Goal: Information Seeking & Learning: Learn about a topic

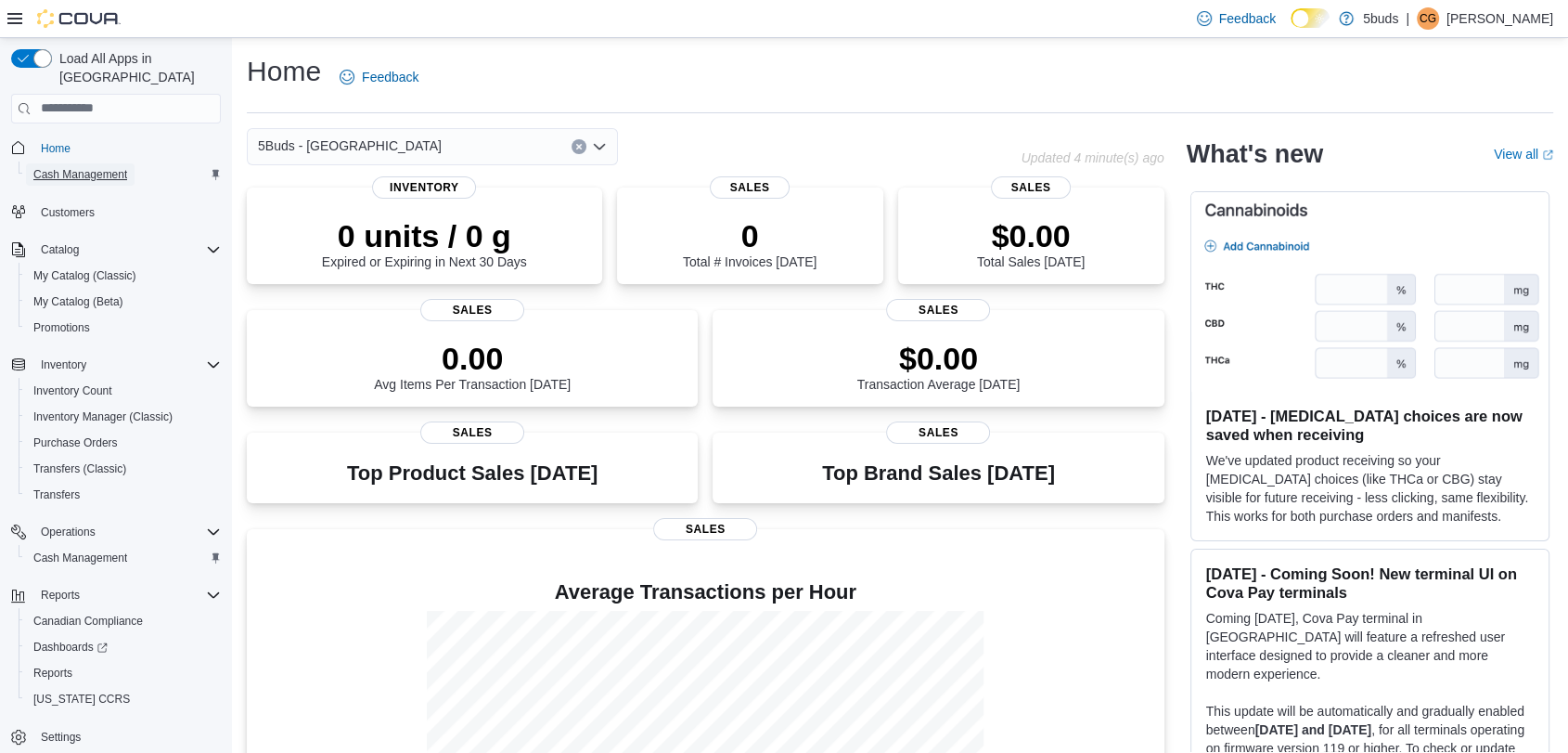
click at [87, 167] on span "Cash Management" at bounding box center [80, 174] width 94 height 15
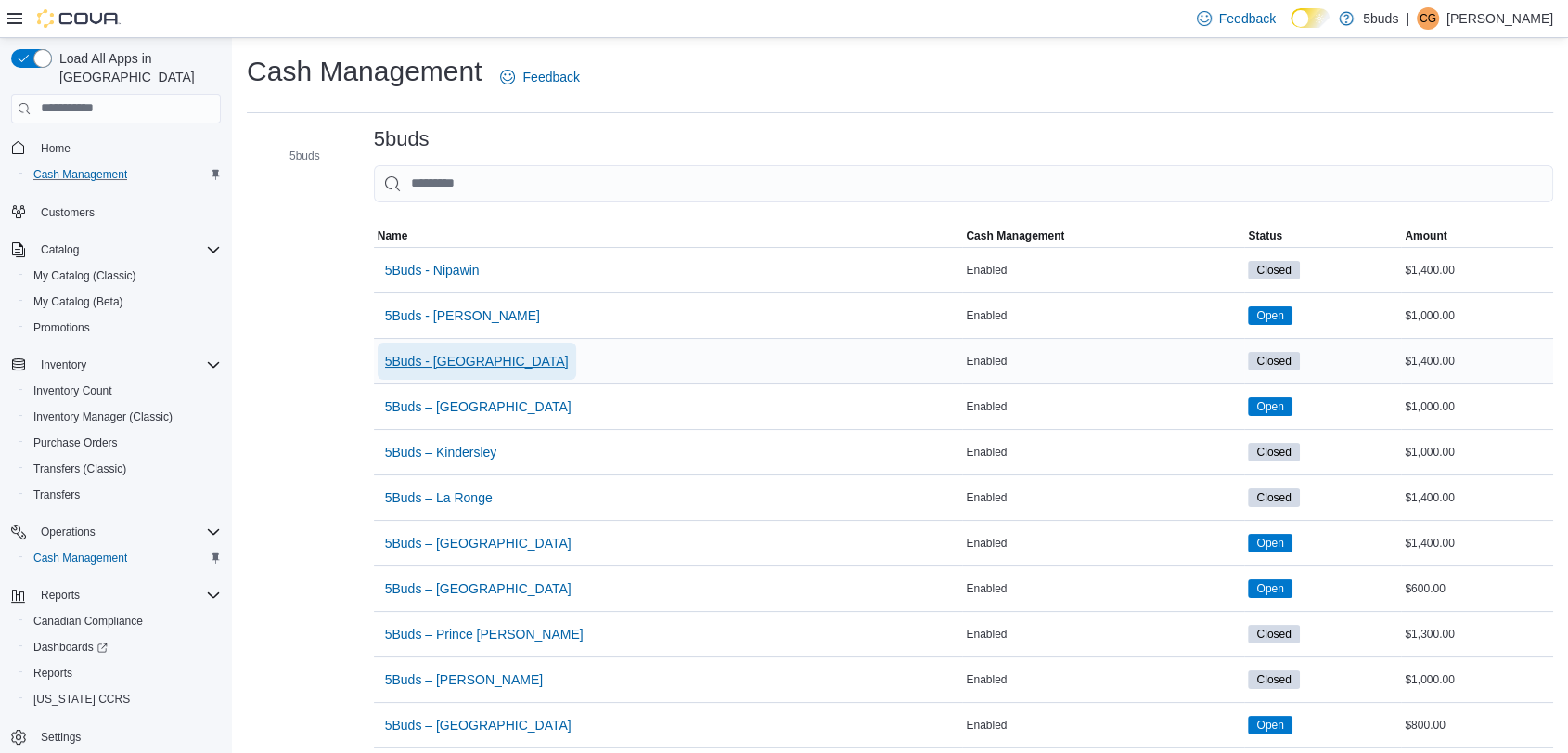
click at [466, 360] on span "5Buds - [GEOGRAPHIC_DATA]" at bounding box center [476, 361] width 183 height 19
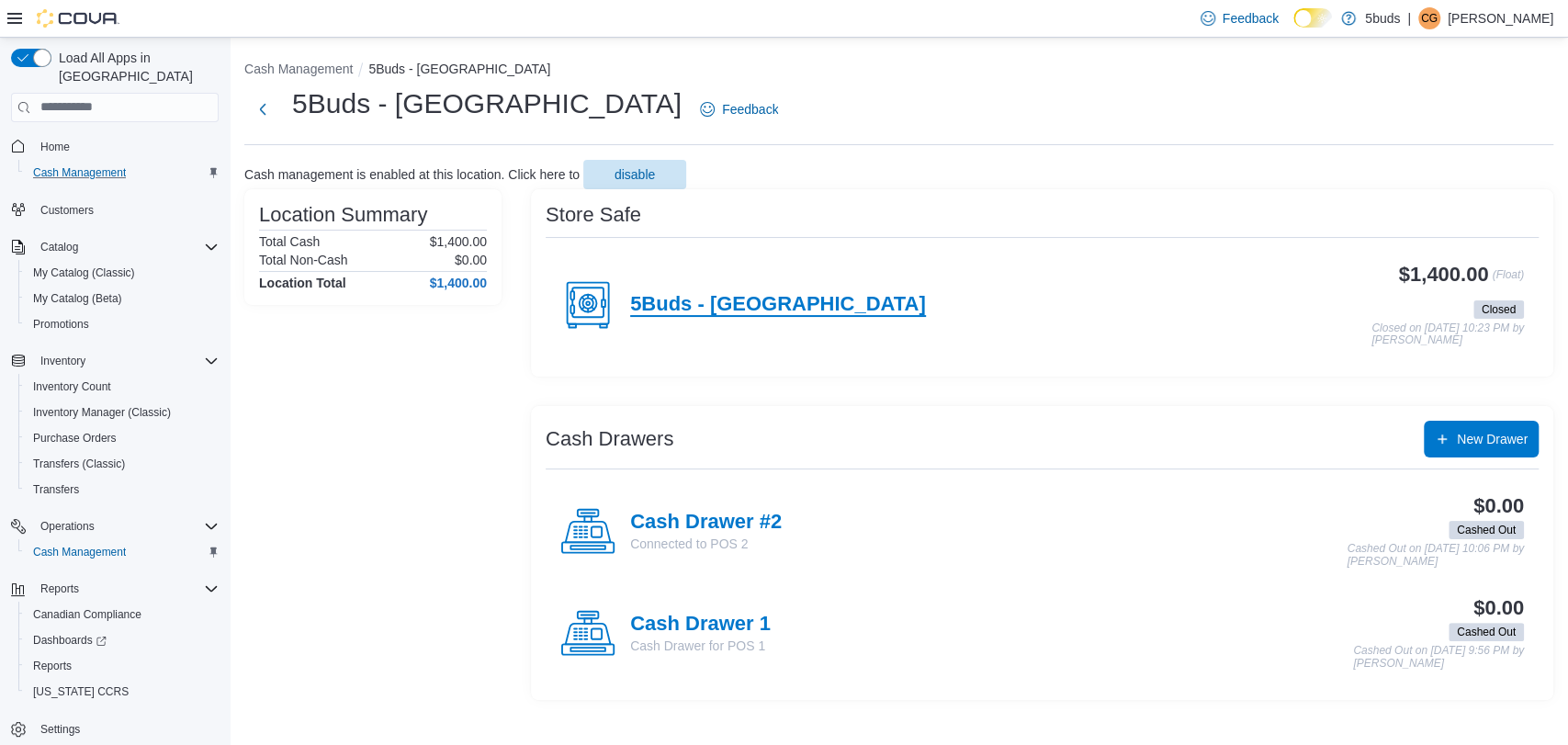
click at [691, 300] on h4 "5Buds - [GEOGRAPHIC_DATA]" at bounding box center [779, 305] width 296 height 24
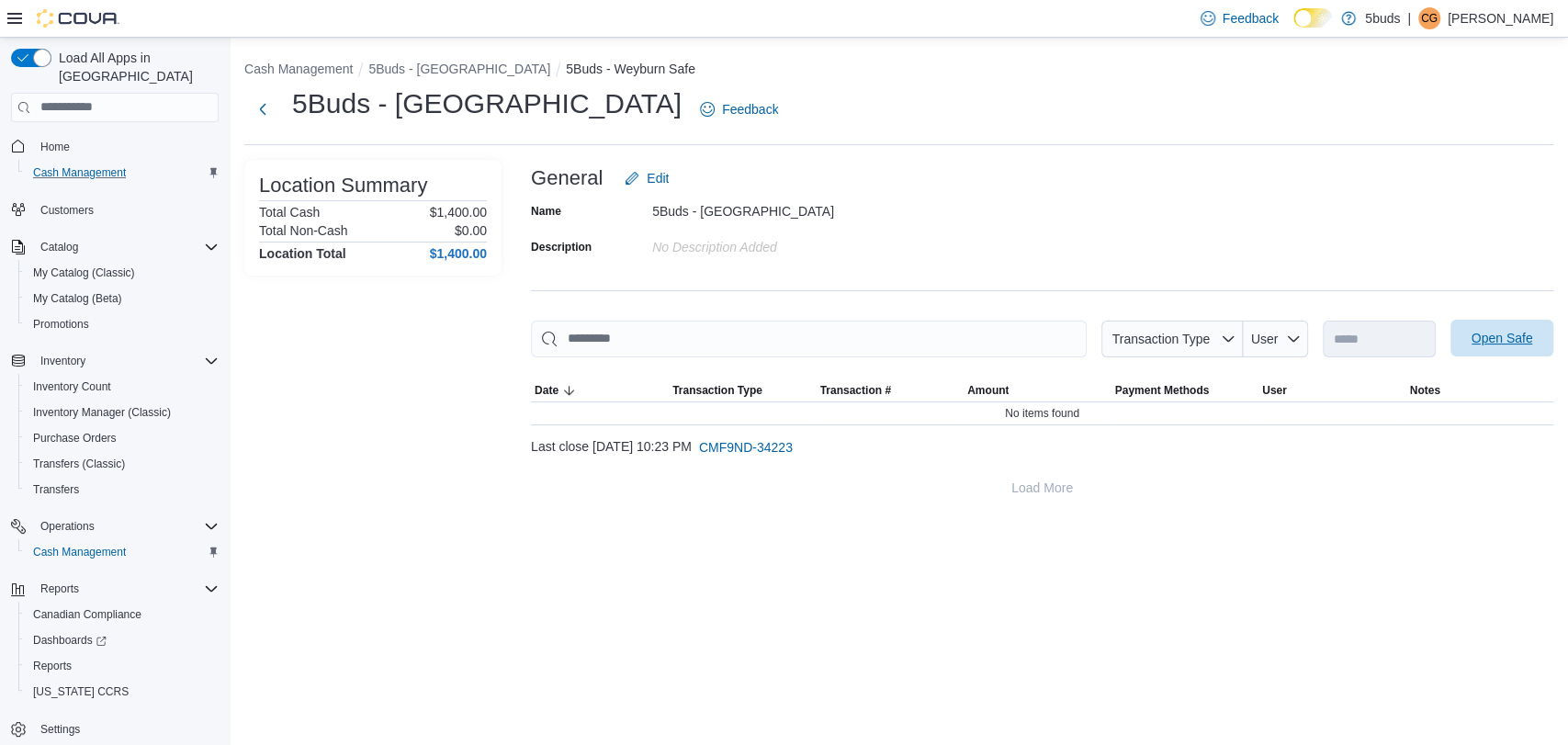
click at [1480, 337] on span "Open Safe" at bounding box center [1502, 337] width 62 height 19
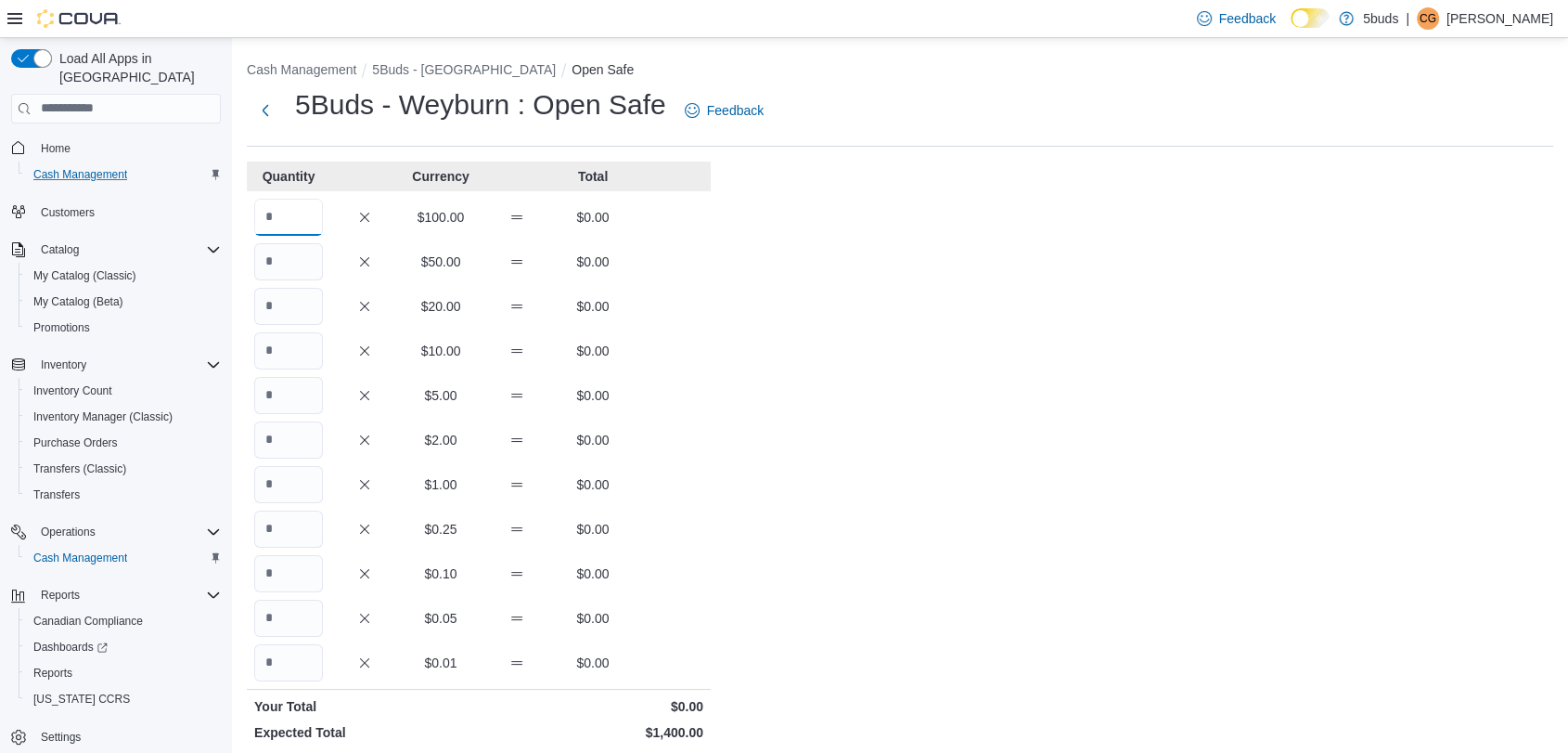
click at [303, 220] on input "Quantity" at bounding box center [288, 216] width 68 height 37
type input "*"
type input "**"
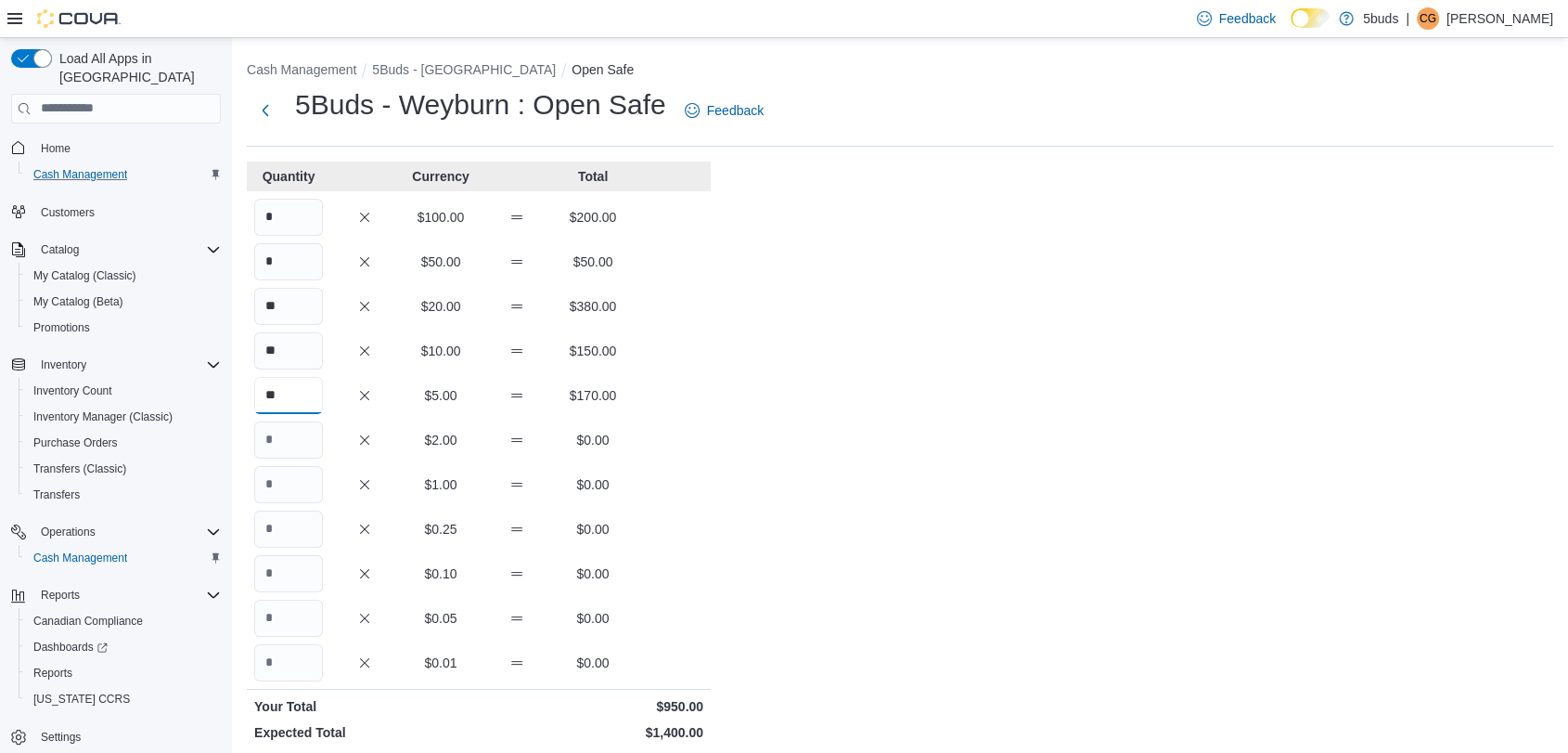
type input "**"
type input "***"
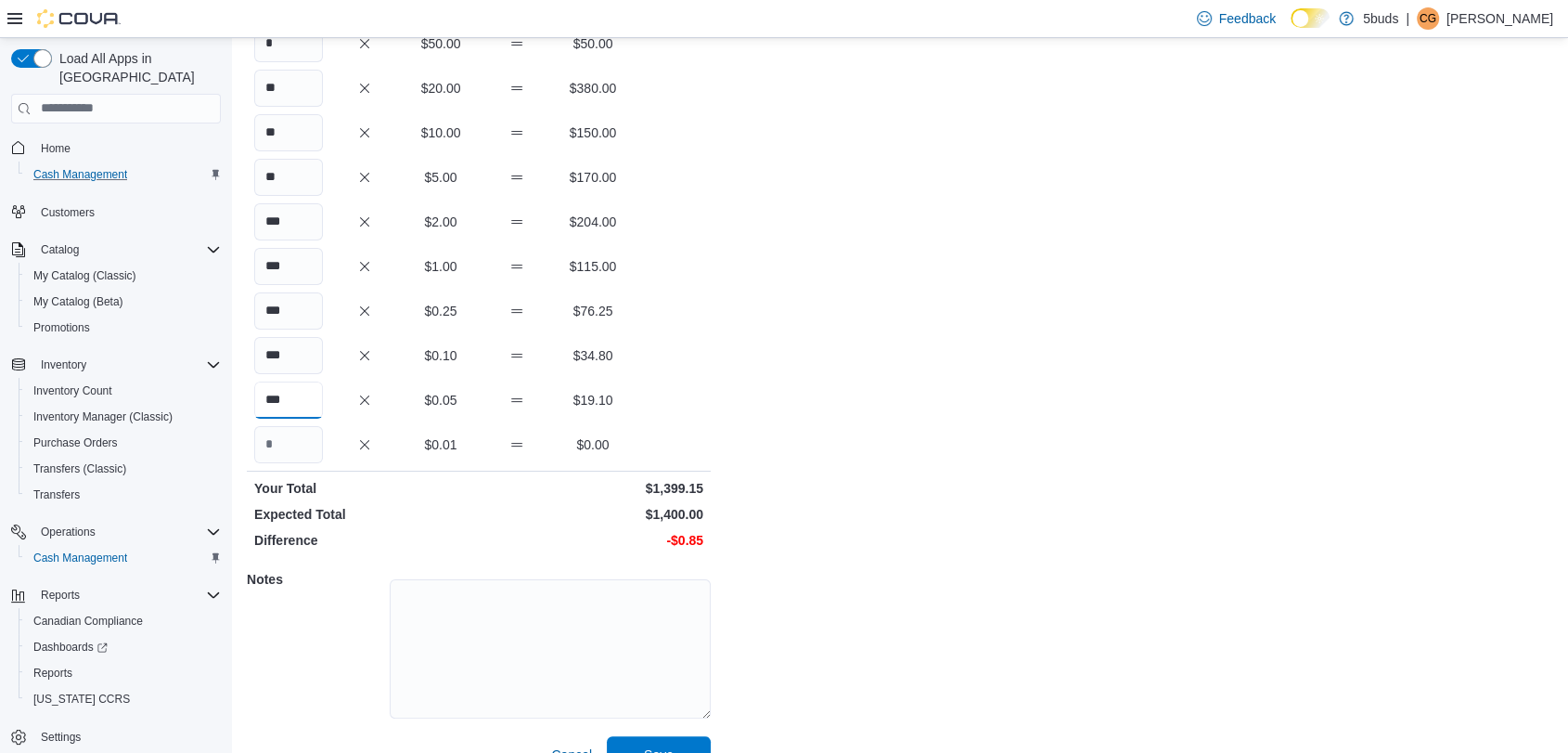
scroll to position [254, 0]
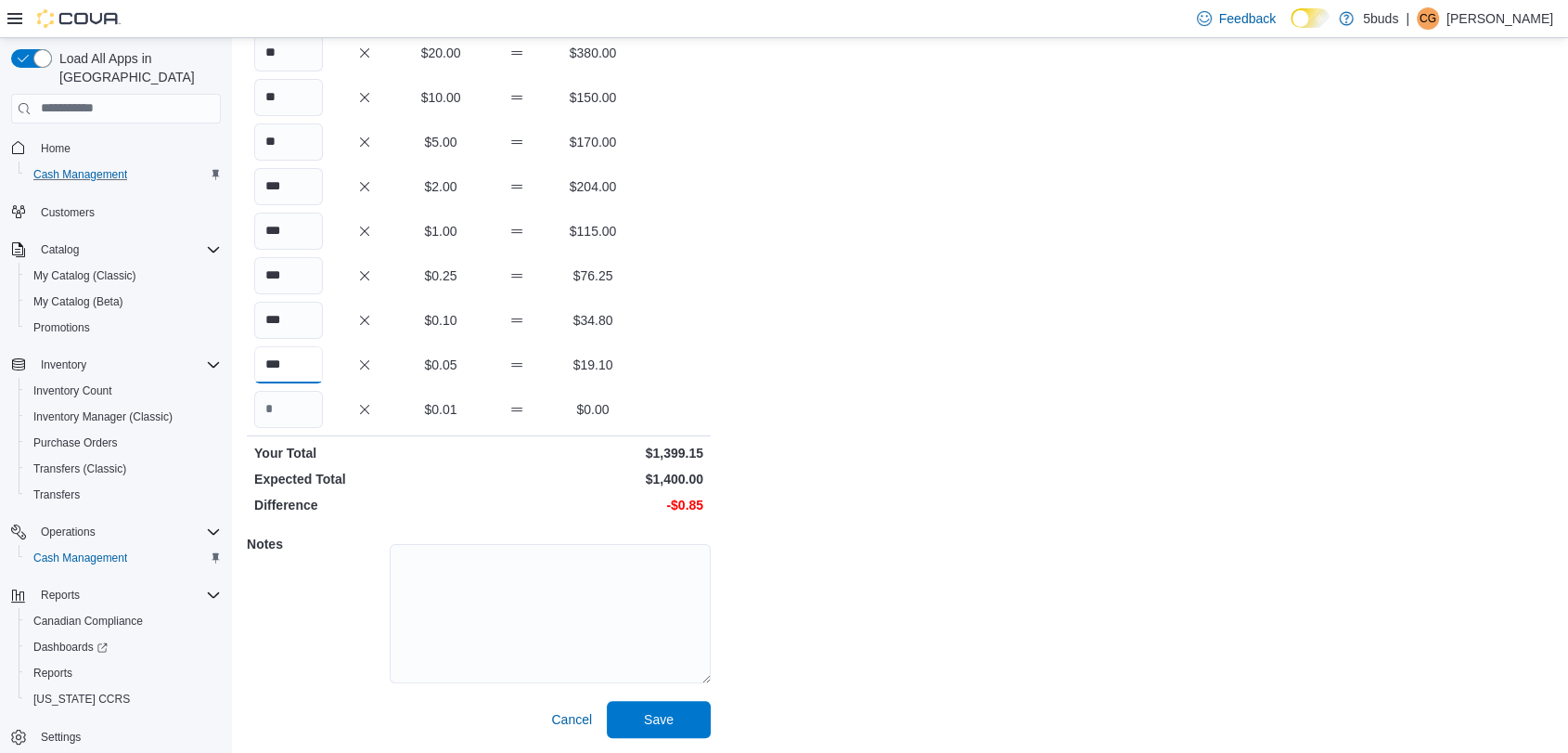
type input "***"
click at [668, 710] on span "Save" at bounding box center [659, 718] width 30 height 19
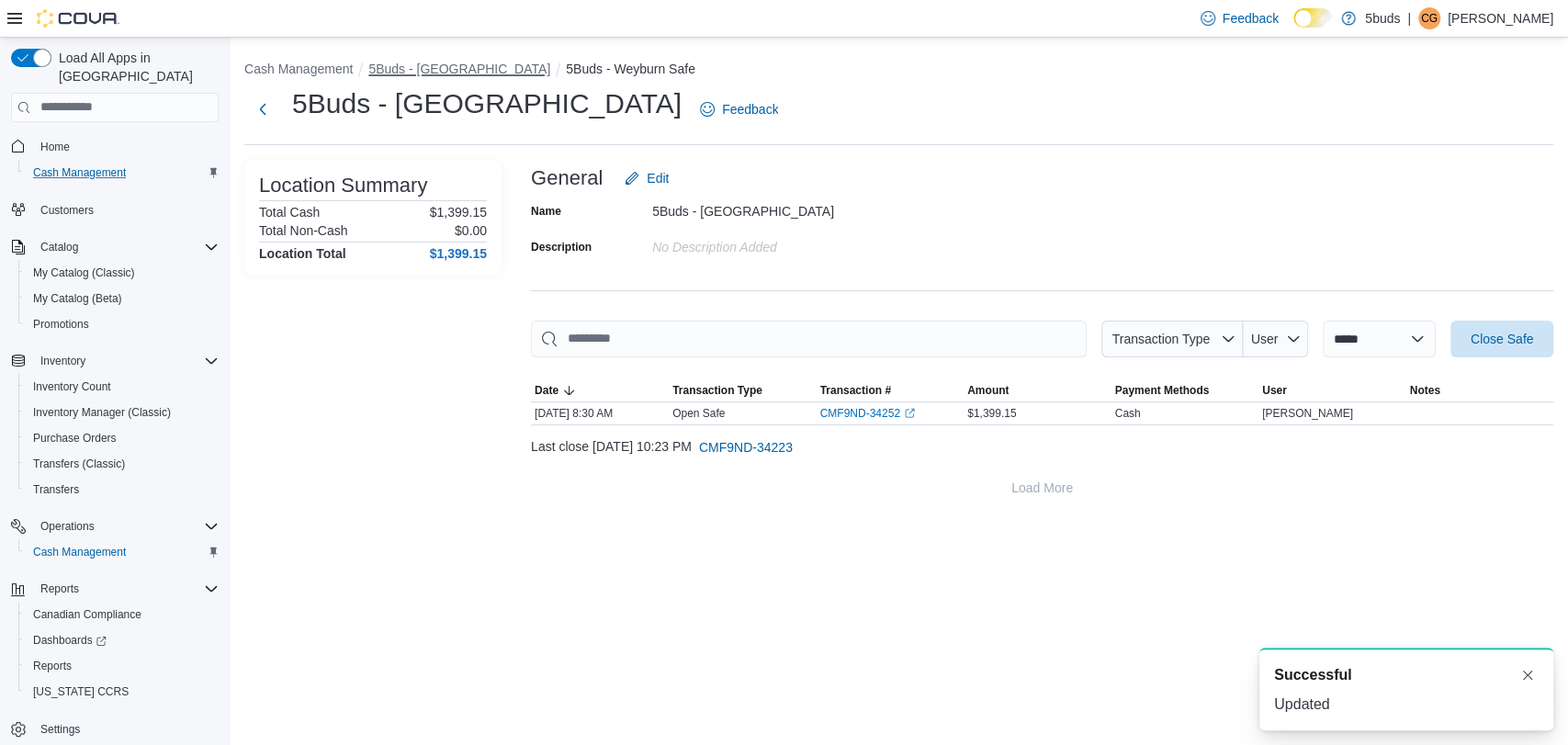
click at [417, 64] on button "5Buds - [GEOGRAPHIC_DATA]" at bounding box center [459, 69] width 181 height 15
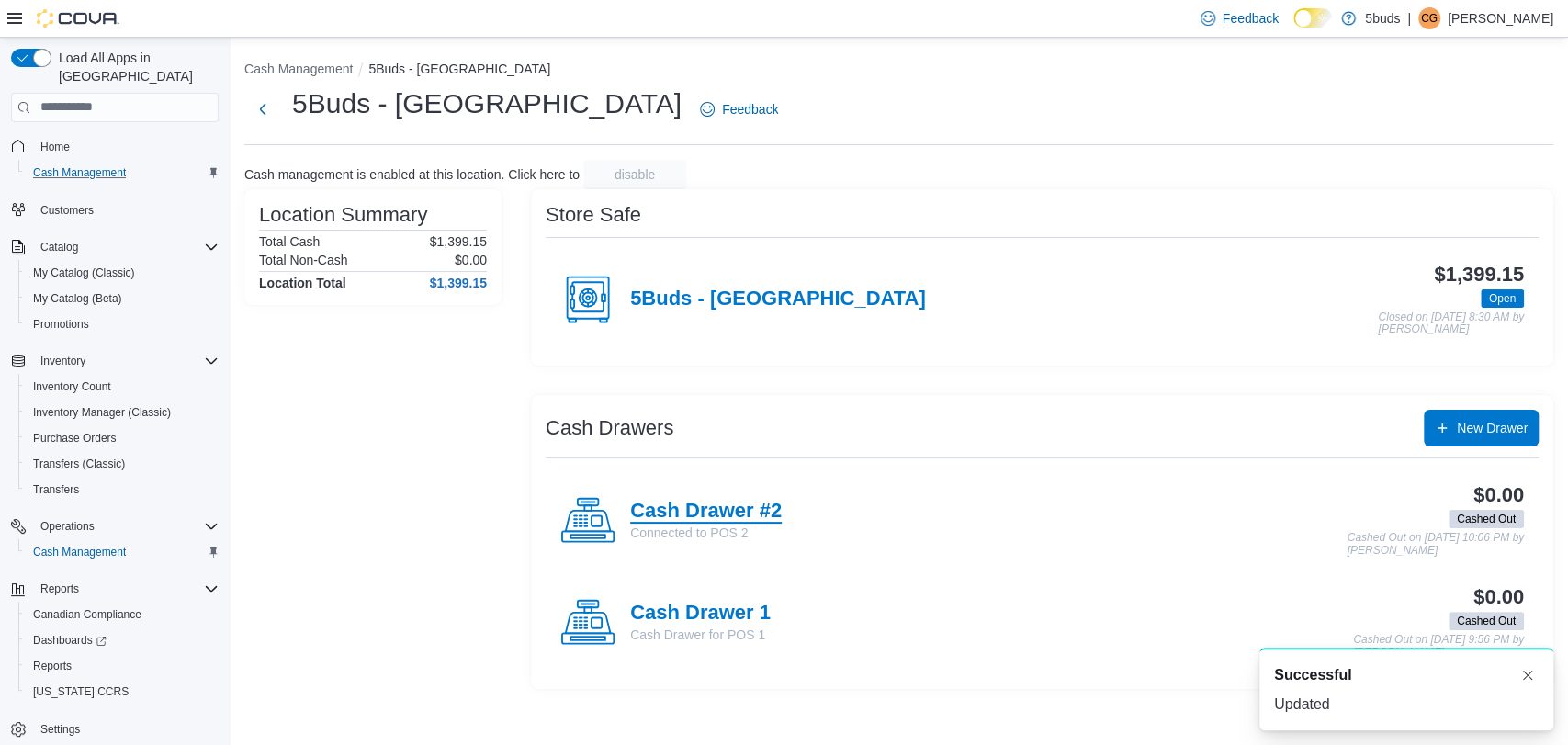
click at [708, 516] on h4 "Cash Drawer #2" at bounding box center [706, 512] width 152 height 24
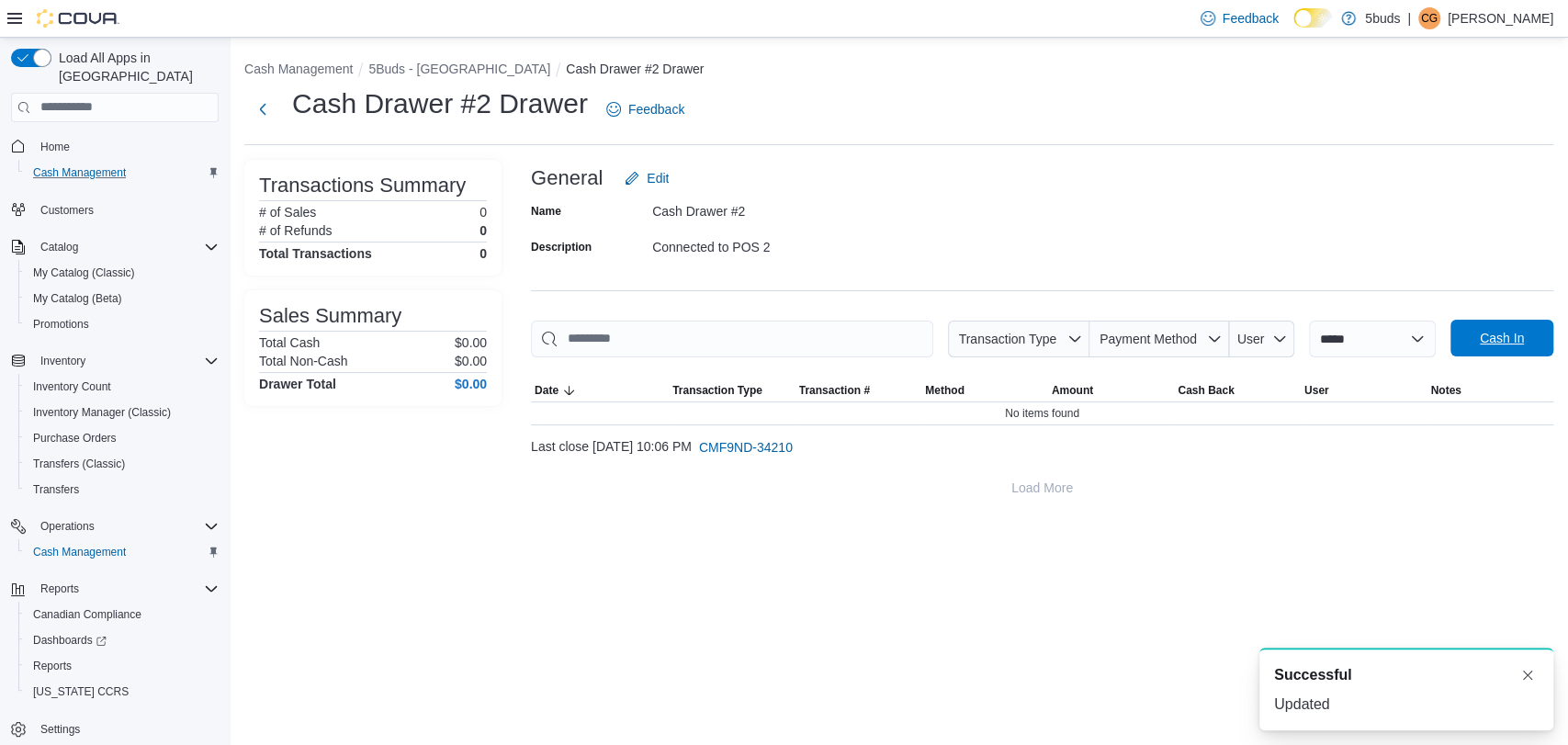
click at [1475, 340] on span "Cash In" at bounding box center [1501, 337] width 80 height 36
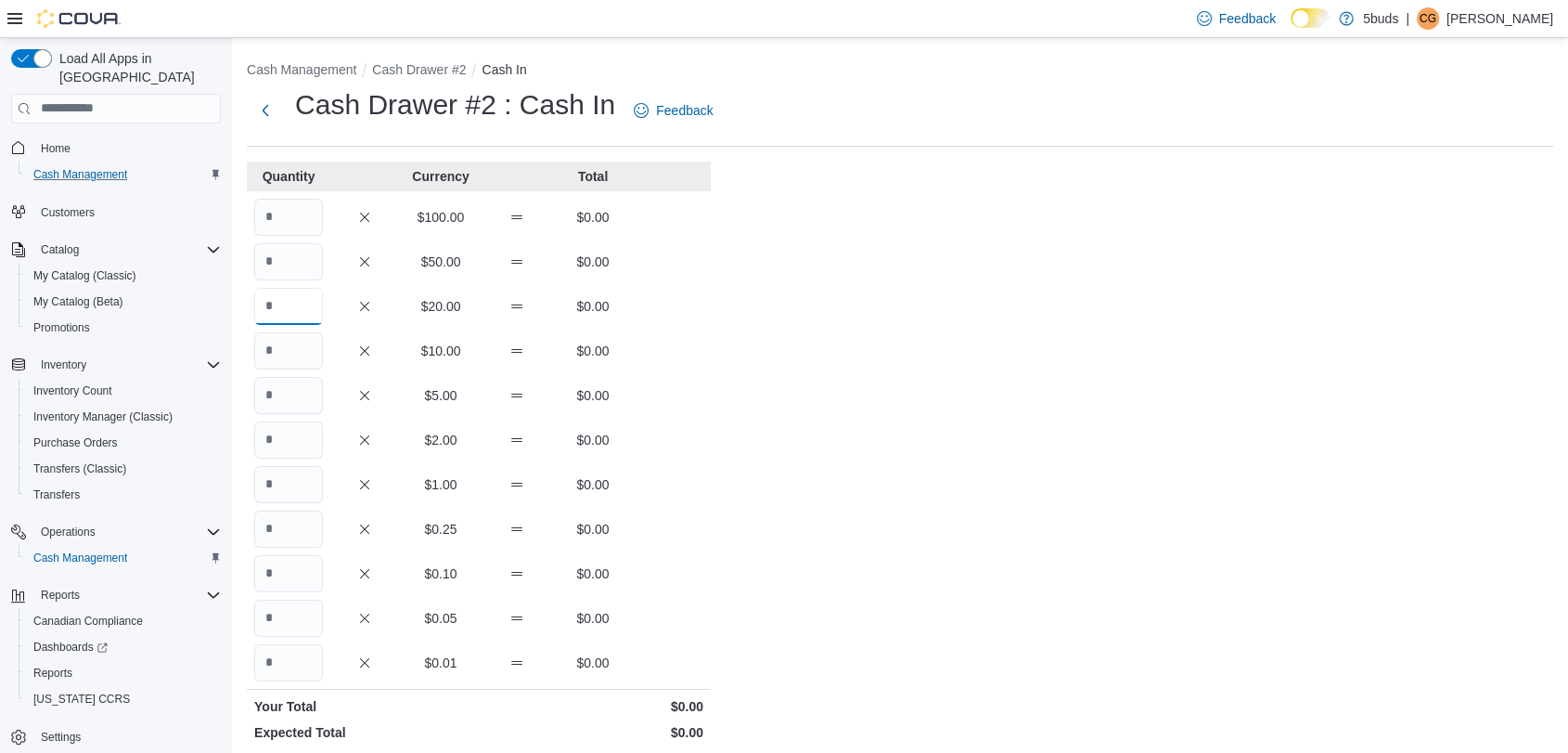
click at [315, 306] on input "Quantity" at bounding box center [288, 305] width 68 height 37
type input "*"
type input "**"
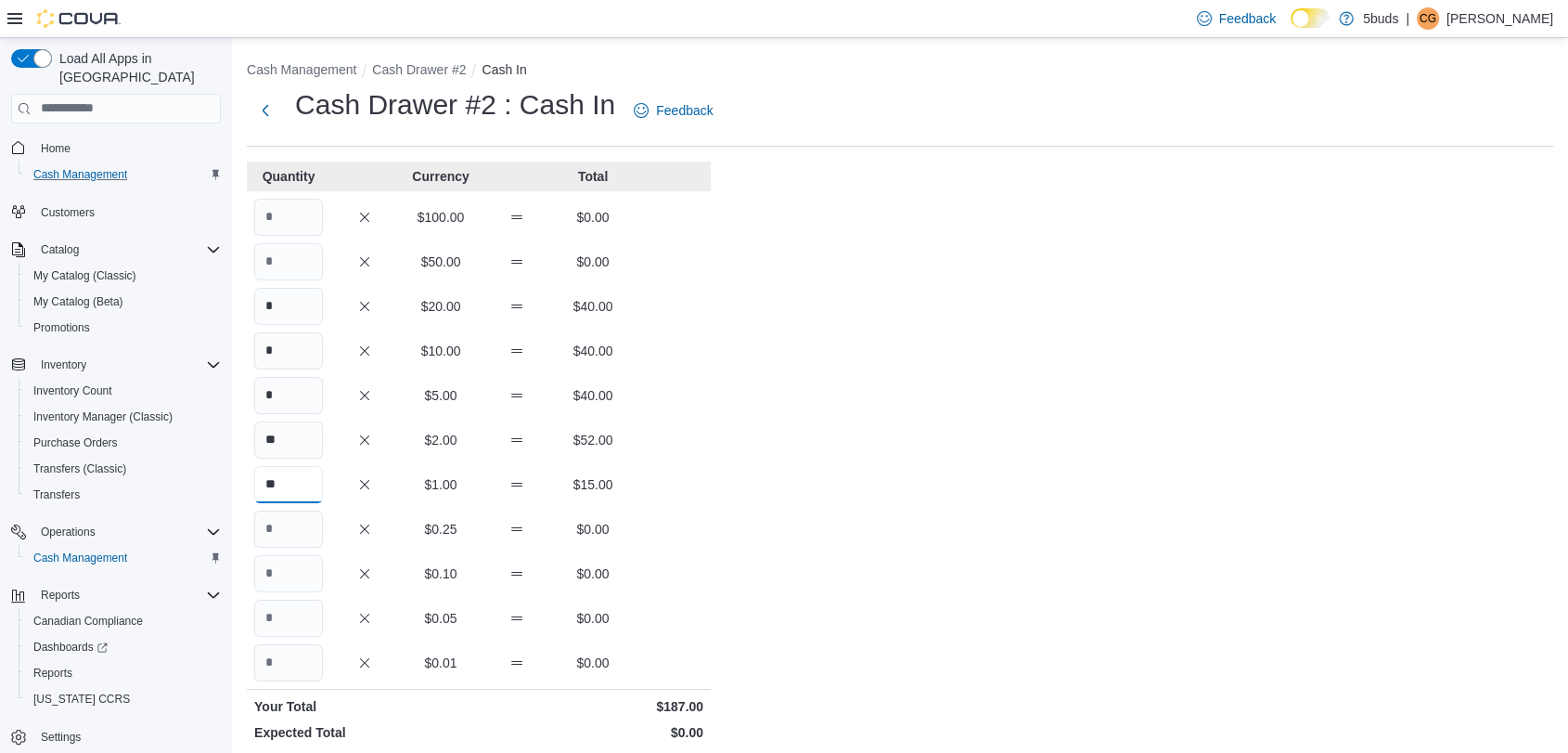
type input "**"
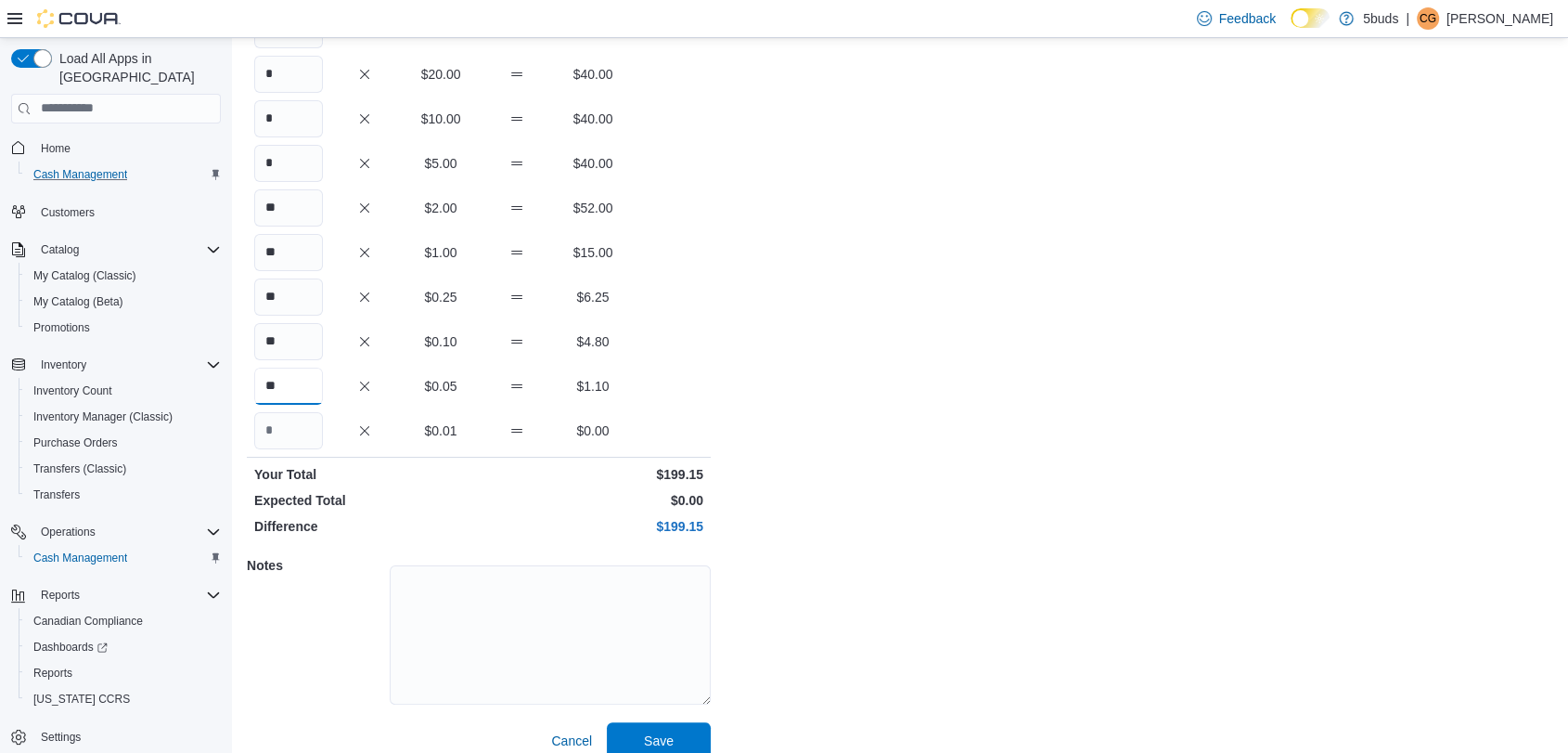
scroll to position [254, 0]
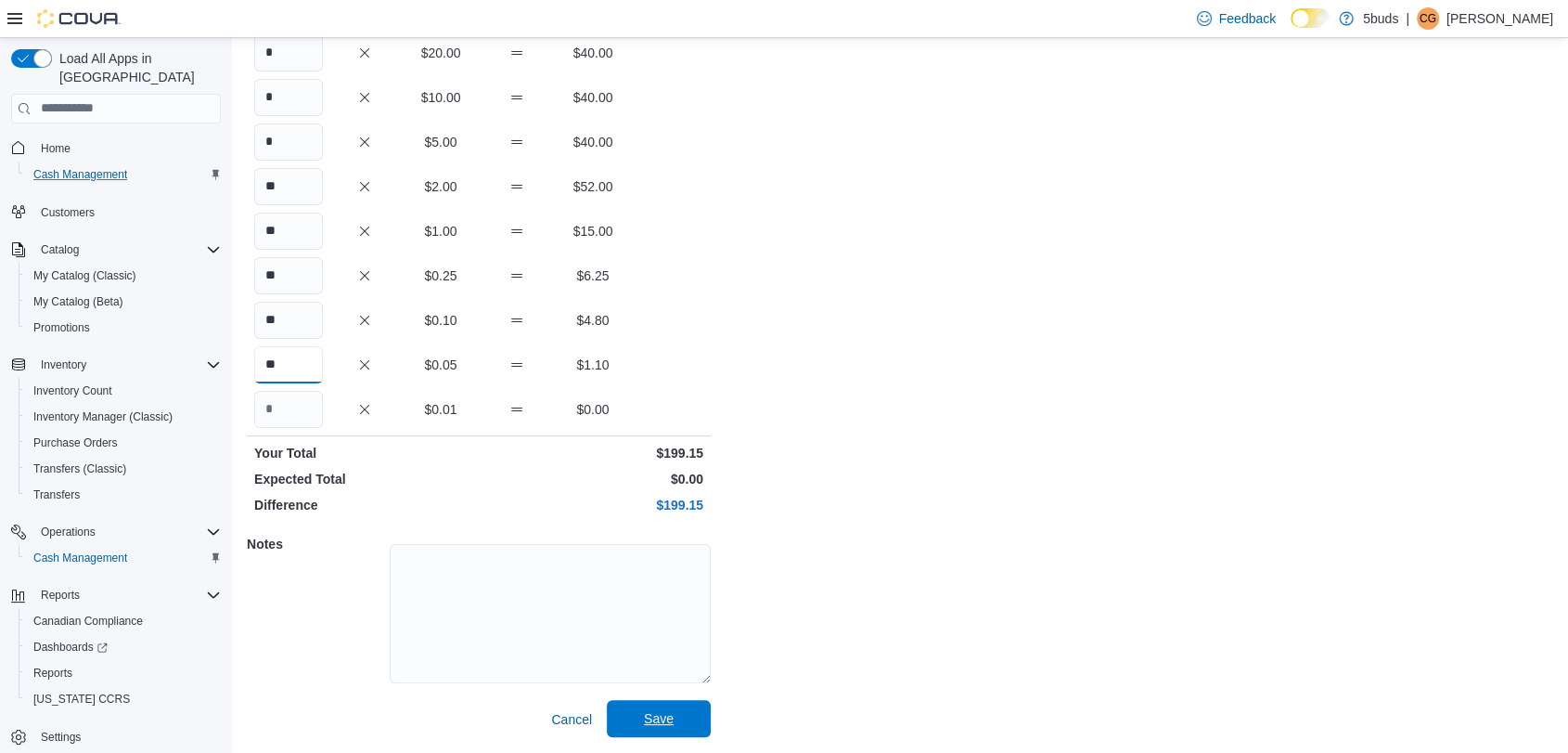
type input "**"
click at [673, 723] on span "Save" at bounding box center [659, 718] width 30 height 19
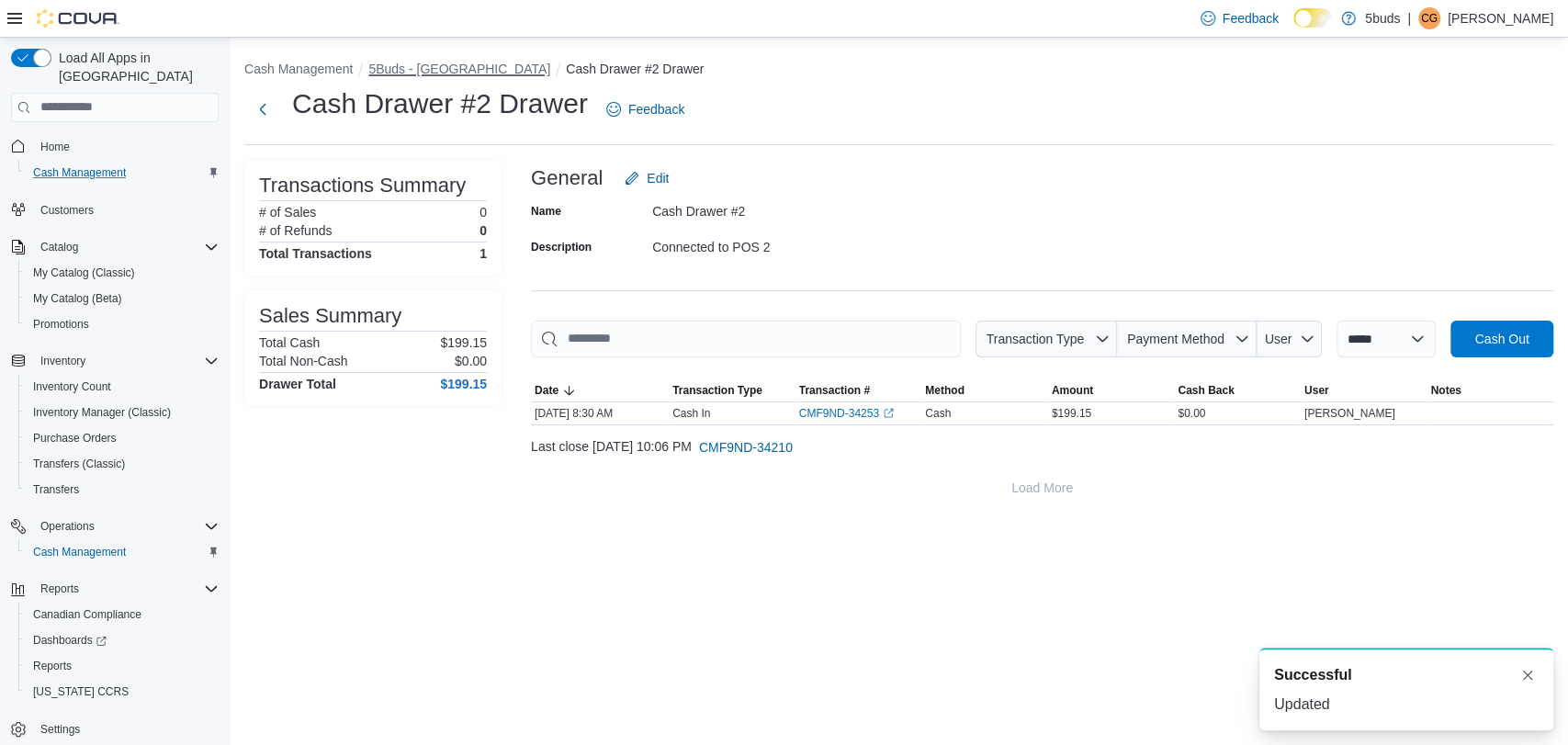
click at [416, 63] on button "5Buds - [GEOGRAPHIC_DATA]" at bounding box center [459, 69] width 181 height 15
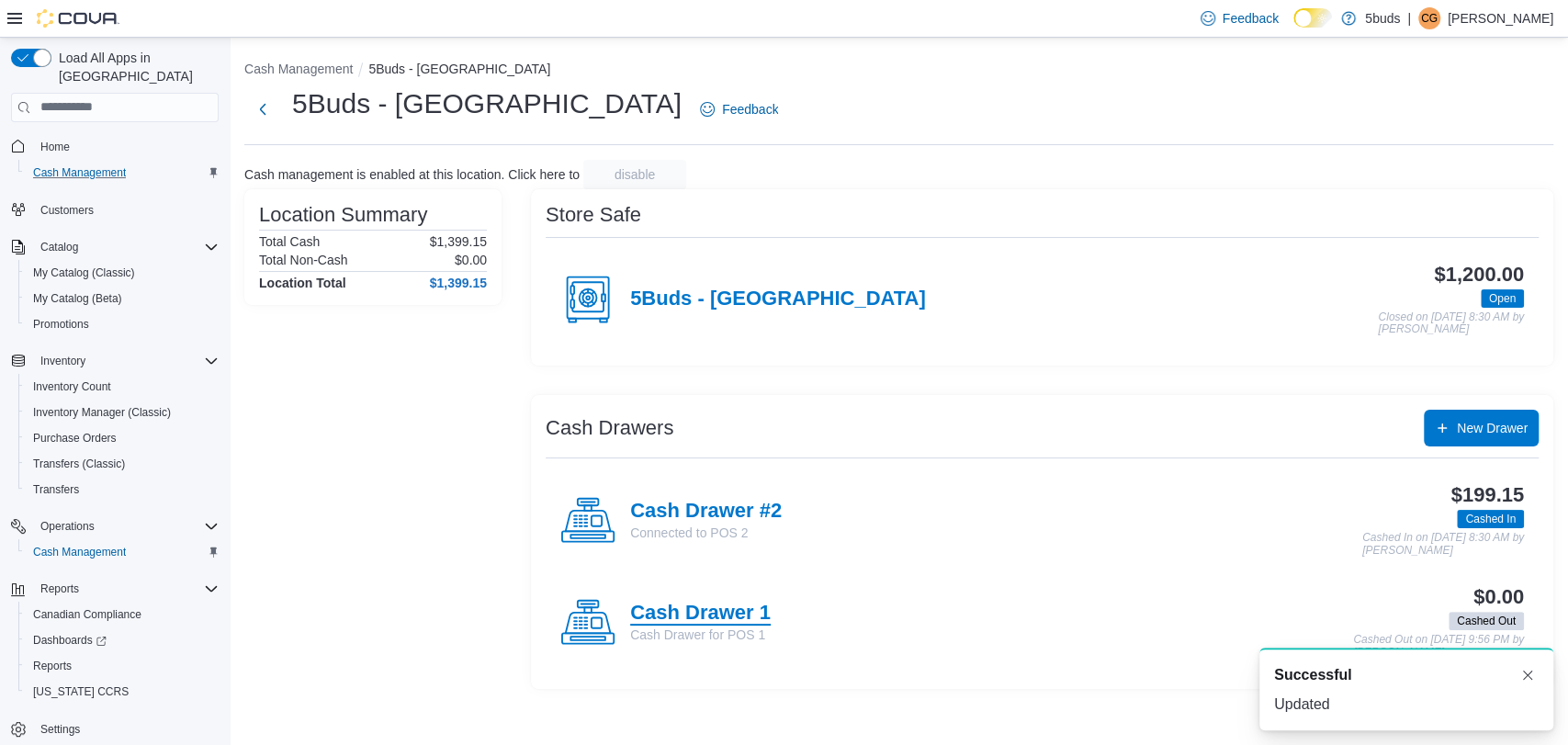
click at [716, 616] on h4 "Cash Drawer 1" at bounding box center [700, 614] width 140 height 24
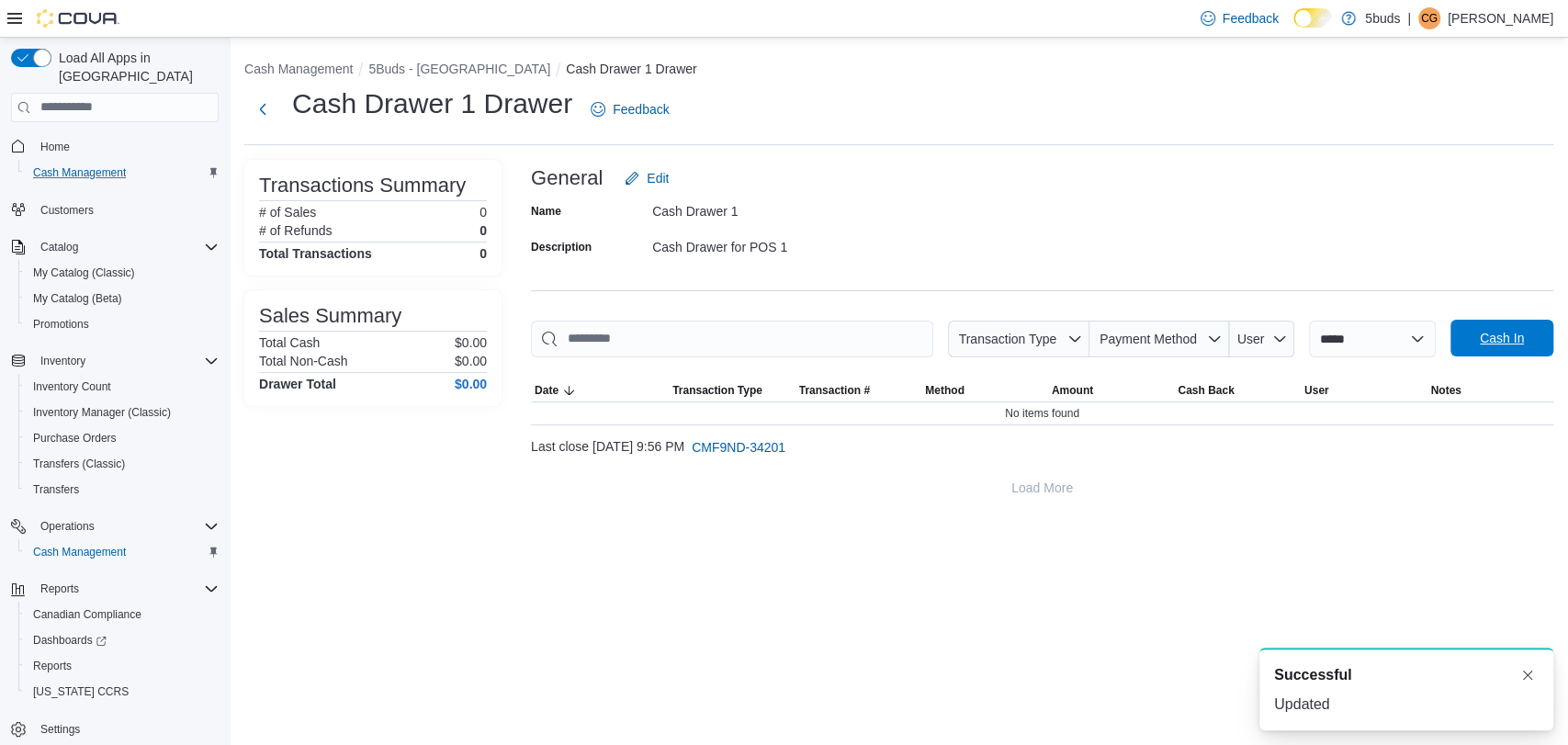
click at [1503, 330] on span "Cash In" at bounding box center [1501, 337] width 44 height 19
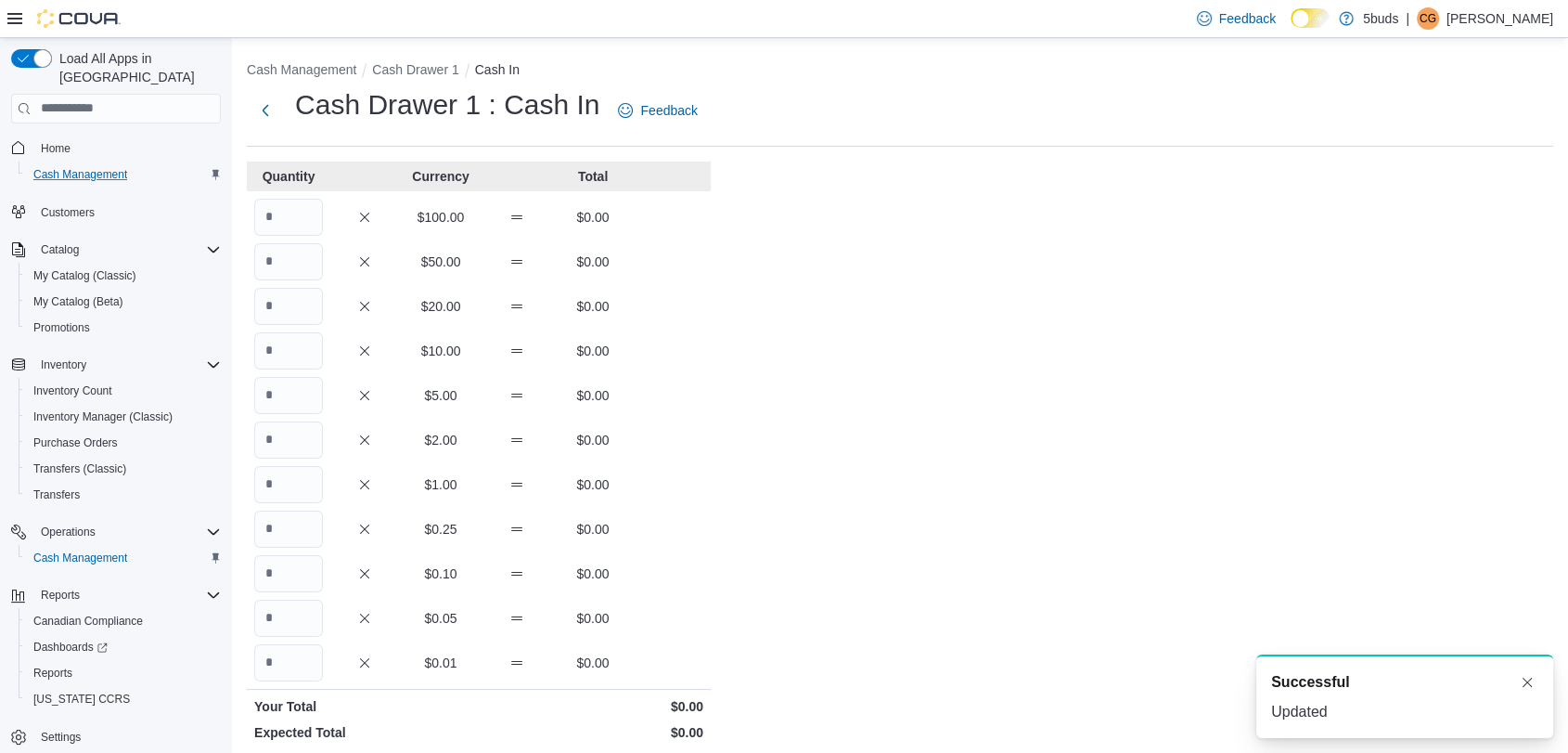
scroll to position [254, 0]
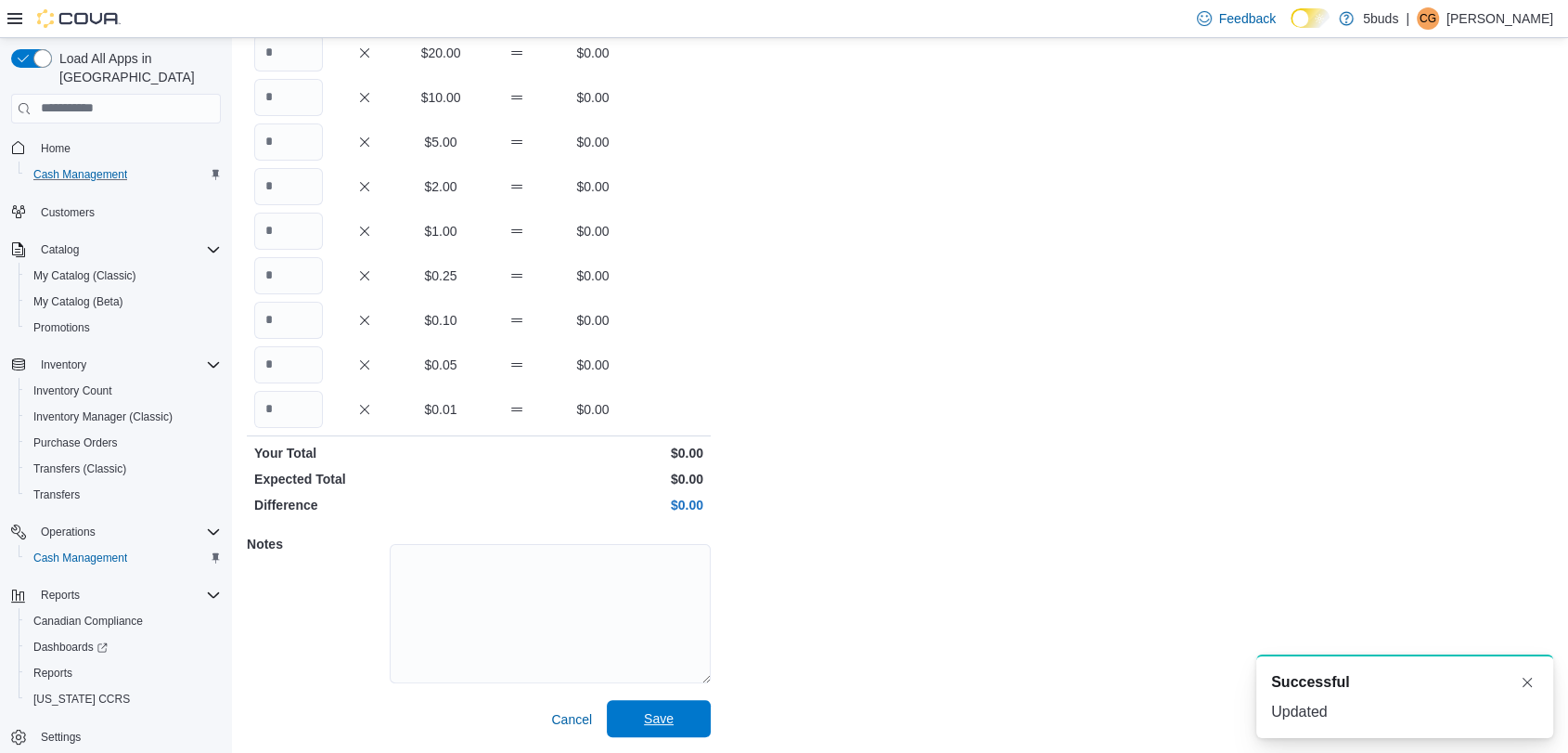
click at [668, 729] on span "Save" at bounding box center [659, 717] width 81 height 37
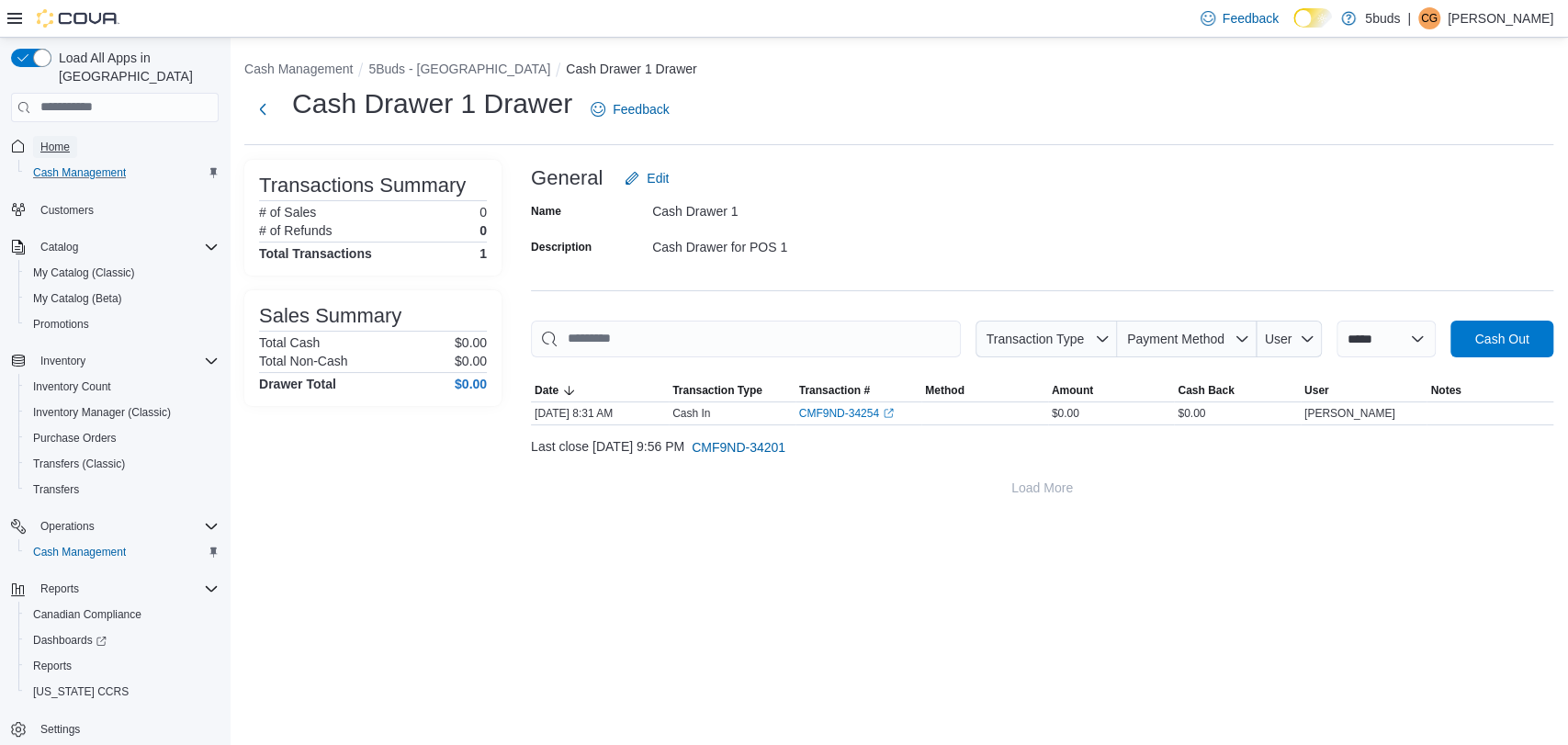
drag, startPoint x: 60, startPoint y: 119, endPoint x: 71, endPoint y: 106, distance: 17.0
click at [60, 136] on span "Home" at bounding box center [55, 147] width 29 height 22
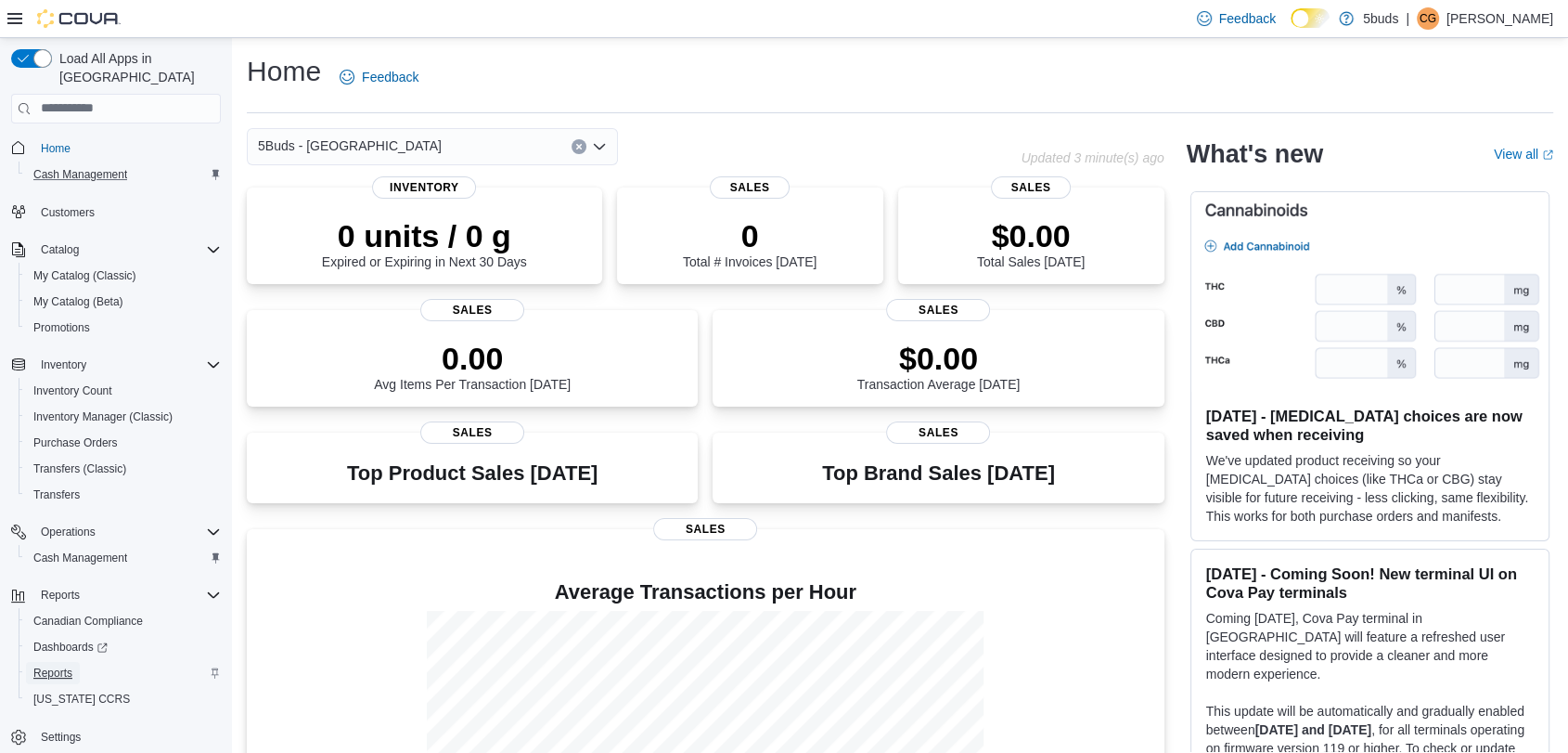
click at [66, 666] on span "Reports" at bounding box center [52, 673] width 39 height 15
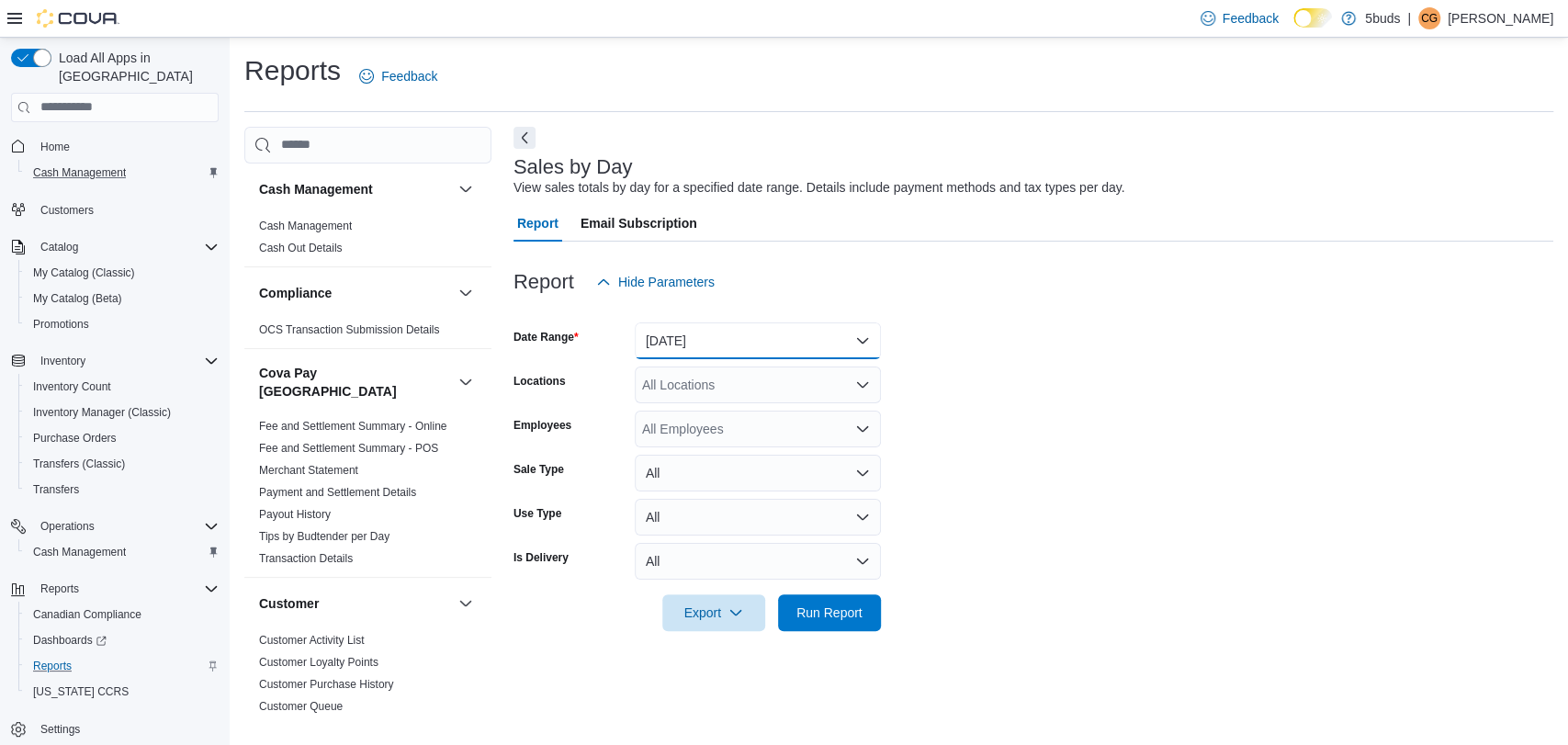
click at [771, 345] on button "[DATE]" at bounding box center [757, 340] width 246 height 36
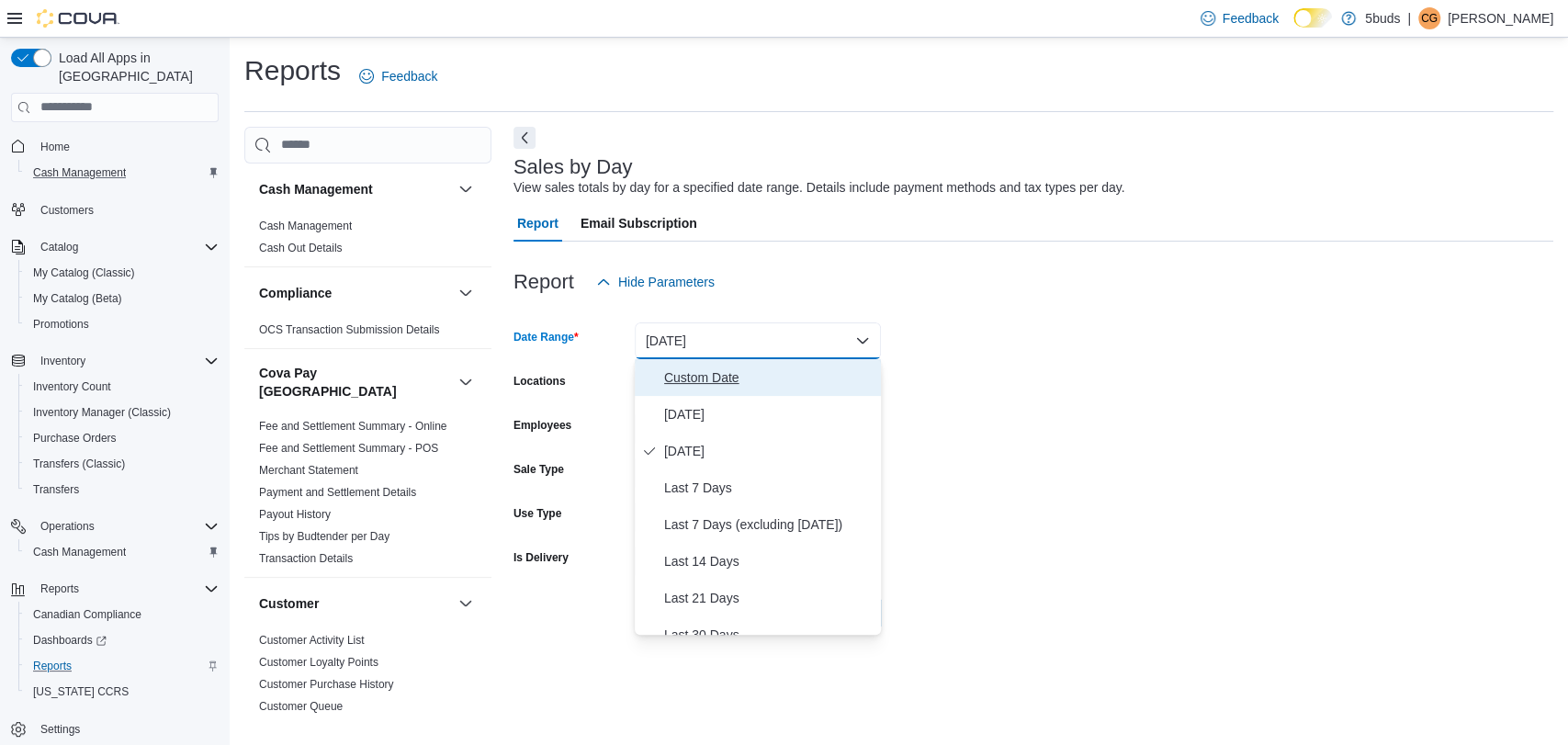
click at [708, 382] on span "Custom Date" at bounding box center [769, 377] width 210 height 22
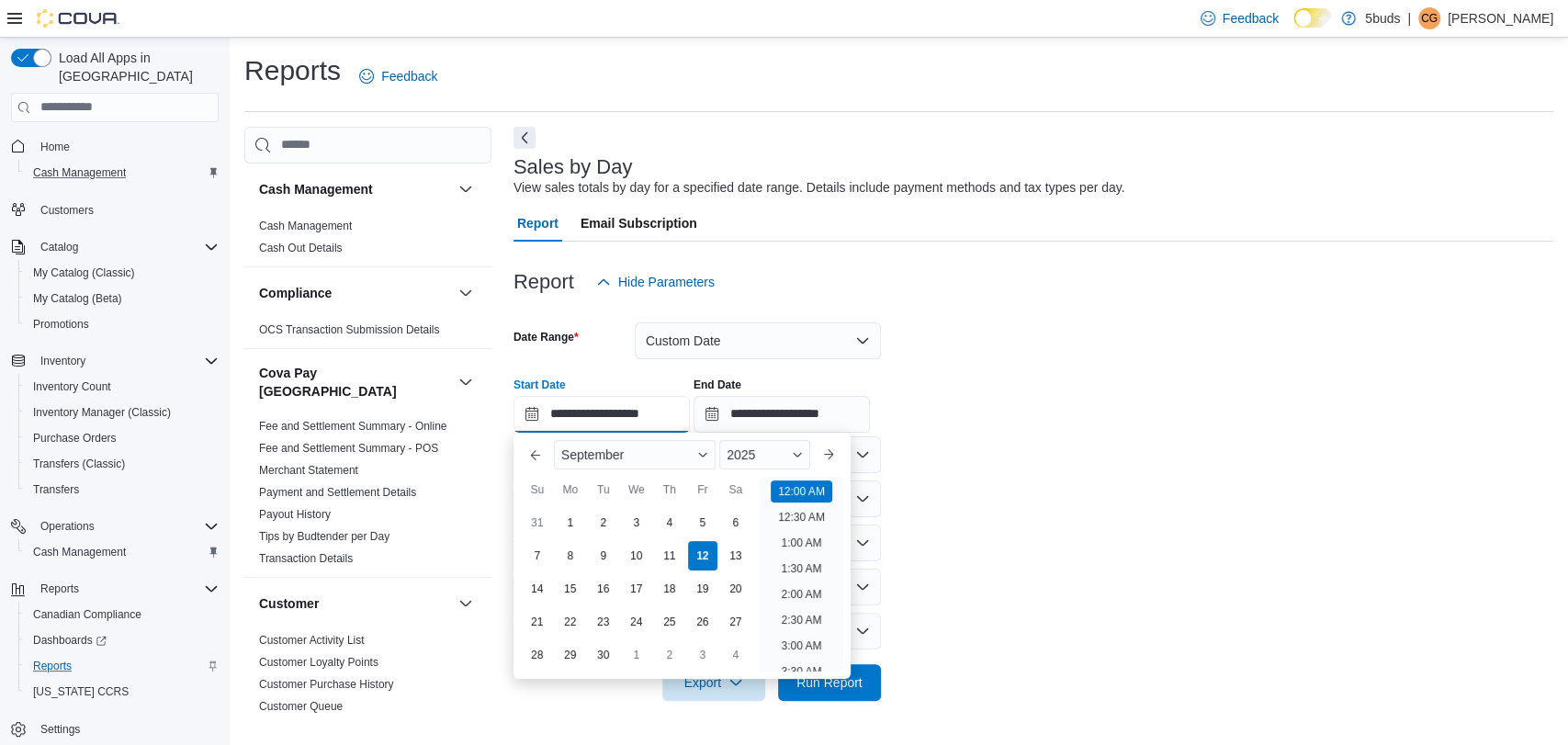
click at [651, 419] on input "**********" at bounding box center [602, 414] width 177 height 36
click at [729, 529] on div "6" at bounding box center [734, 522] width 32 height 32
type input "**********"
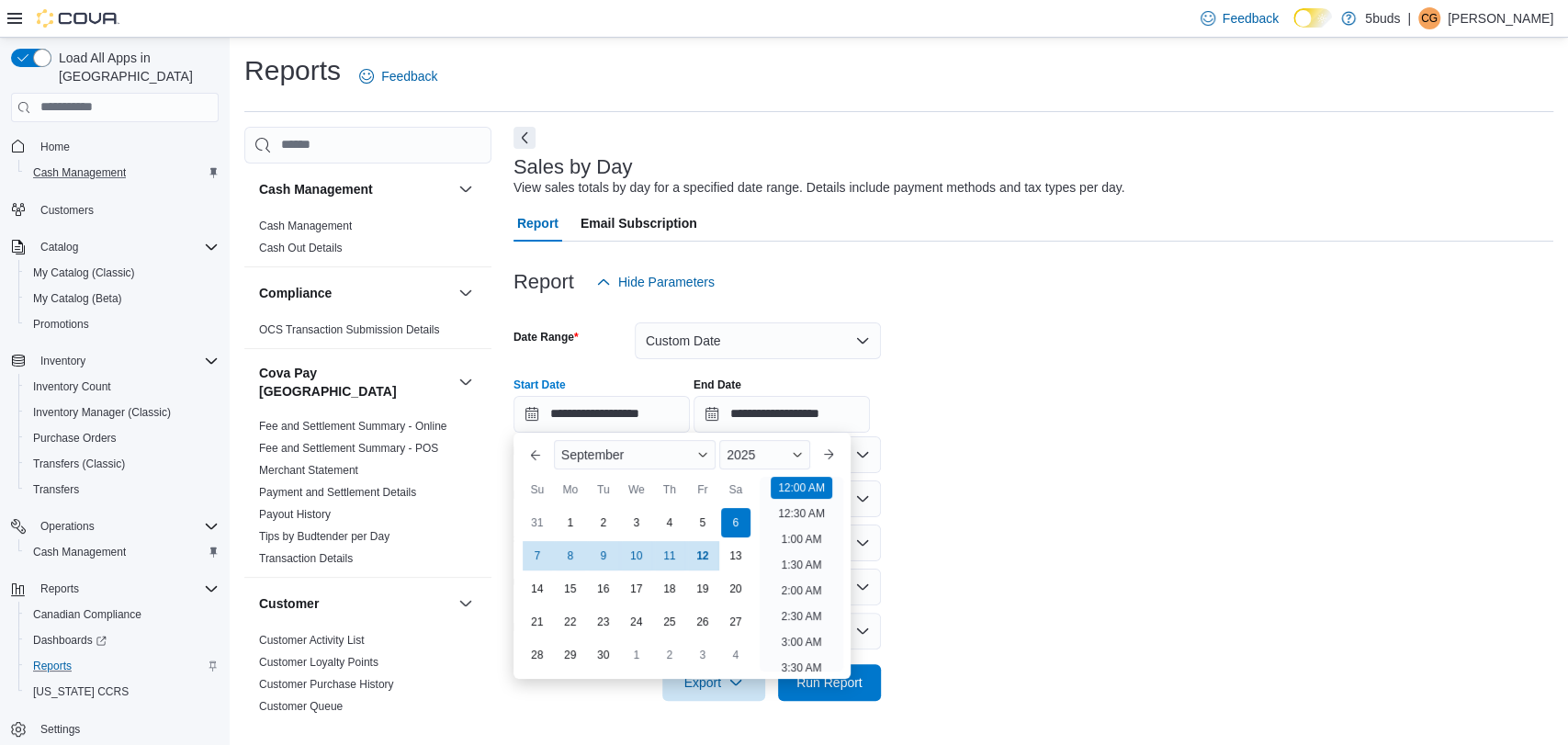
click at [1031, 539] on form "**********" at bounding box center [1034, 500] width 1039 height 400
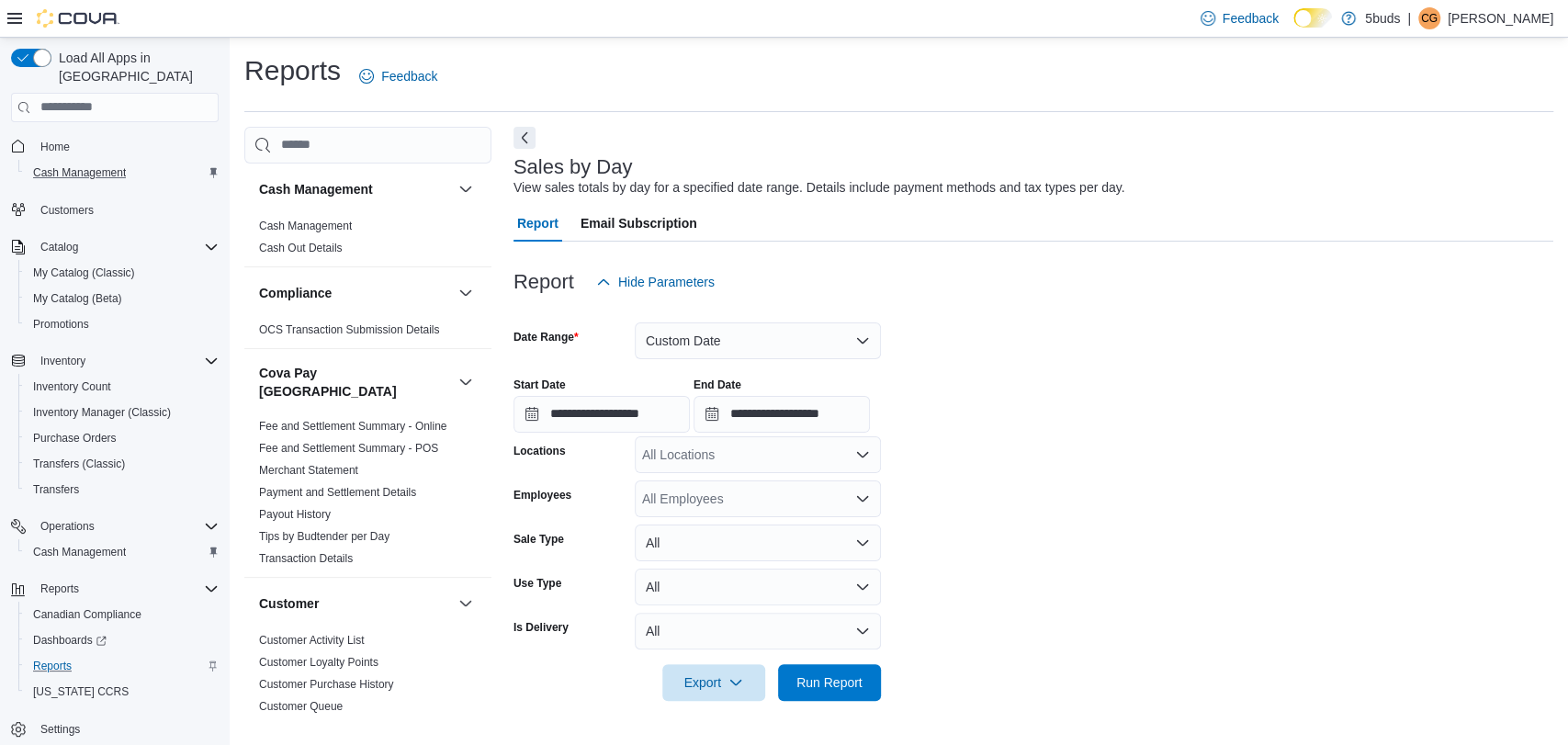
click at [767, 460] on div "All Locations" at bounding box center [757, 454] width 246 height 36
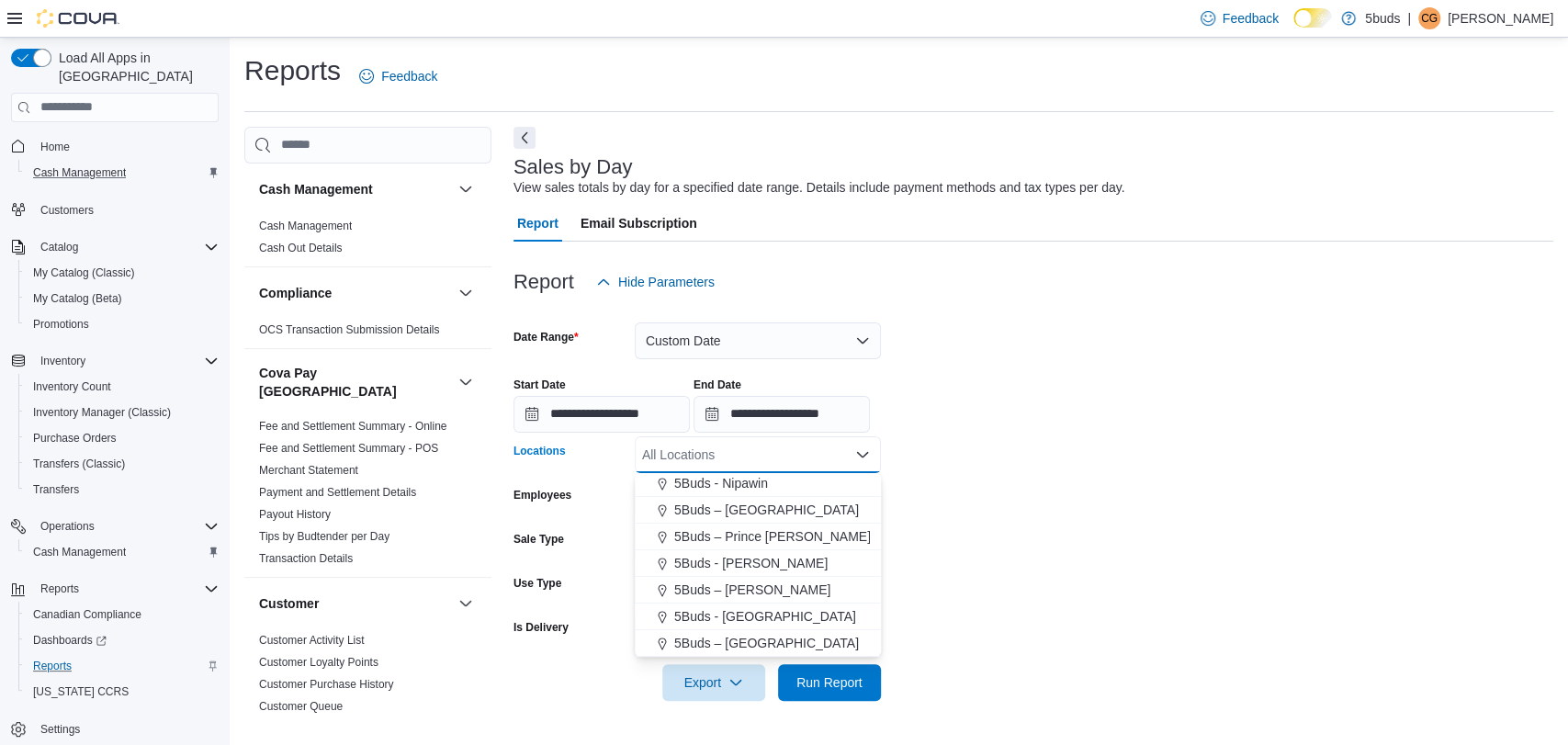
drag, startPoint x: 768, startPoint y: 612, endPoint x: 1065, endPoint y: 592, distance: 297.7
click at [776, 612] on div "5Buds - [GEOGRAPHIC_DATA]" at bounding box center [758, 616] width 225 height 19
click at [1065, 592] on form "**********" at bounding box center [1034, 500] width 1039 height 400
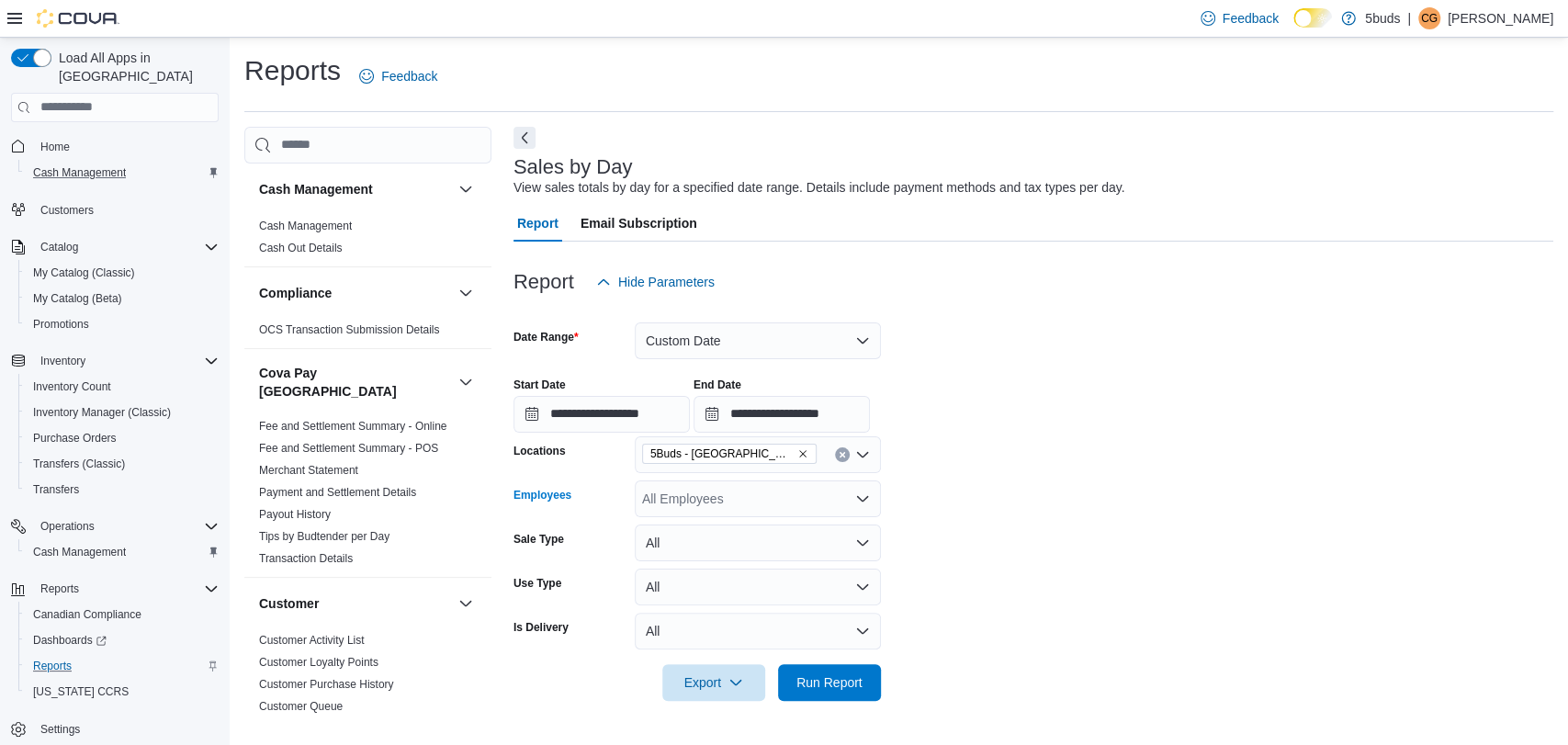
click at [700, 497] on div "All Employees" at bounding box center [757, 498] width 246 height 36
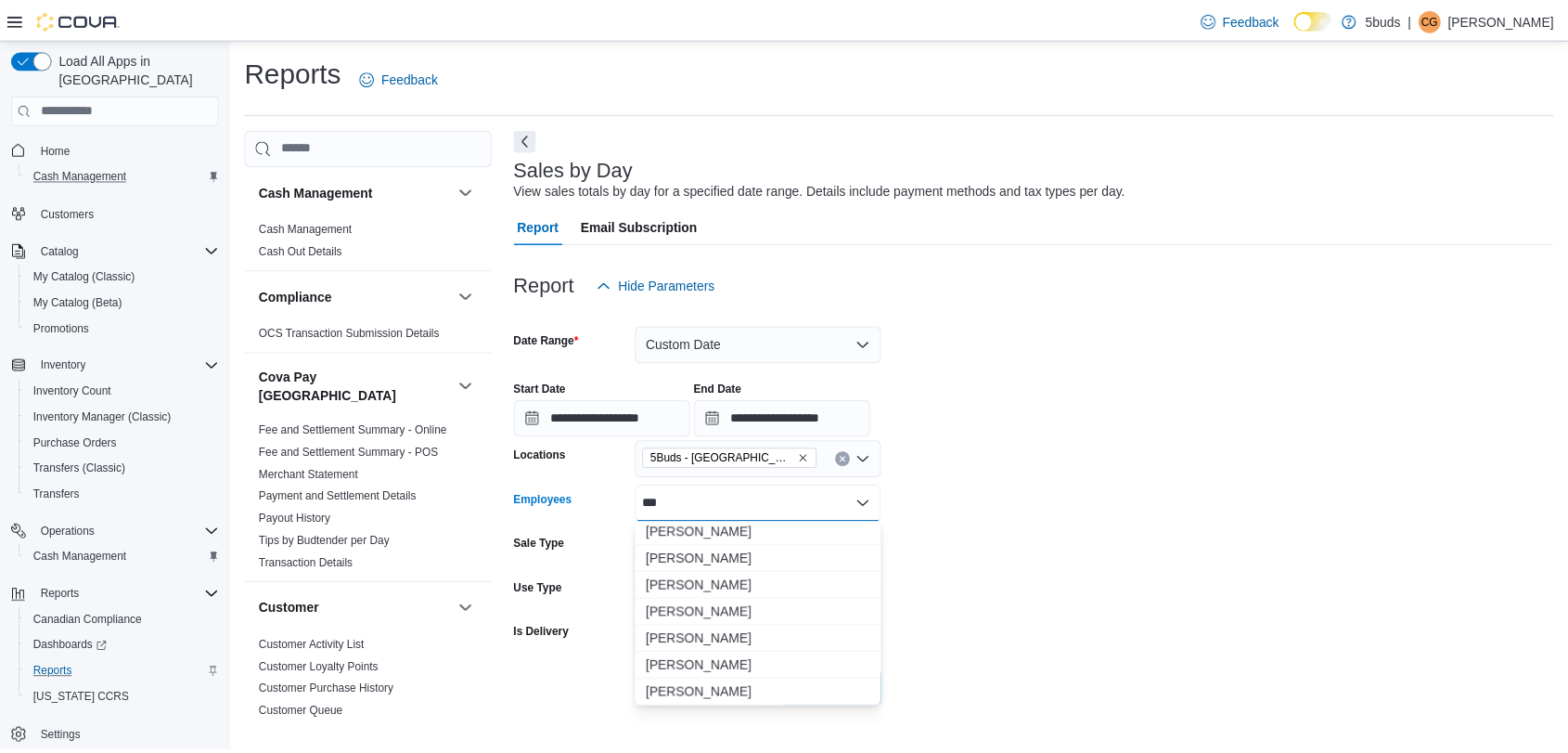
scroll to position [0, 0]
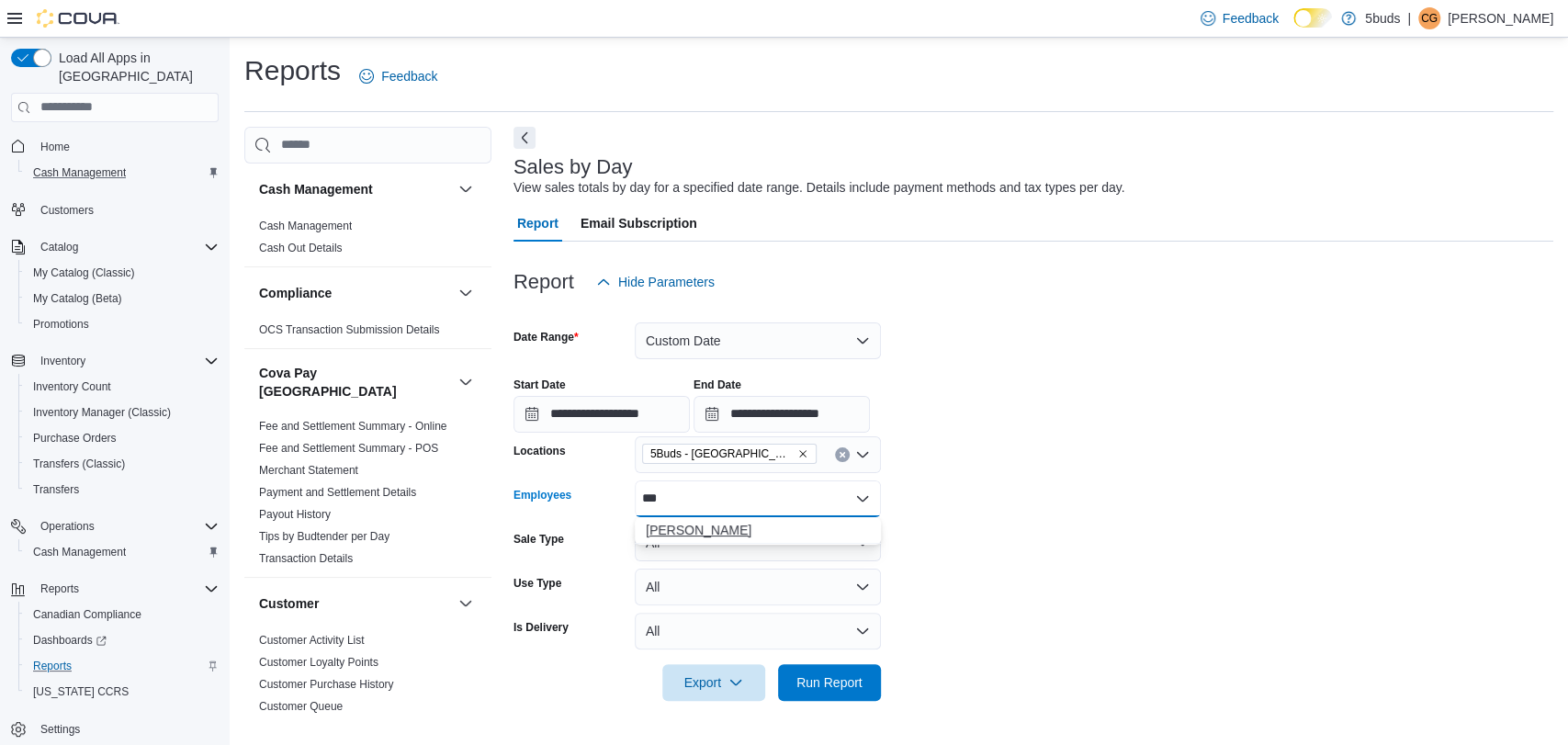
type input "***"
click at [738, 528] on span "[PERSON_NAME]" at bounding box center [758, 529] width 225 height 19
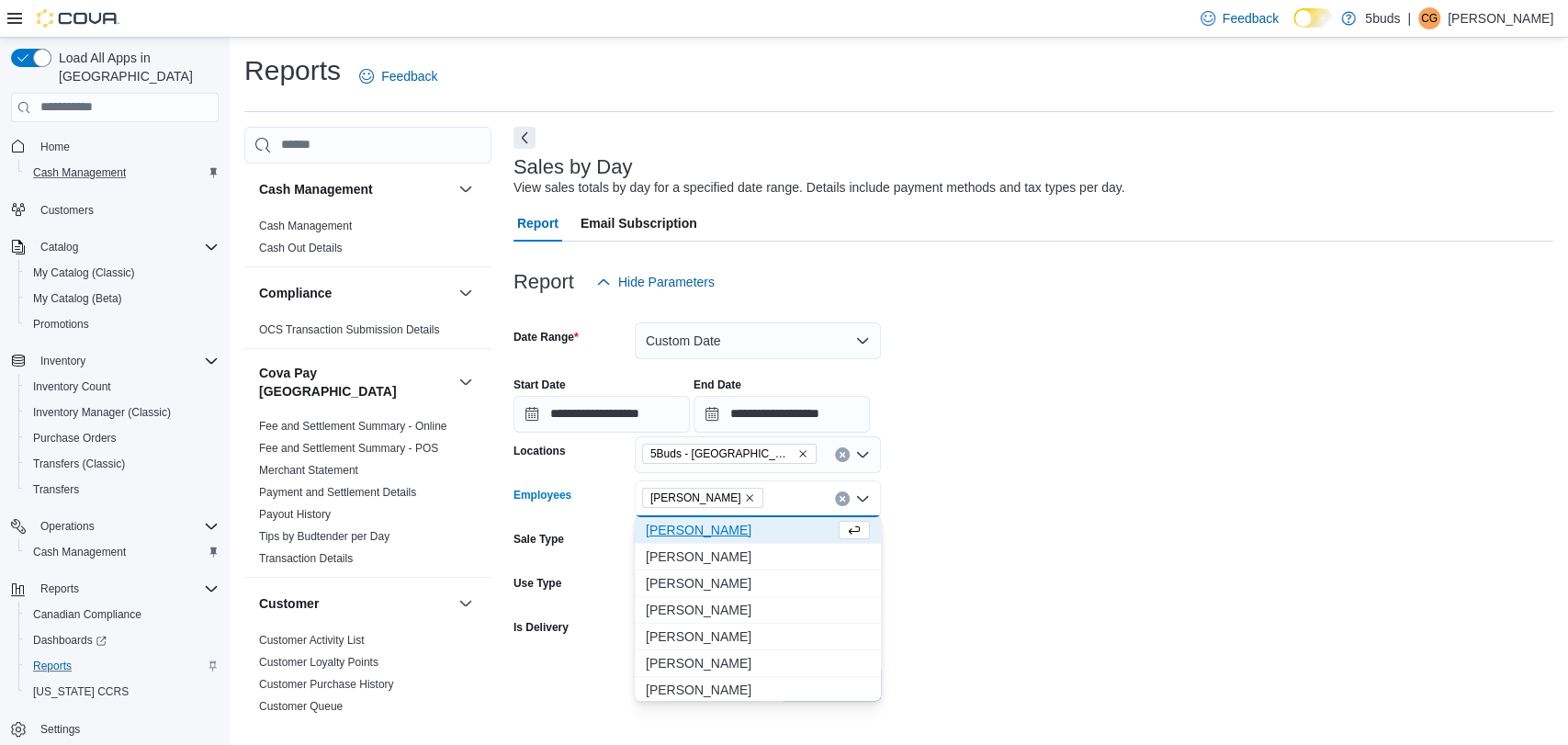
click at [993, 544] on form "**********" at bounding box center [1034, 500] width 1039 height 400
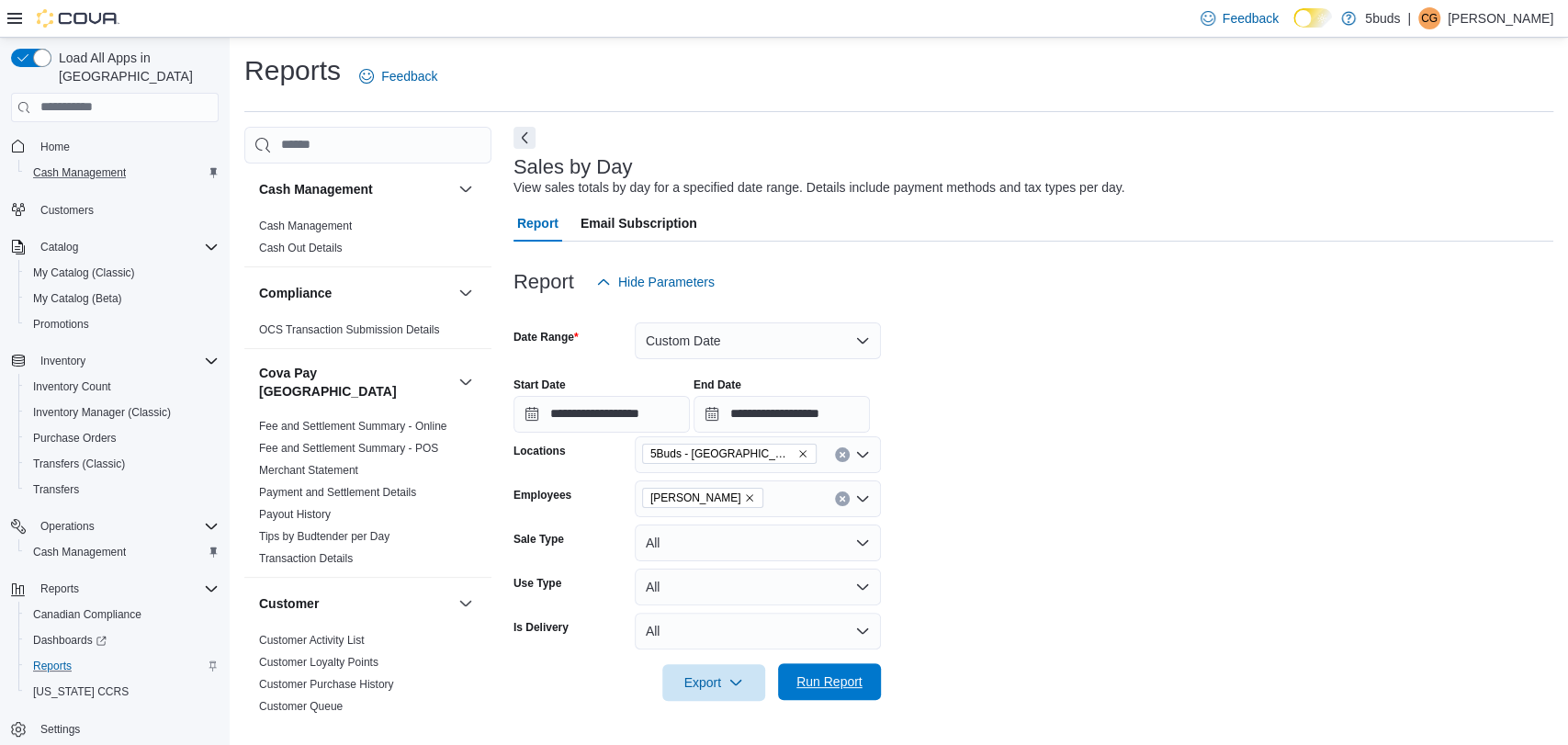
click at [850, 690] on span "Run Report" at bounding box center [830, 680] width 80 height 36
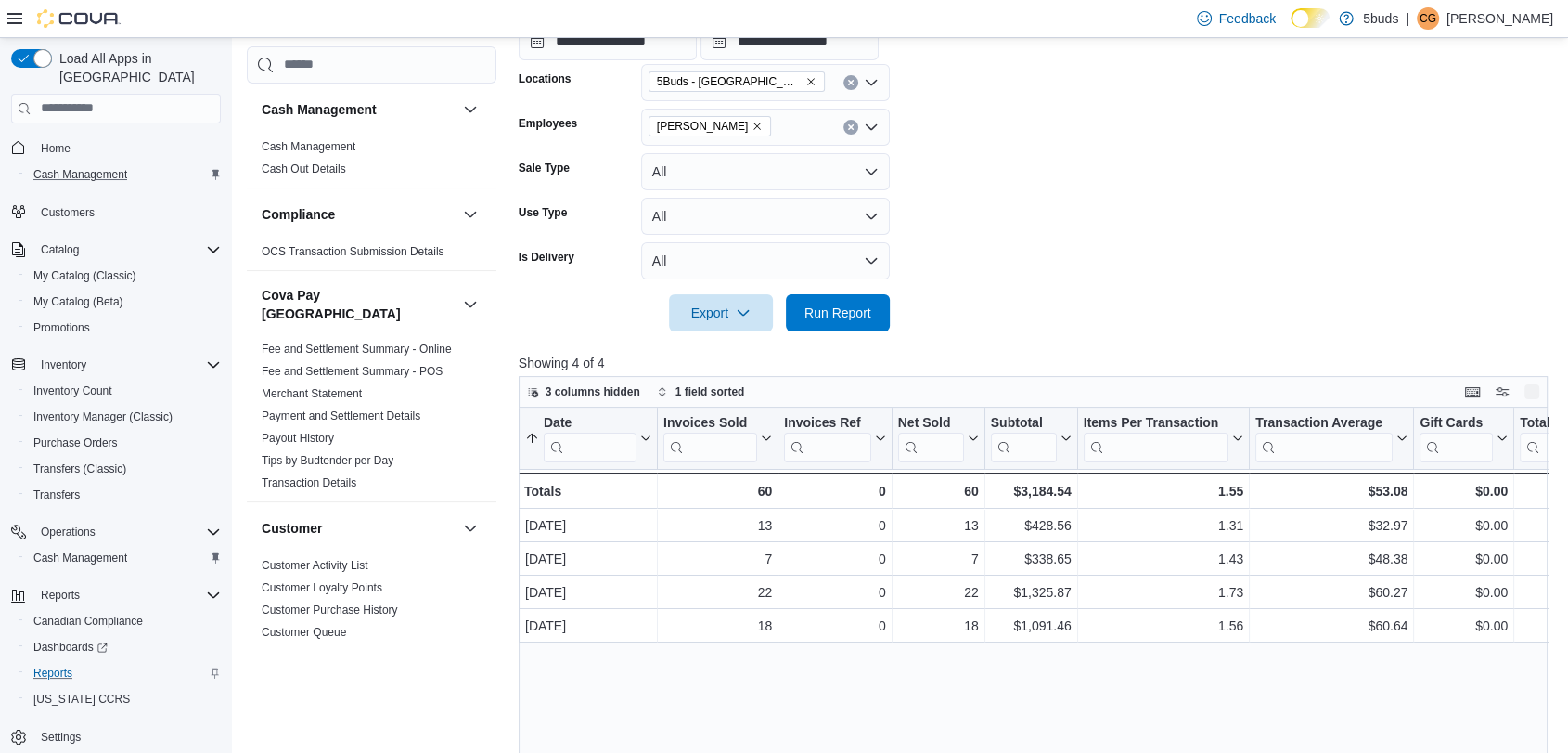
scroll to position [412, 0]
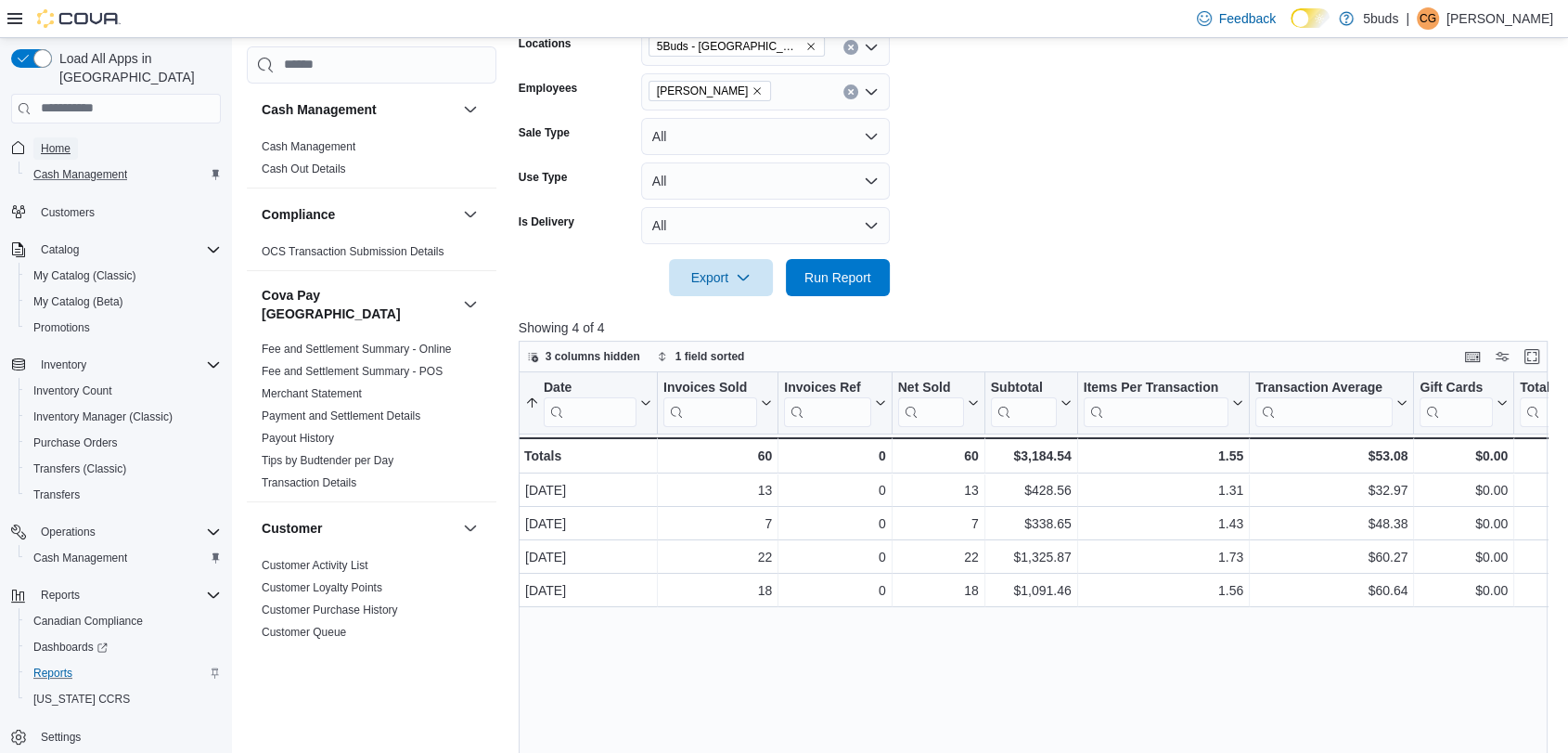
click at [59, 141] on span "Home" at bounding box center [55, 148] width 30 height 15
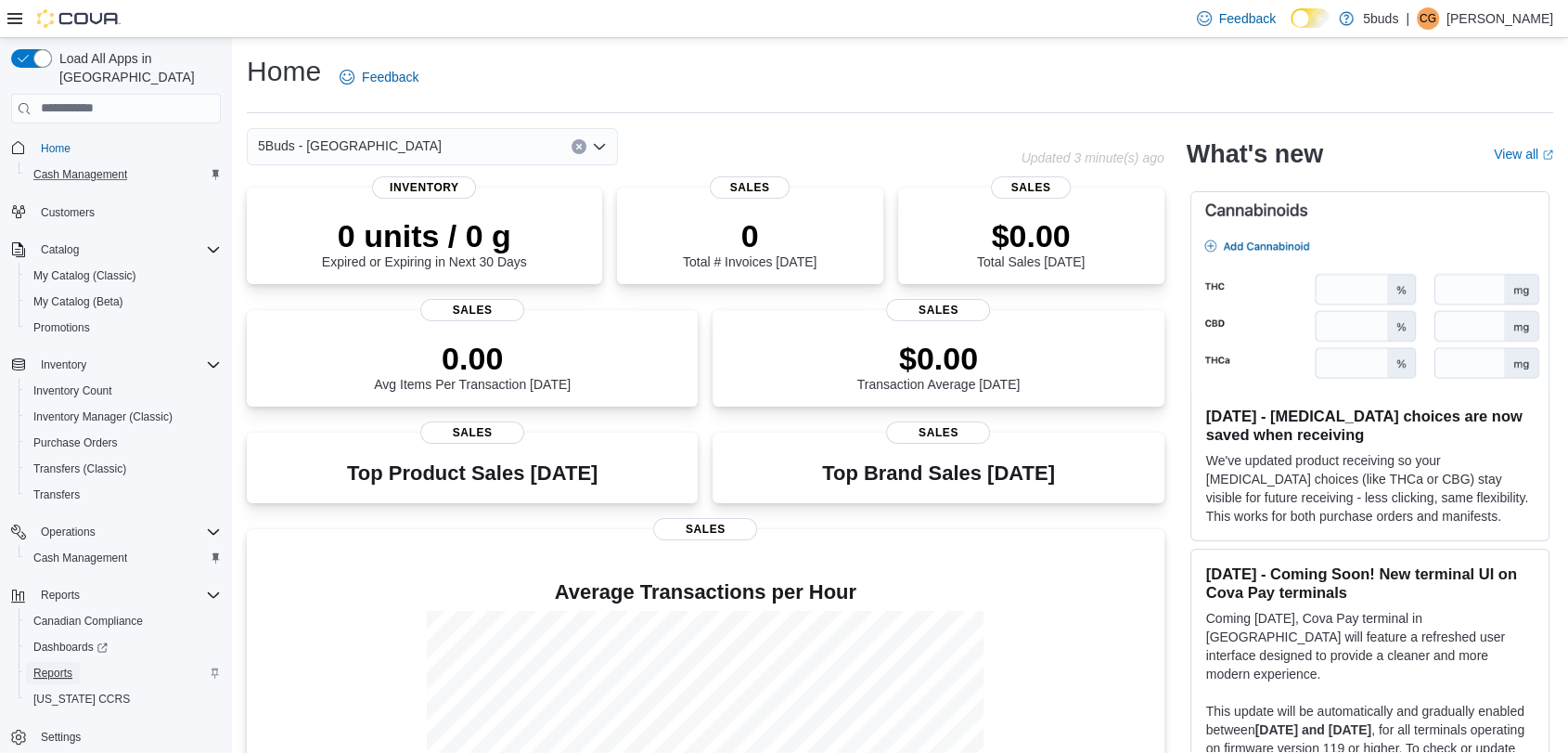
click at [56, 666] on span "Reports" at bounding box center [52, 673] width 39 height 15
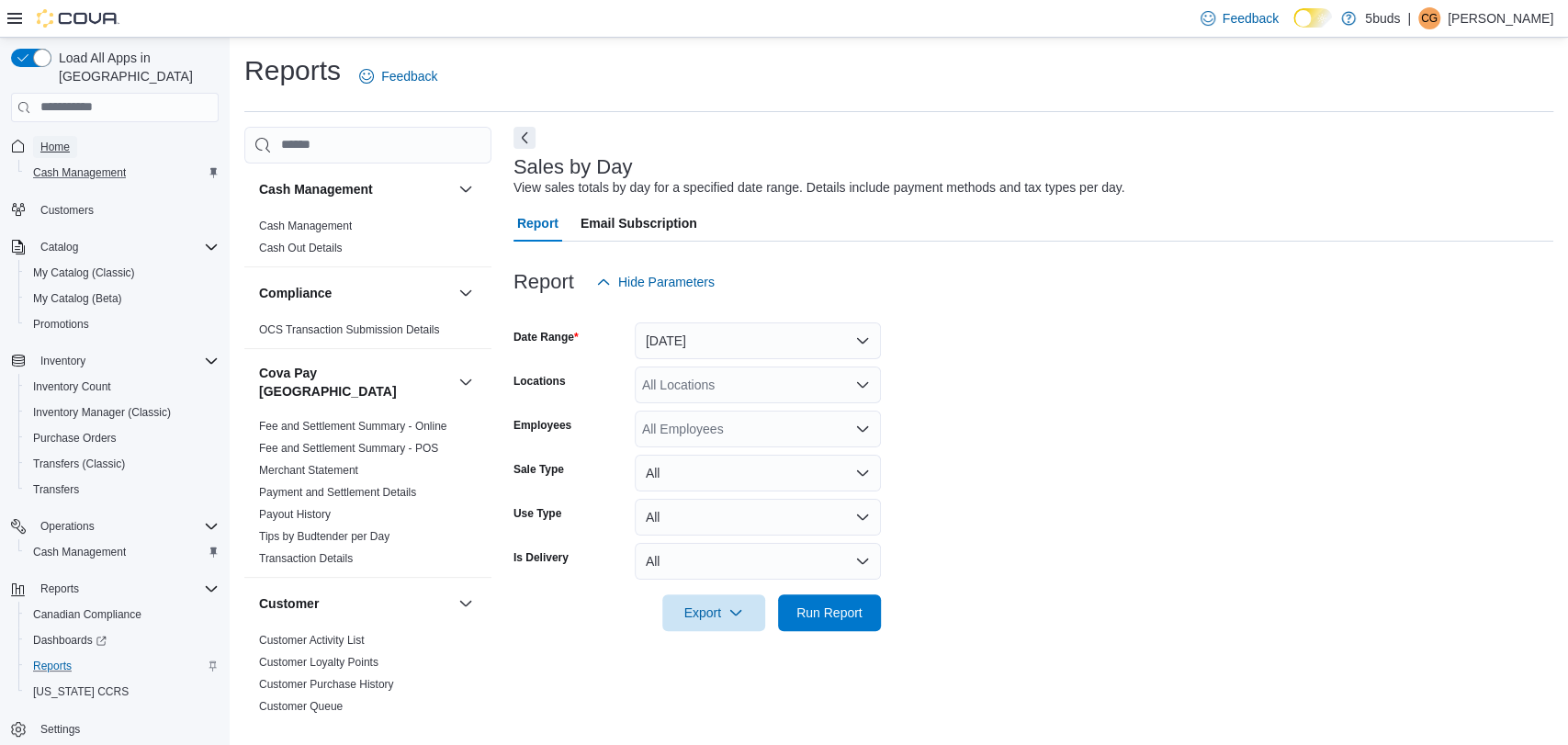
click at [57, 139] on span "Home" at bounding box center [55, 146] width 29 height 15
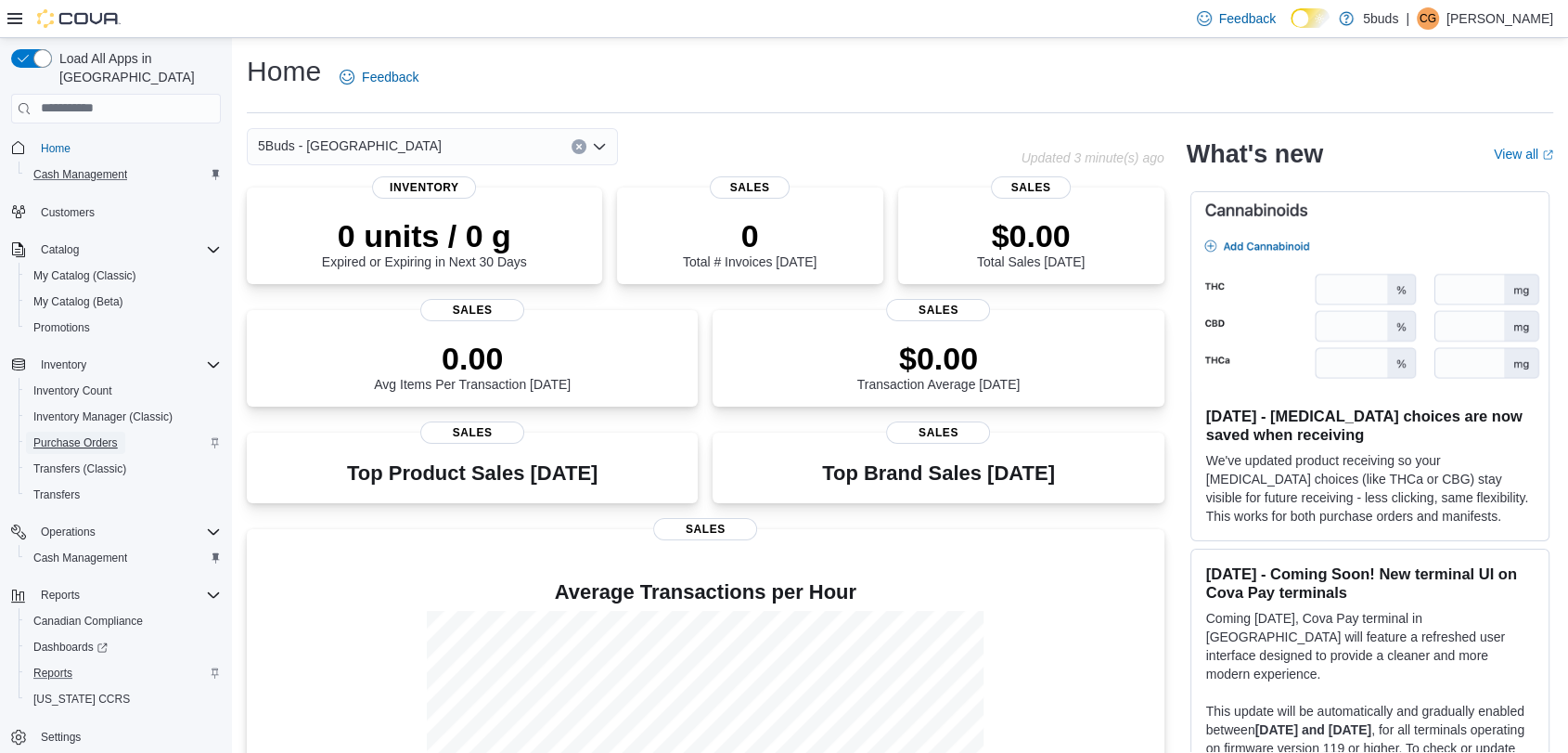
click at [77, 435] on span "Purchase Orders" at bounding box center [75, 442] width 84 height 15
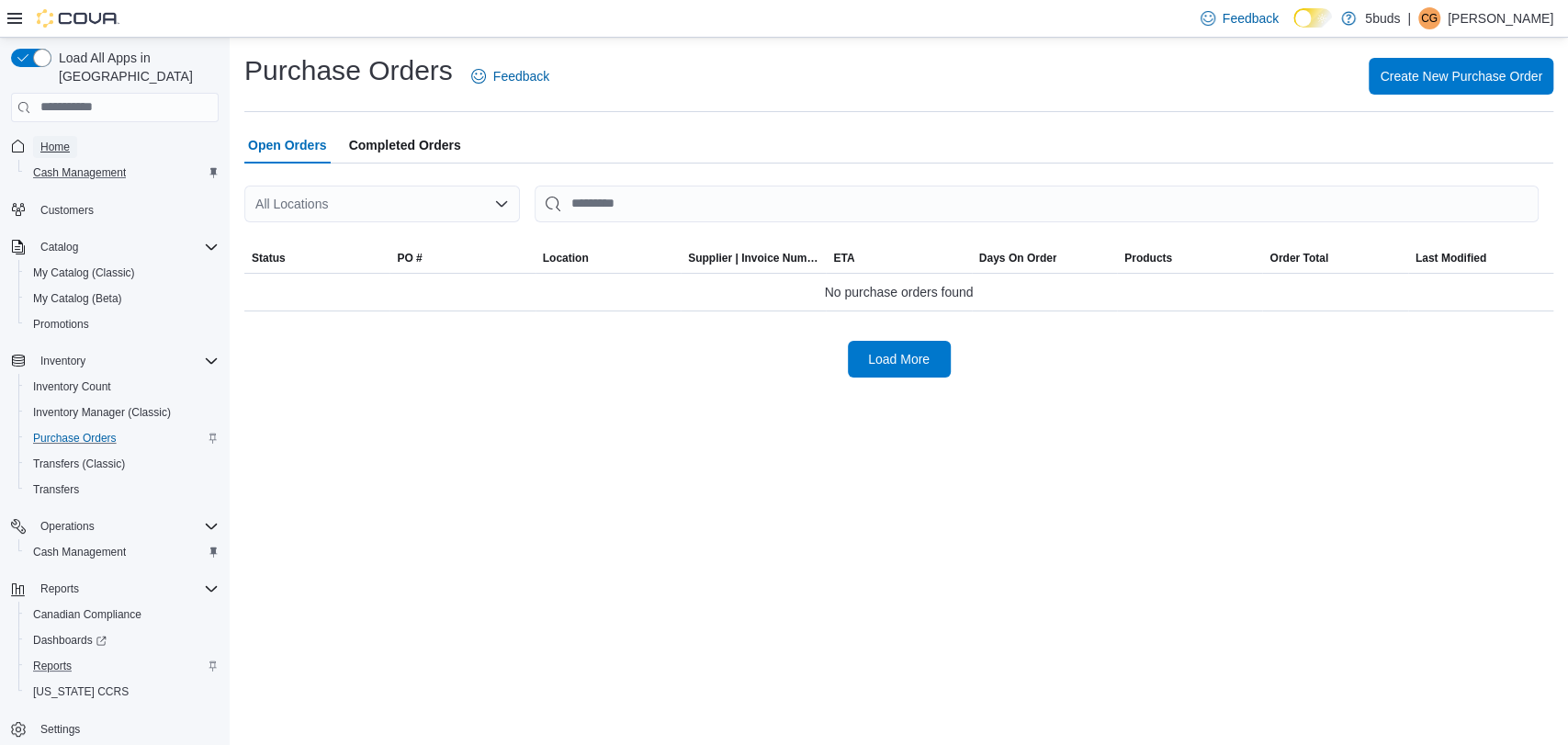
click at [69, 139] on span "Home" at bounding box center [55, 146] width 29 height 15
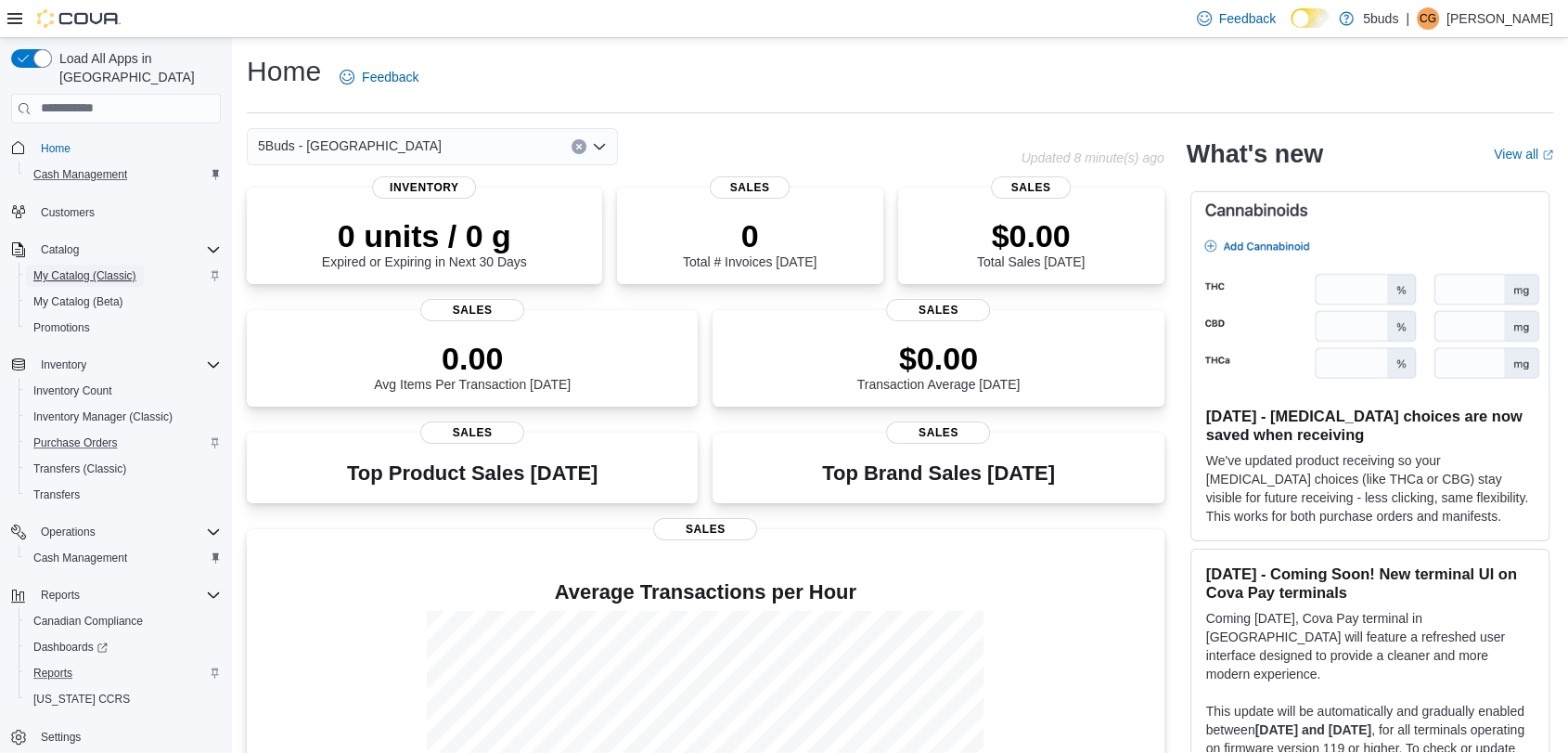
click at [79, 269] on span "My Catalog (Classic)" at bounding box center [85, 275] width 103 height 15
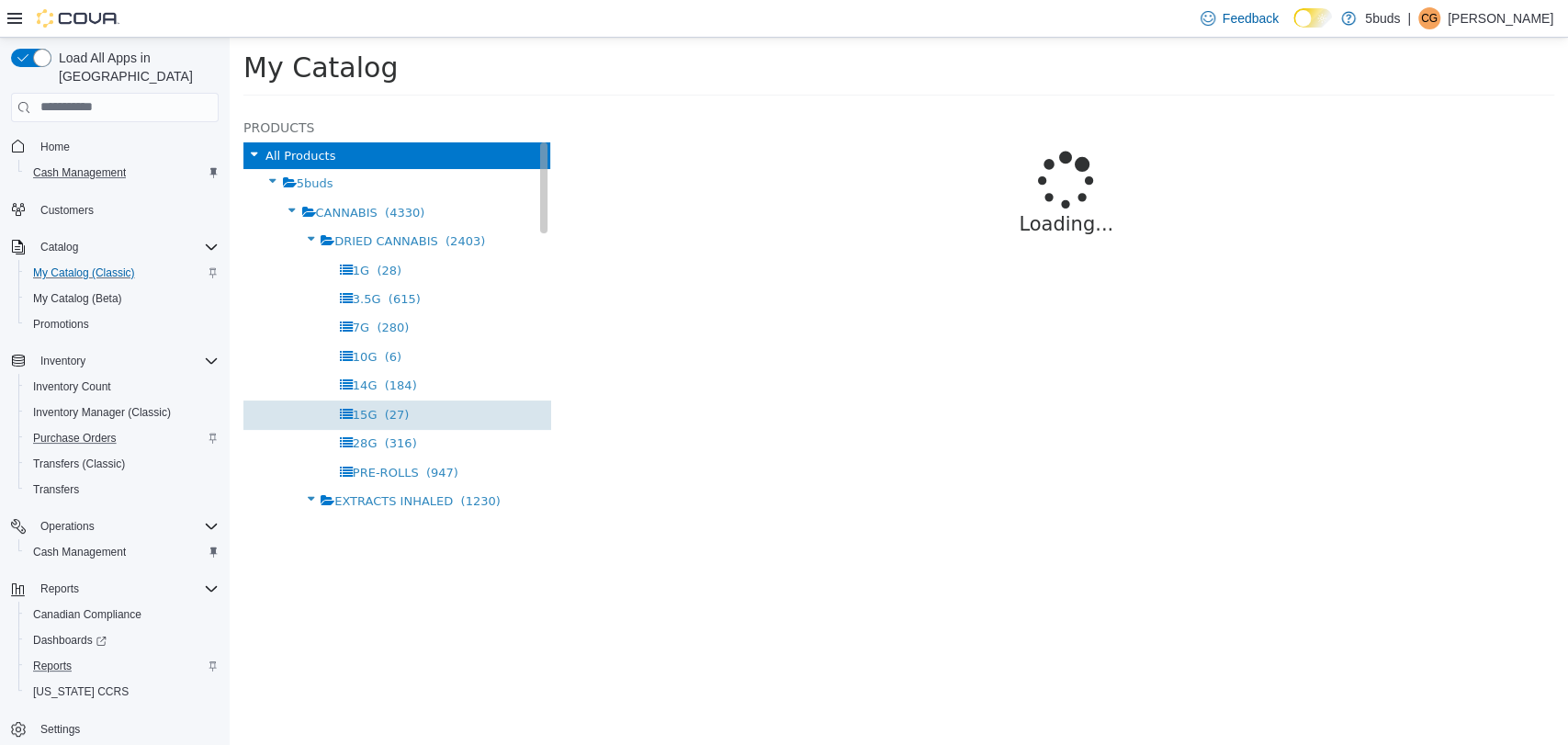
select select "**********"
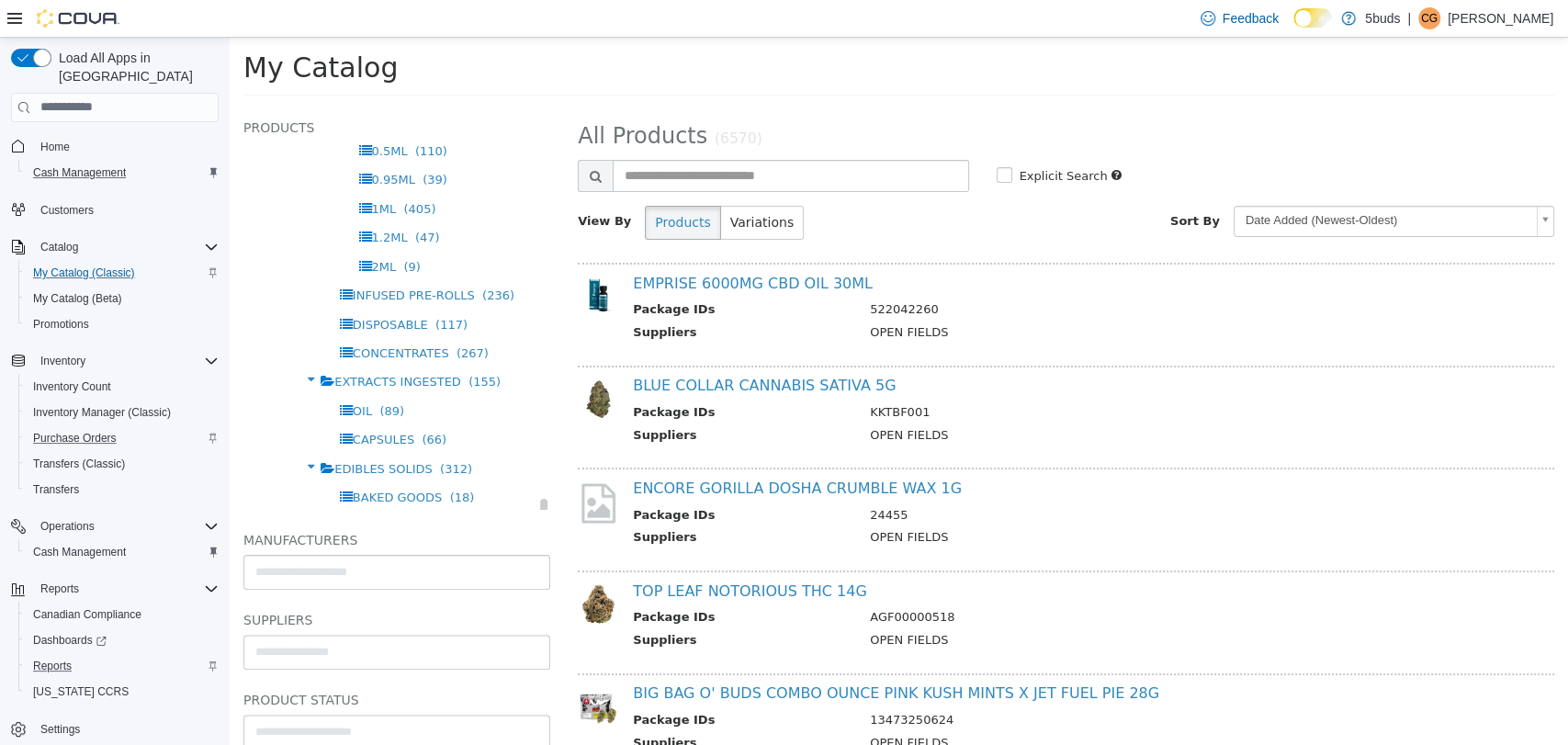
scroll to position [612, 0]
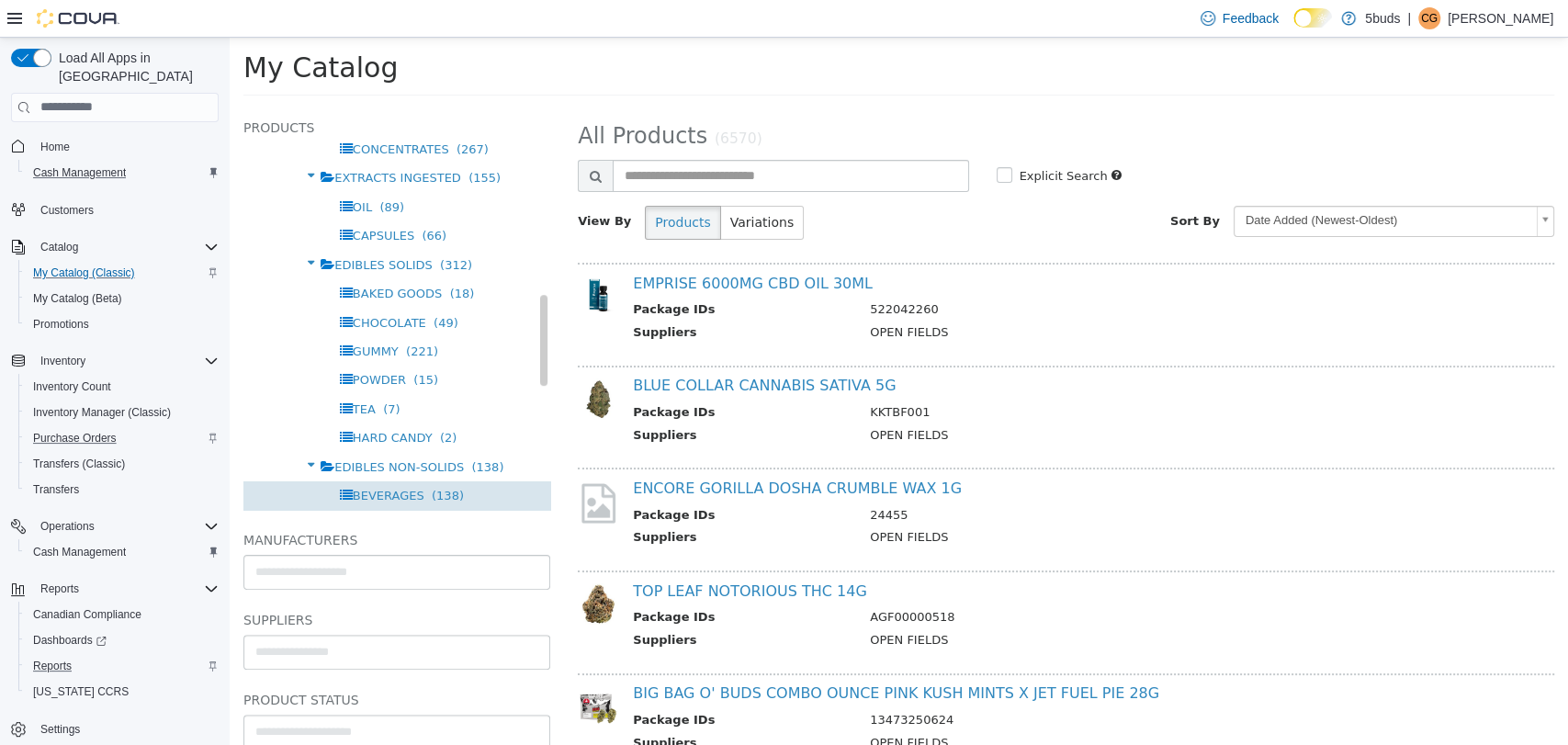
click at [392, 499] on span "BEVERAGES" at bounding box center [388, 494] width 72 height 14
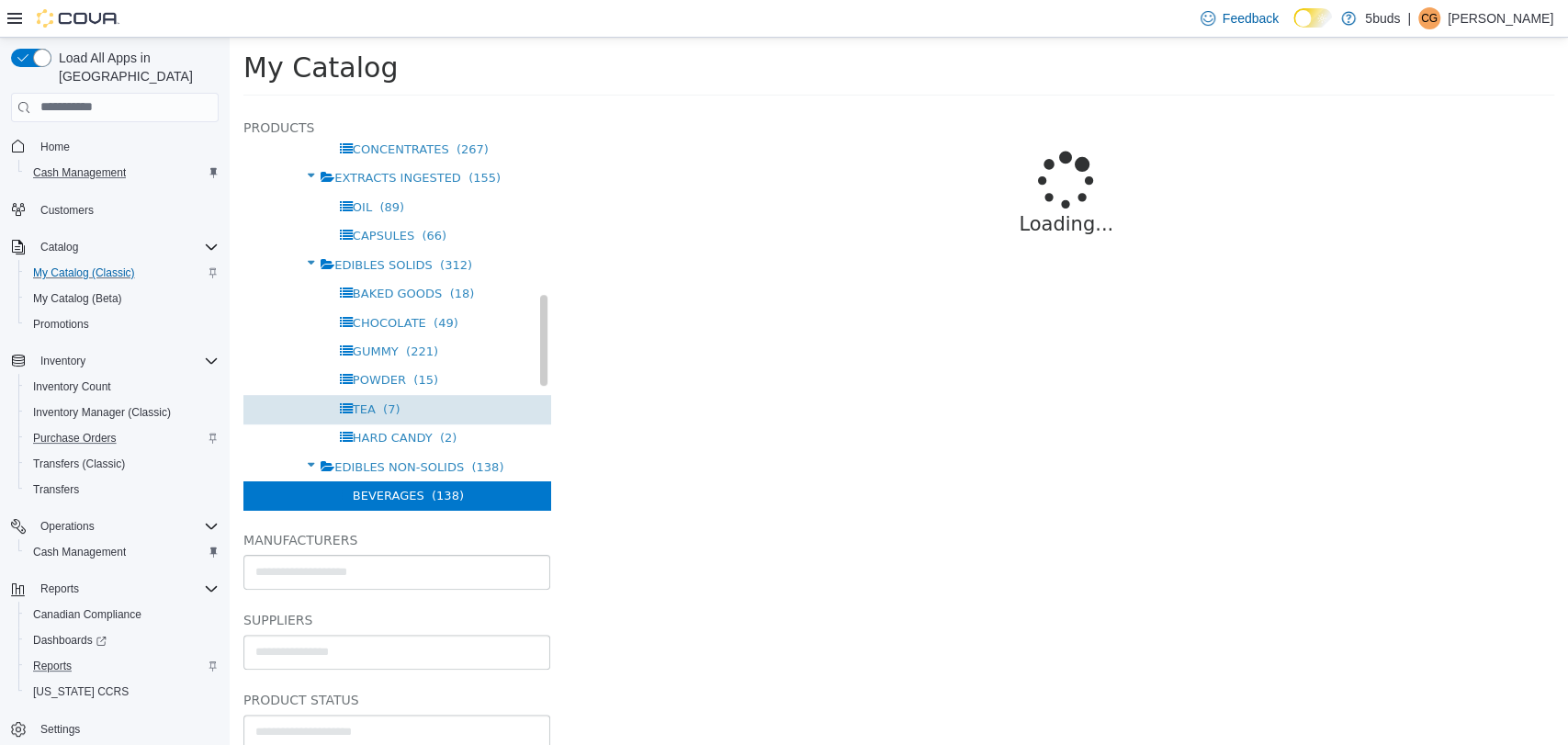
select select "**********"
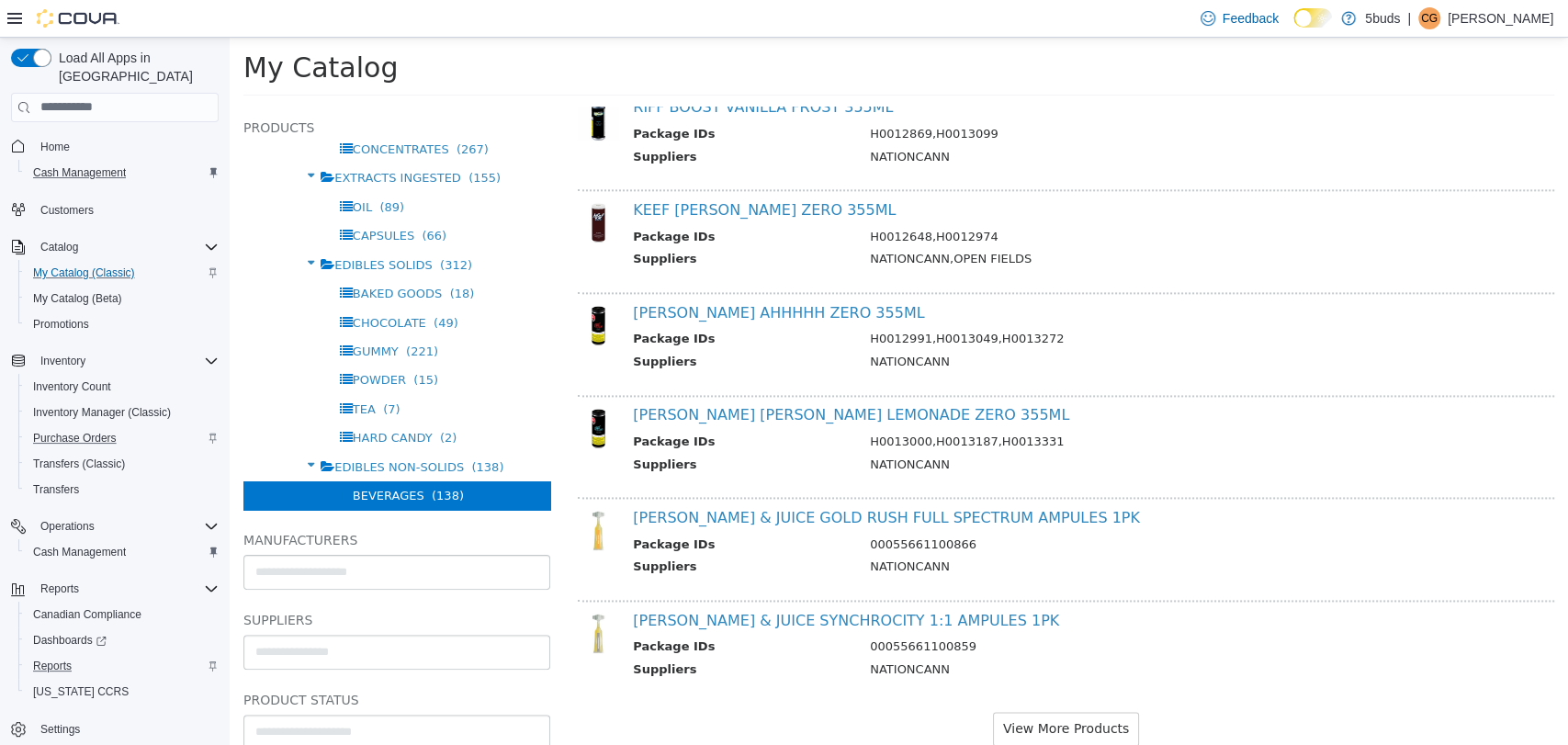
scroll to position [1671, 0]
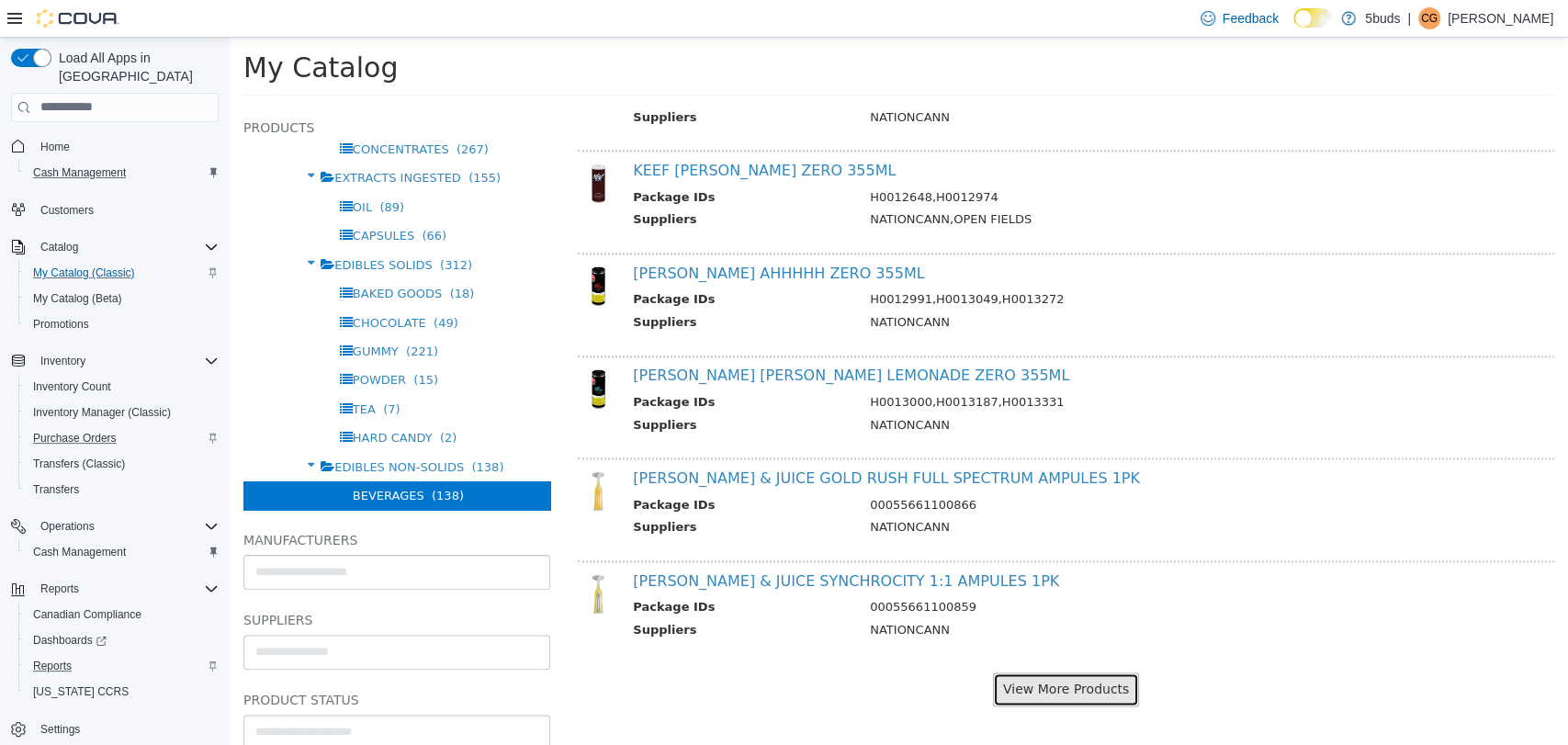
click at [1089, 682] on button "View More Products" at bounding box center [1066, 688] width 146 height 34
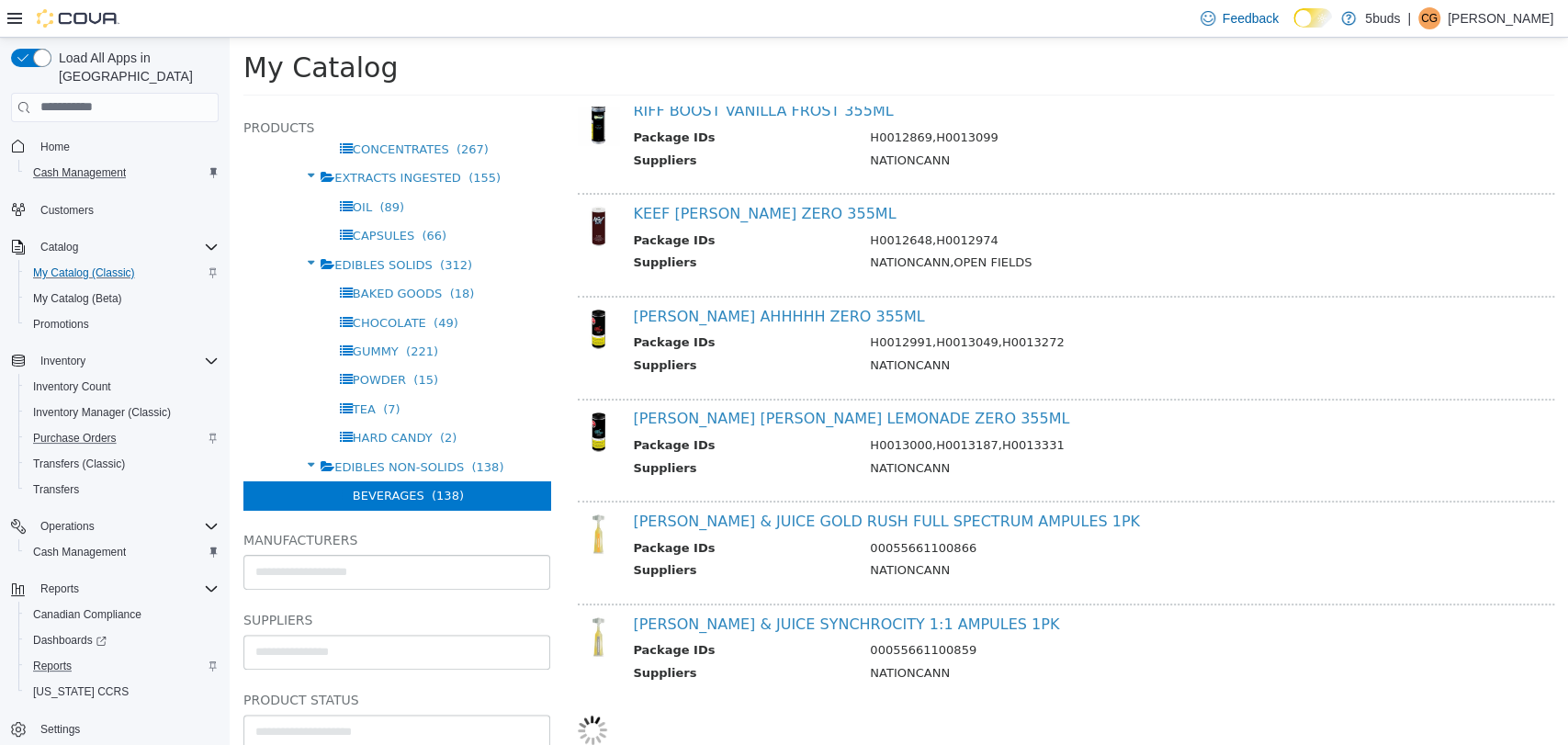
scroll to position [1623, 0]
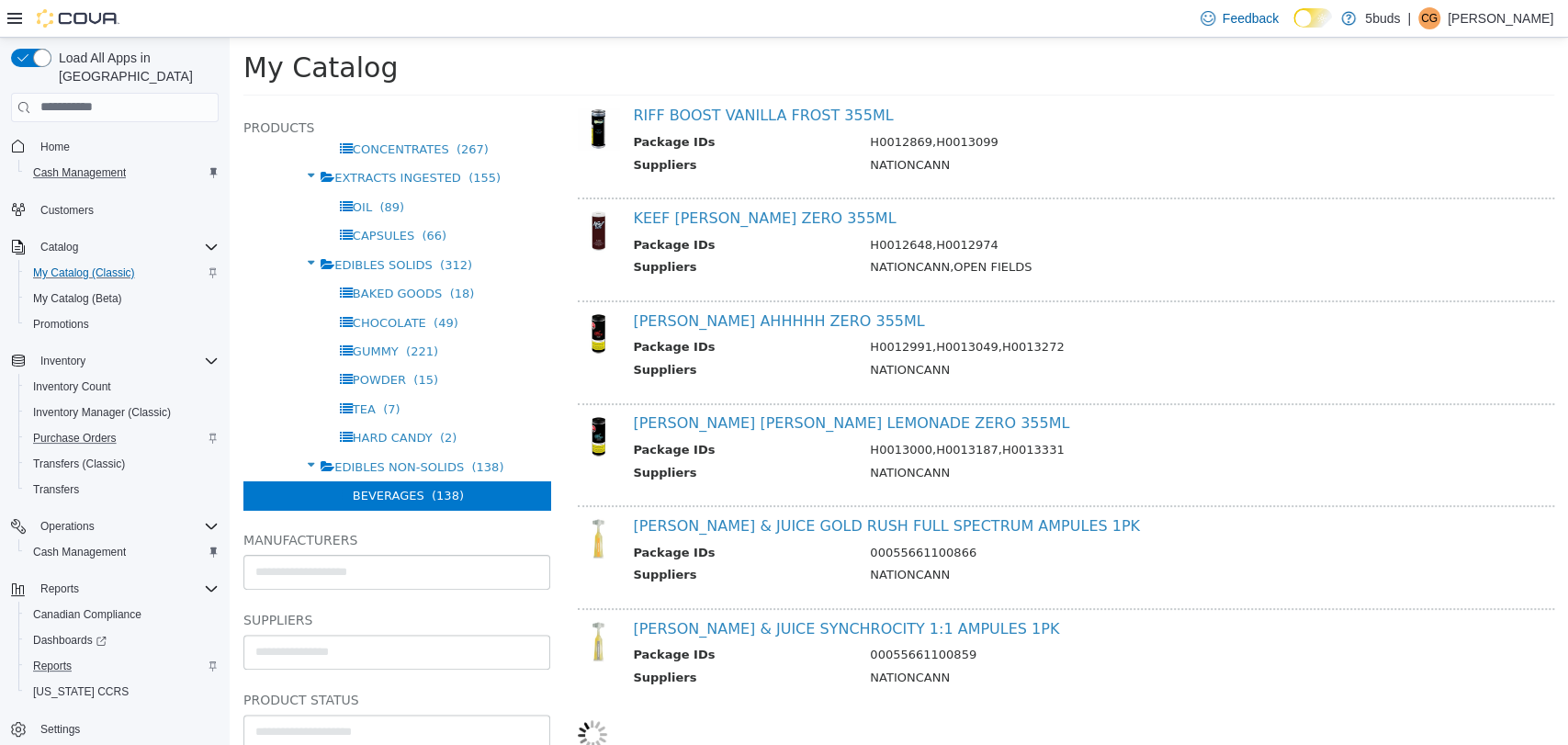
select select "**********"
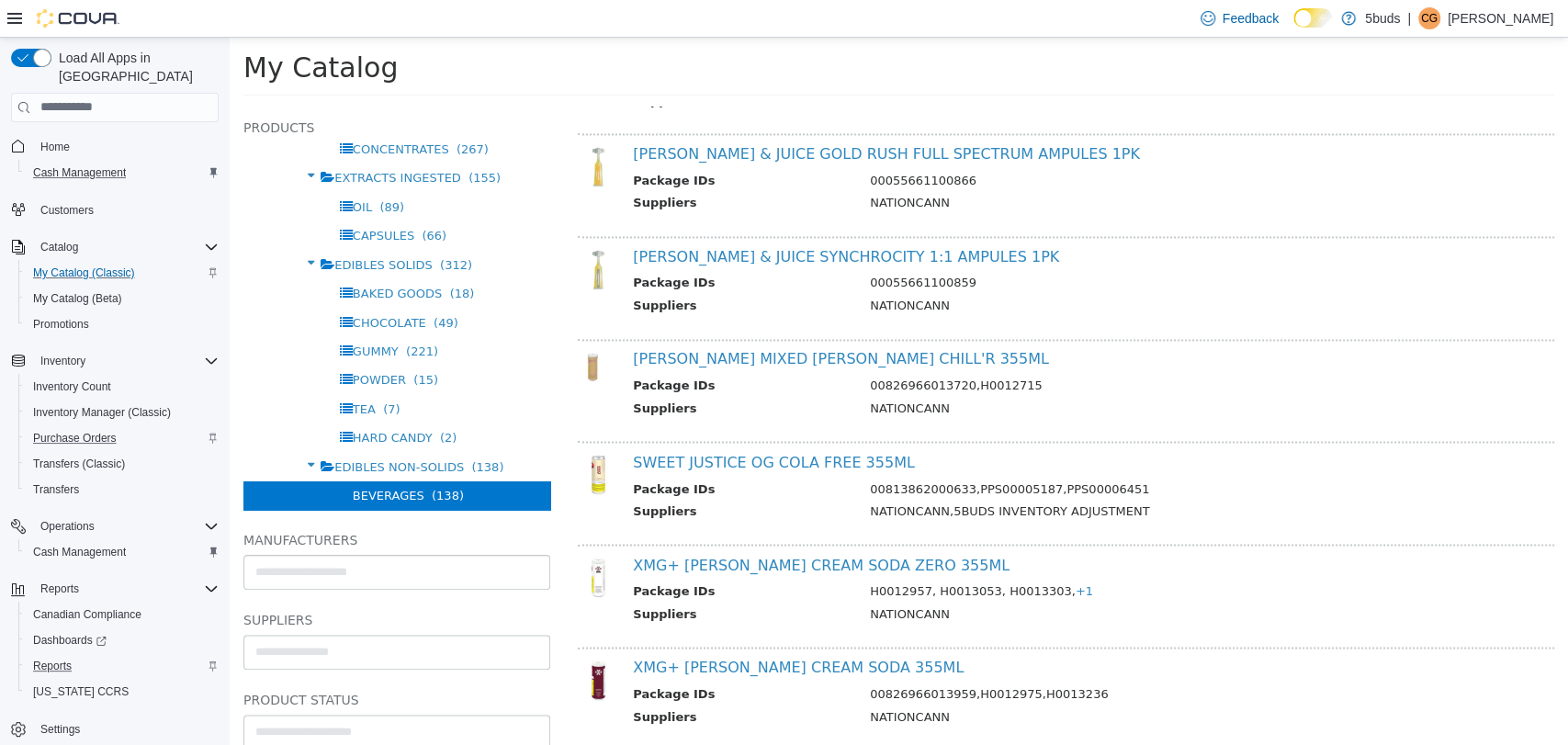
scroll to position [2032, 0]
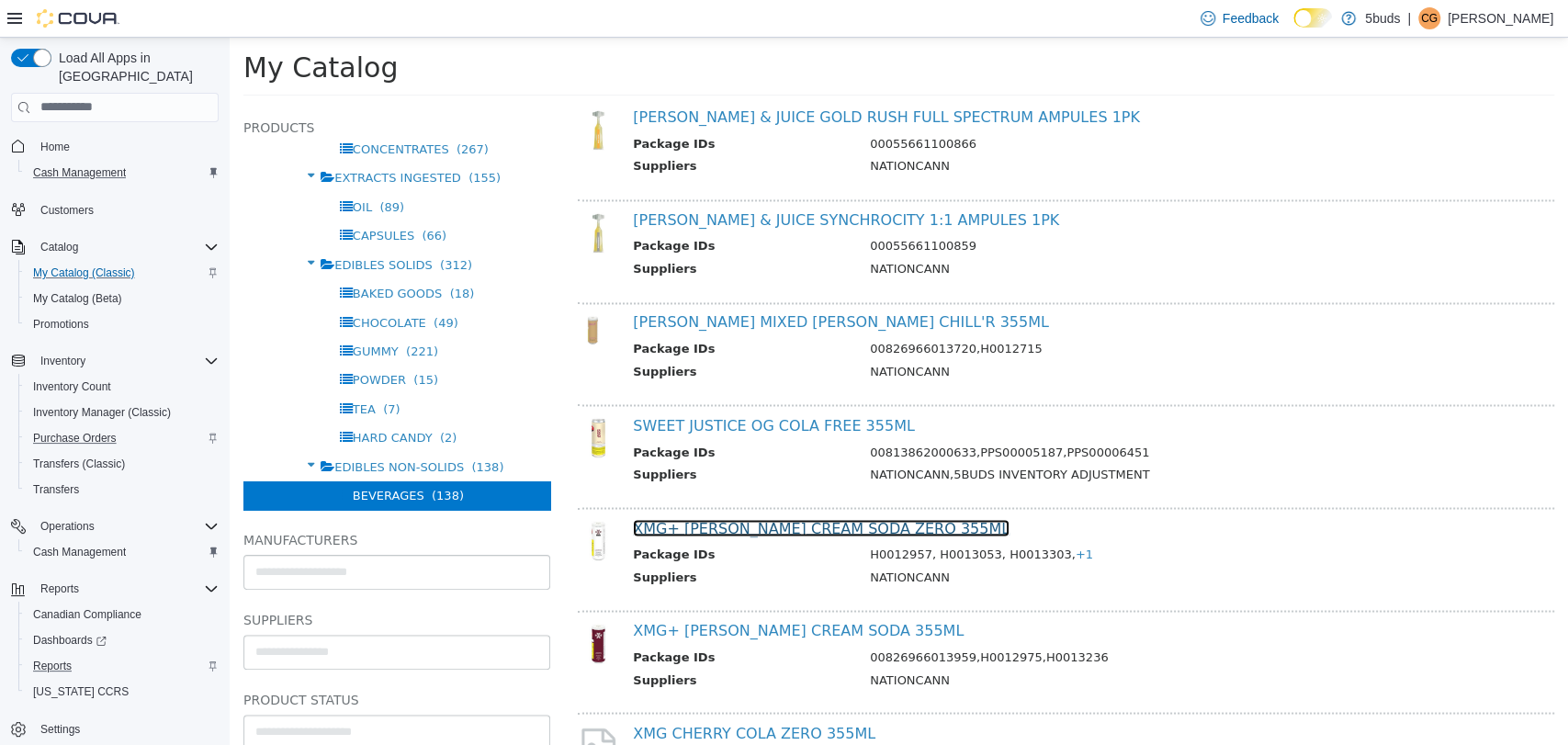
click at [733, 527] on link "XMG+ [PERSON_NAME] CREAM SODA ZERO 355ML" at bounding box center [821, 526] width 377 height 18
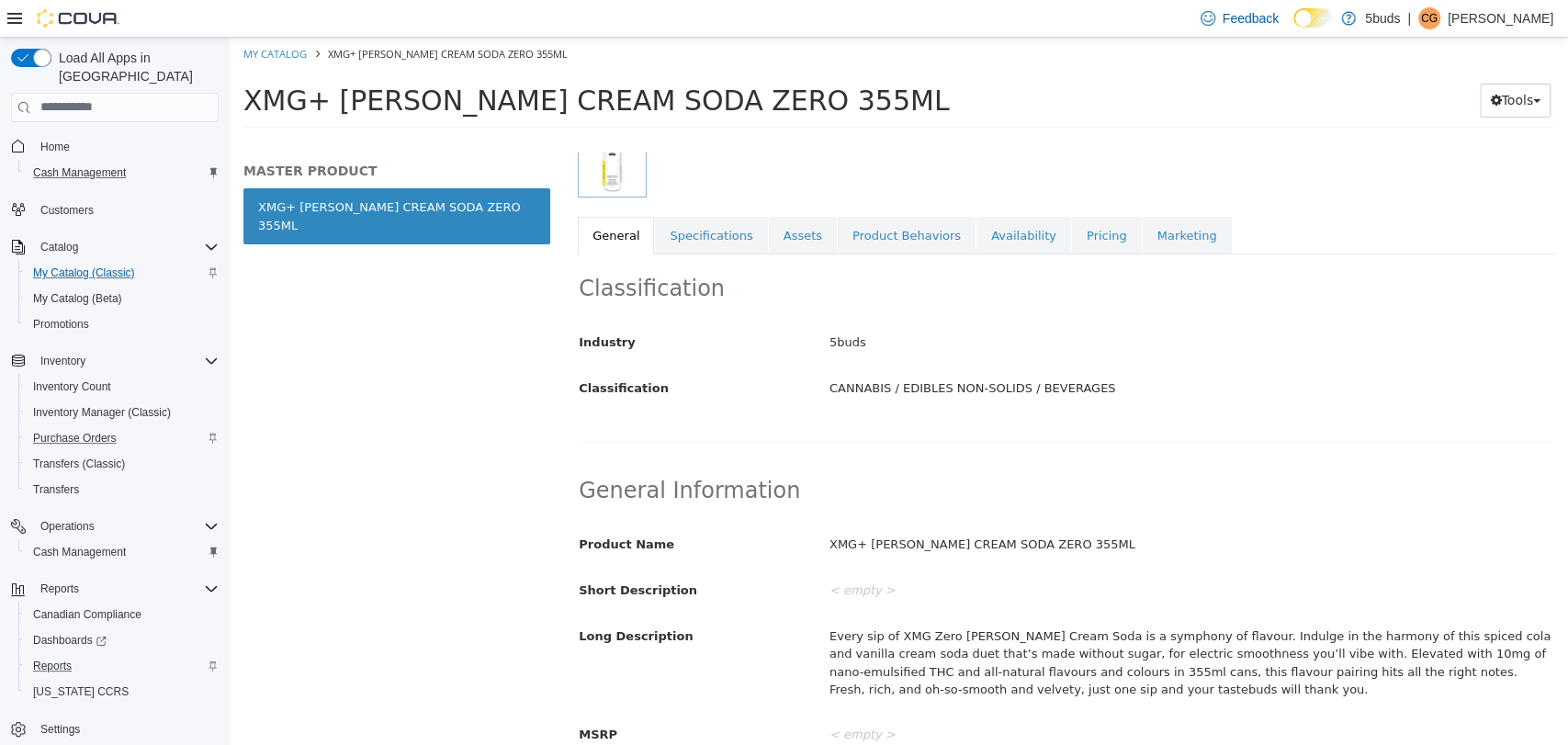
scroll to position [408, 0]
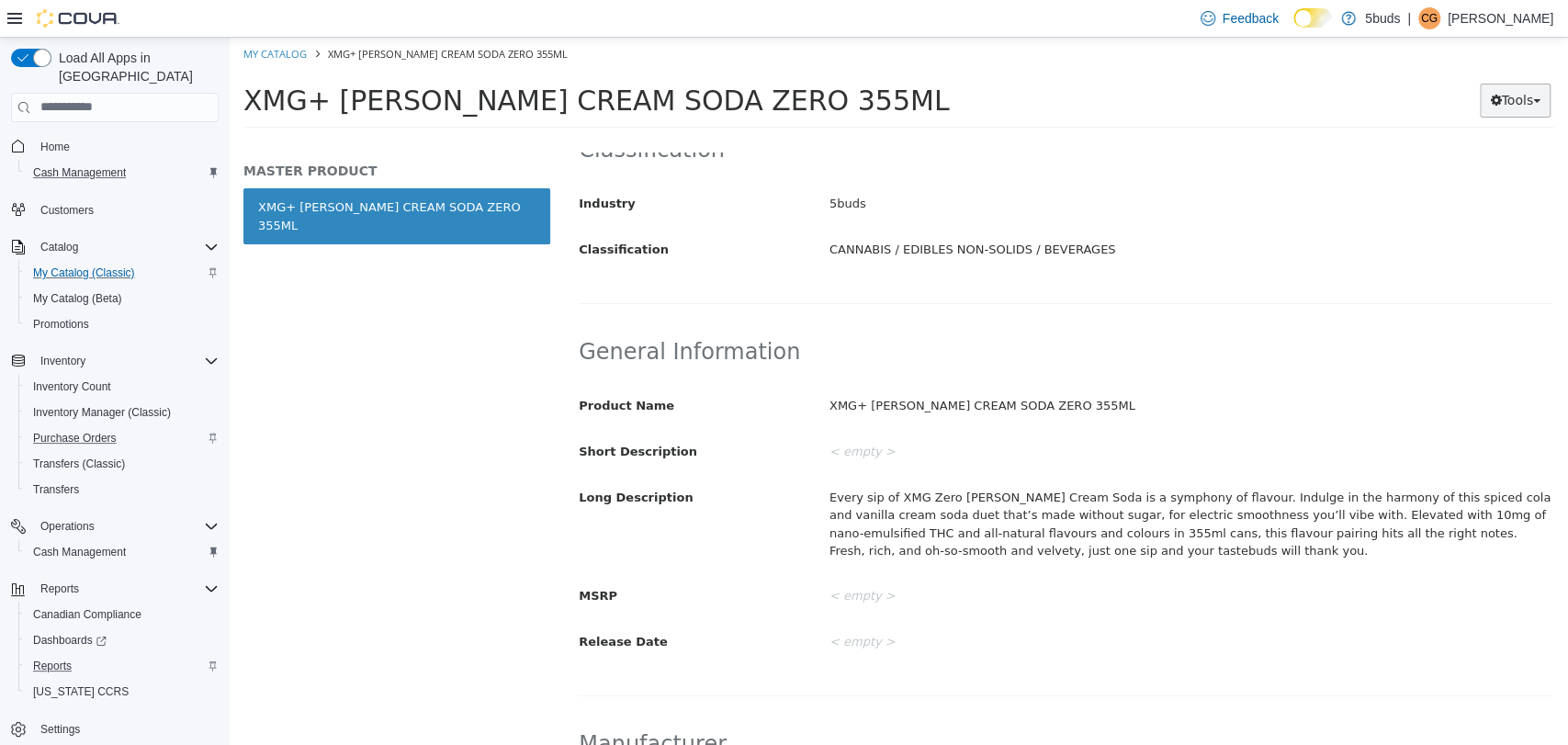
click at [1525, 109] on button "Tools" at bounding box center [1515, 99] width 71 height 34
click at [1485, 167] on link "Print Labels" at bounding box center [1477, 161] width 145 height 25
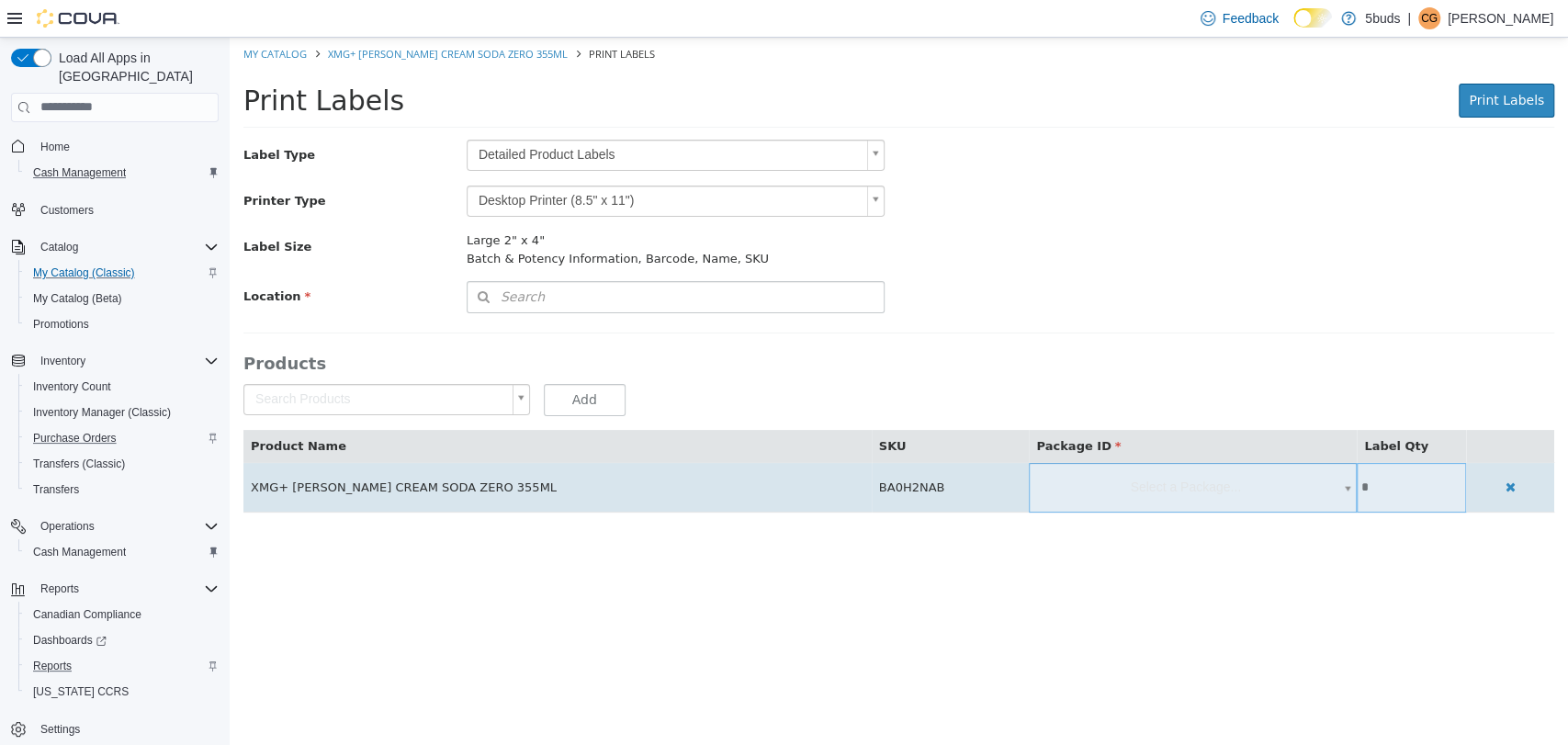
click at [1271, 491] on span "Select a Package..." at bounding box center [1192, 486] width 328 height 49
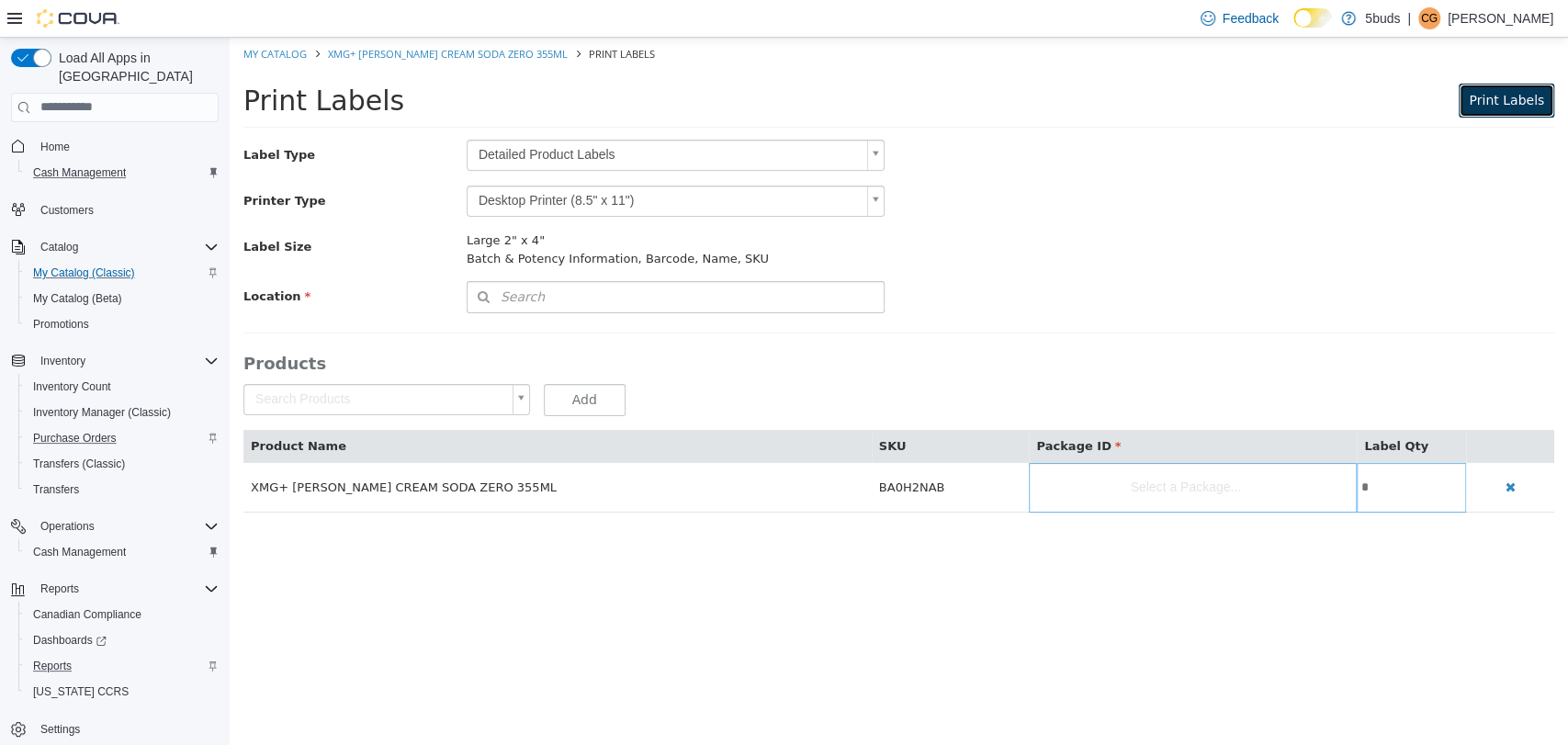
click at [1516, 106] on span "Print Labels" at bounding box center [1506, 99] width 76 height 15
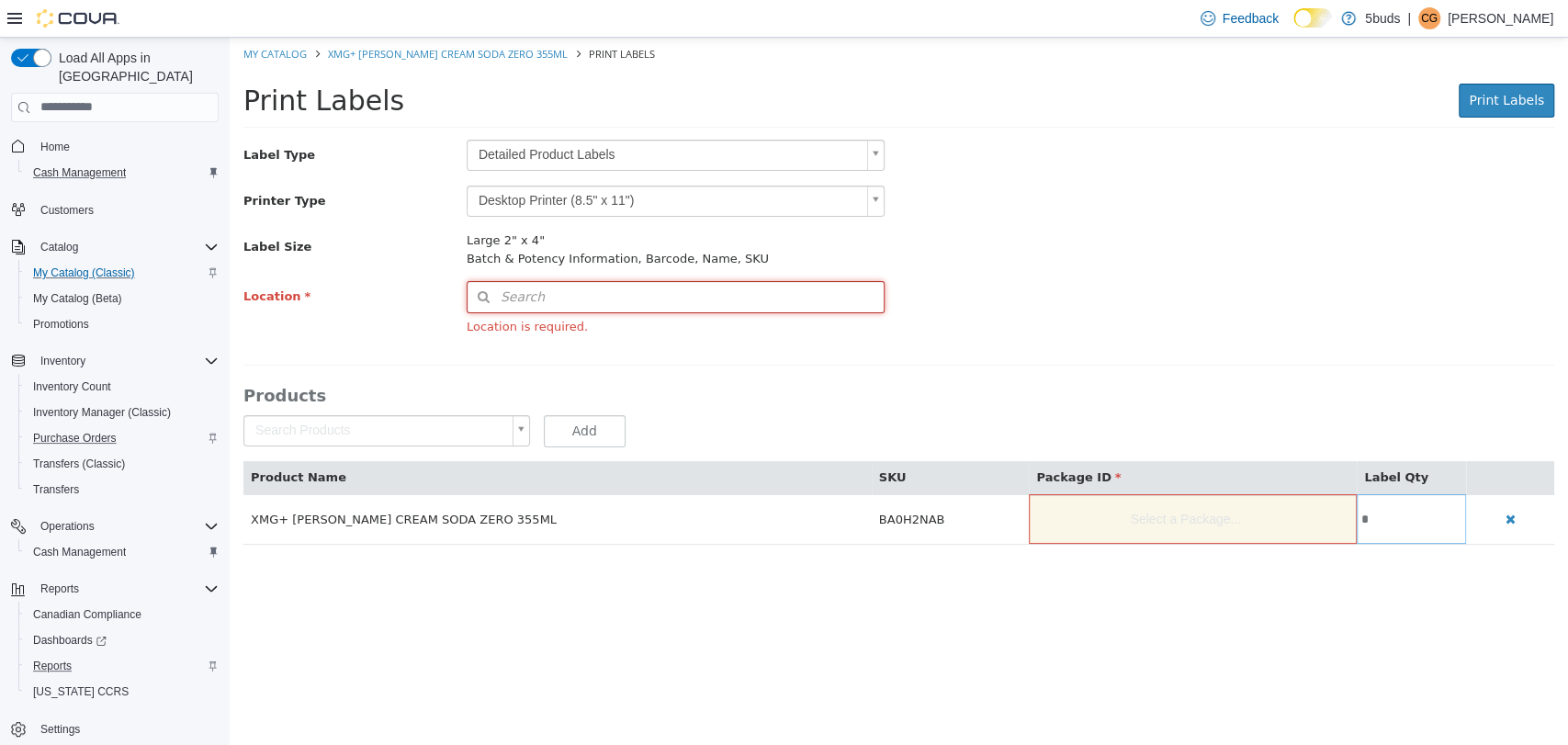
click at [608, 299] on button "Search" at bounding box center [676, 296] width 419 height 32
click at [614, 324] on div "Type 3 or more characters or browse" at bounding box center [676, 329] width 419 height 35
click at [693, 283] on input at bounding box center [693, 297] width 384 height 32
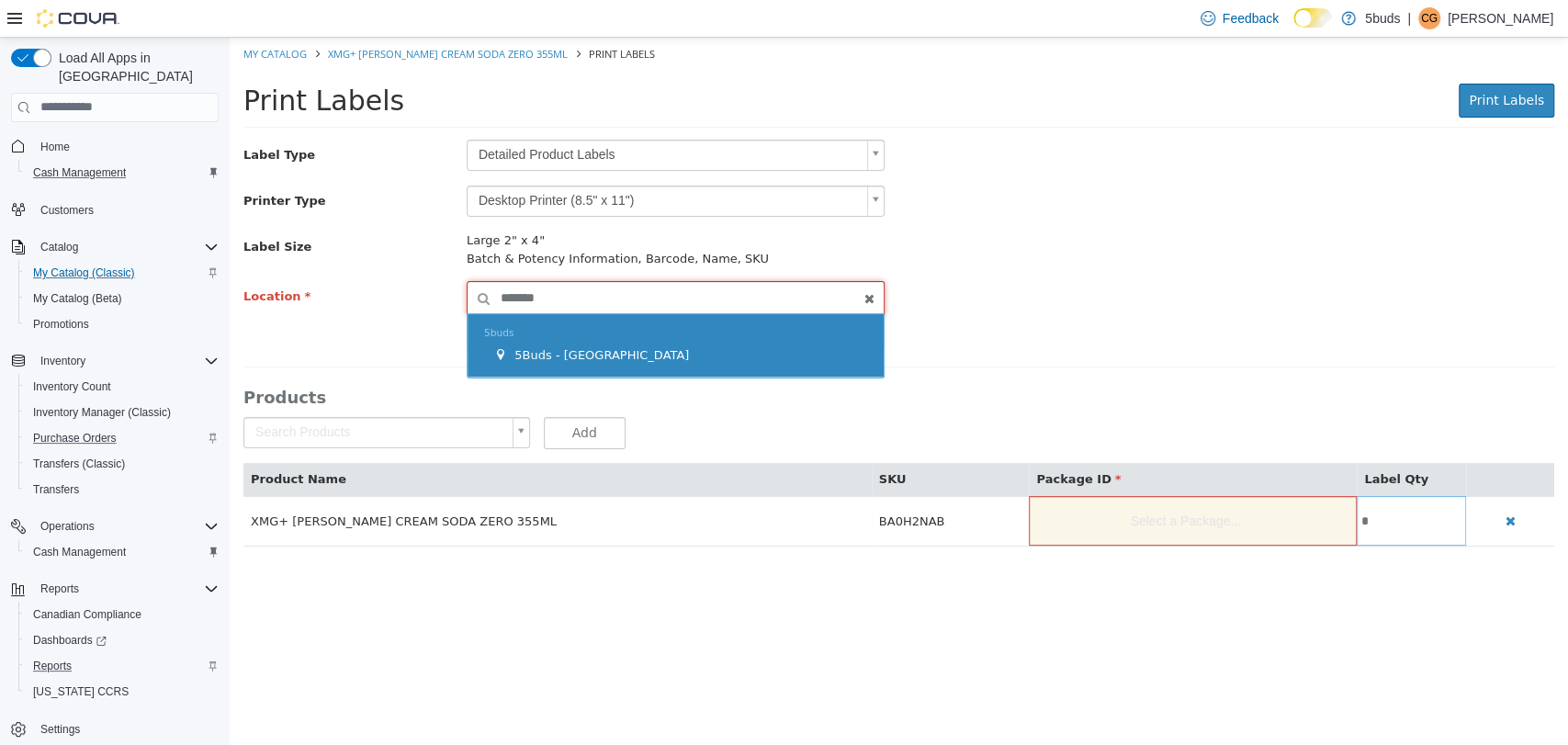
type input "*******"
click at [543, 352] on span "5Buds - [GEOGRAPHIC_DATA]" at bounding box center [602, 354] width 175 height 14
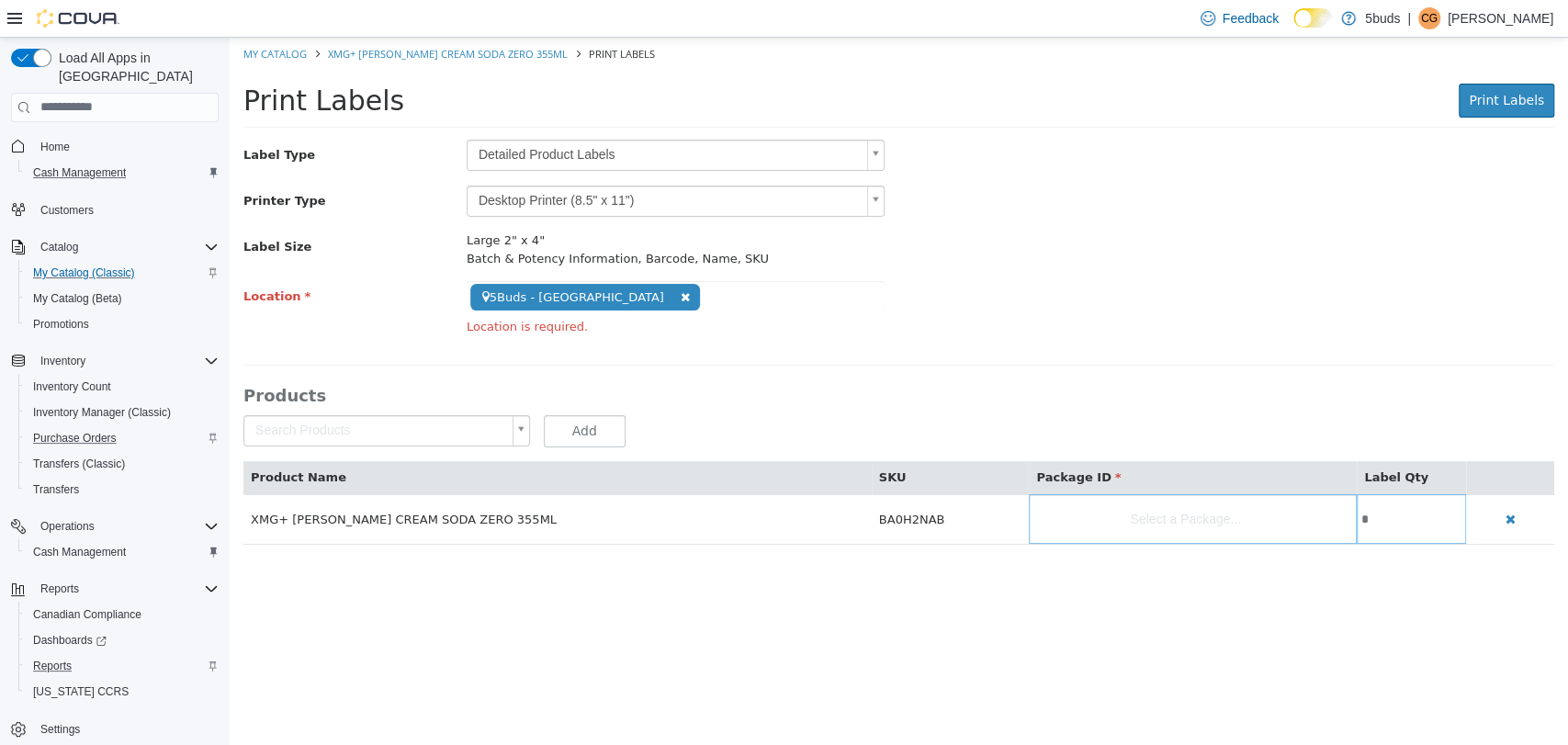
click at [1026, 342] on div "**********" at bounding box center [898, 313] width 1339 height 65
click at [1506, 99] on span "Print Labels" at bounding box center [1506, 99] width 76 height 15
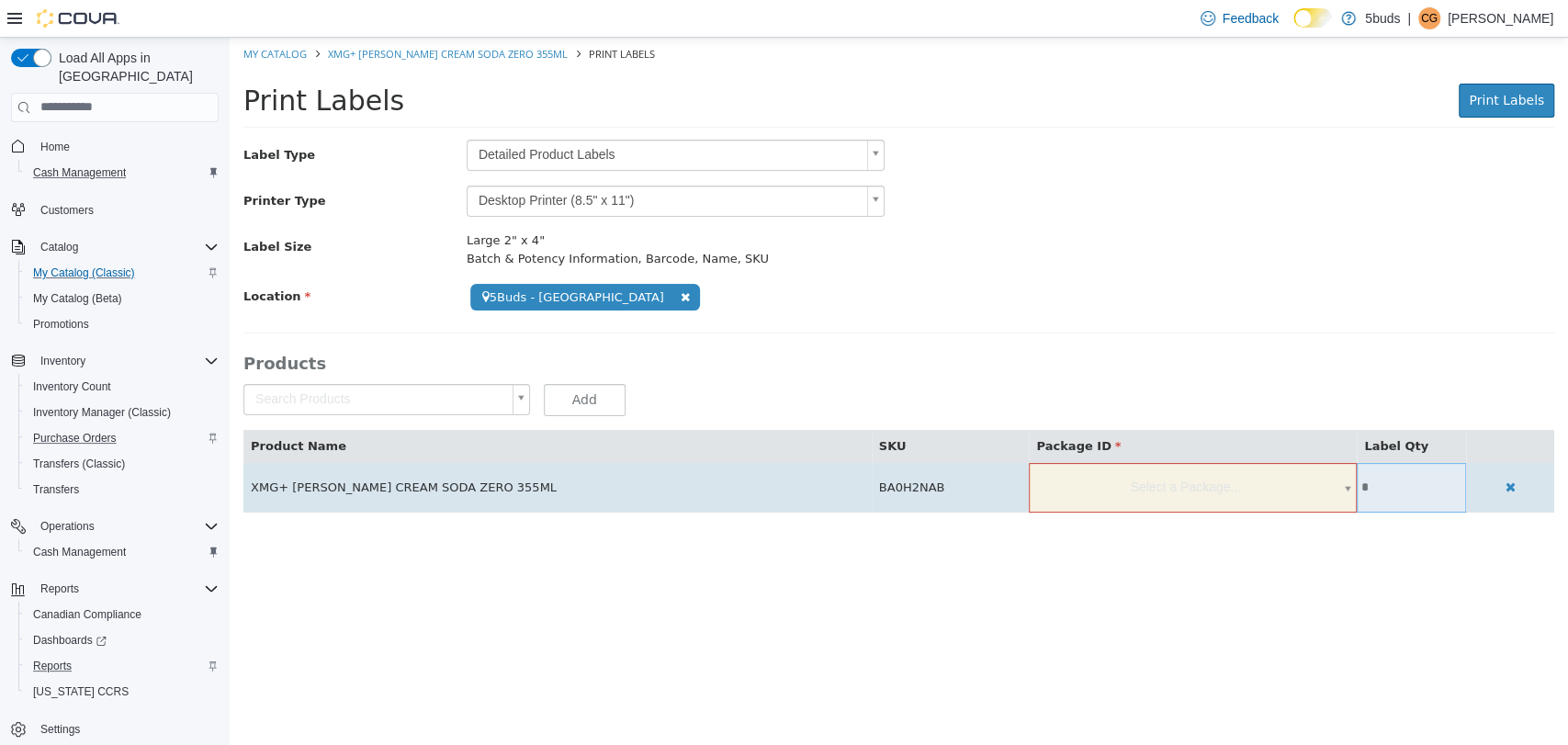
click at [1210, 478] on body "**********" at bounding box center [898, 283] width 1339 height 494
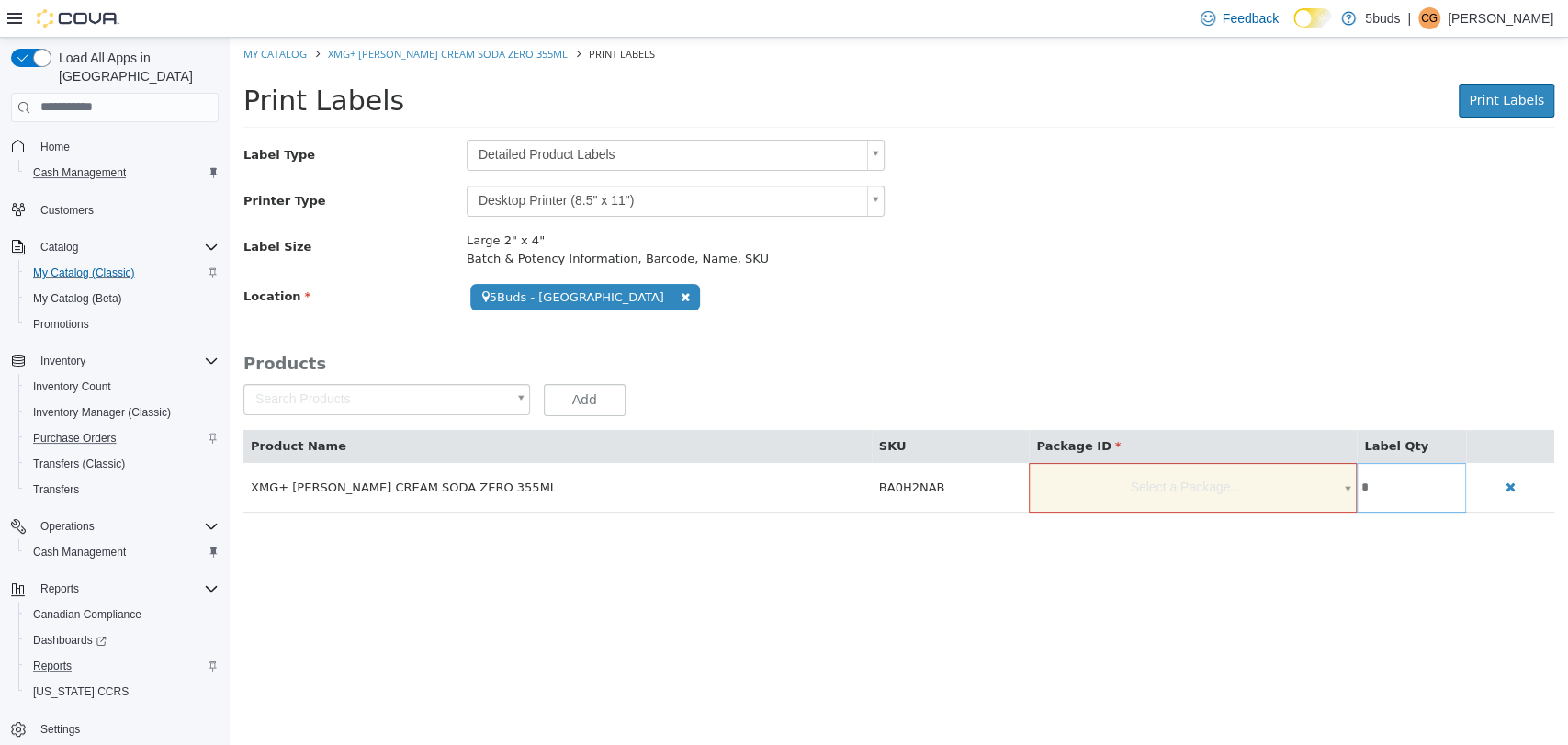
click at [861, 206] on body "**********" at bounding box center [898, 283] width 1339 height 494
click at [787, 203] on body "**********" at bounding box center [898, 283] width 1339 height 494
click at [1006, 254] on body "**********" at bounding box center [898, 283] width 1339 height 494
click at [512, 239] on div "Large 2" x 4"" at bounding box center [676, 239] width 419 height 19
click at [635, 250] on div "Batch & Potency Information, Barcode, Name, SKU" at bounding box center [676, 258] width 419 height 19
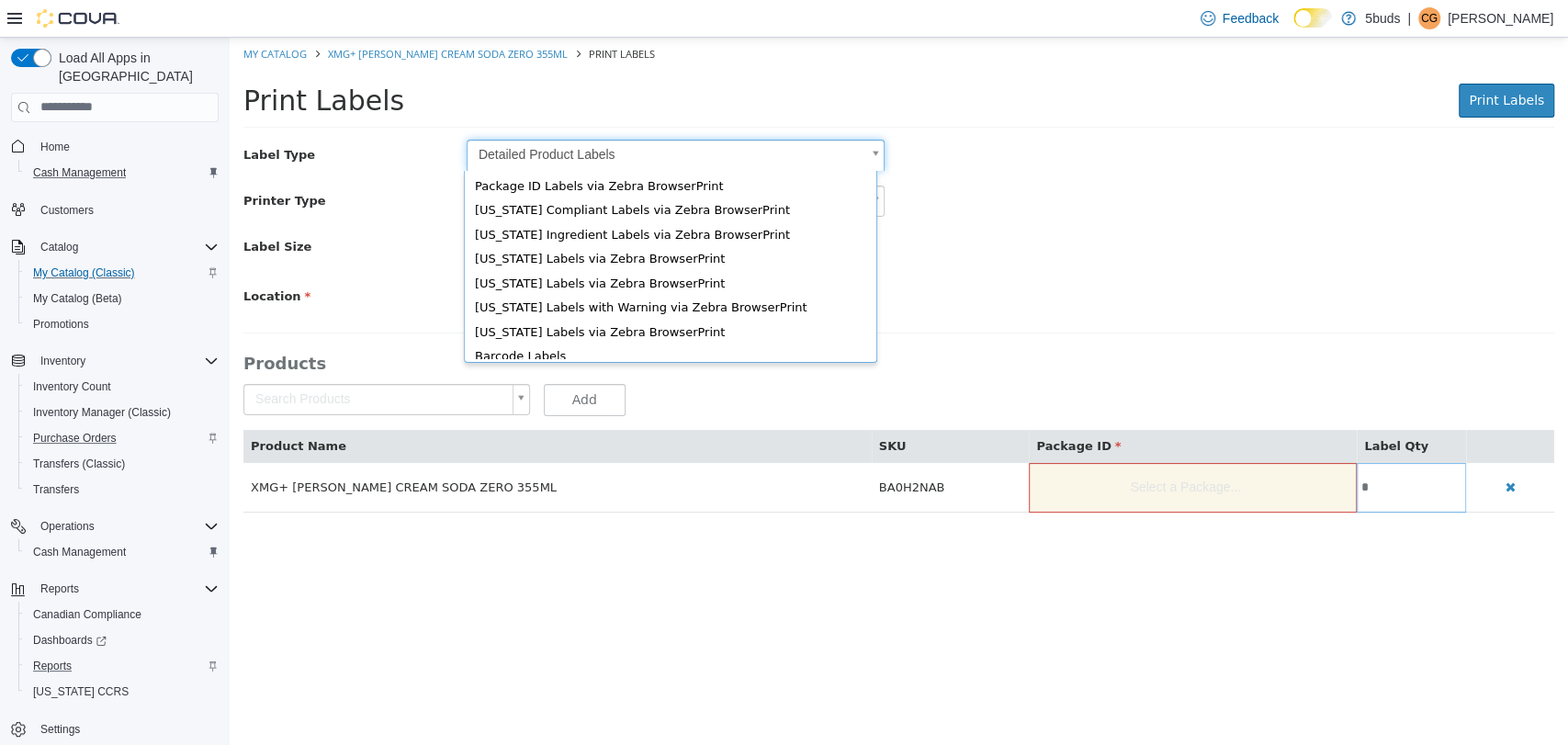
click at [670, 139] on body "**********" at bounding box center [898, 283] width 1339 height 494
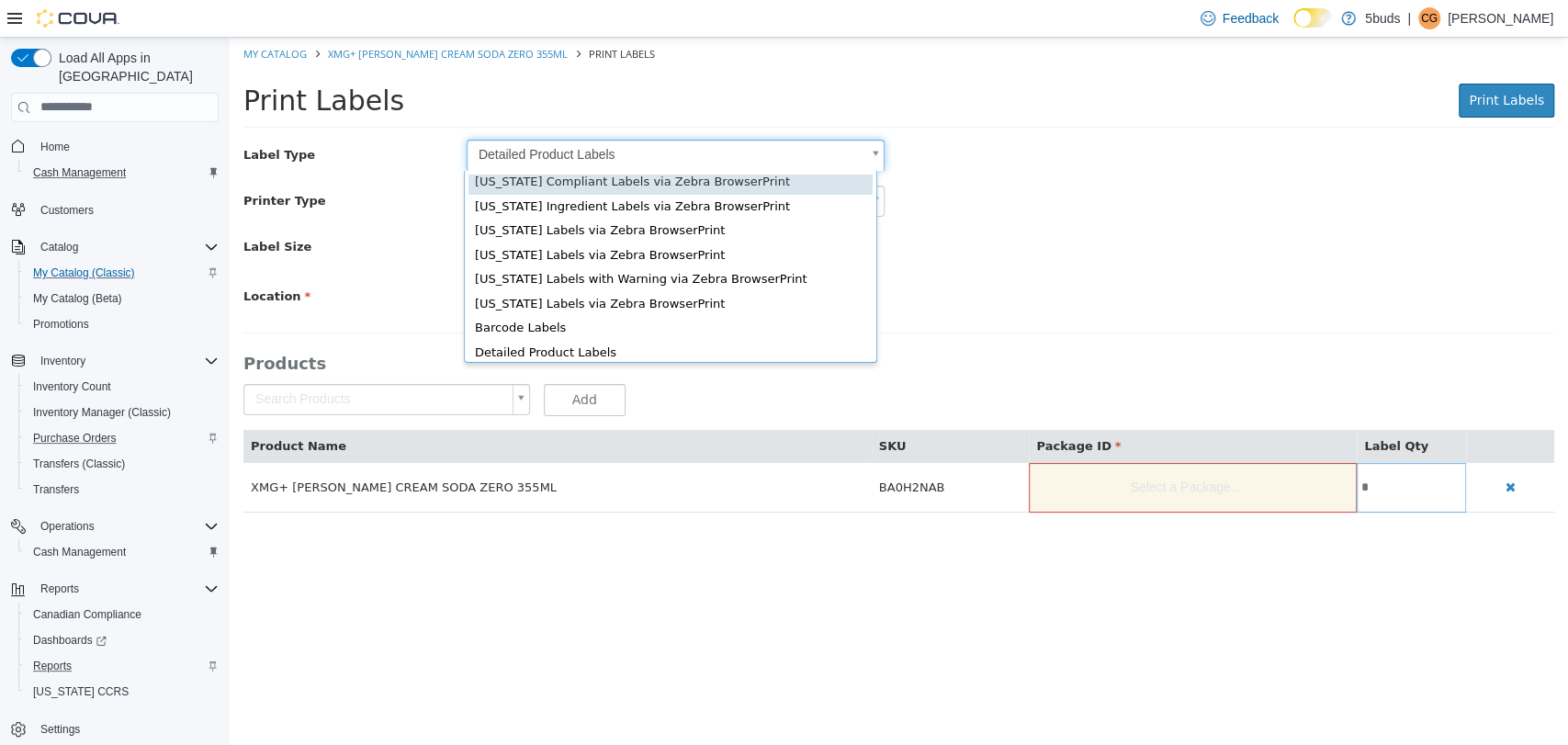
scroll to position [24, 0]
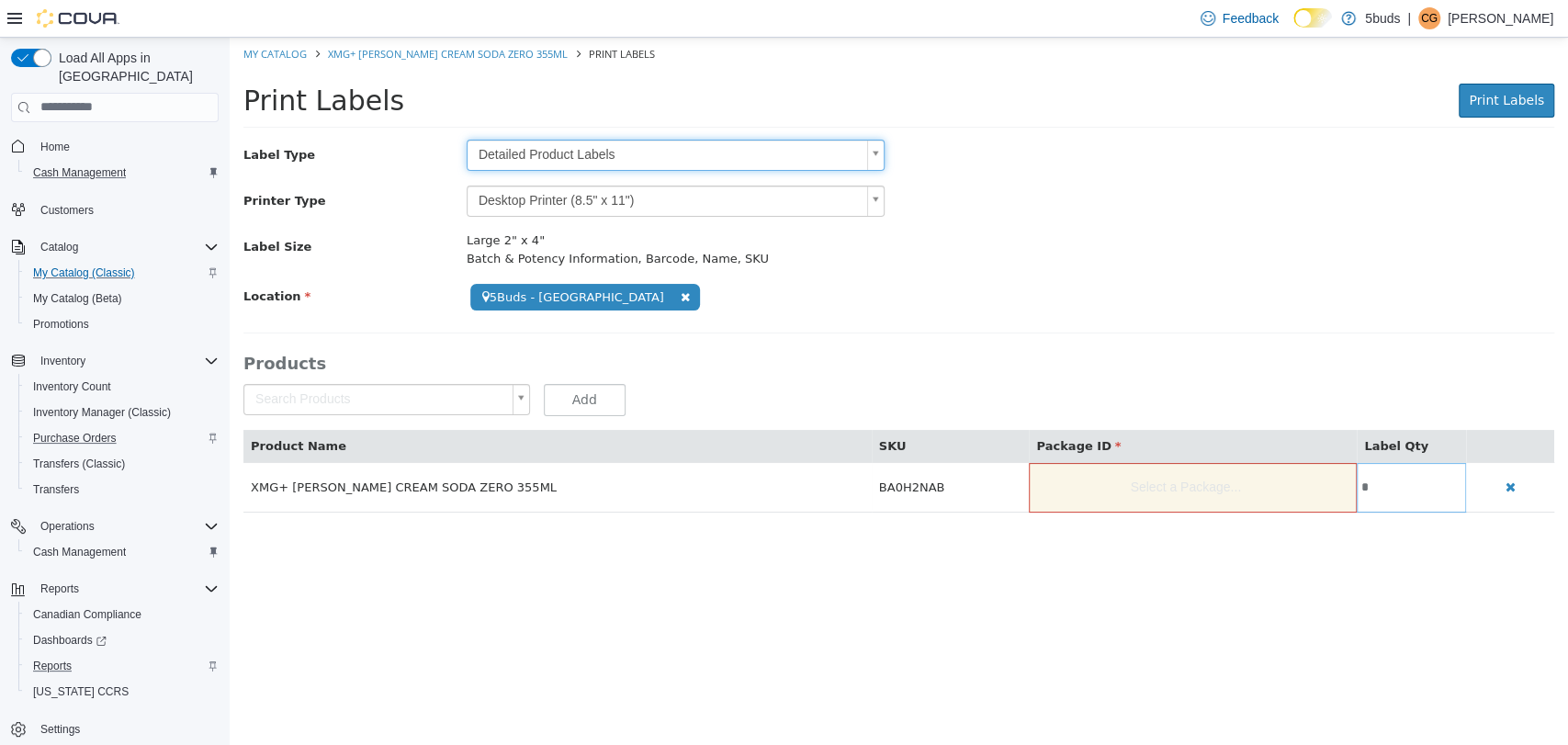
click at [1492, 108] on body "**********" at bounding box center [898, 283] width 1339 height 494
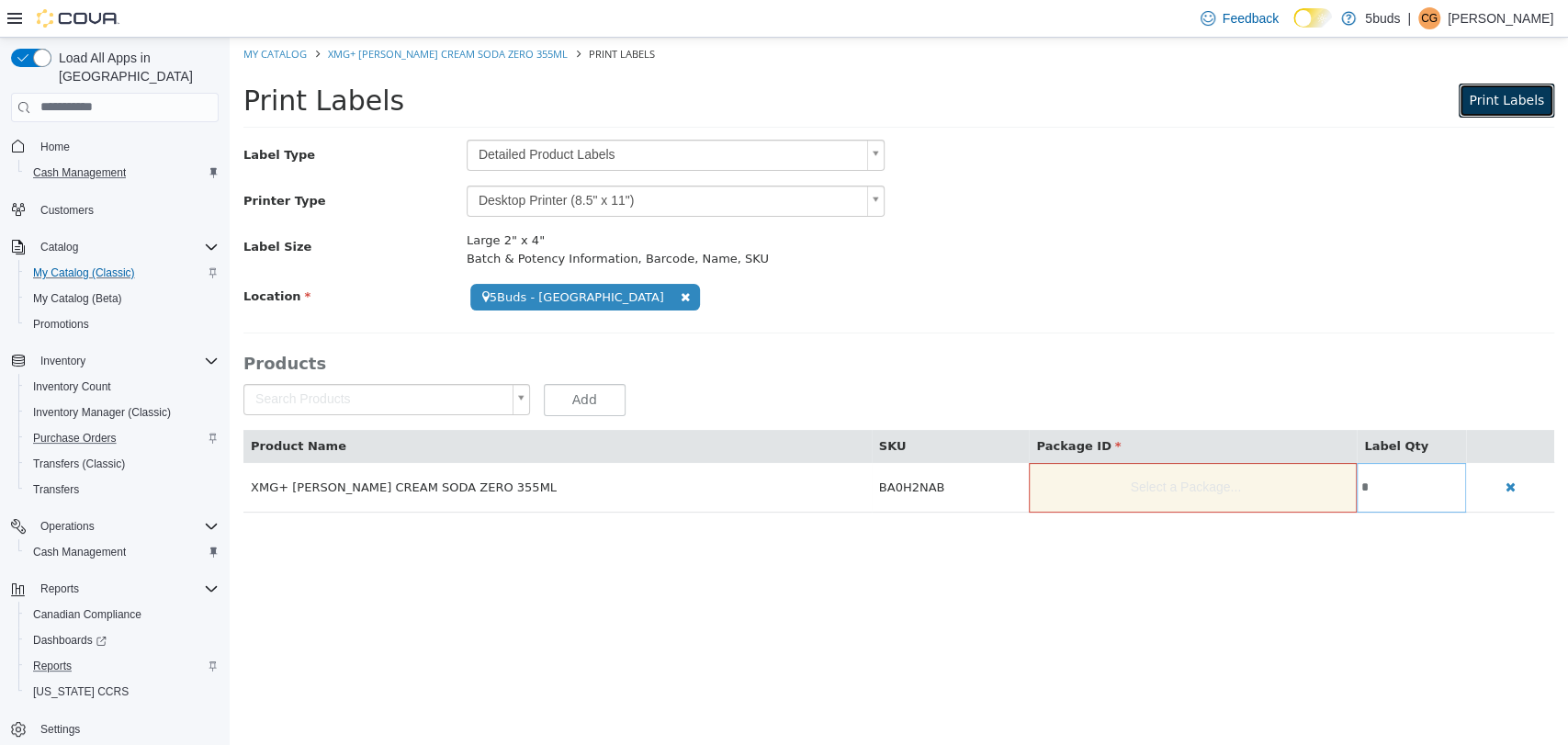
click at [1492, 107] on span "Print Labels" at bounding box center [1506, 99] width 76 height 15
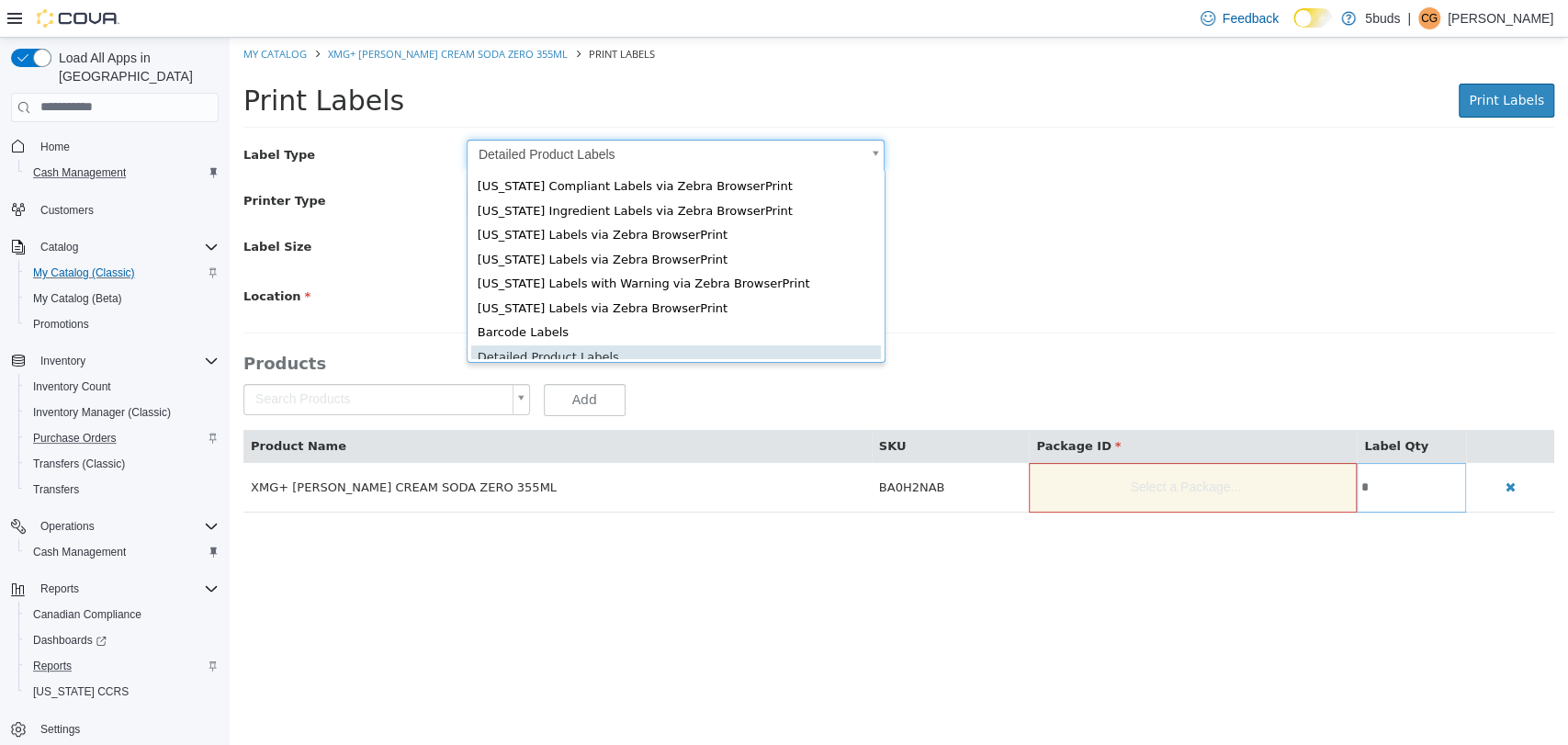
click at [883, 157] on body "**********" at bounding box center [898, 283] width 1339 height 494
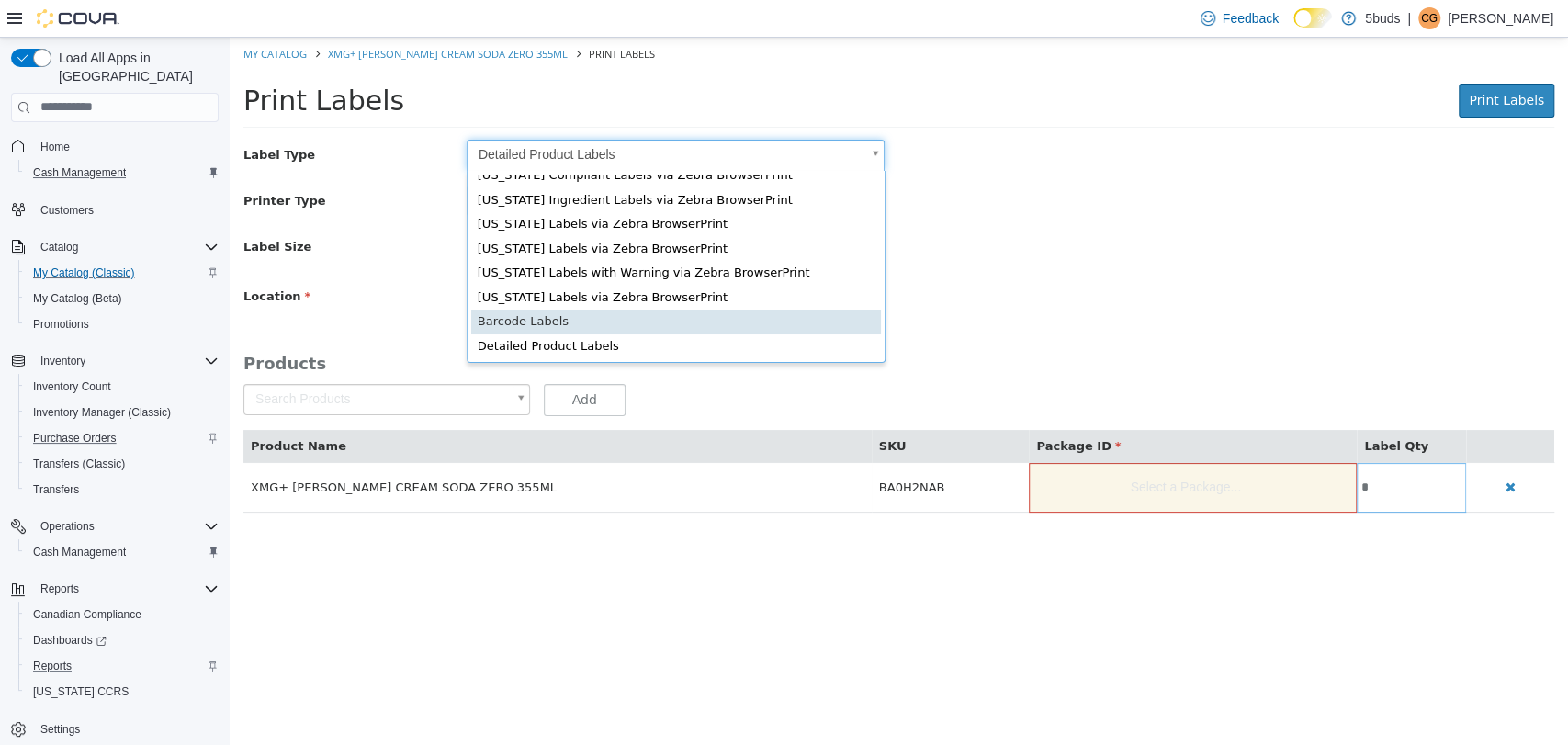
scroll to position [0, 6]
type input "*"
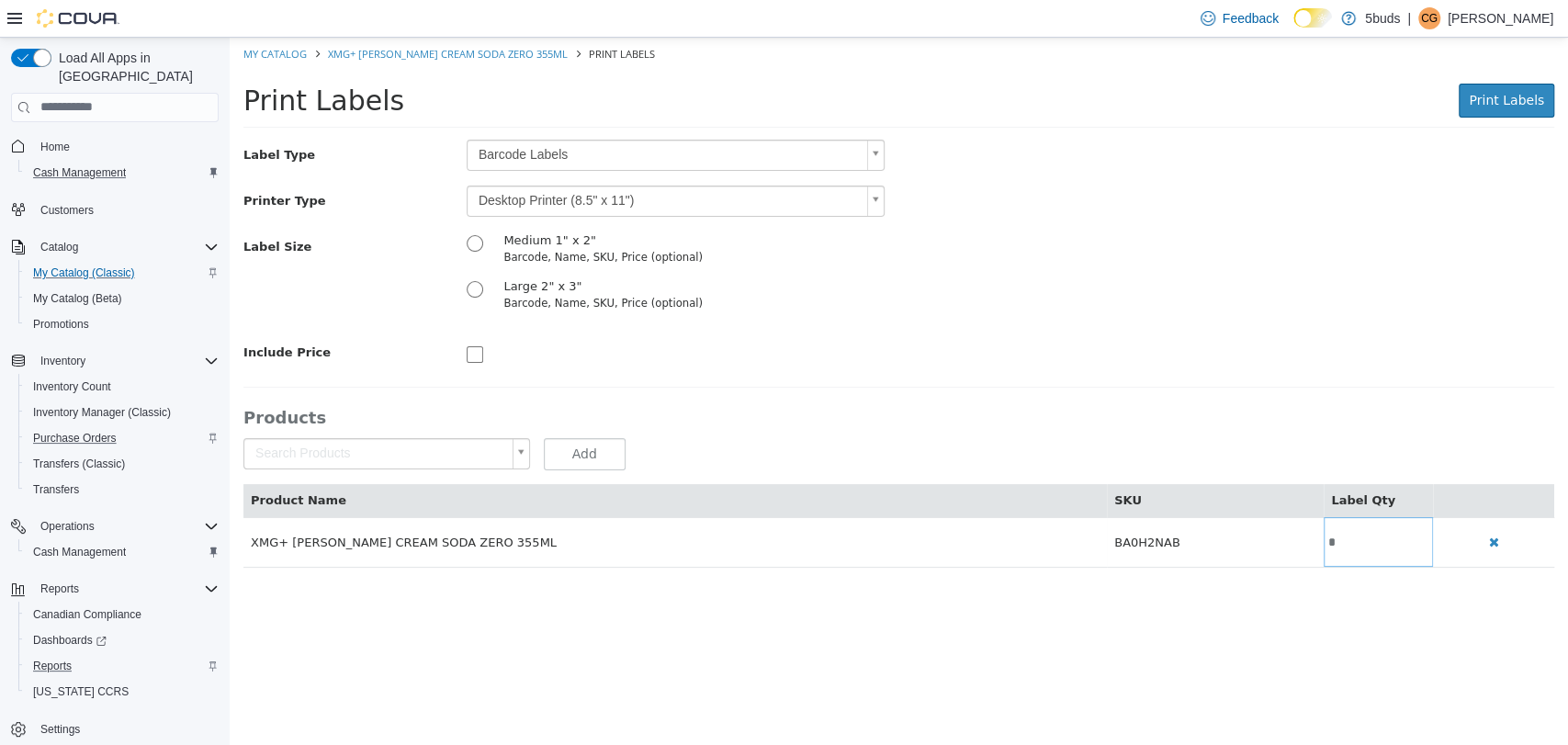
click at [936, 293] on div "Label Size Medium 1" x 2" Barcode, Name, SKU, Price (optional) Large 2" x 3" Ba…" at bounding box center [898, 276] width 1339 height 92
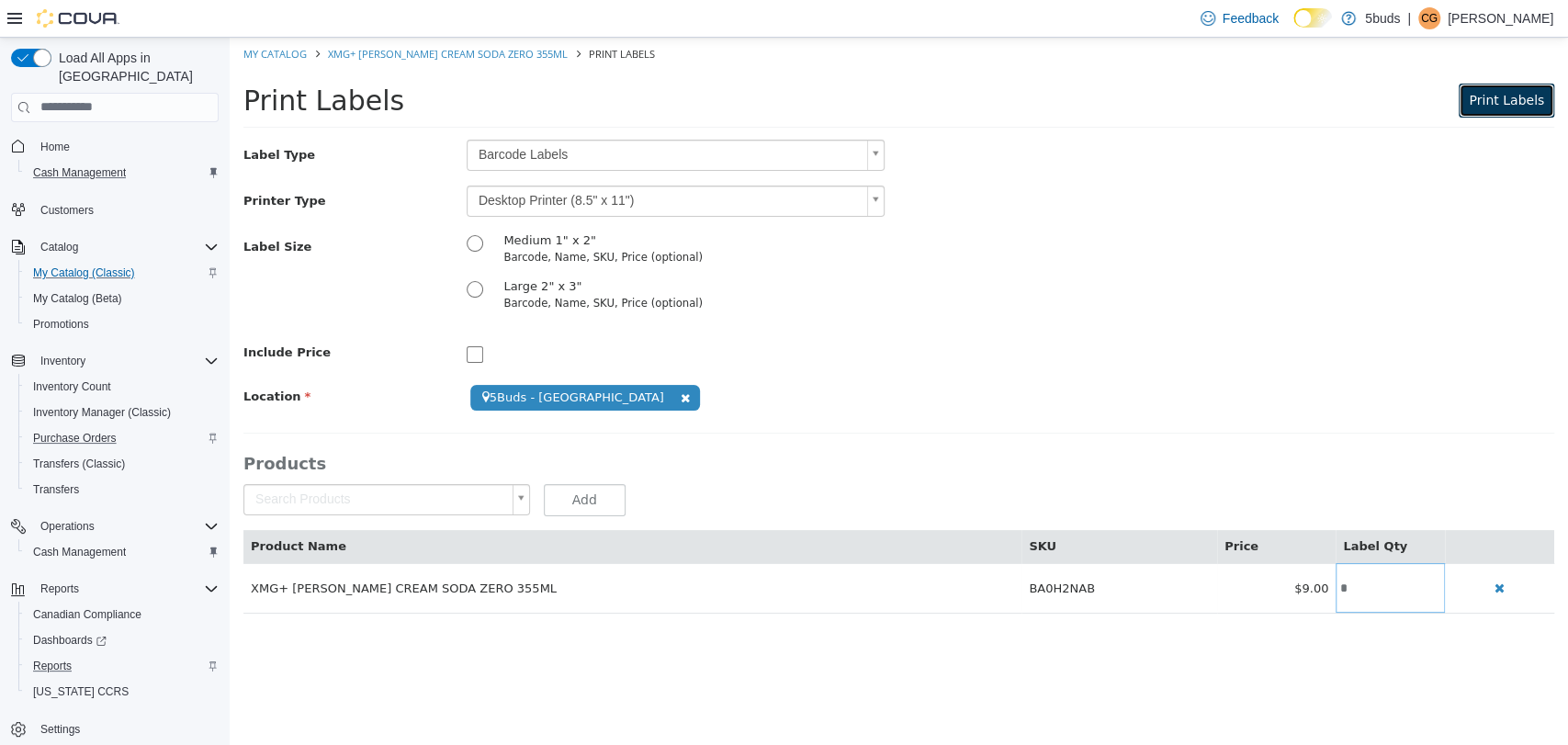
click at [1504, 94] on span "Print Labels" at bounding box center [1506, 99] width 76 height 15
click at [1518, 101] on span "Print Labels" at bounding box center [1506, 99] width 76 height 15
click at [455, 495] on body "**********" at bounding box center [898, 333] width 1339 height 595
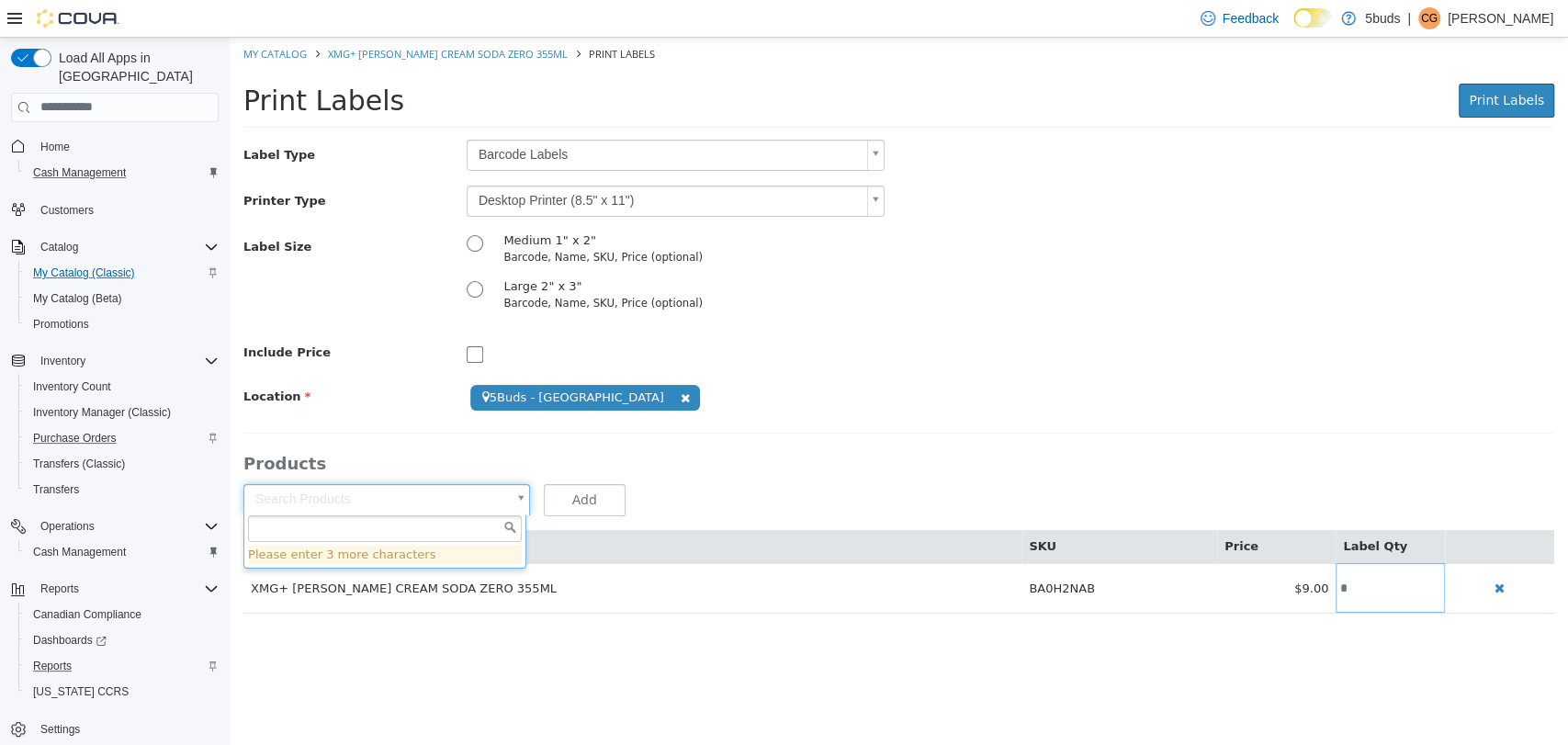
click at [1474, 585] on body "**********" at bounding box center [898, 333] width 1339 height 595
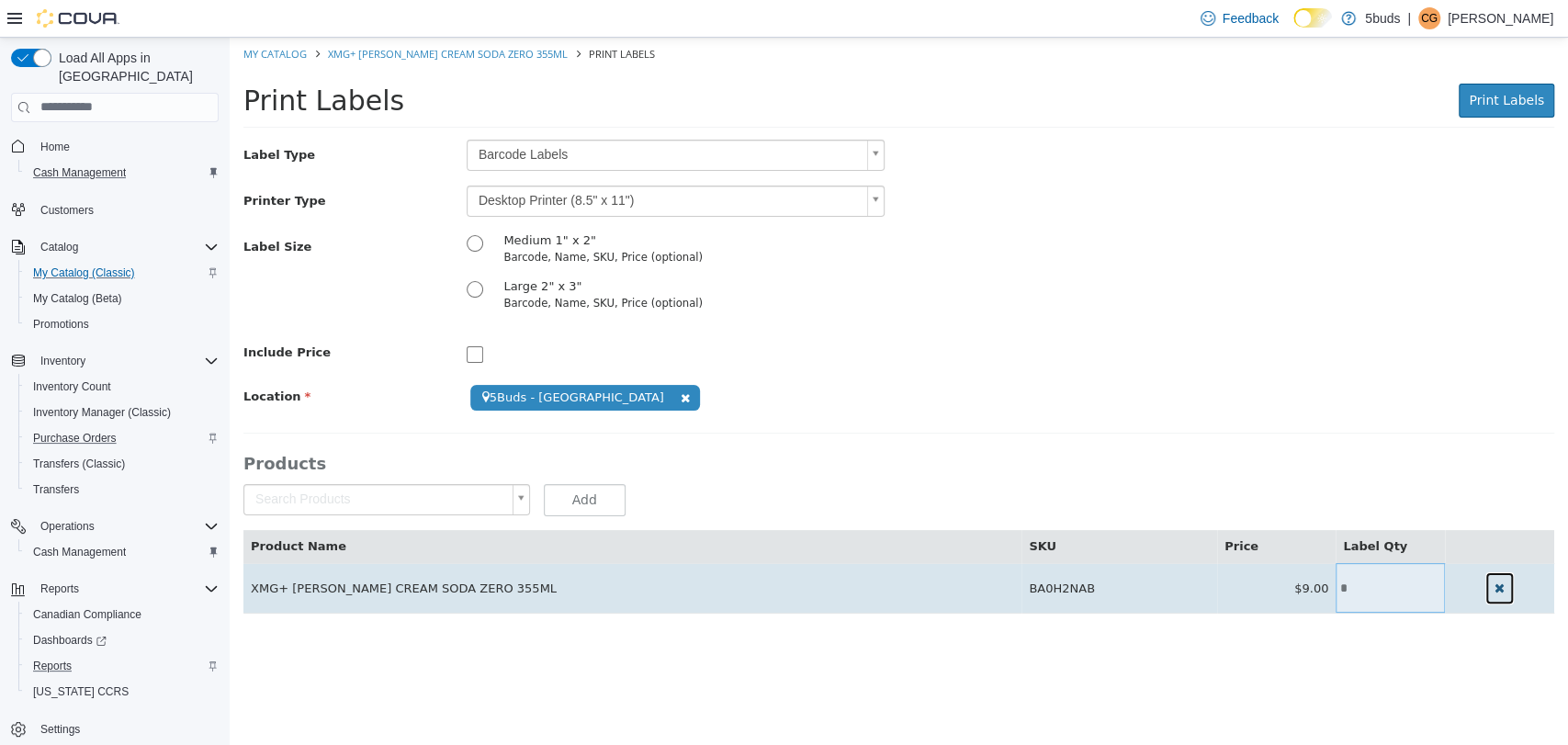
click at [1494, 586] on icon "button" at bounding box center [1499, 586] width 10 height 13
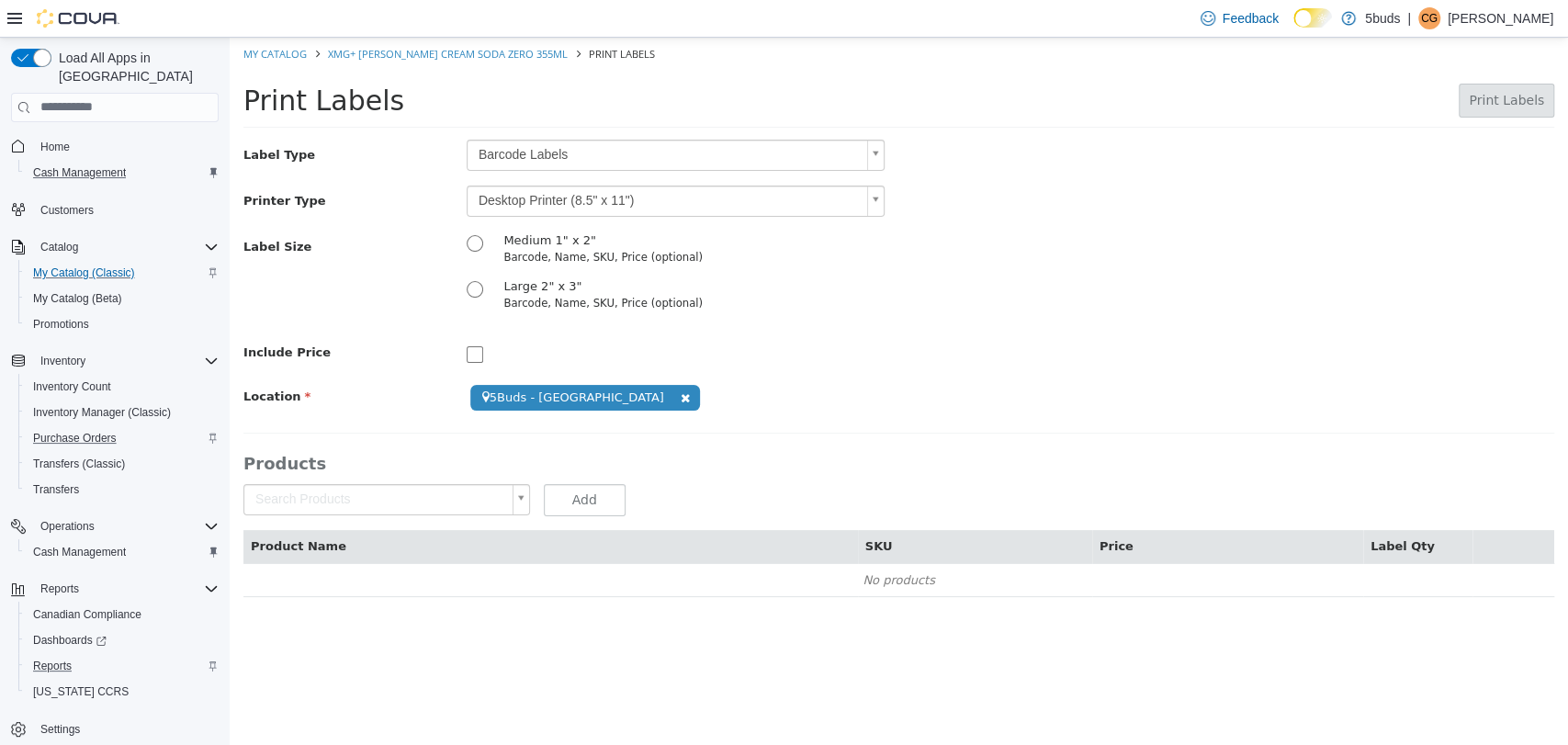
click at [403, 500] on body "**********" at bounding box center [898, 325] width 1339 height 578
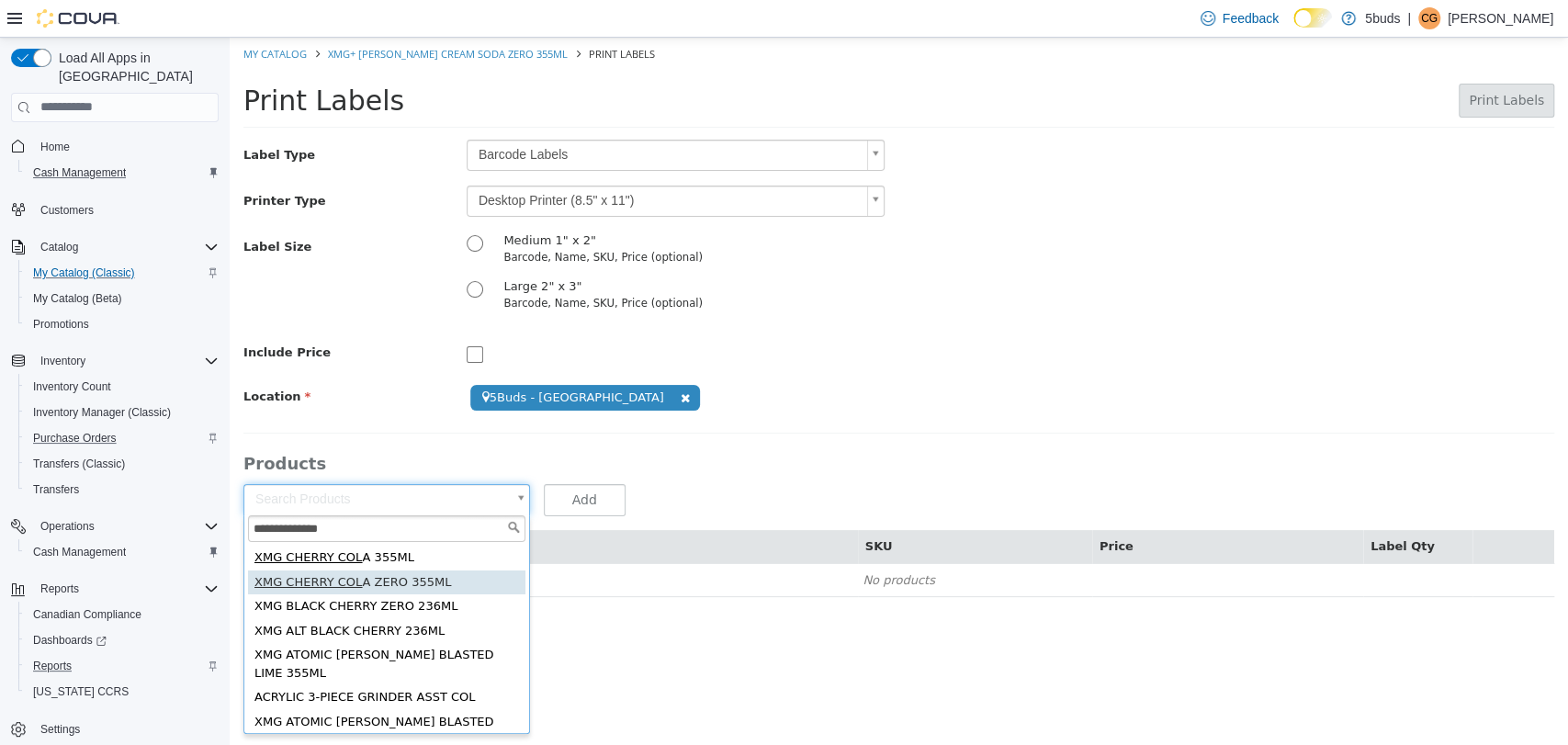
type input "**********"
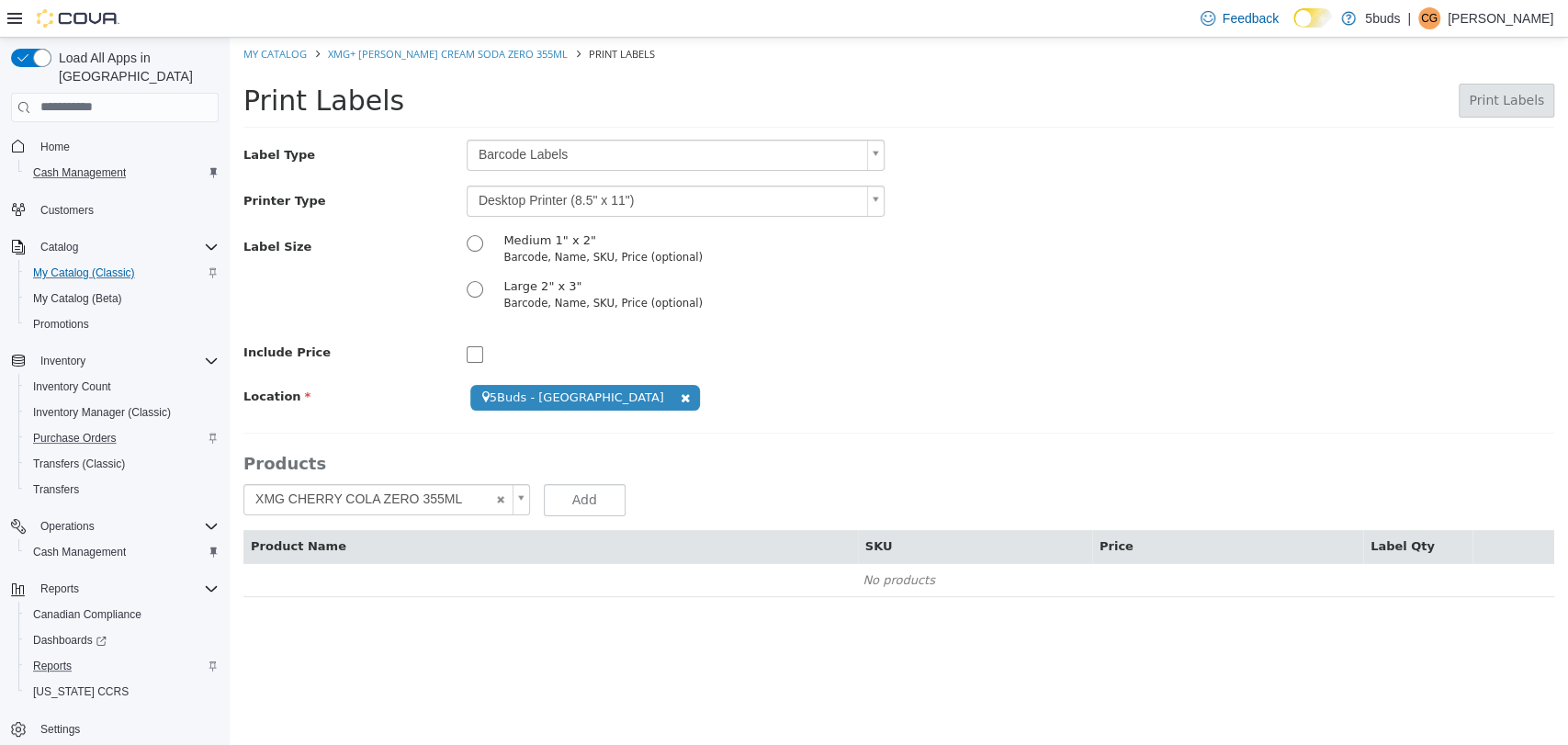
drag, startPoint x: 349, startPoint y: 581, endPoint x: 430, endPoint y: 499, distance: 115.3
click at [349, 581] on td "No products" at bounding box center [898, 578] width 1311 height 34
click at [675, 399] on span at bounding box center [684, 397] width 21 height 20
click at [580, 497] on button "Add" at bounding box center [584, 499] width 81 height 32
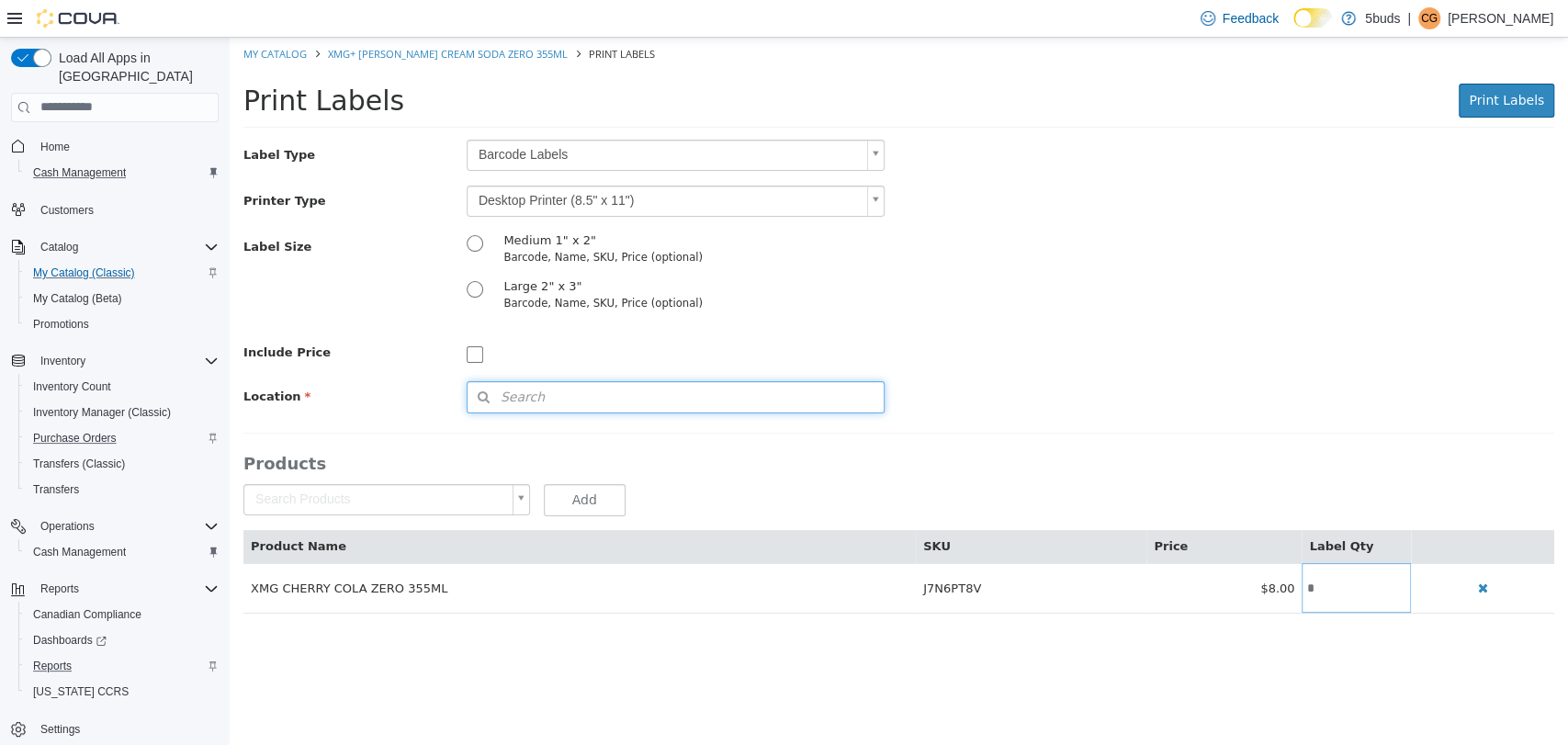
click at [611, 390] on button "Search" at bounding box center [676, 396] width 419 height 32
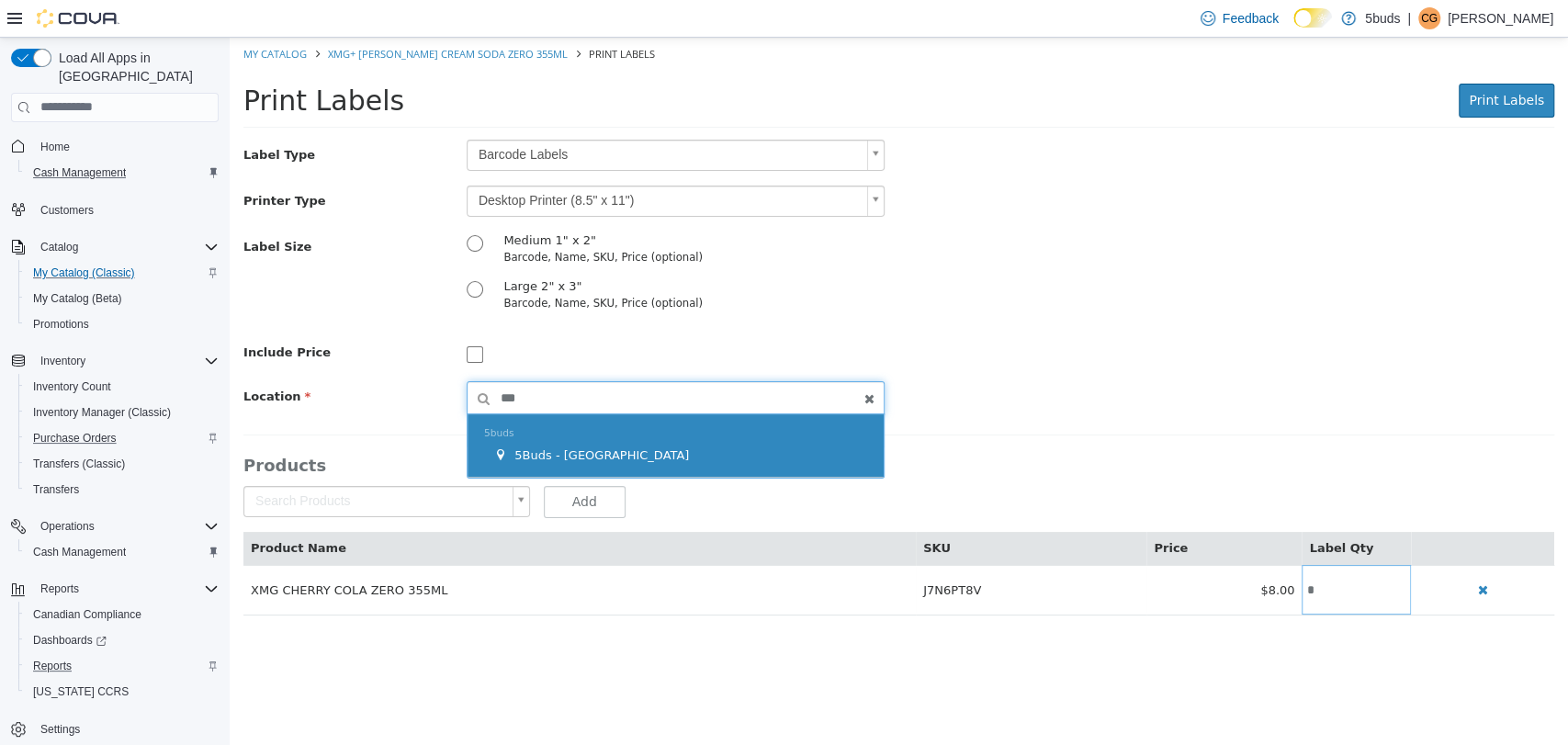
type input "***"
click at [551, 450] on span "5Buds - [GEOGRAPHIC_DATA]" at bounding box center [602, 454] width 175 height 14
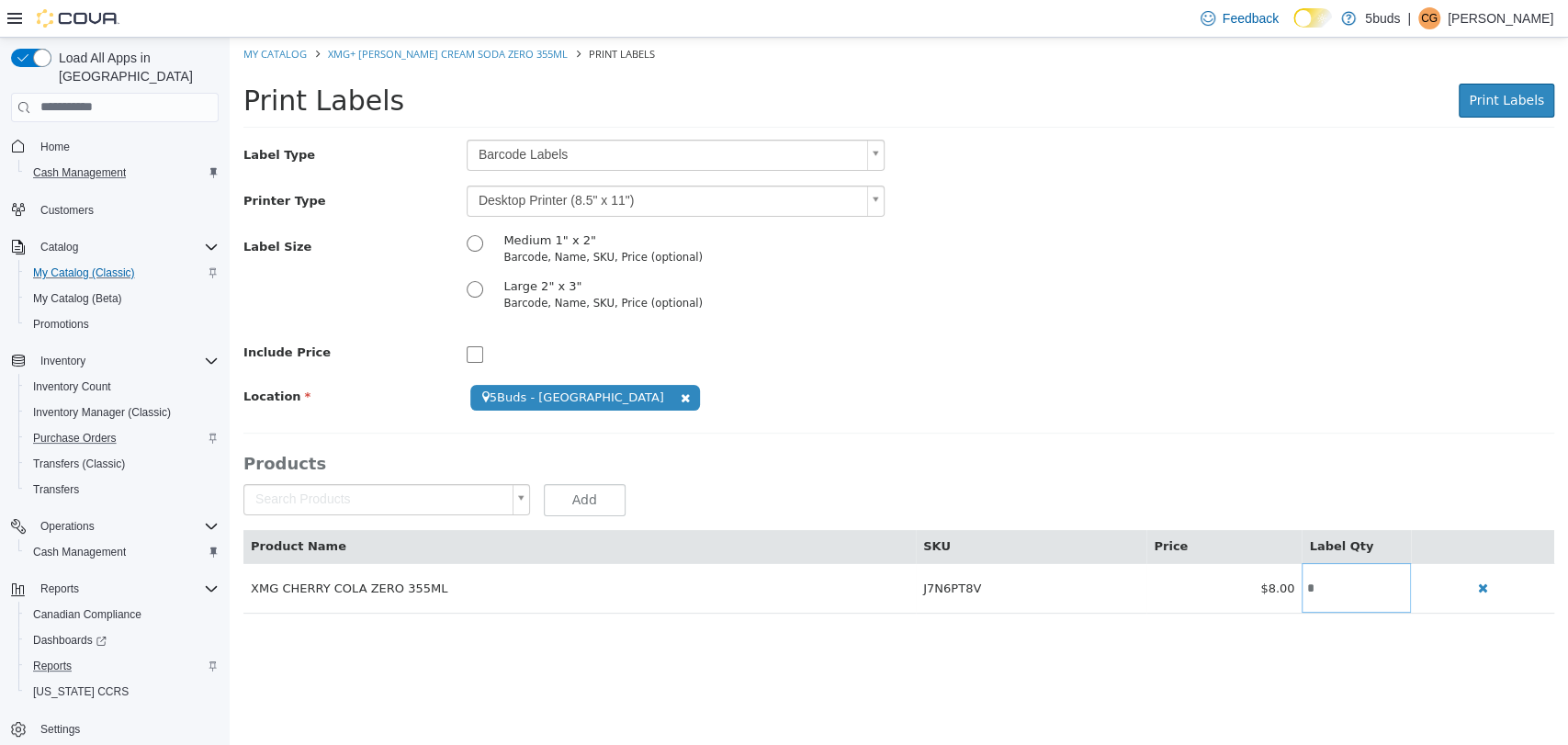
click at [1125, 267] on div "Label Size Medium 1" x 2" Barcode, Name, SKU, Price (optional) Large 2" x 3" Ba…" at bounding box center [898, 276] width 1339 height 92
click at [1515, 82] on button "Print Labels" at bounding box center [1506, 99] width 95 height 34
click at [53, 139] on span "Home" at bounding box center [55, 146] width 29 height 15
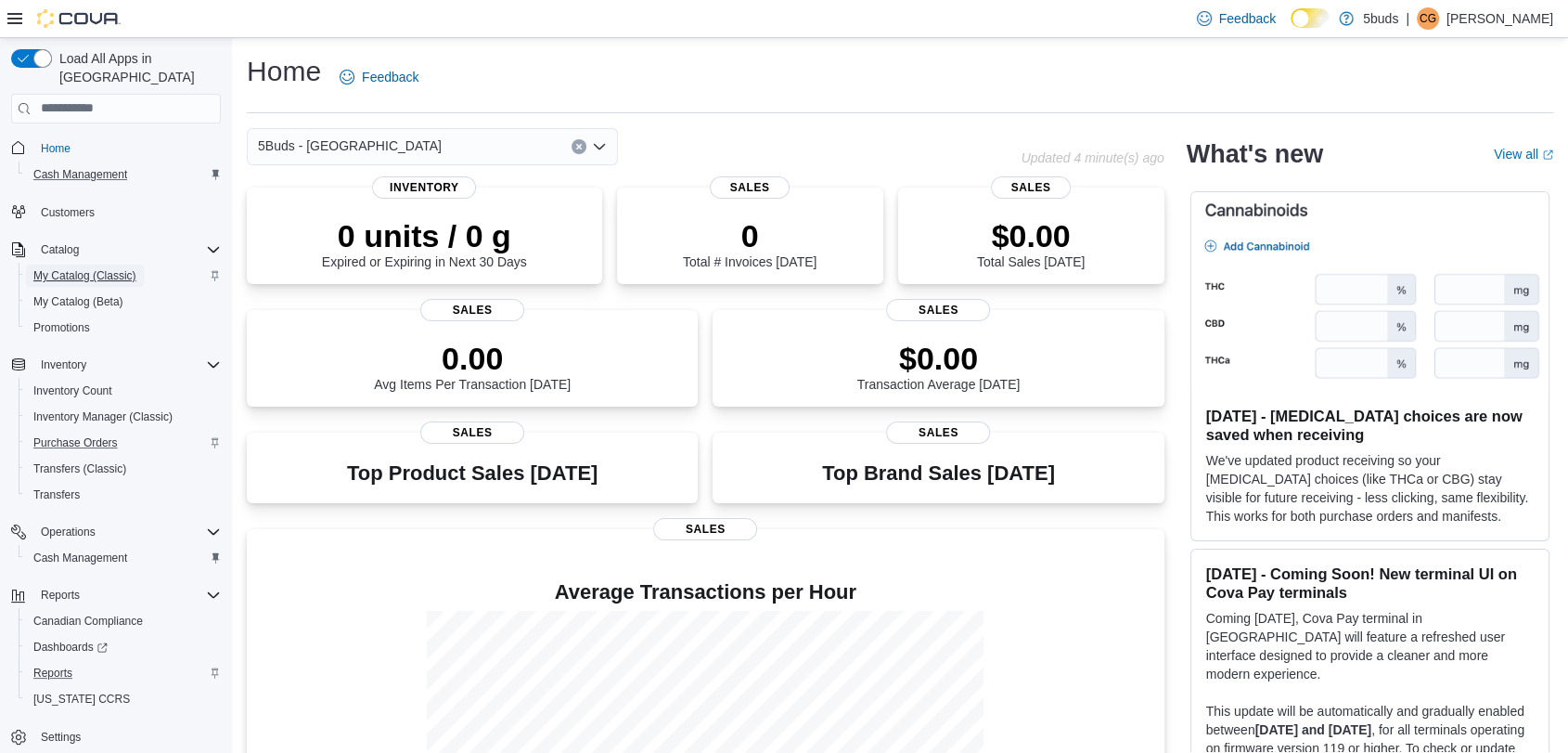
click at [99, 269] on span "My Catalog (Classic)" at bounding box center [85, 275] width 103 height 15
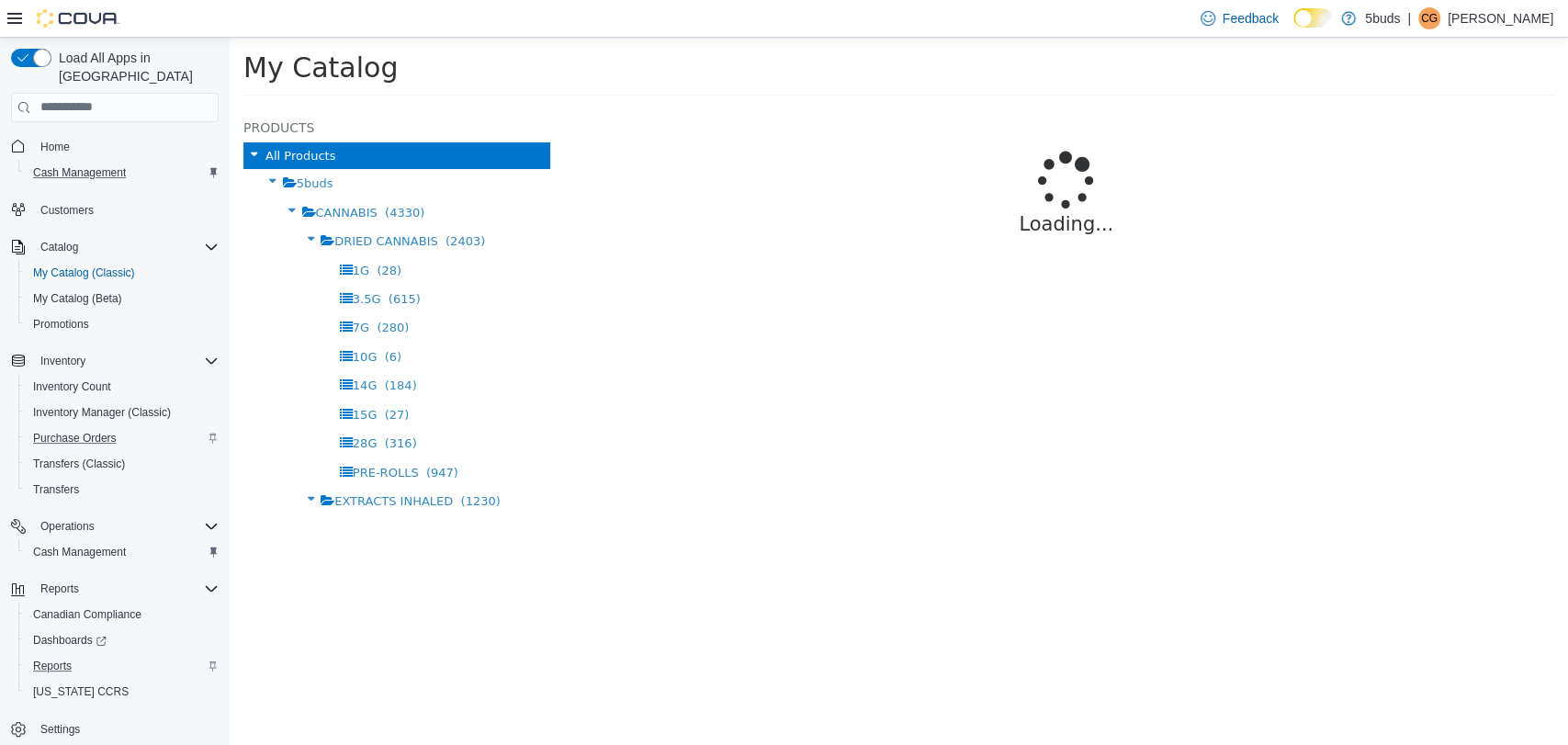
select select "**********"
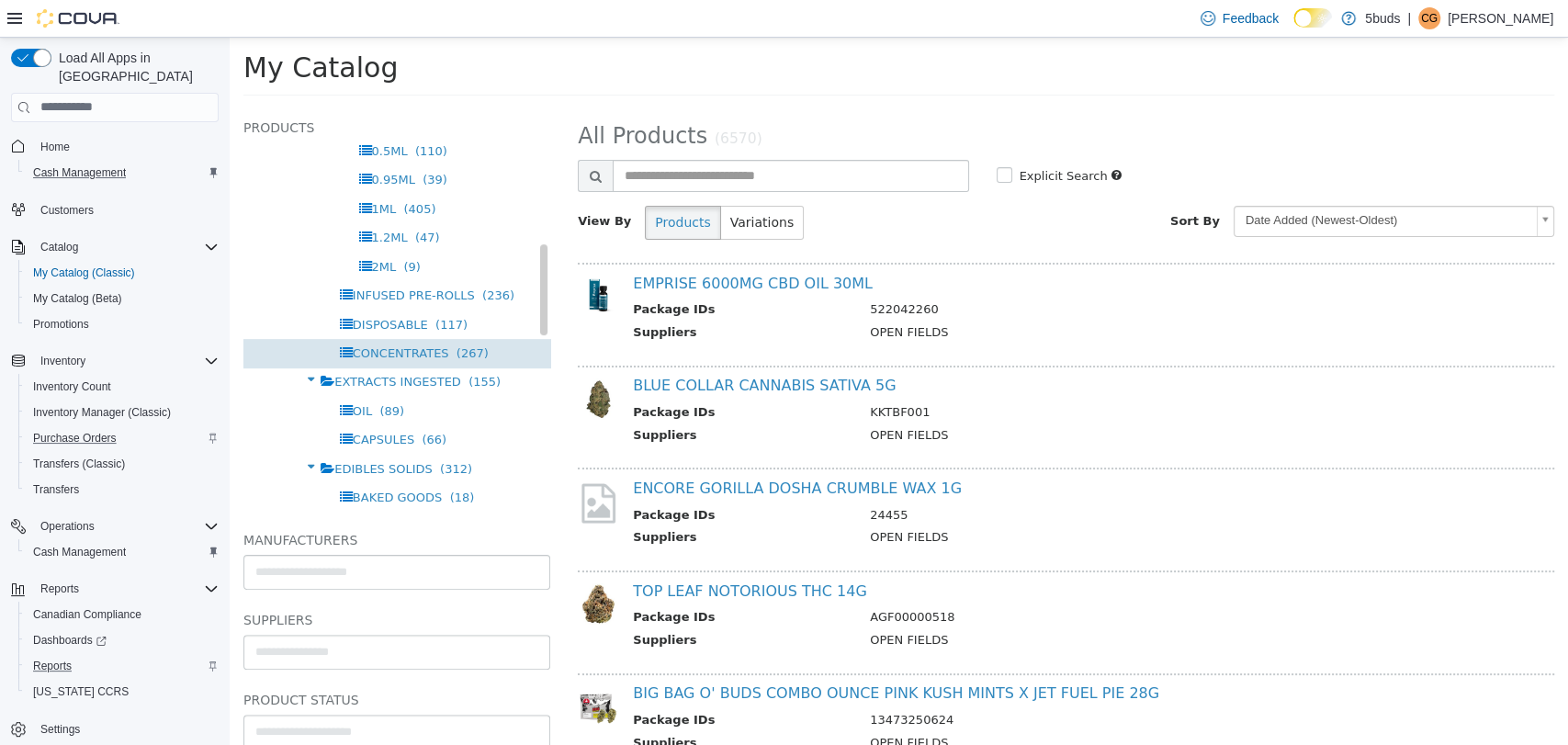
scroll to position [612, 0]
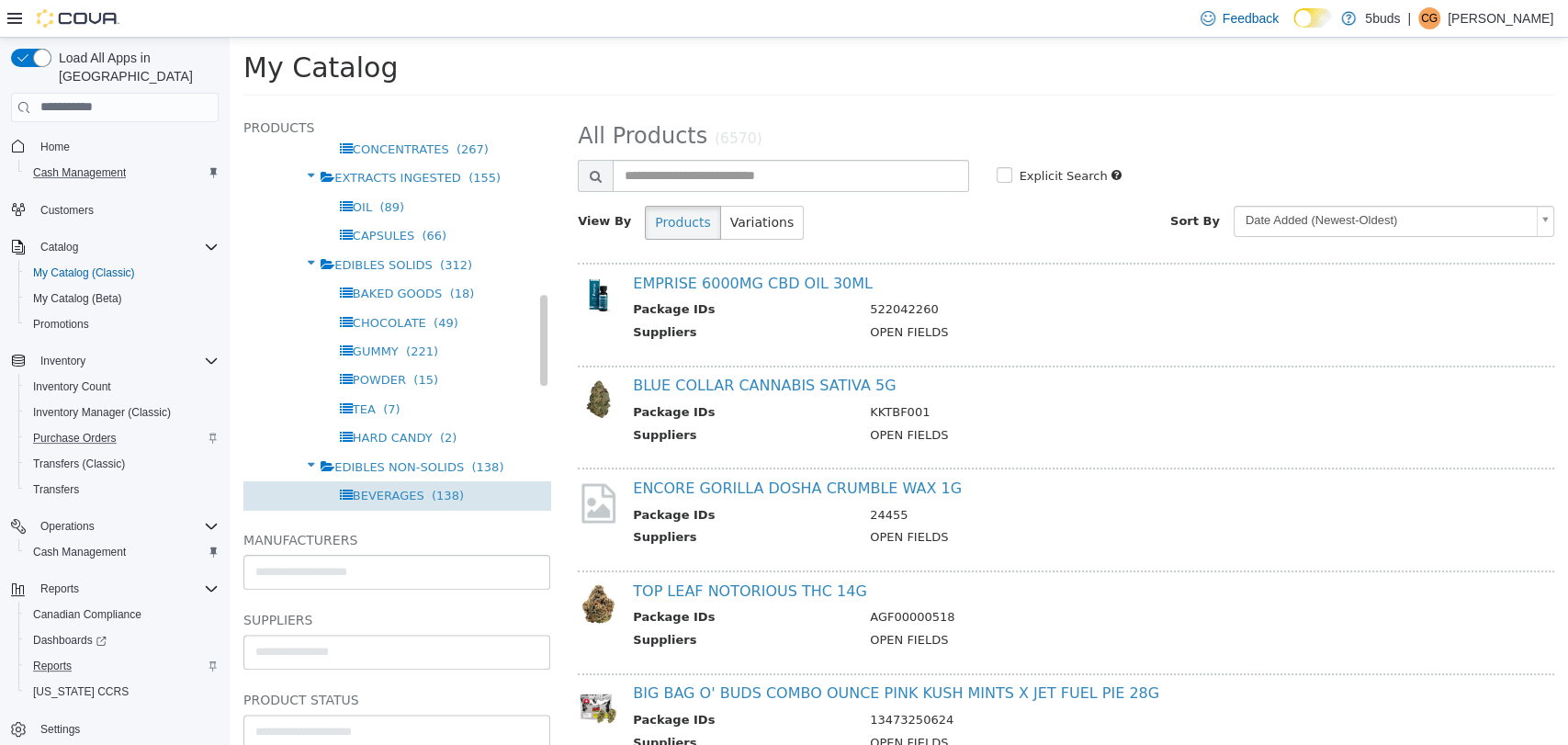
click at [374, 494] on span "BEVERAGES" at bounding box center [388, 494] width 72 height 14
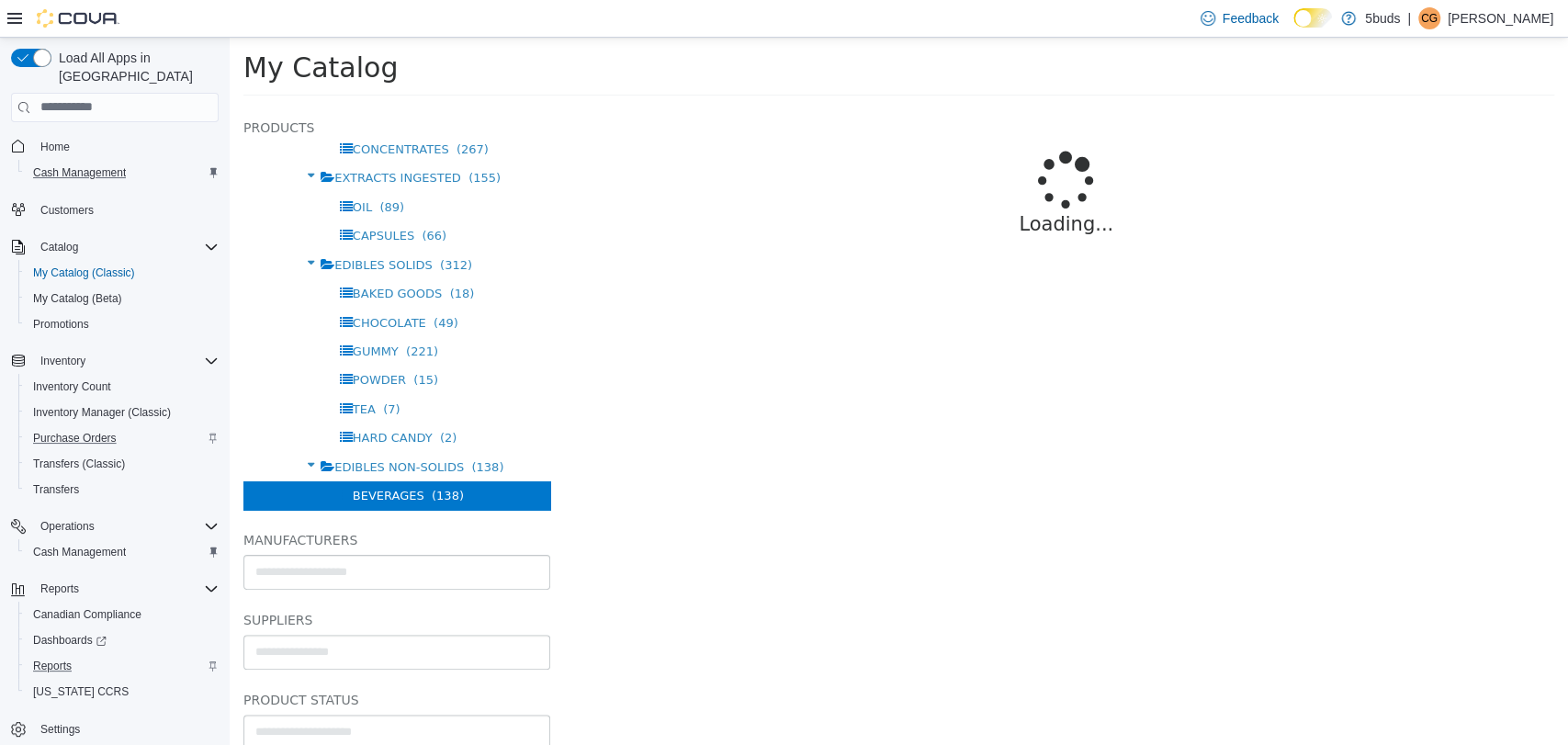
select select "**********"
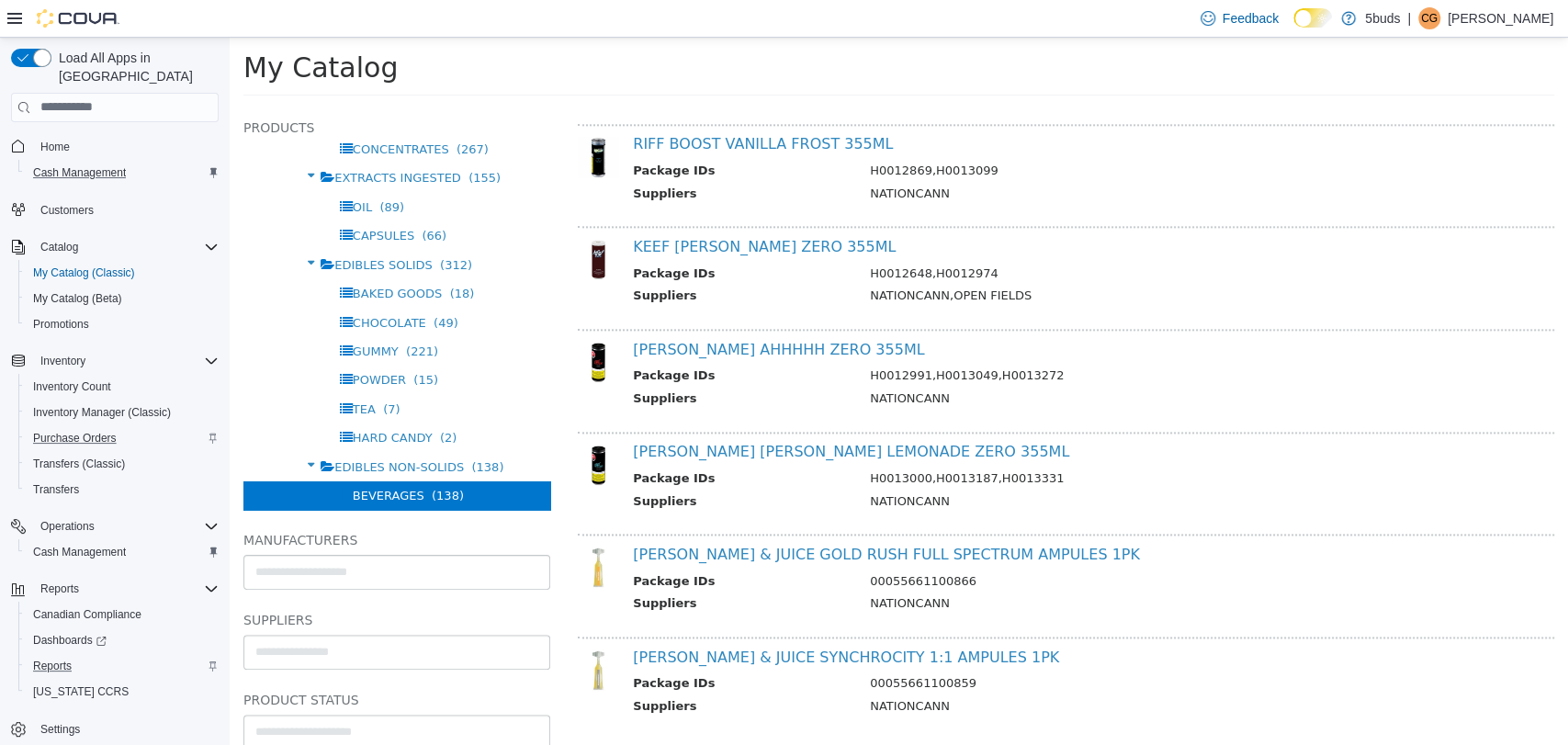
scroll to position [1671, 0]
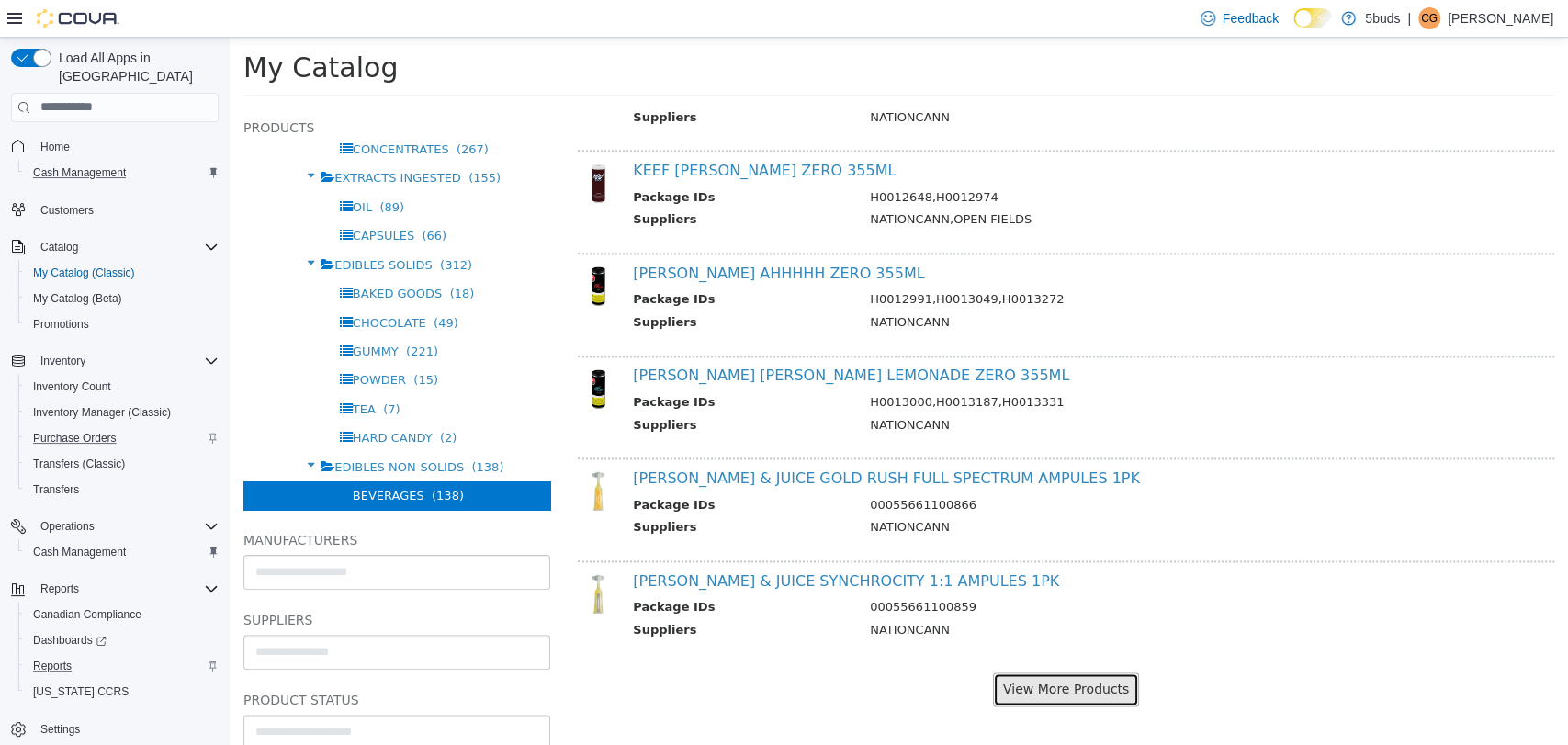
click at [1082, 680] on button "View More Products" at bounding box center [1066, 688] width 146 height 34
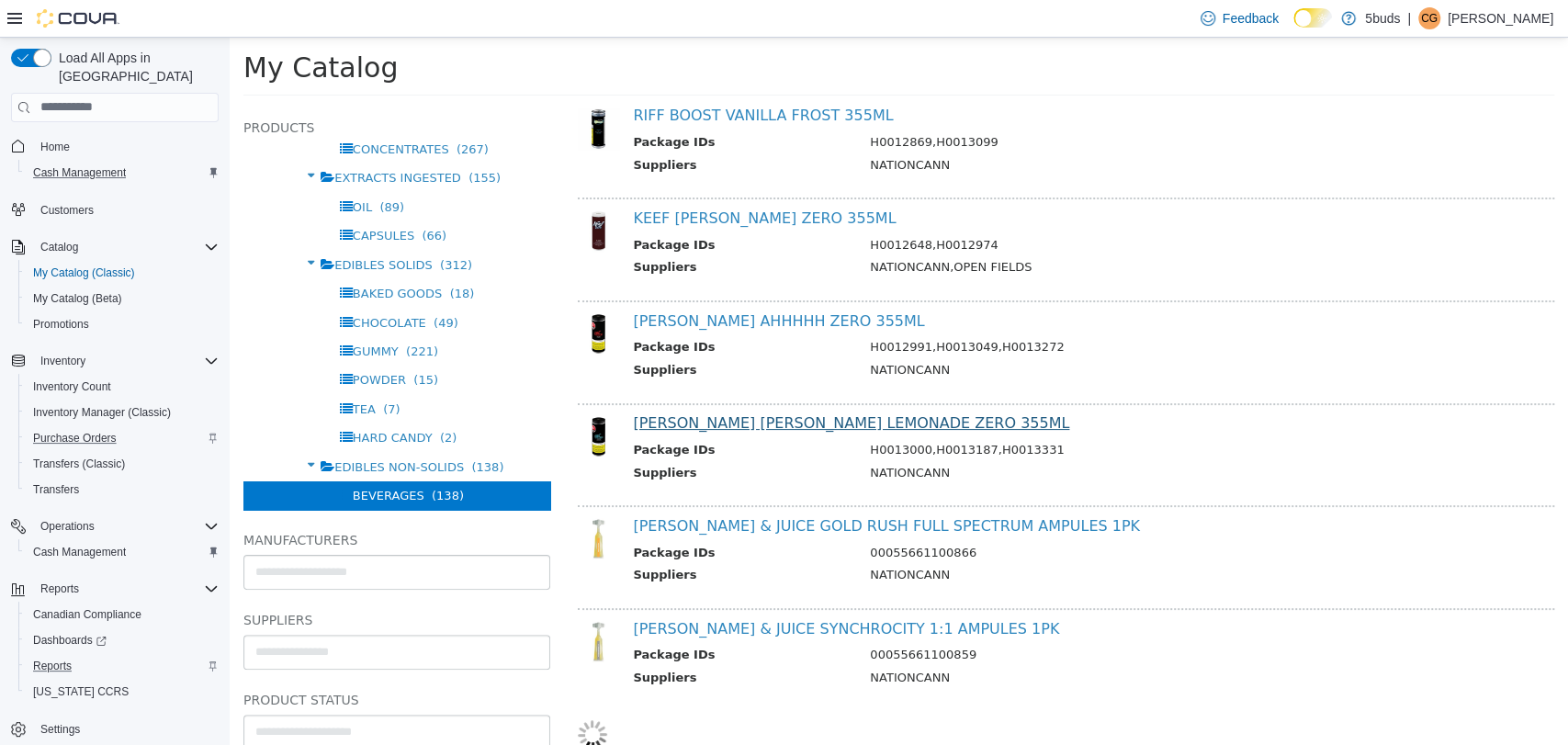
select select "**********"
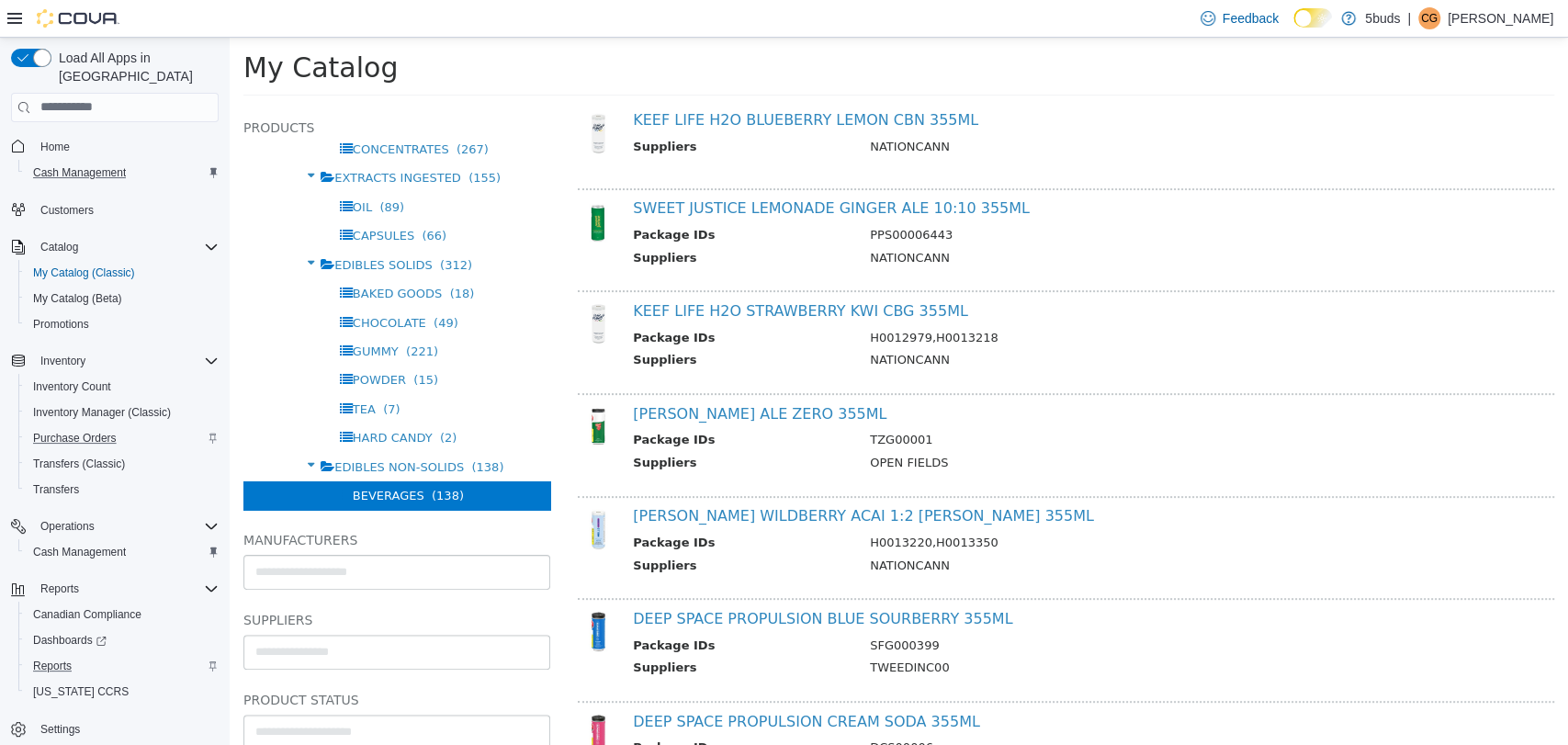
scroll to position [0, 0]
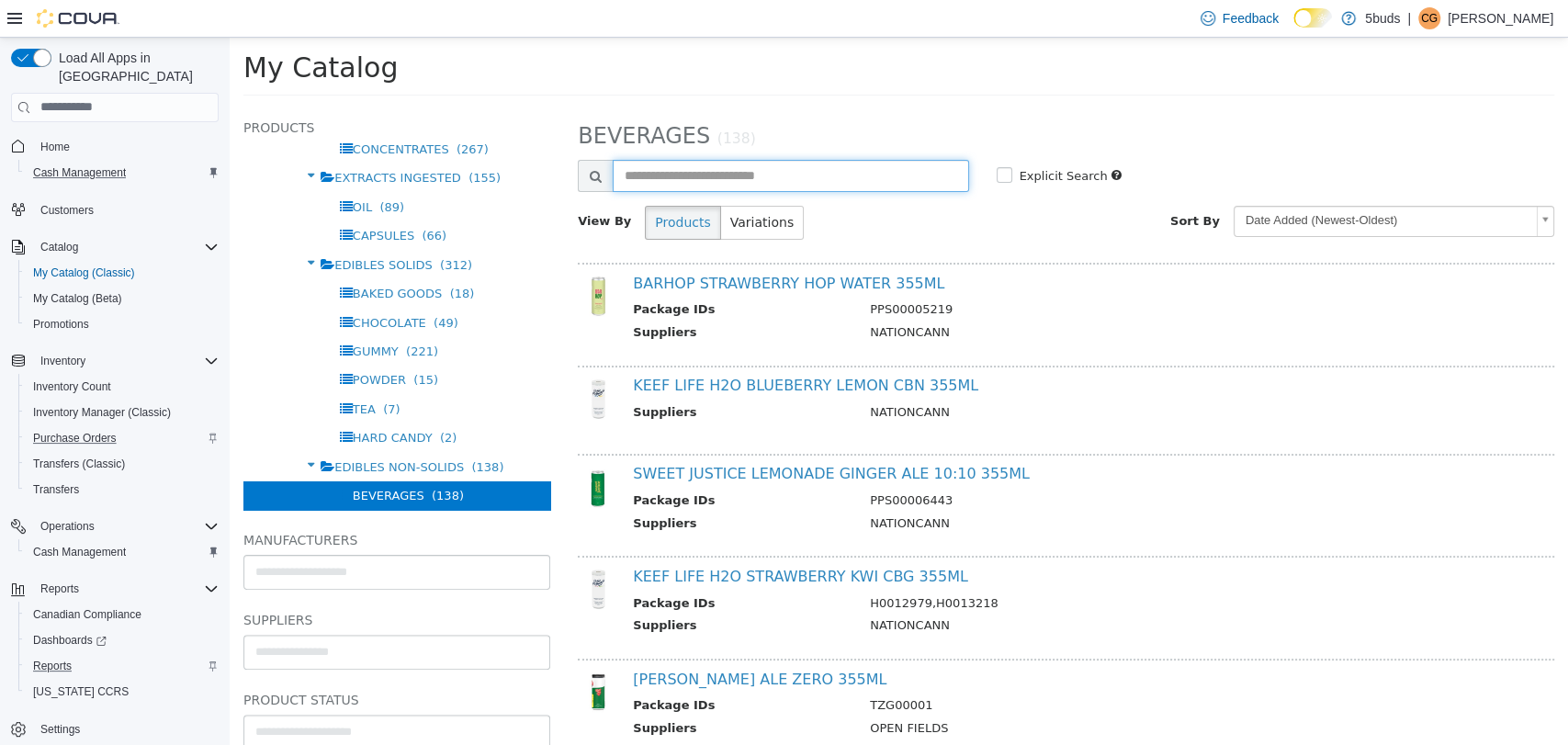
click at [777, 183] on input "text" at bounding box center [790, 174] width 356 height 32
type input "***"
click at [989, 232] on div "View By Products Variations" at bounding box center [814, 222] width 501 height 34
click at [785, 179] on input "***" at bounding box center [790, 174] width 356 height 32
select select "**********"
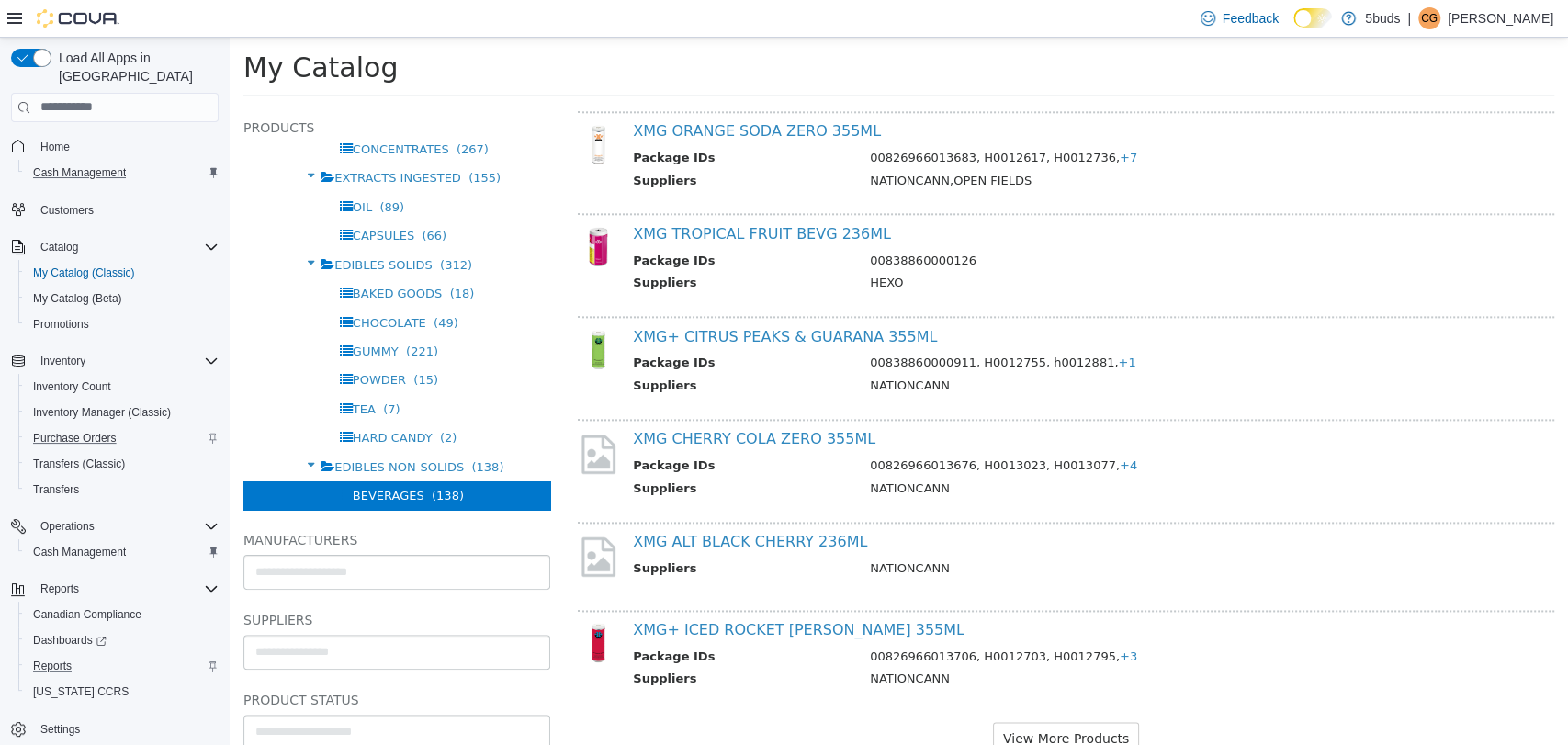
scroll to position [1579, 0]
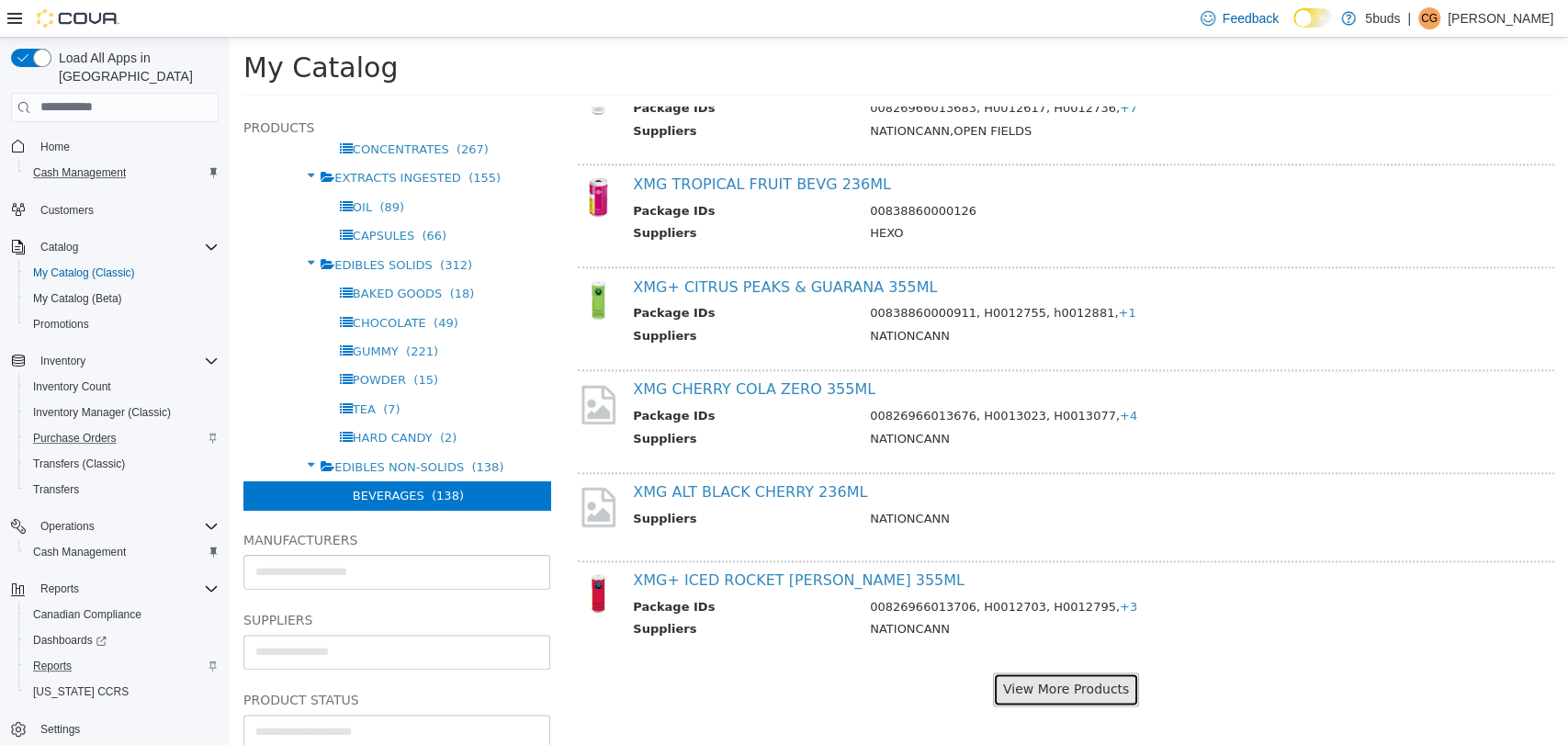
click at [1061, 684] on button "View More Products" at bounding box center [1066, 688] width 146 height 34
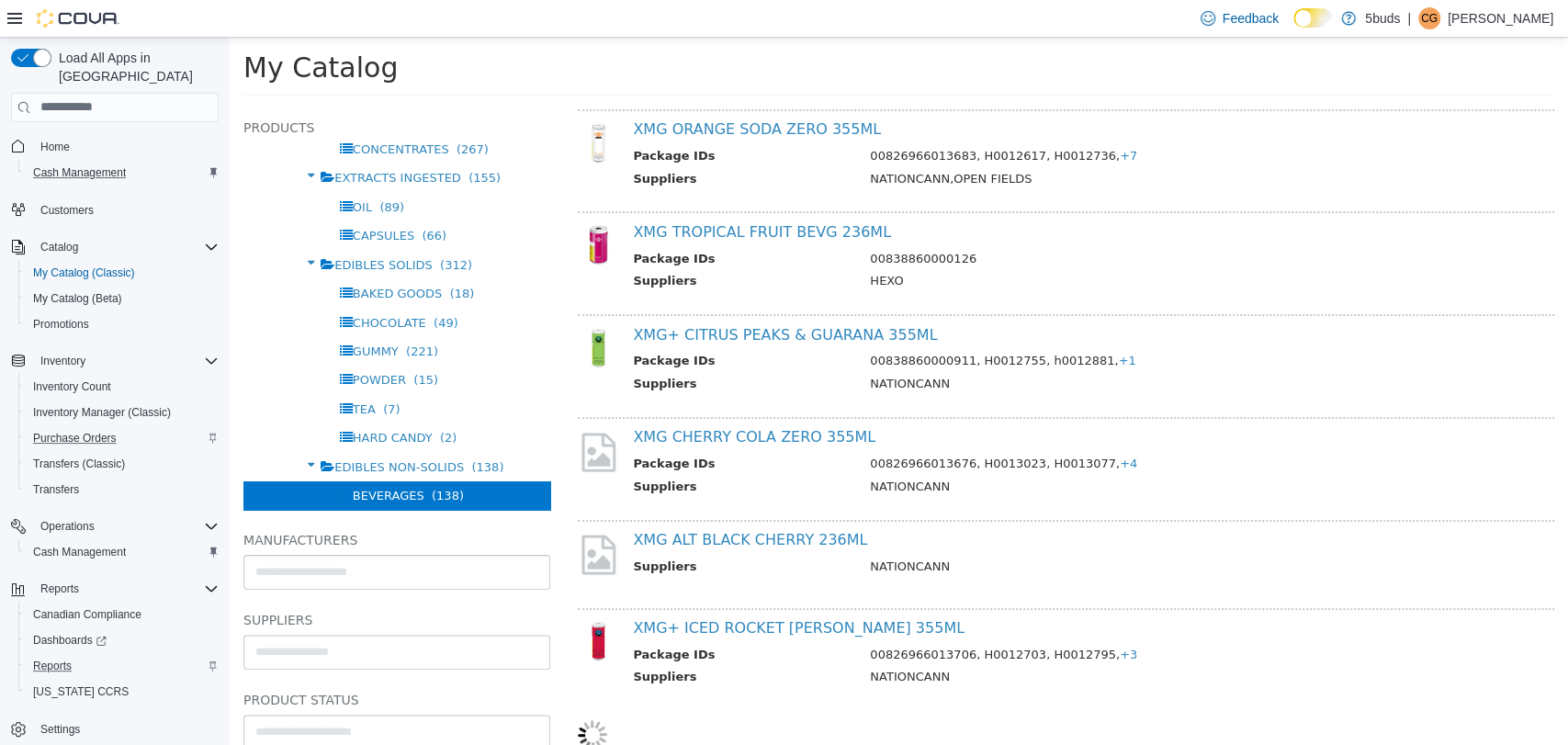
select select "**********"
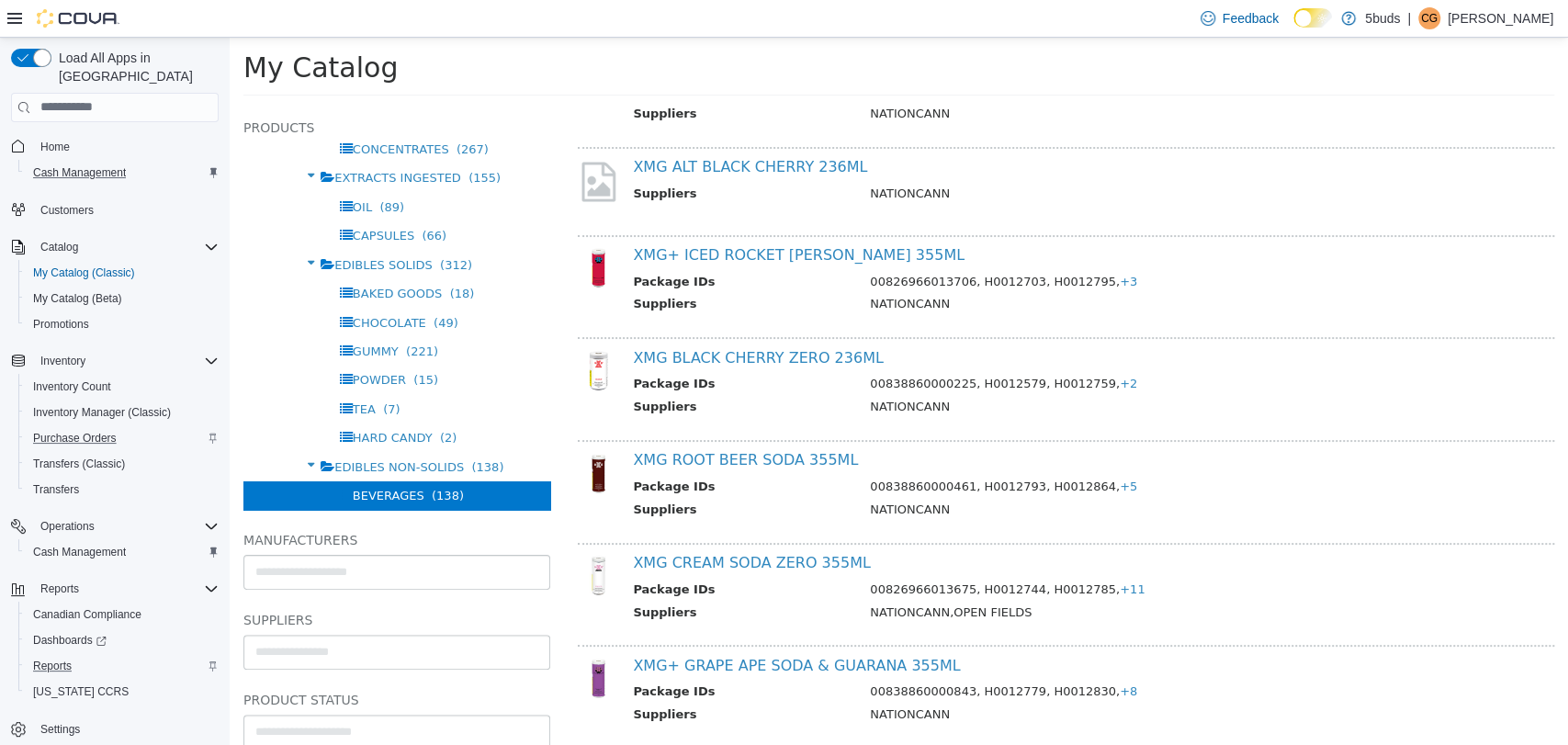
scroll to position [1939, 0]
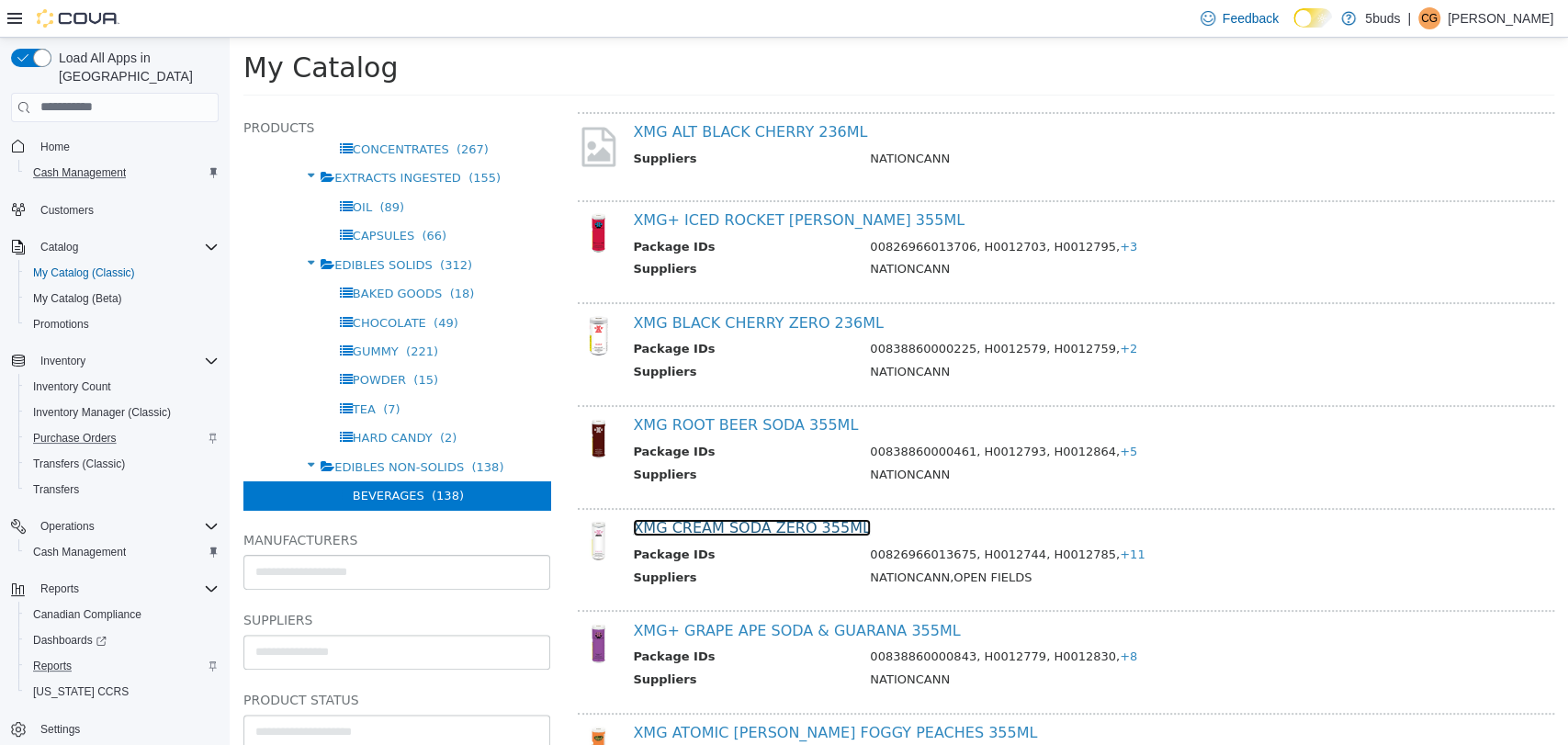
click at [754, 518] on link "XMG CREAM SODA ZERO 355ML" at bounding box center [751, 526] width 237 height 18
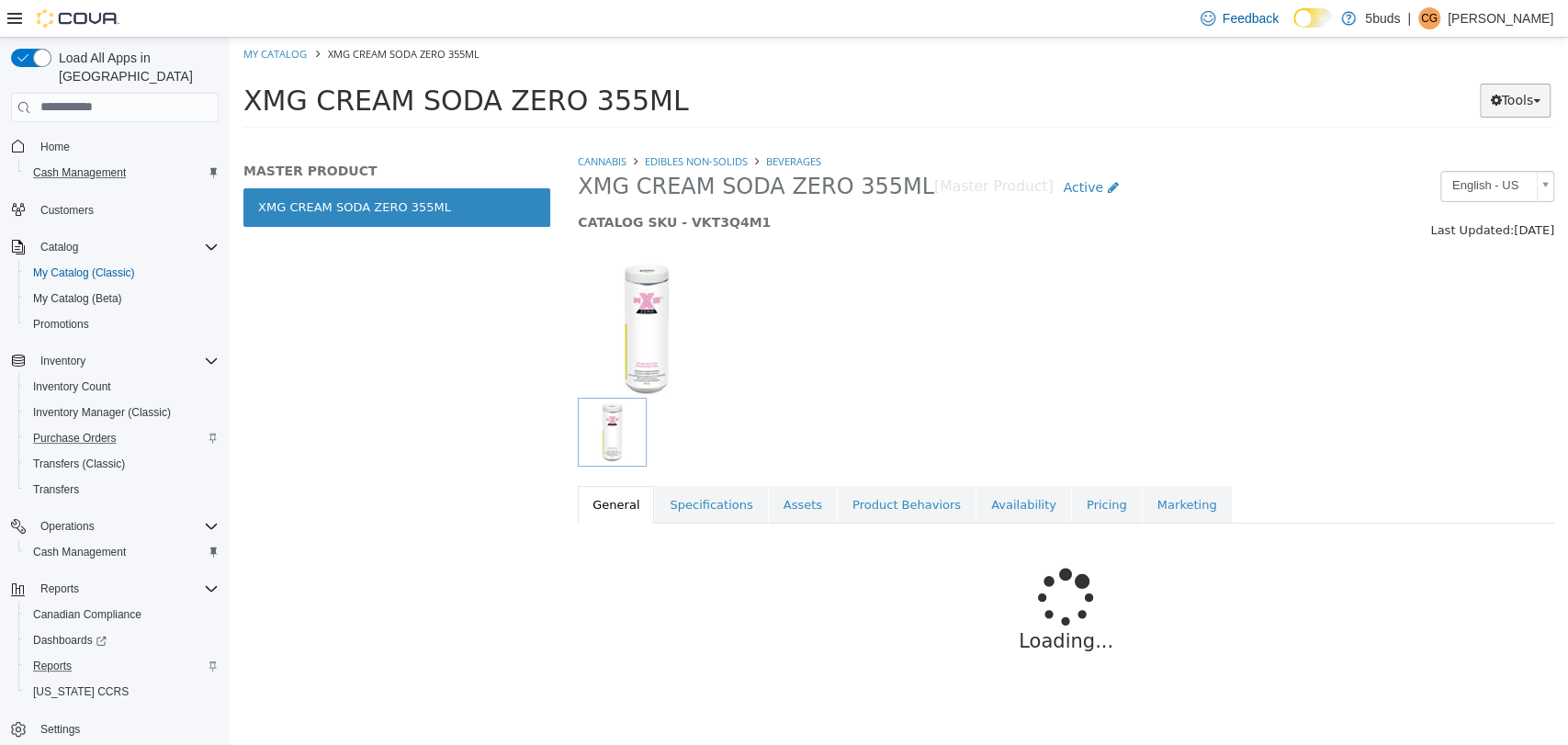
click at [1535, 97] on button "Tools" at bounding box center [1515, 99] width 71 height 34
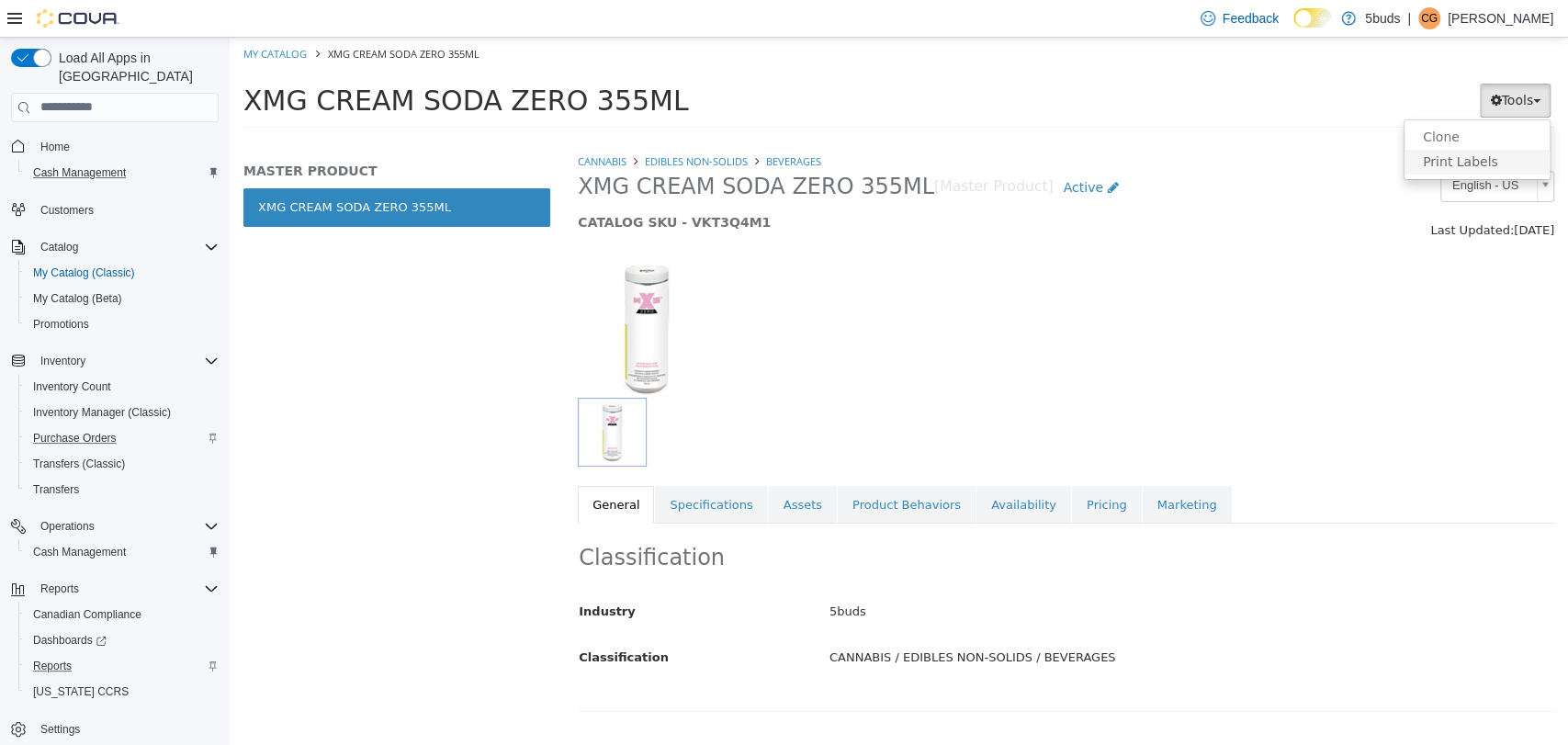
click at [1472, 169] on link "Print Labels" at bounding box center [1477, 161] width 145 height 25
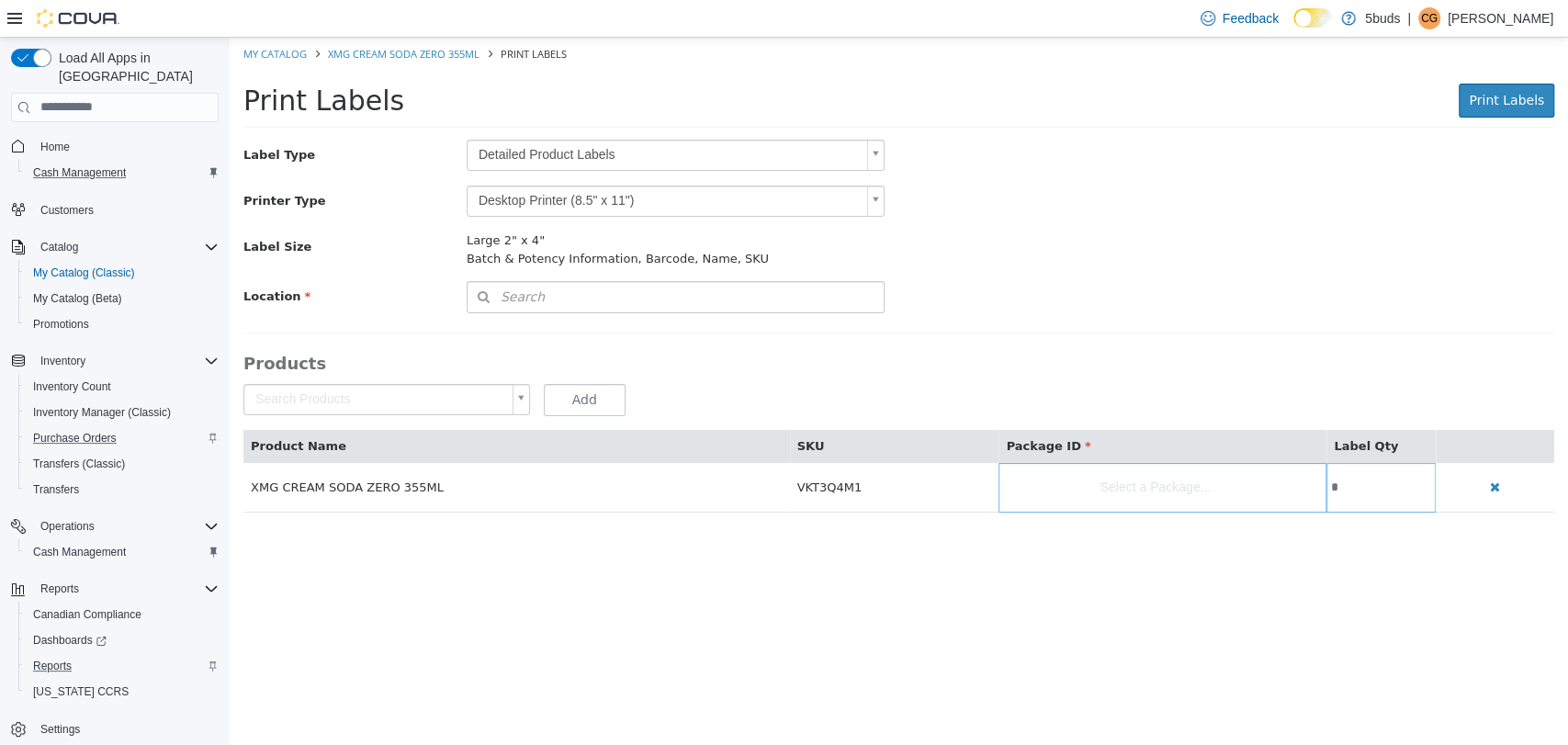
click at [875, 159] on body "Saving Bulk Changes... × My Catalog XMG CREAM SODA ZERO 355ML Print Labels Prin…" at bounding box center [898, 283] width 1339 height 494
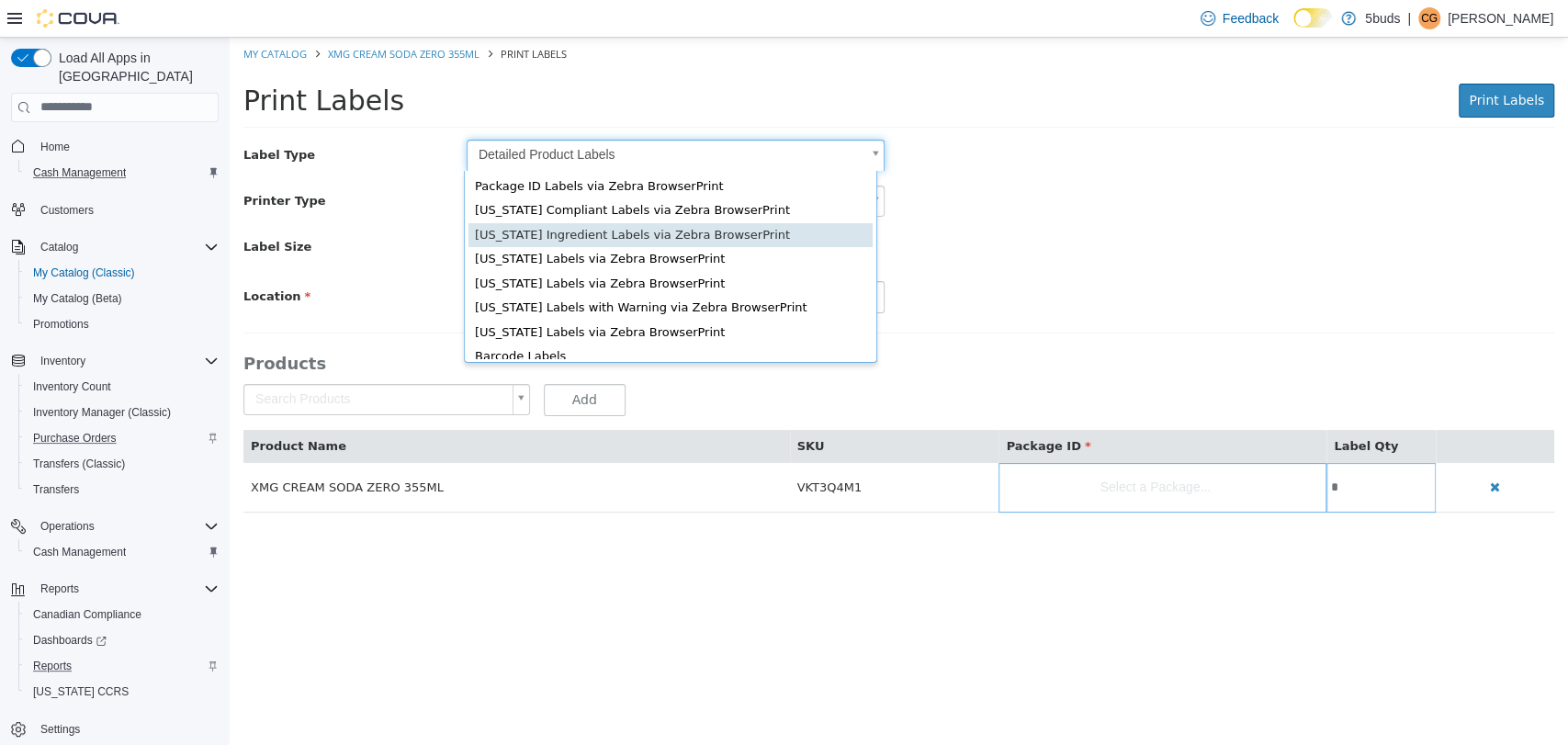
scroll to position [24, 0]
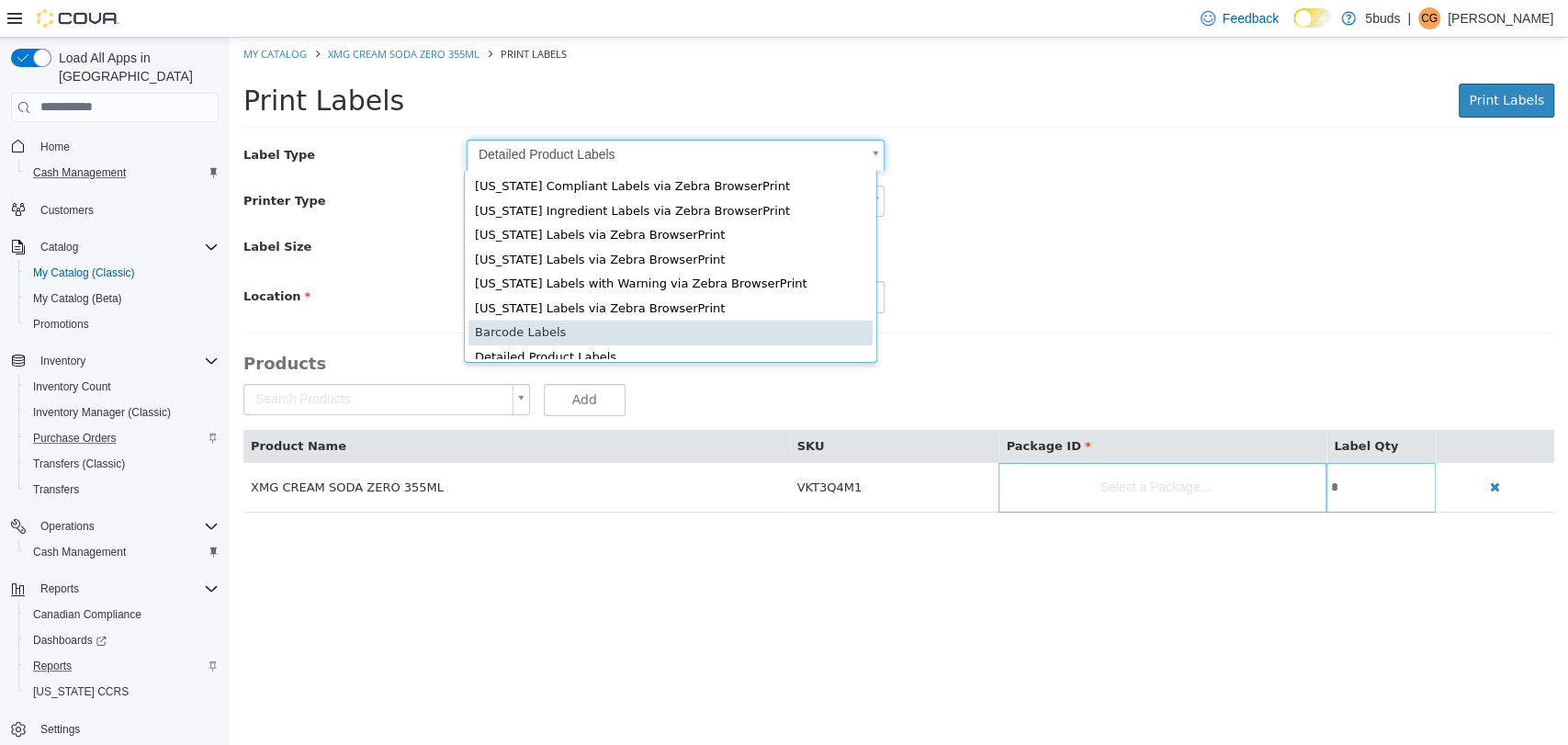
type input "*"
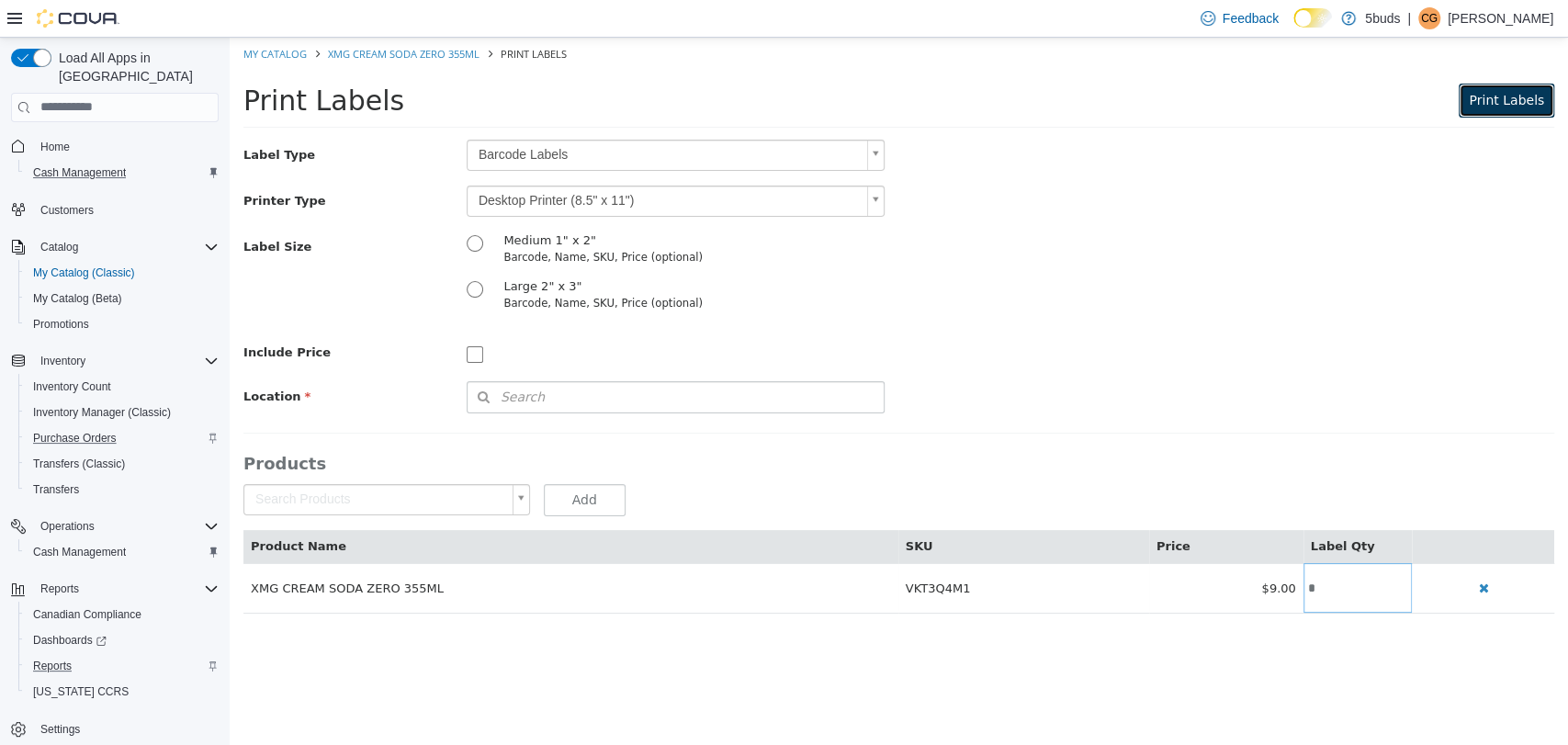
click at [1514, 100] on span "Print Labels" at bounding box center [1506, 99] width 76 height 15
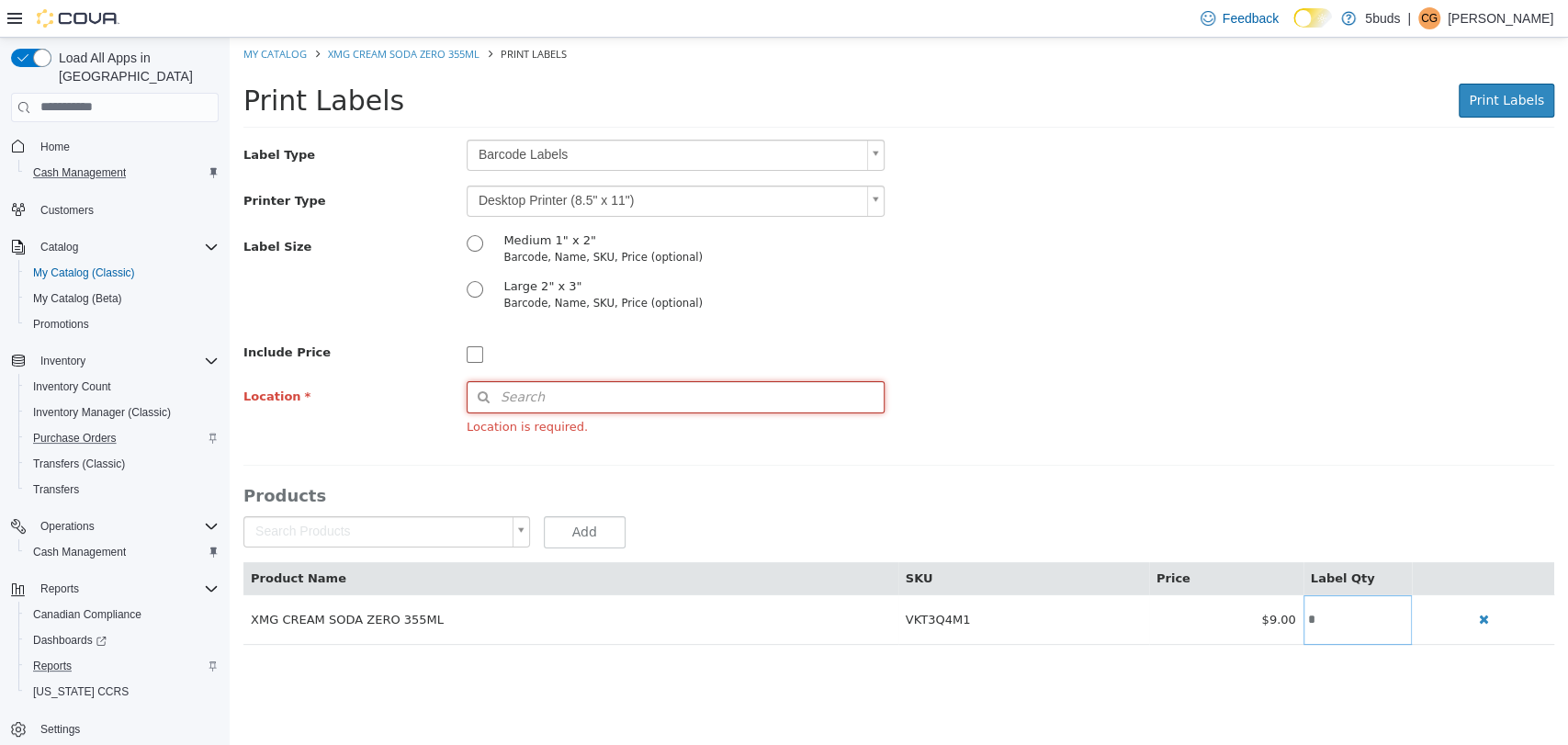
click at [667, 389] on button "Search" at bounding box center [676, 396] width 419 height 32
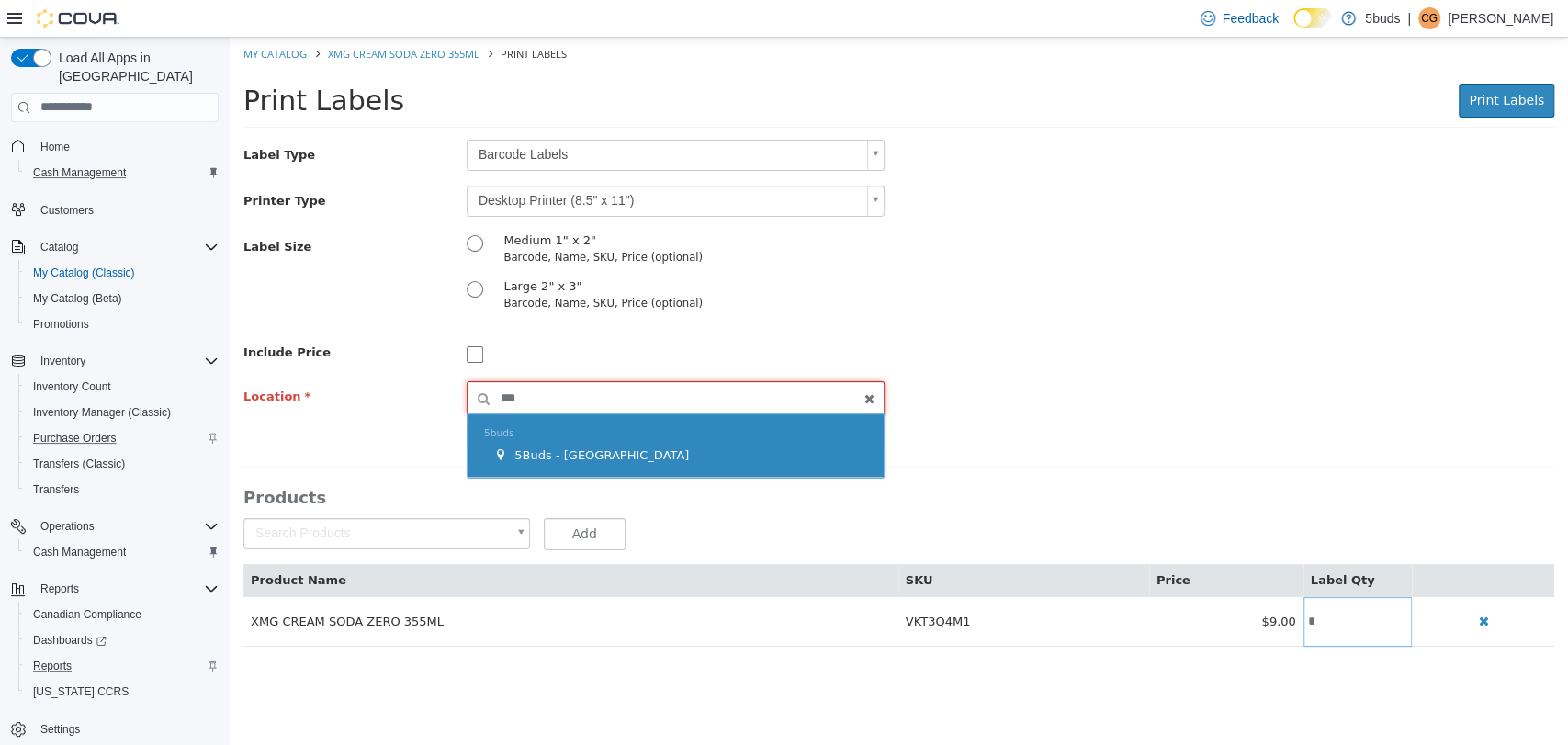
type input "***"
click at [583, 450] on span "5Buds - [GEOGRAPHIC_DATA]" at bounding box center [602, 454] width 175 height 14
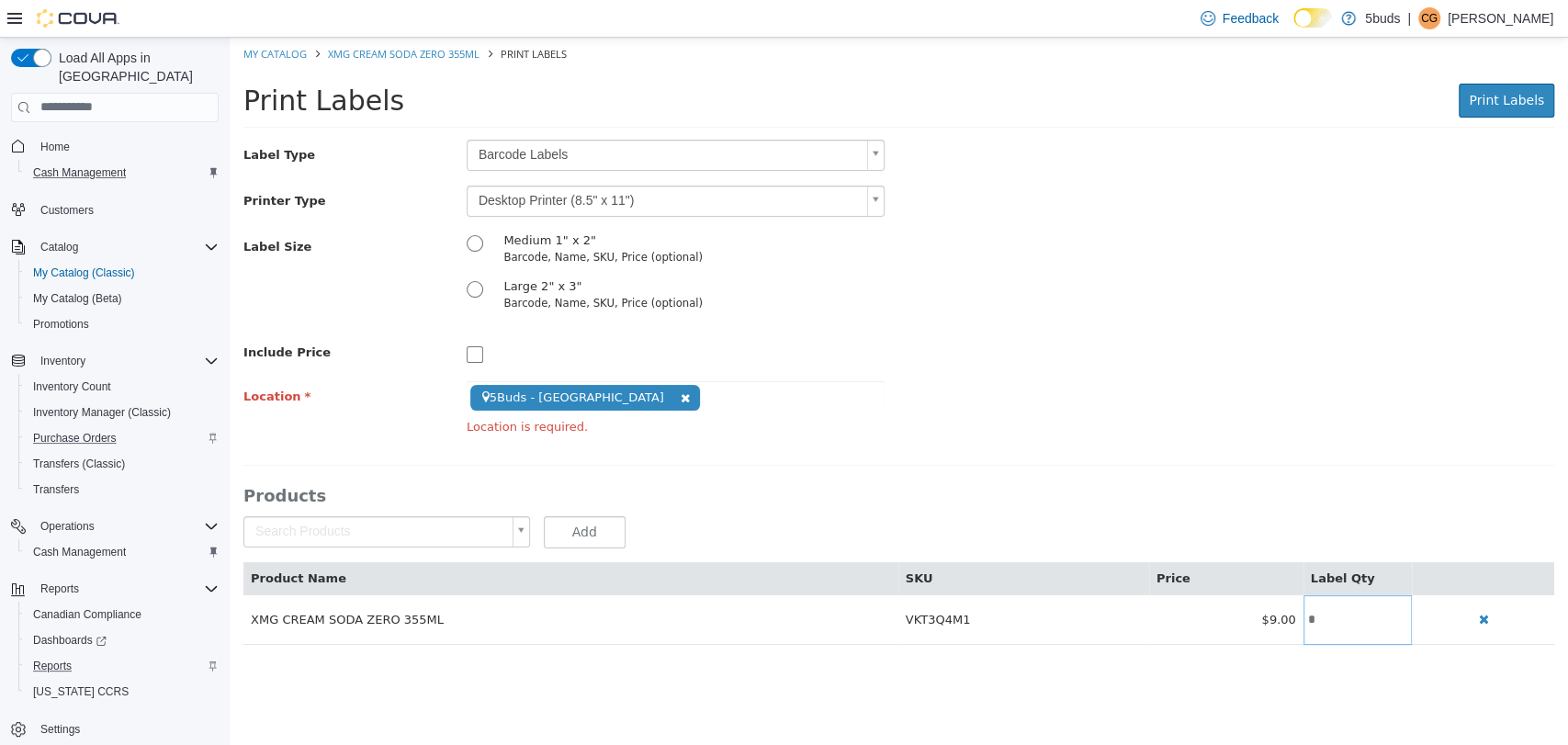
click at [1030, 457] on div "**********" at bounding box center [898, 390] width 1311 height 505
click at [1516, 96] on span "Print Labels" at bounding box center [1506, 99] width 76 height 15
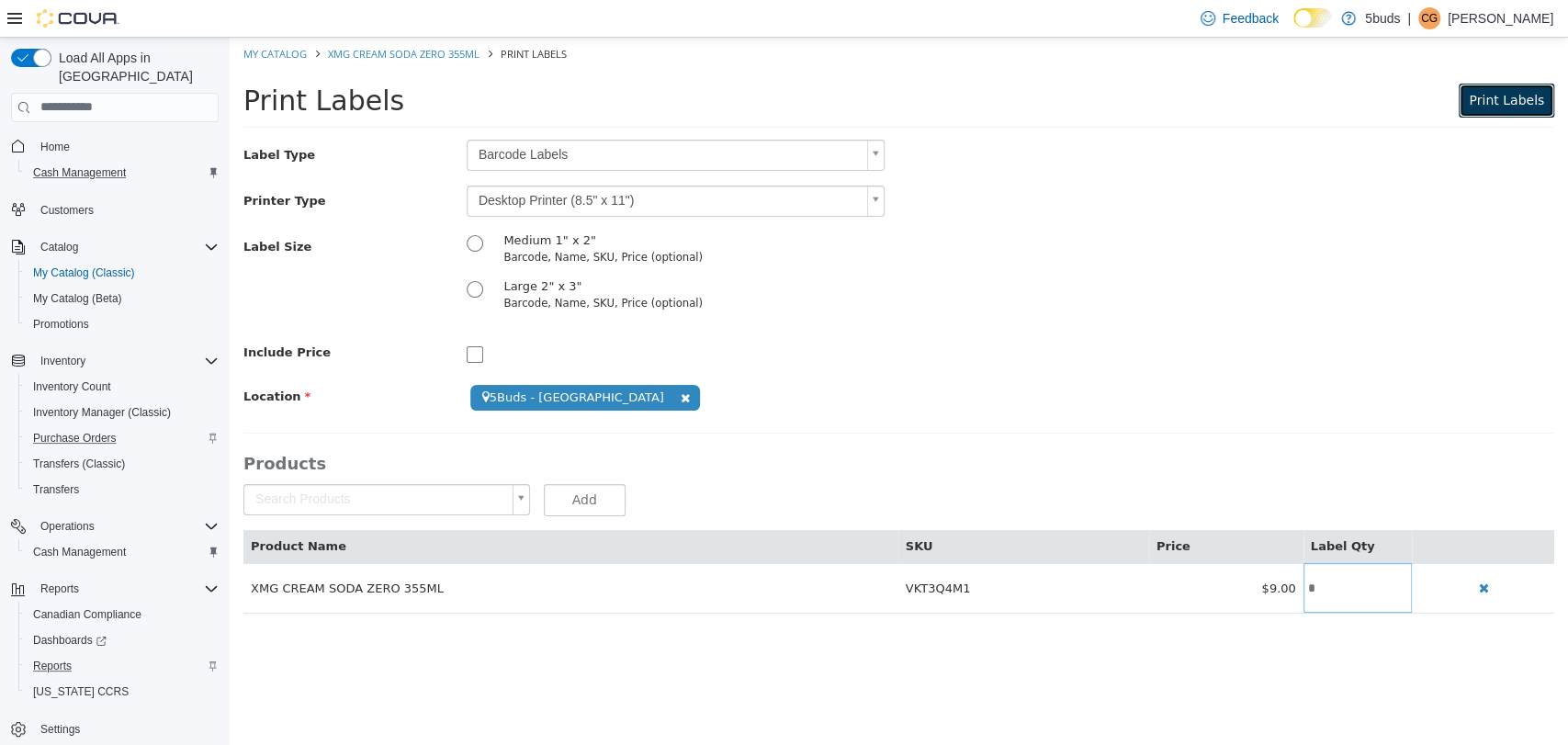
click at [1490, 102] on span "Print Labels" at bounding box center [1506, 99] width 76 height 15
click at [62, 139] on span "Home" at bounding box center [55, 146] width 29 height 15
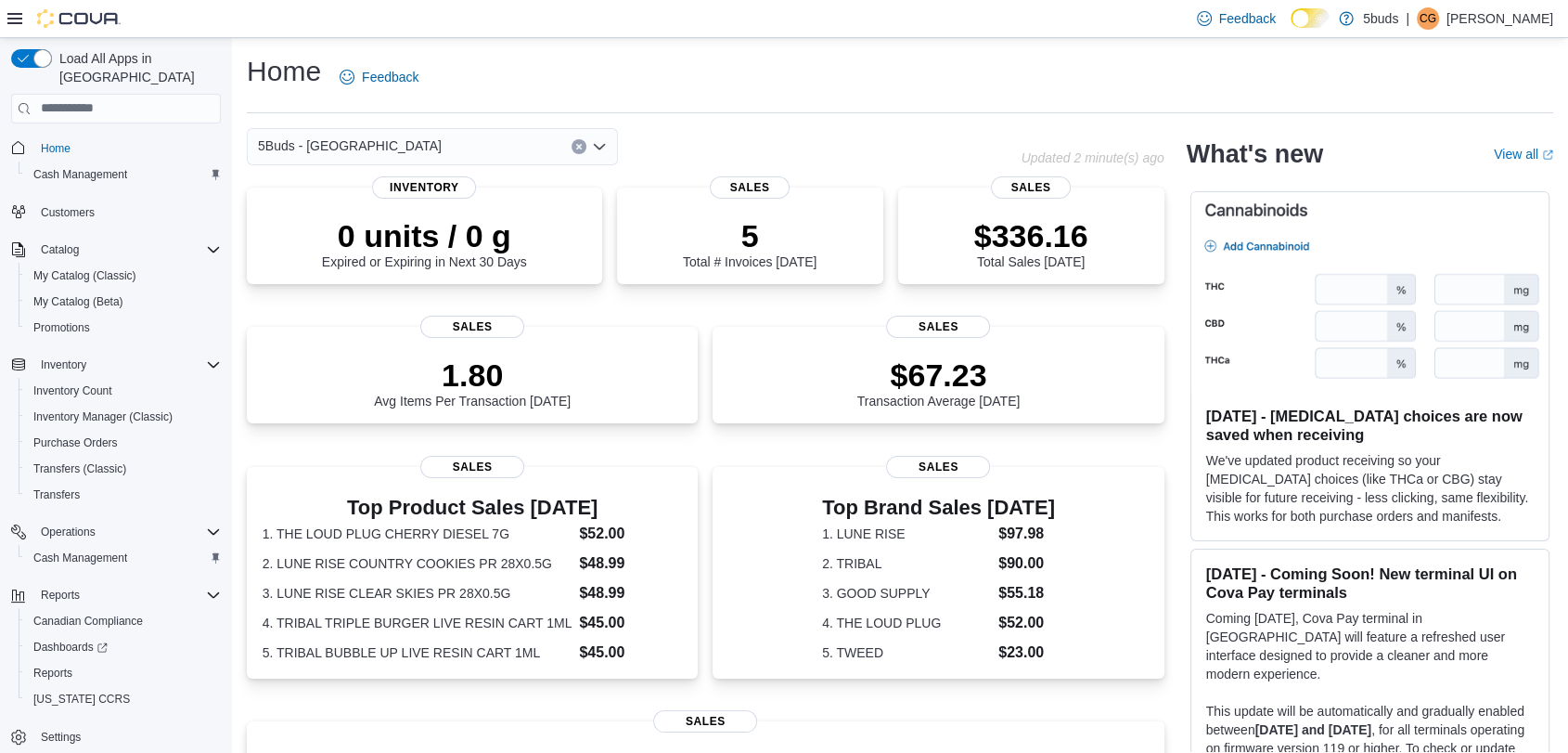
click at [825, 105] on div "Home Feedback" at bounding box center [899, 82] width 1307 height 60
click at [64, 666] on span "Reports" at bounding box center [52, 673] width 39 height 15
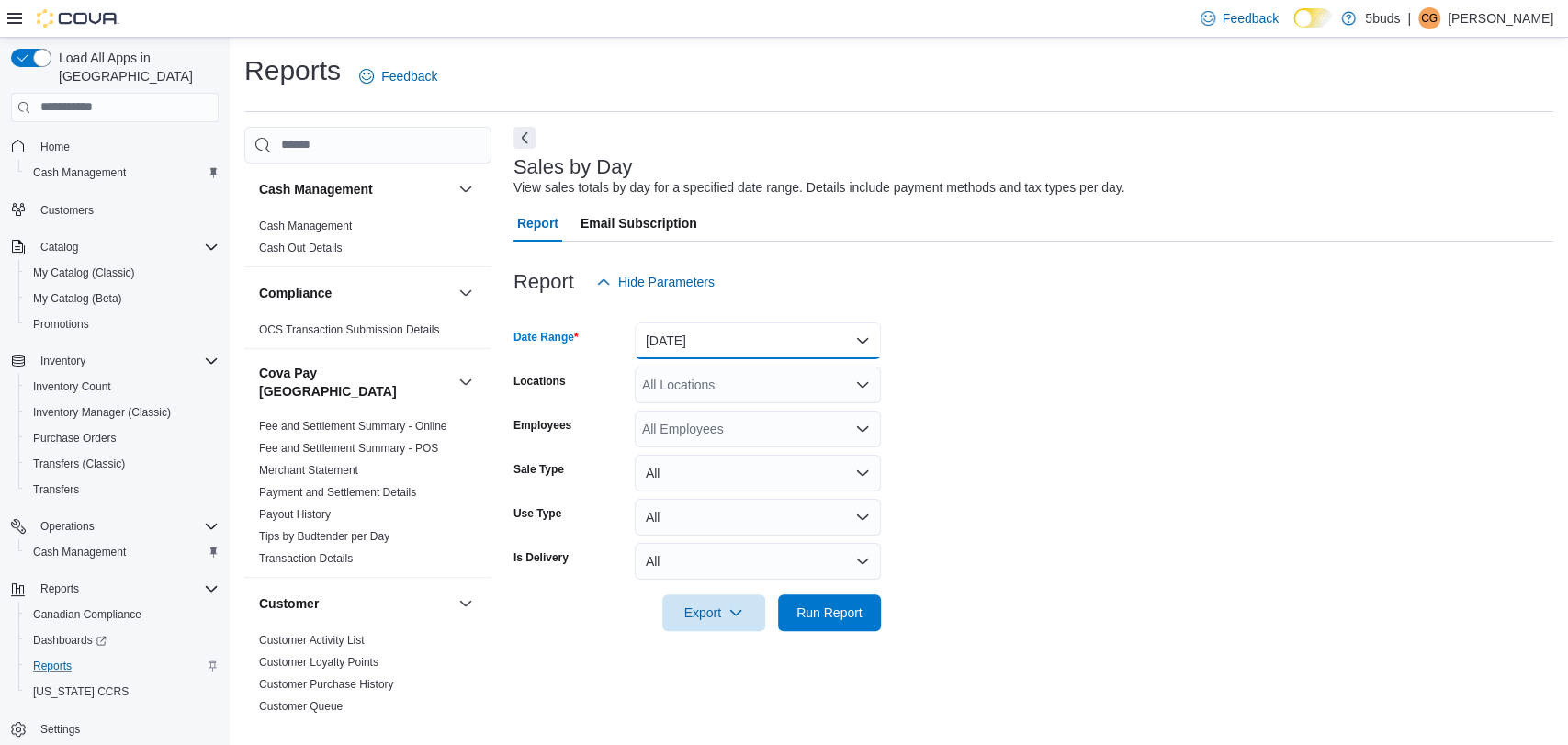
click at [698, 336] on button "[DATE]" at bounding box center [757, 340] width 246 height 36
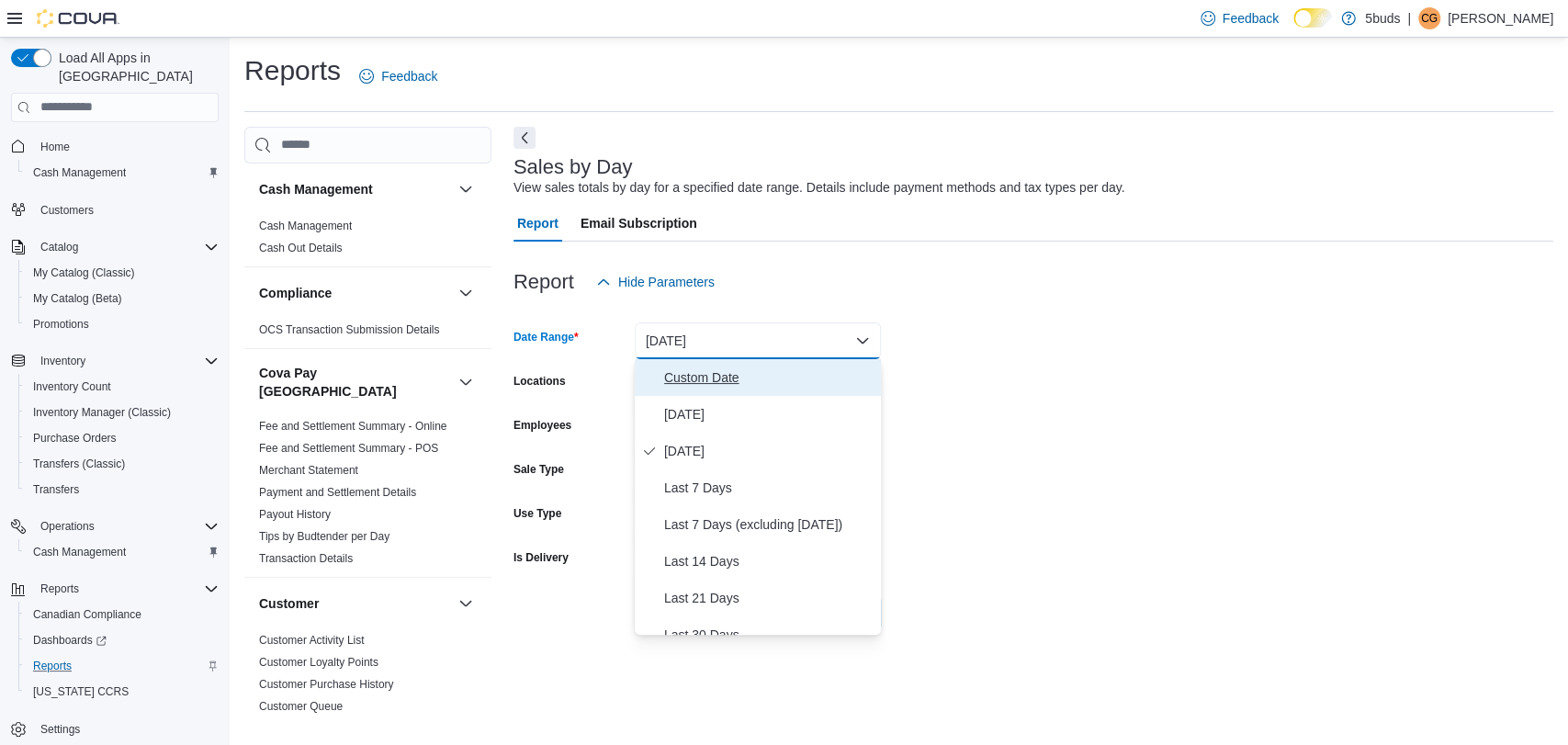
click at [793, 385] on span "Custom Date" at bounding box center [769, 377] width 210 height 22
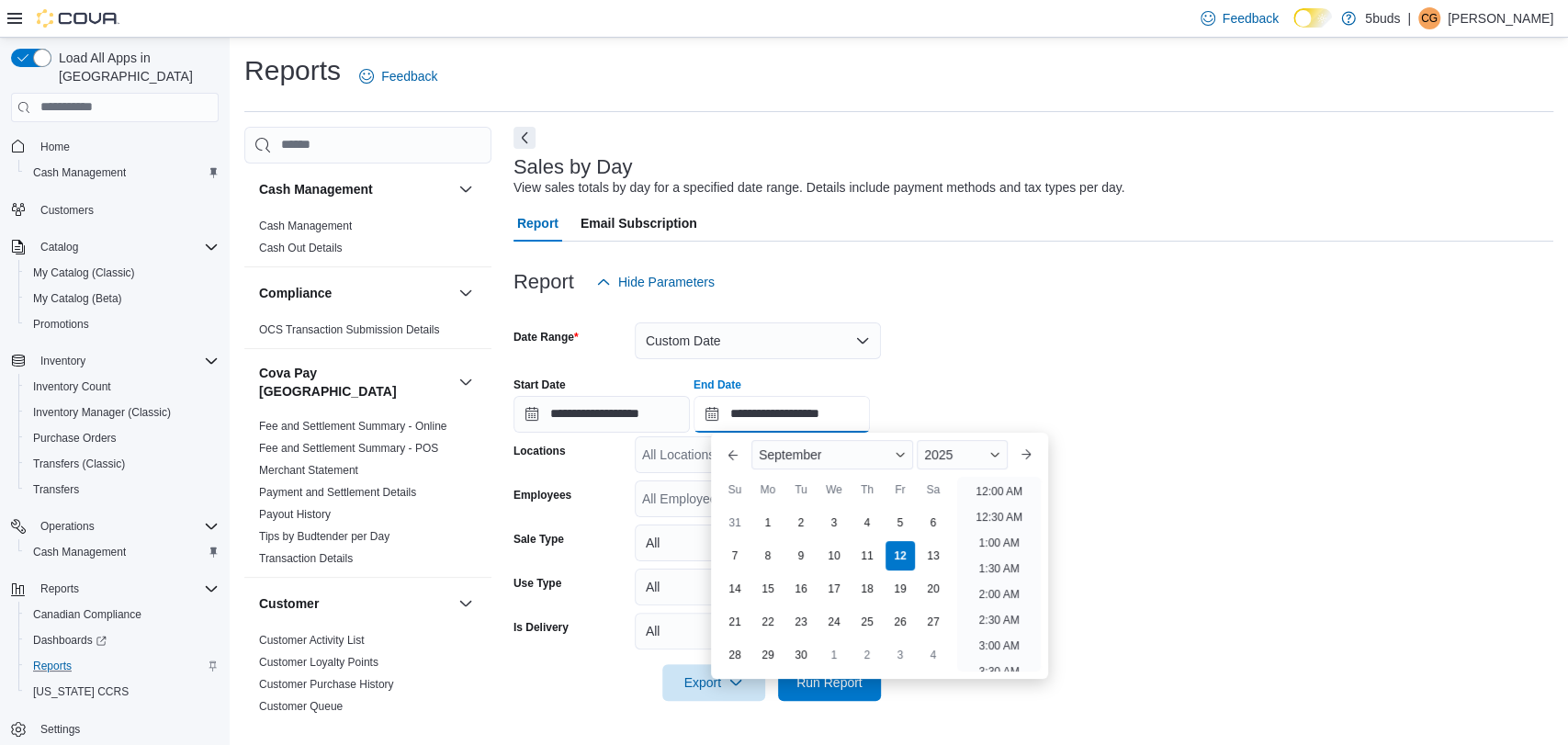
drag, startPoint x: 854, startPoint y: 413, endPoint x: 870, endPoint y: 427, distance: 21.3
click at [855, 413] on input "**********" at bounding box center [782, 414] width 177 height 36
click at [991, 578] on li "12:00 PM" at bounding box center [998, 575] width 62 height 22
type input "**********"
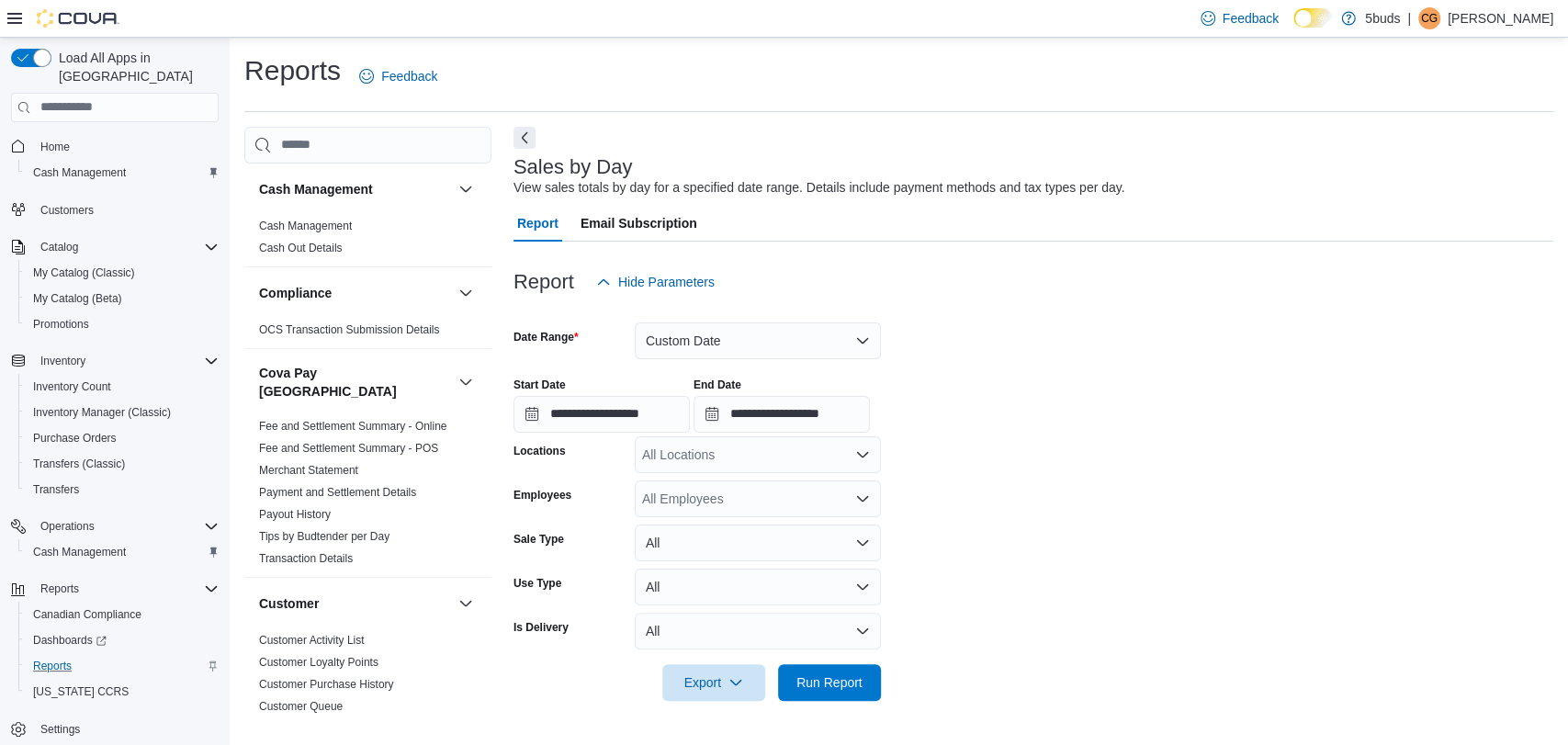
click at [837, 450] on div "All Locations" at bounding box center [757, 454] width 246 height 36
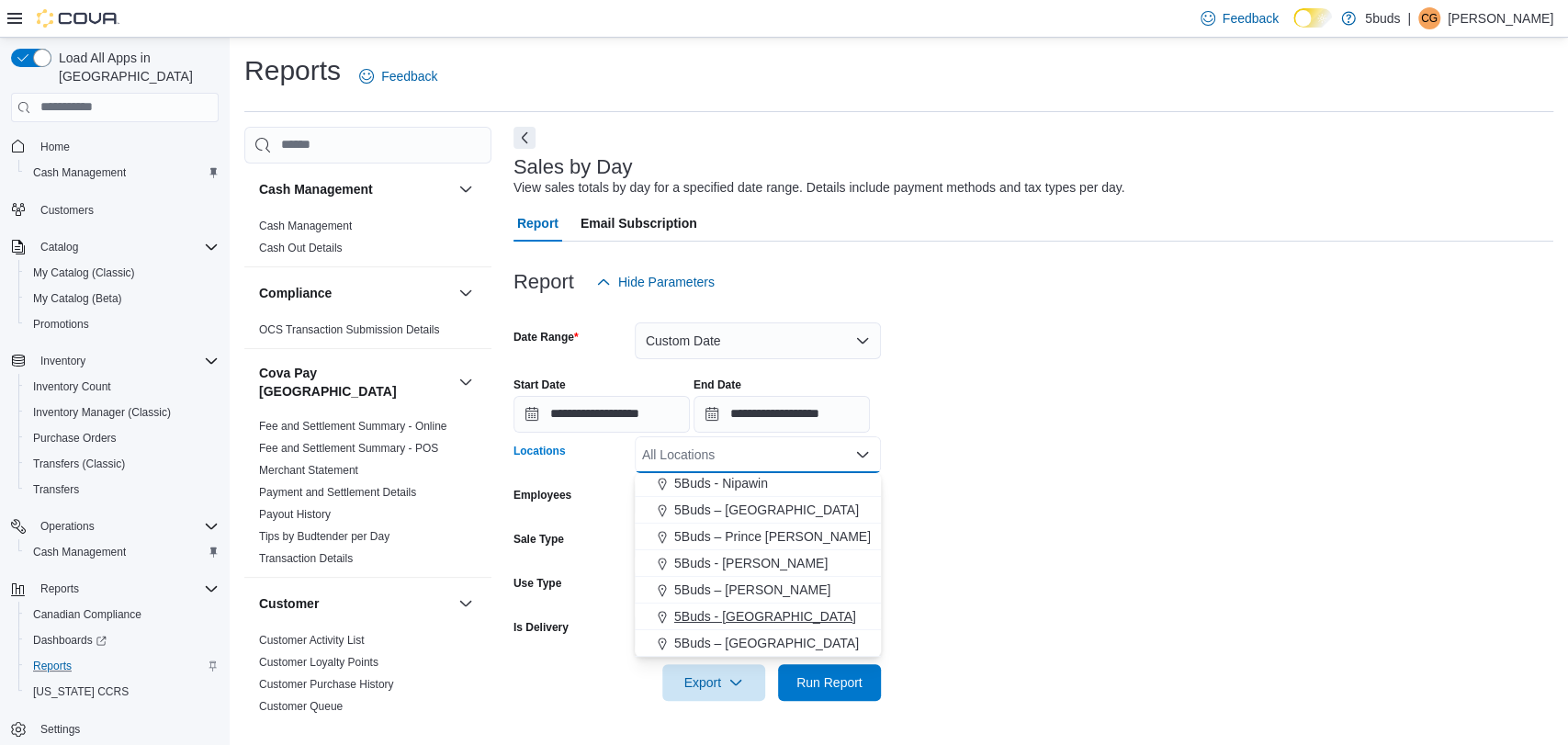
click at [794, 619] on div "5Buds - [GEOGRAPHIC_DATA]" at bounding box center [758, 616] width 225 height 19
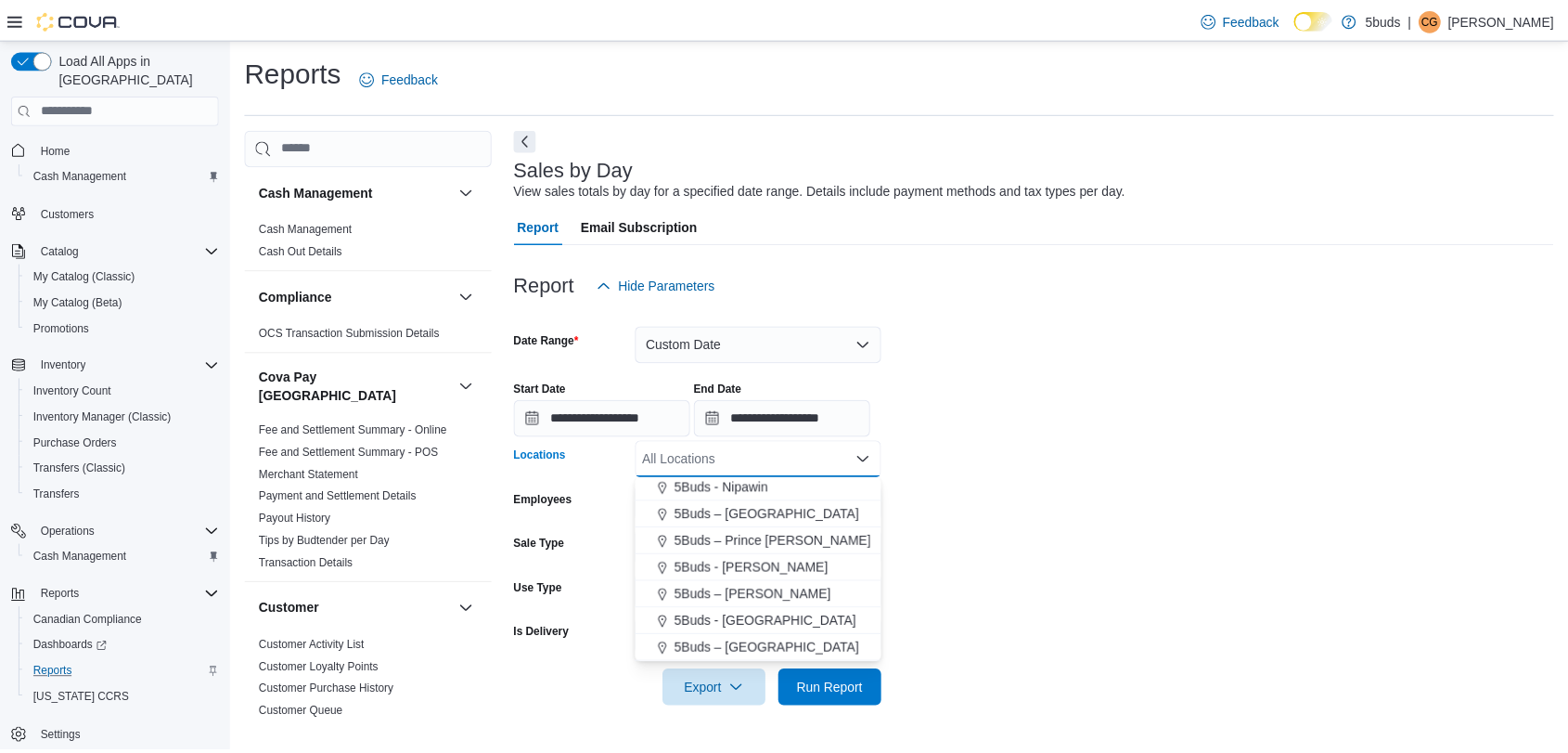
scroll to position [110, 0]
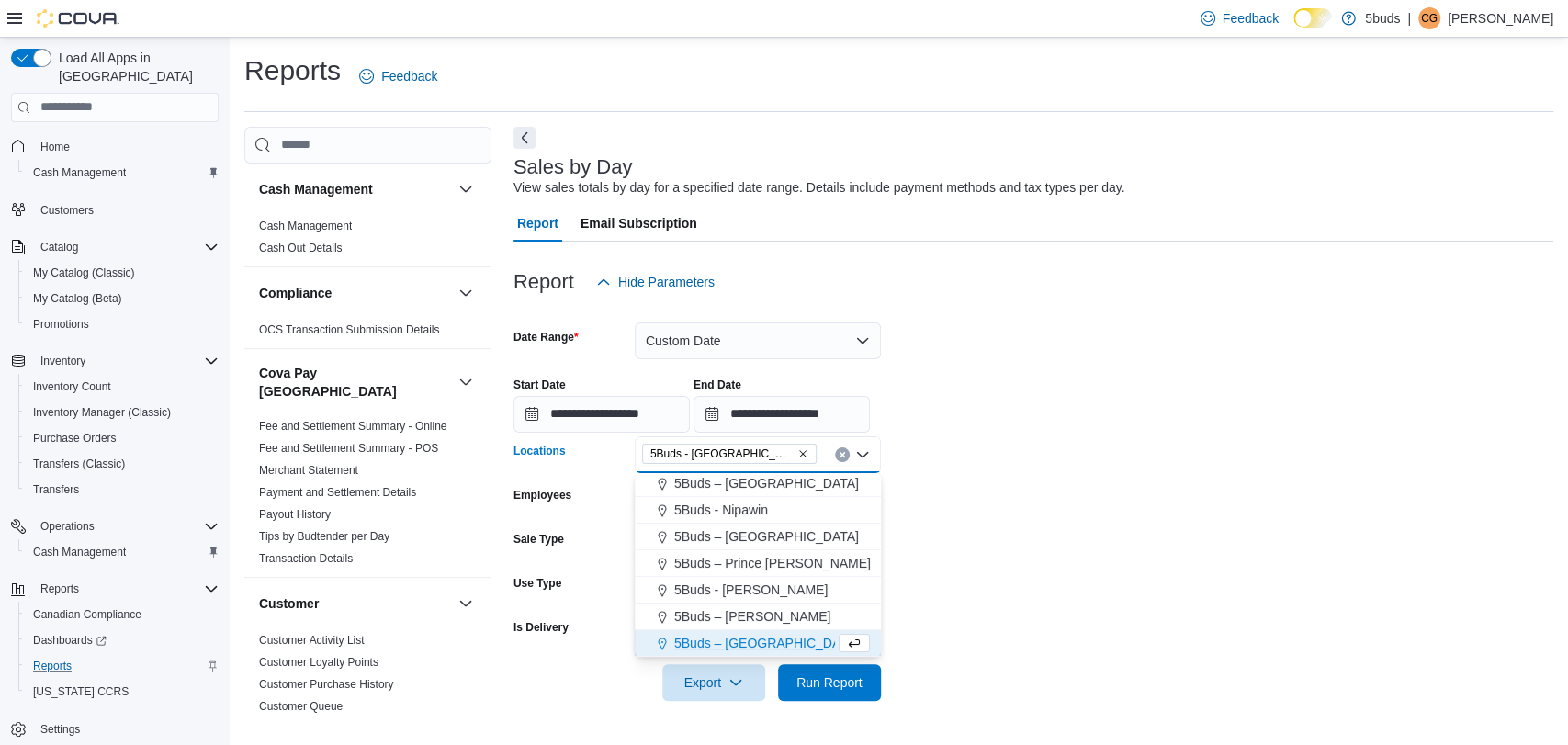
click at [1054, 638] on form "**********" at bounding box center [1034, 500] width 1039 height 400
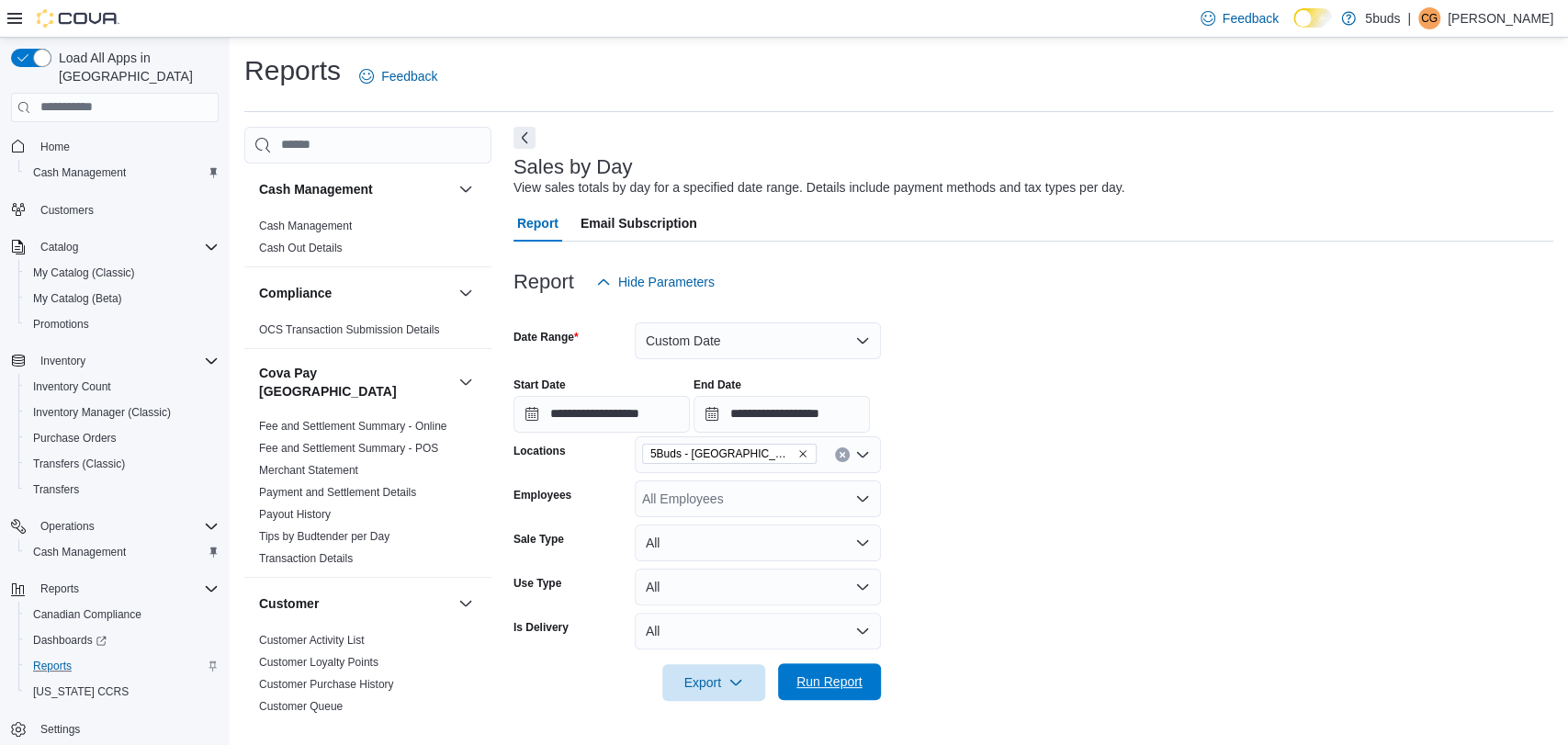
click at [838, 687] on span "Run Report" at bounding box center [829, 681] width 66 height 19
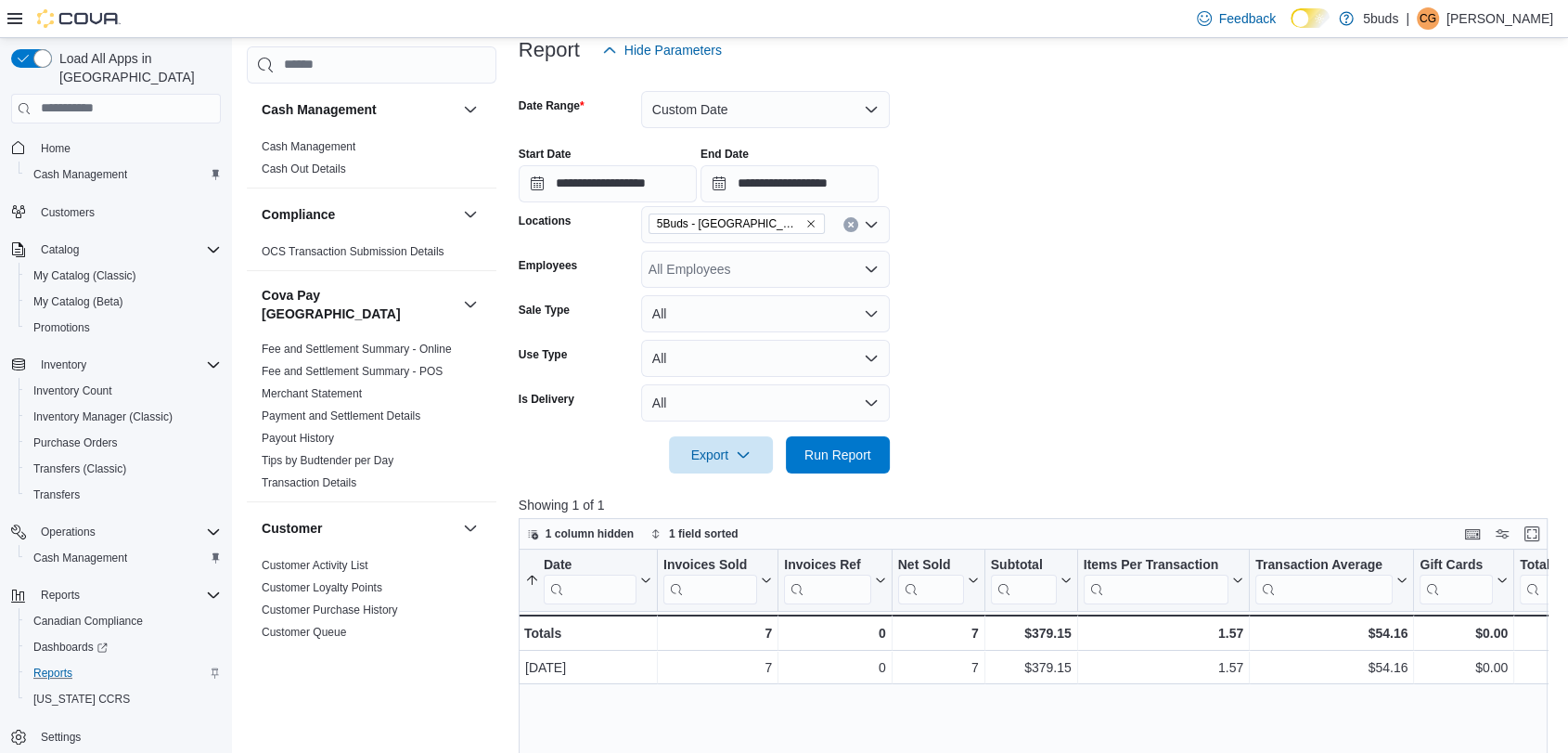
scroll to position [309, 0]
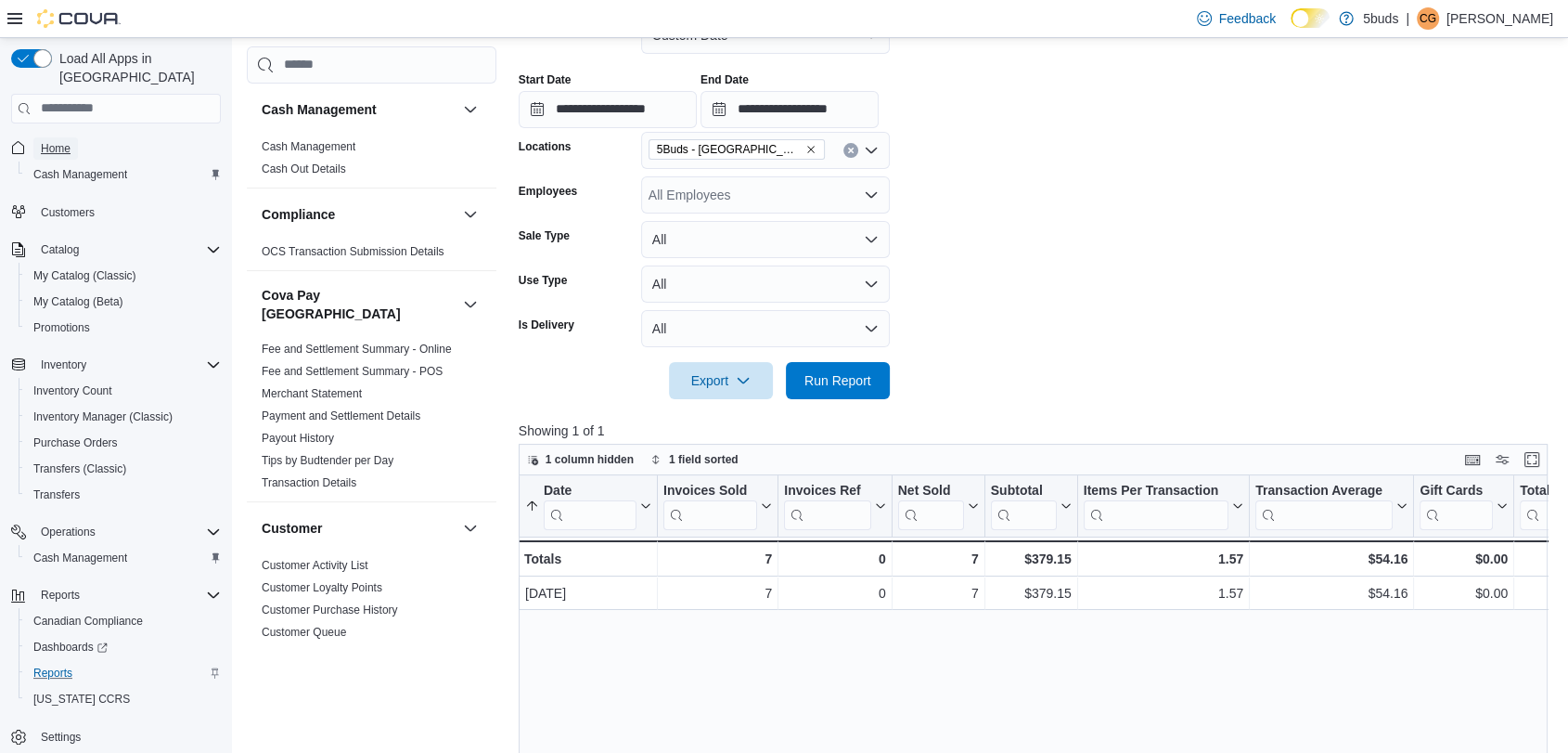
click at [62, 141] on span "Home" at bounding box center [55, 148] width 30 height 15
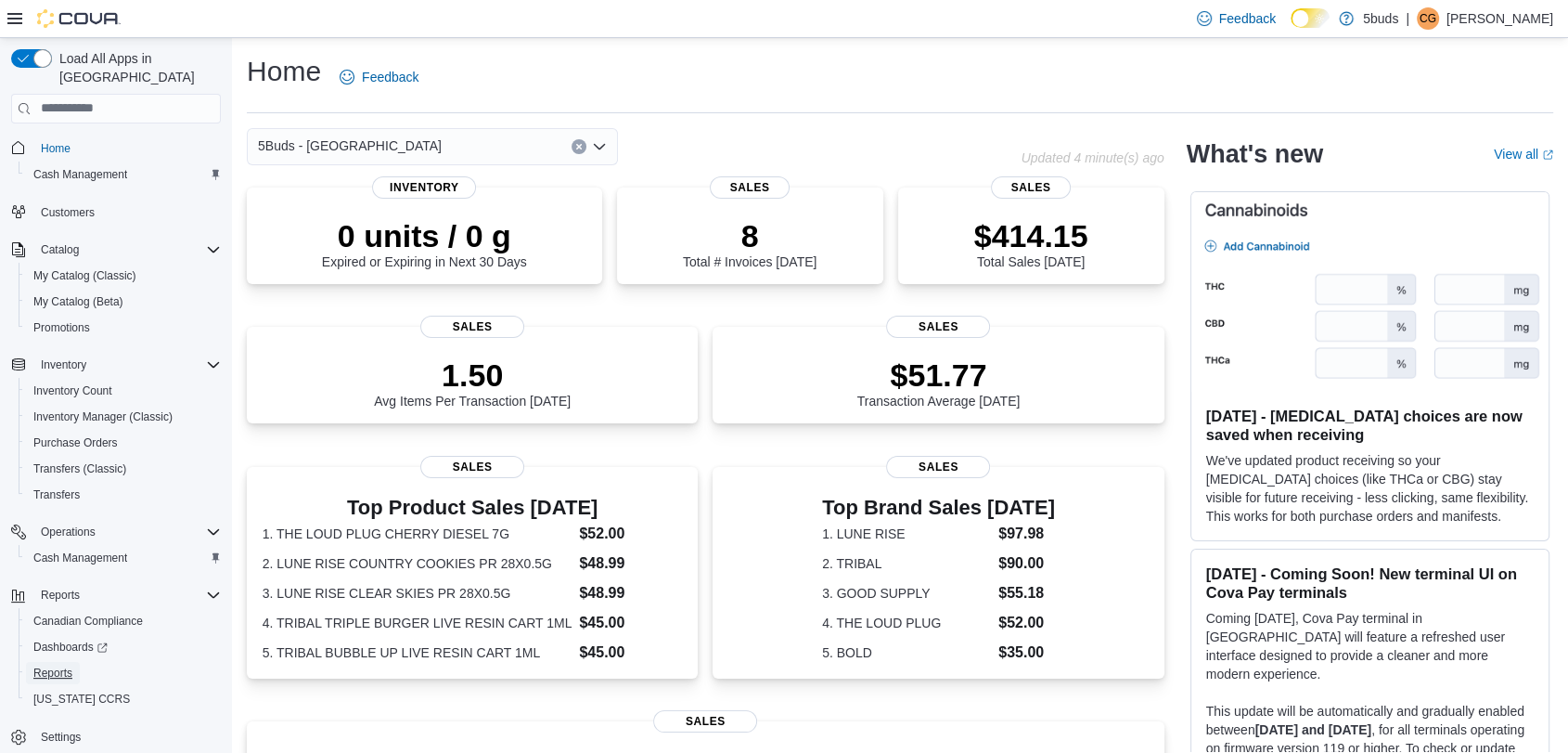
drag, startPoint x: 50, startPoint y: 651, endPoint x: 57, endPoint y: 640, distance: 13.0
click at [50, 666] on span "Reports" at bounding box center [52, 673] width 39 height 15
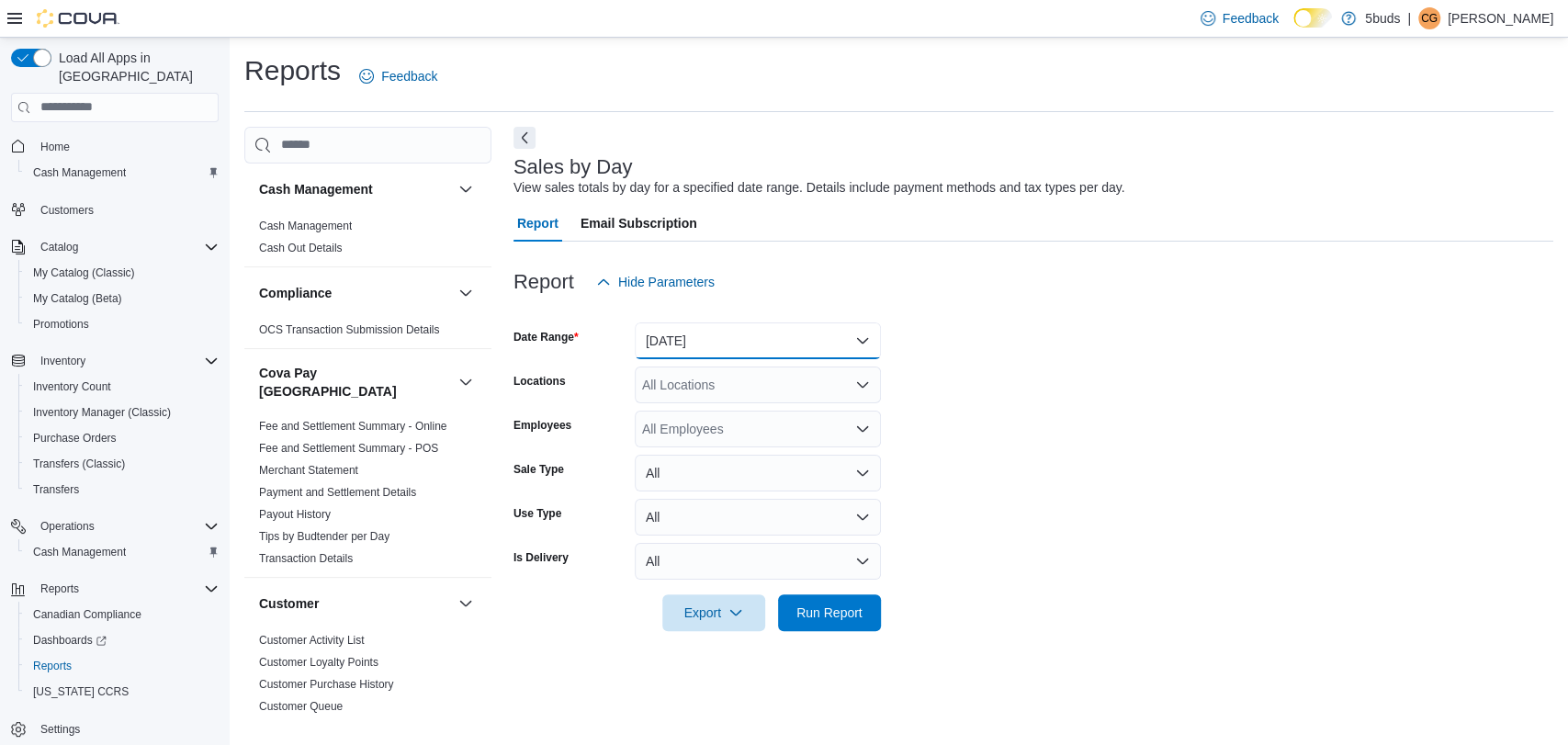
click at [760, 347] on button "[DATE]" at bounding box center [757, 340] width 246 height 36
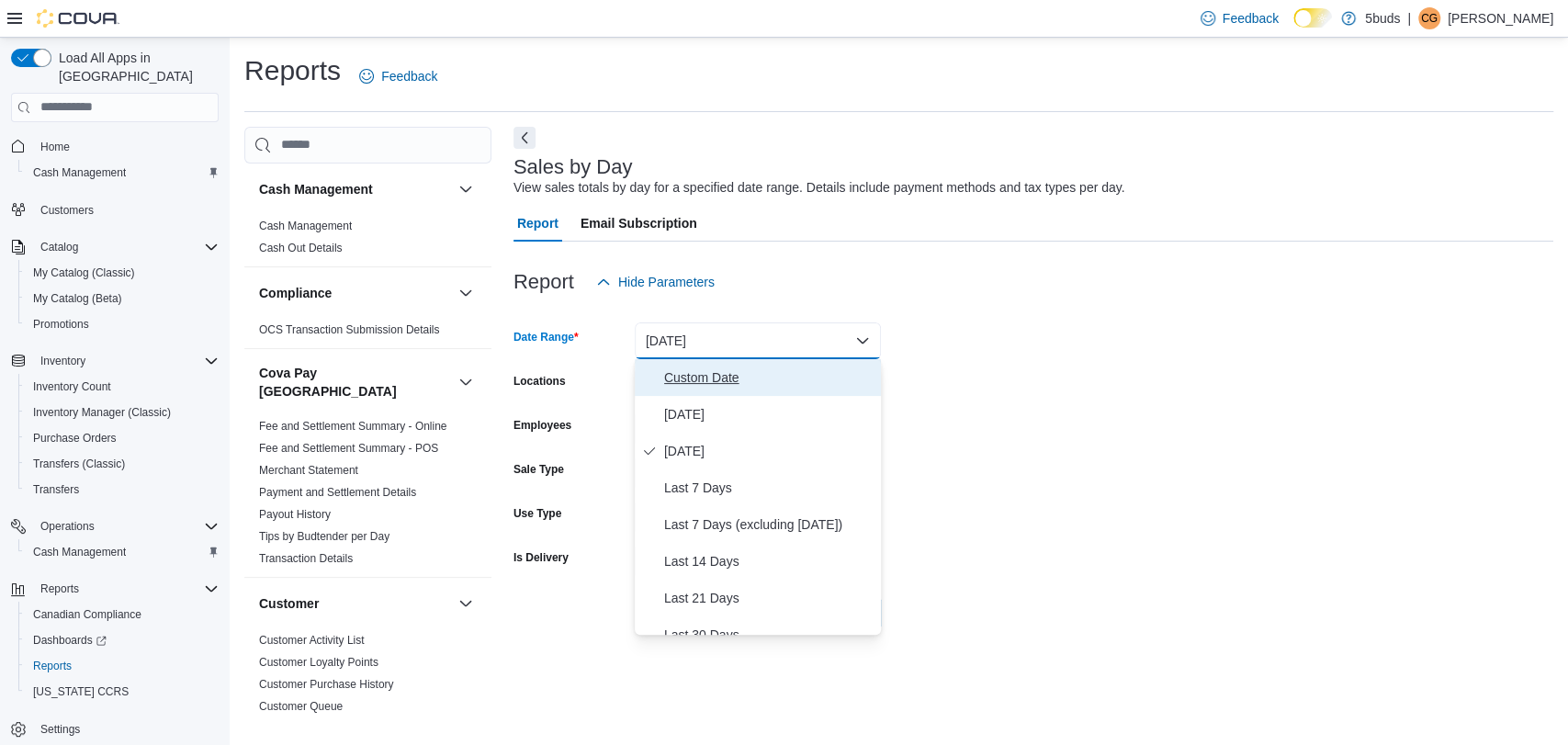
click at [766, 372] on span "Custom Date" at bounding box center [769, 377] width 210 height 22
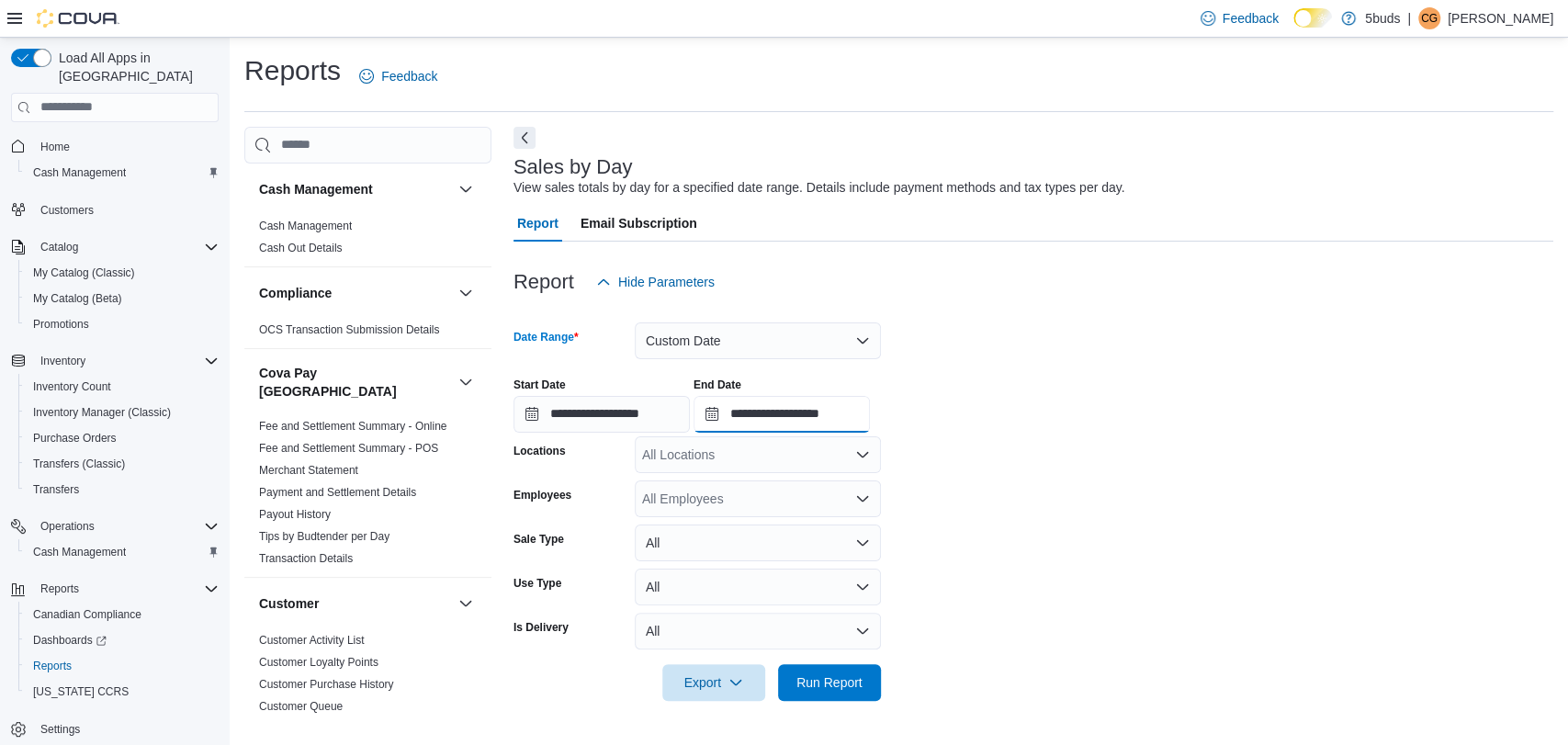
click at [837, 411] on input "**********" at bounding box center [782, 414] width 177 height 36
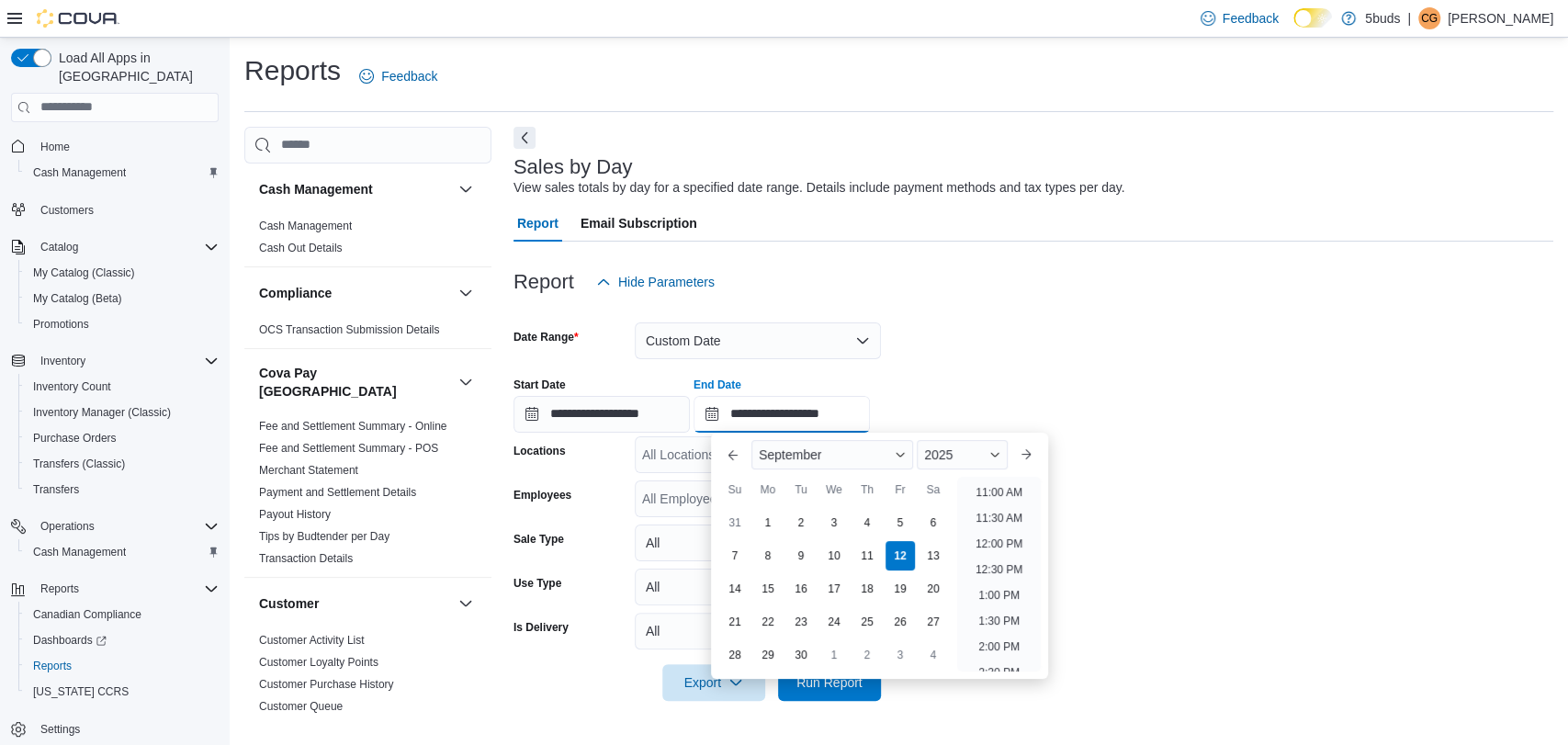
scroll to position [532, 0]
click at [987, 570] on li "12:00 PM" at bounding box center [998, 575] width 62 height 22
type input "**********"
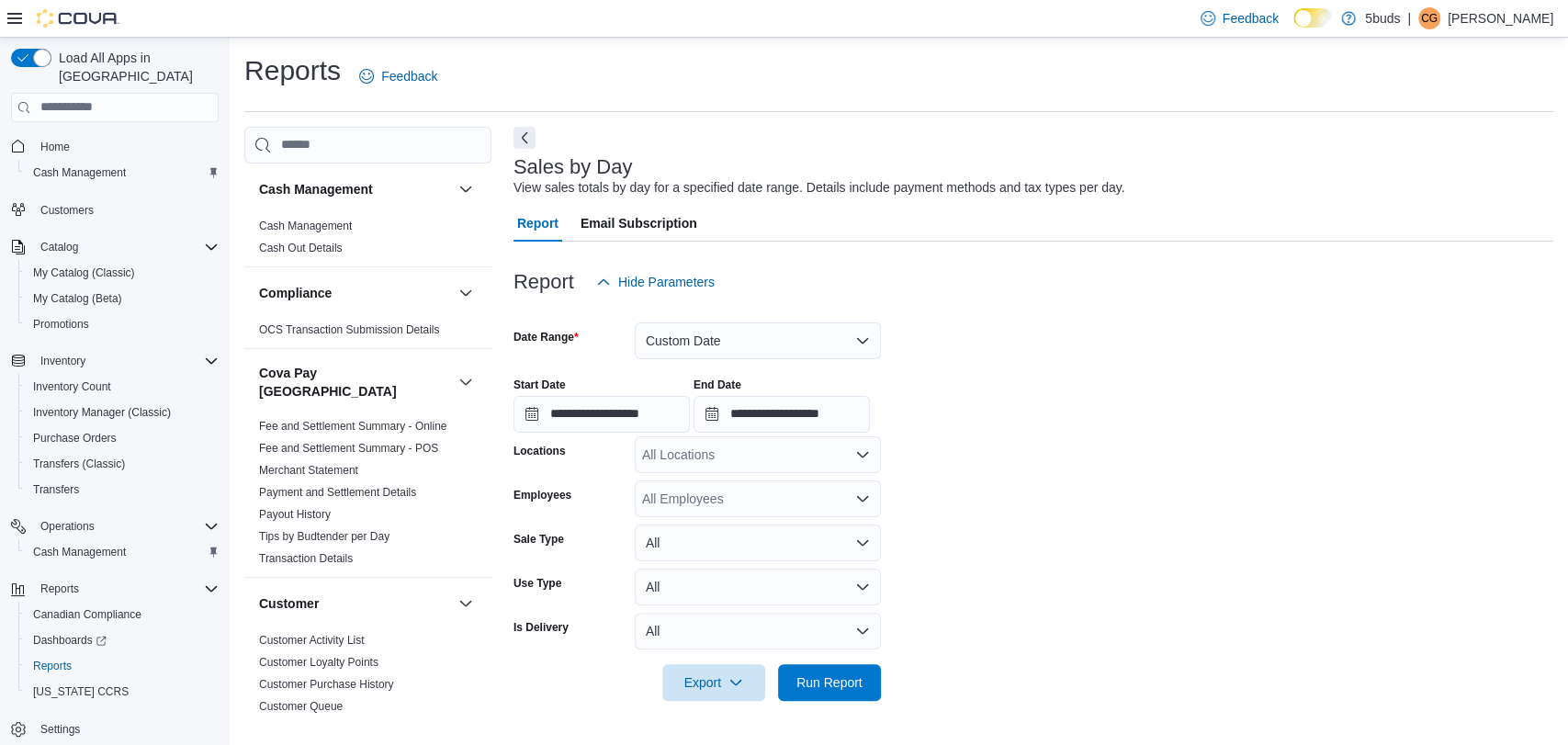
click at [878, 457] on div "All Locations" at bounding box center [757, 454] width 246 height 36
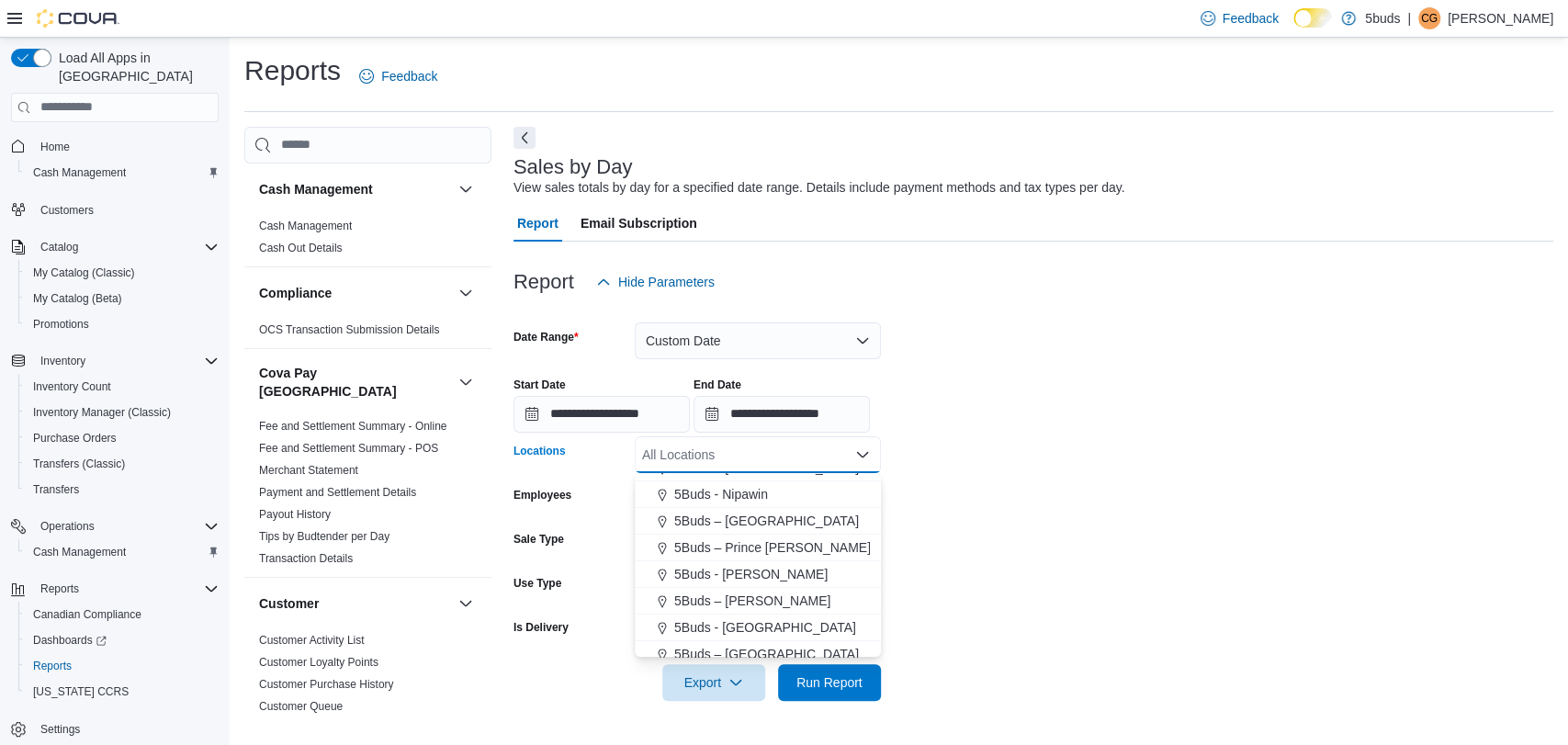
scroll to position [136, 0]
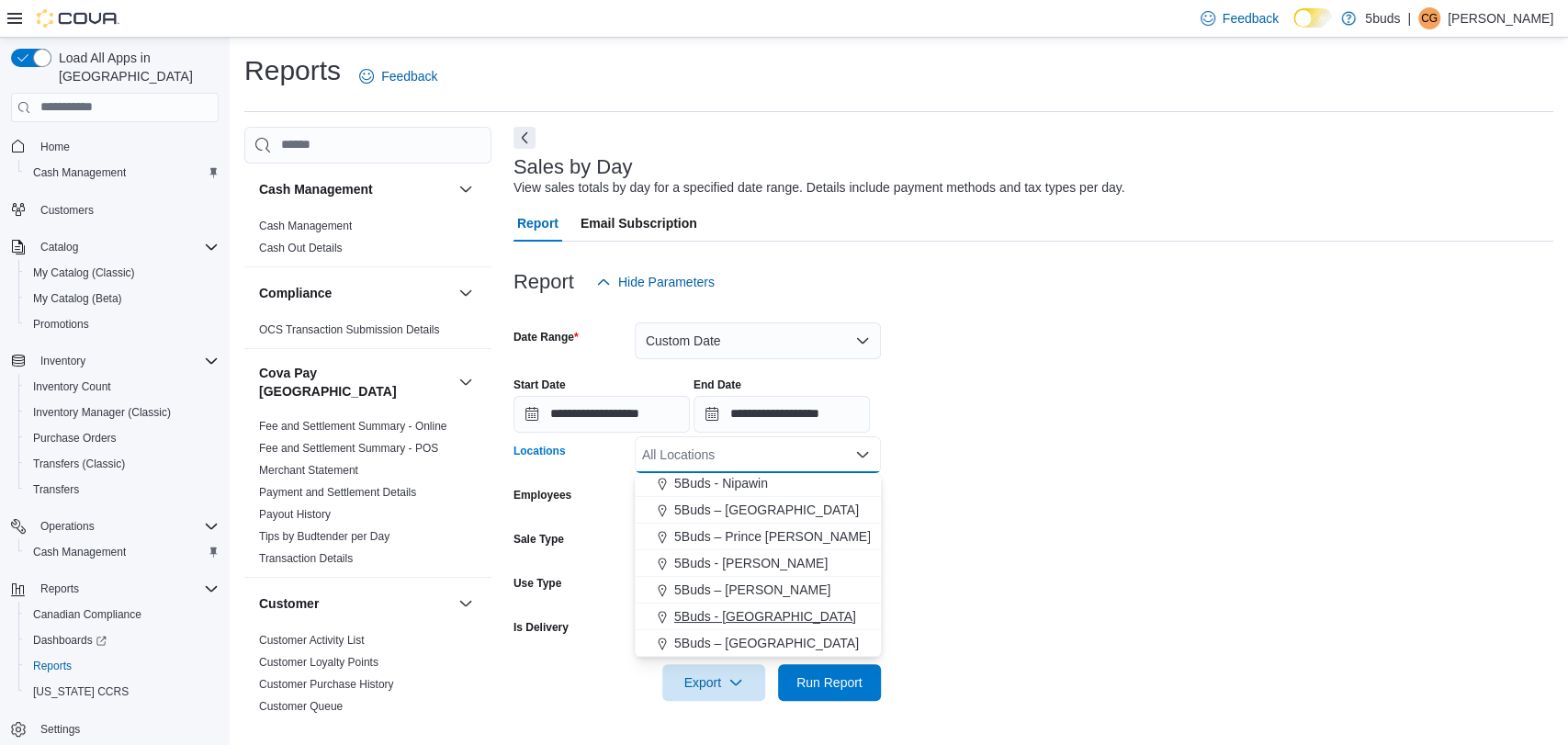
drag, startPoint x: 757, startPoint y: 612, endPoint x: 776, endPoint y: 606, distance: 19.9
click at [759, 612] on span "5Buds - [GEOGRAPHIC_DATA]" at bounding box center [765, 616] width 181 height 19
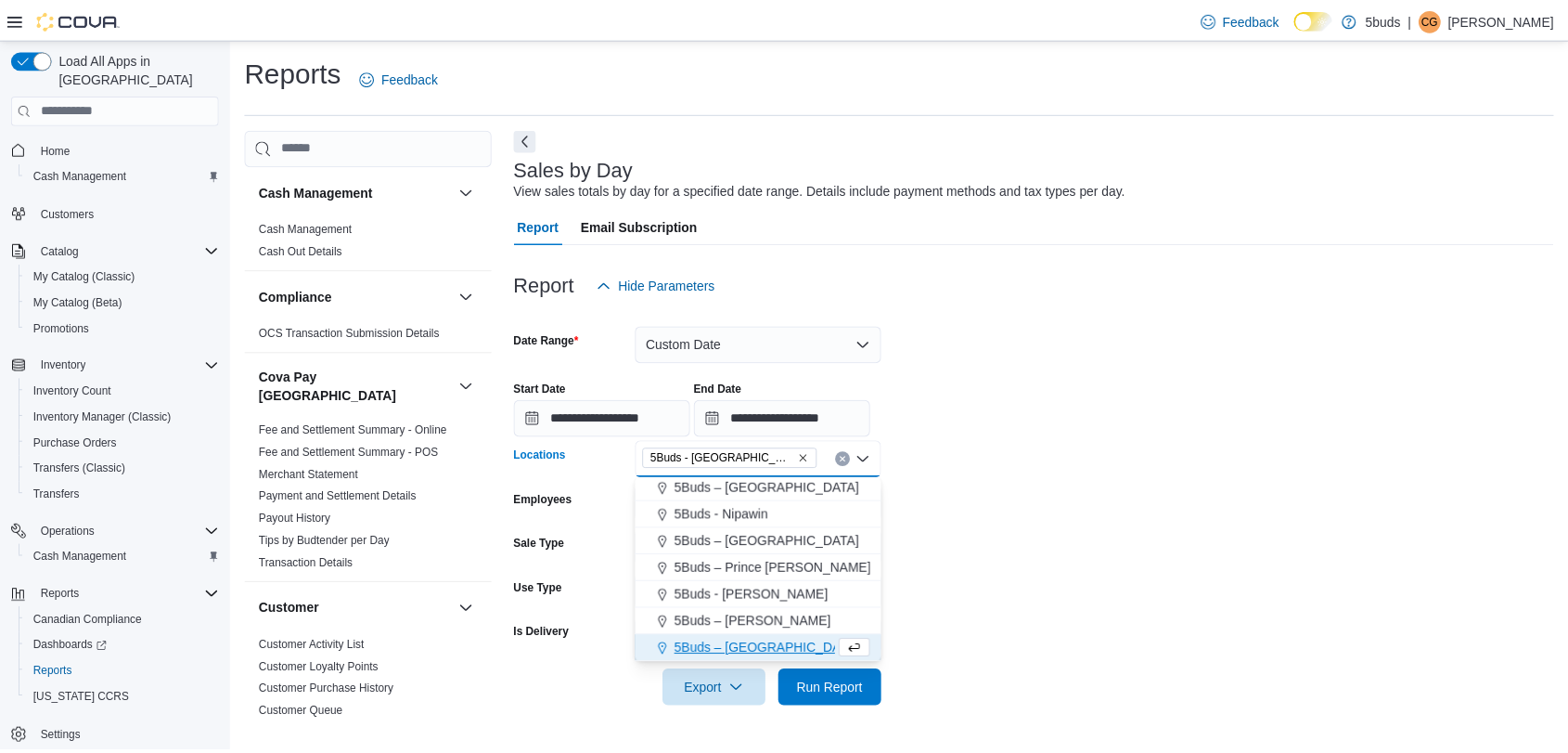
scroll to position [110, 0]
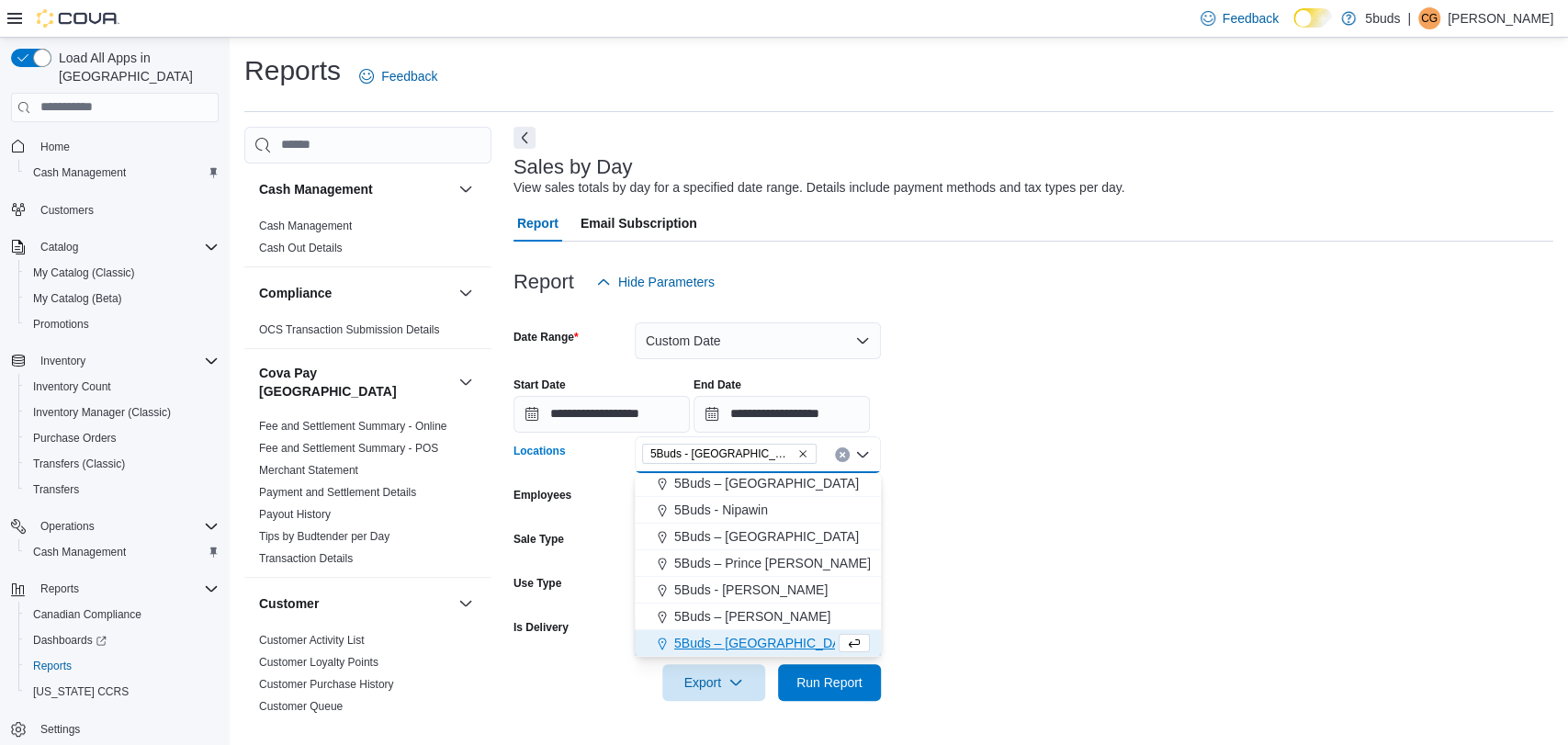
drag, startPoint x: 1043, startPoint y: 596, endPoint x: 957, endPoint y: 615, distance: 88.1
click at [1041, 597] on form "**********" at bounding box center [1034, 500] width 1039 height 400
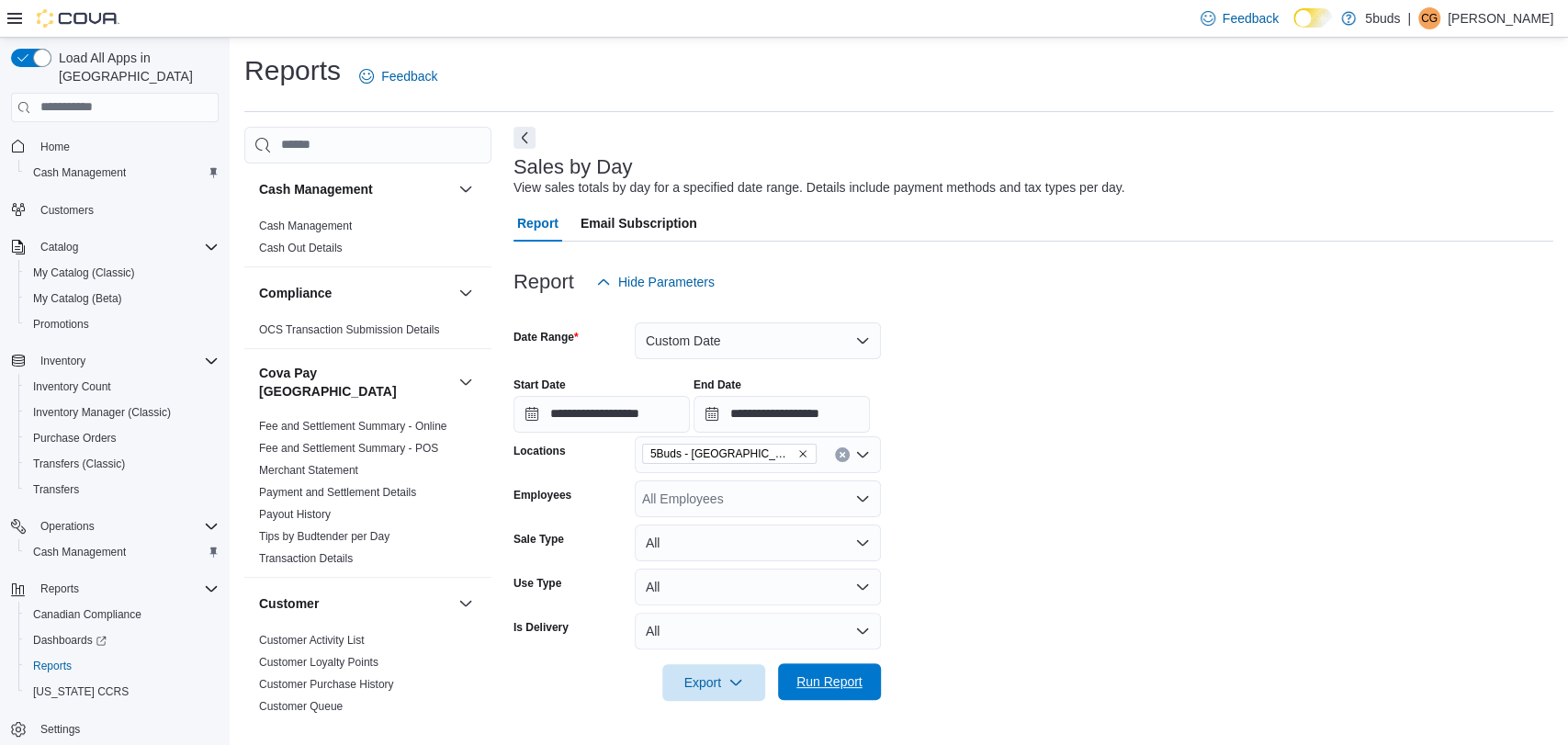
click at [845, 688] on span "Run Report" at bounding box center [829, 681] width 66 height 19
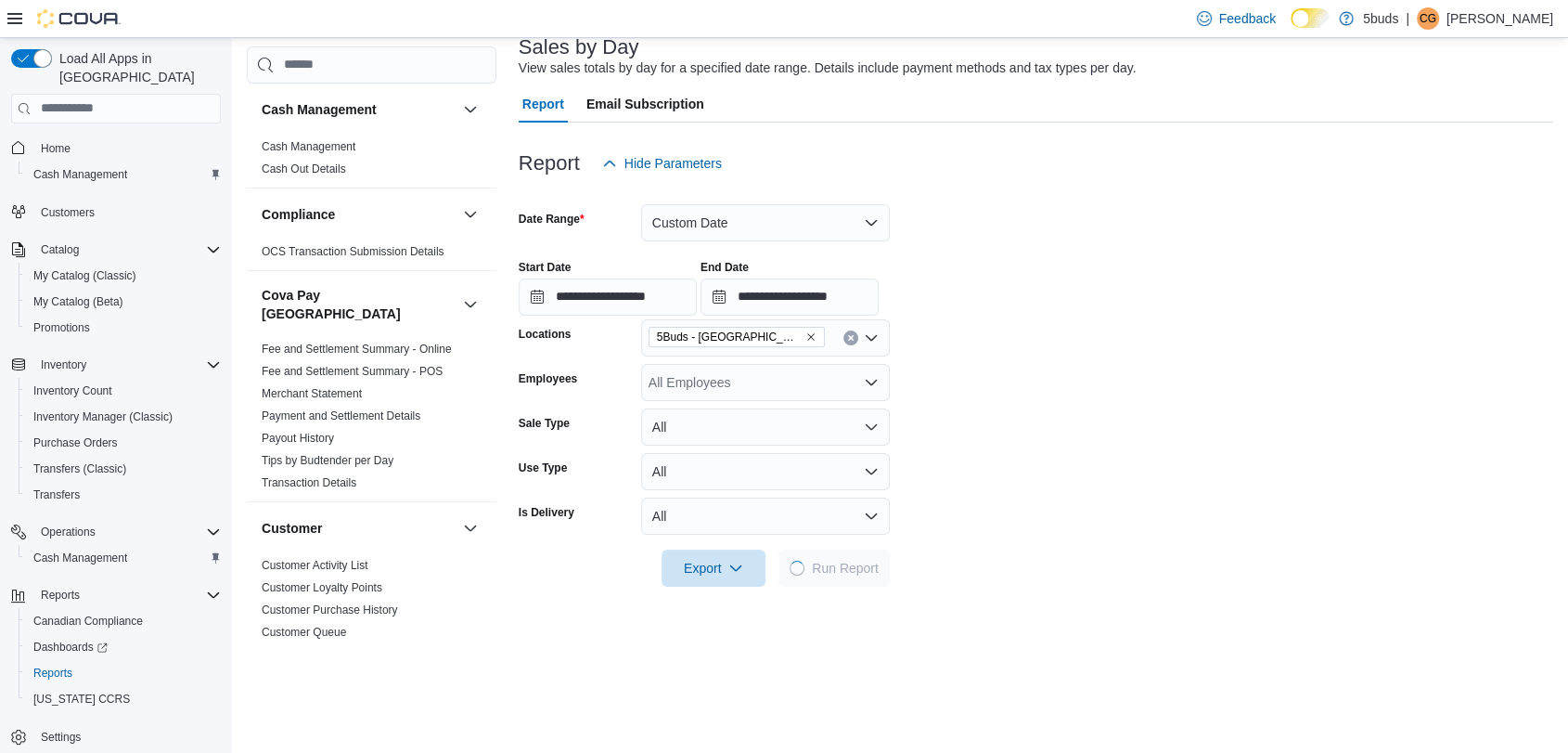
scroll to position [309, 0]
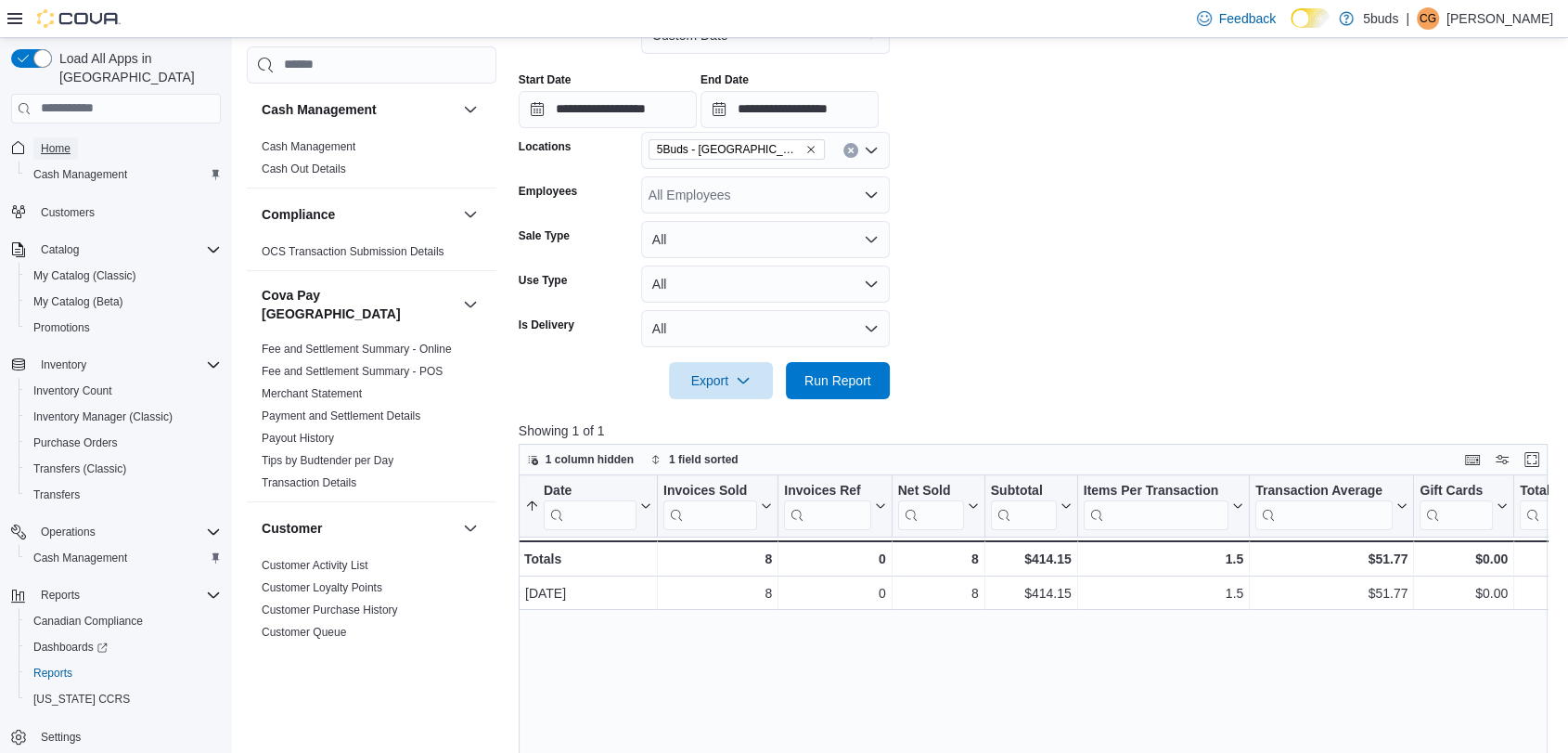
click at [59, 141] on span "Home" at bounding box center [55, 148] width 30 height 15
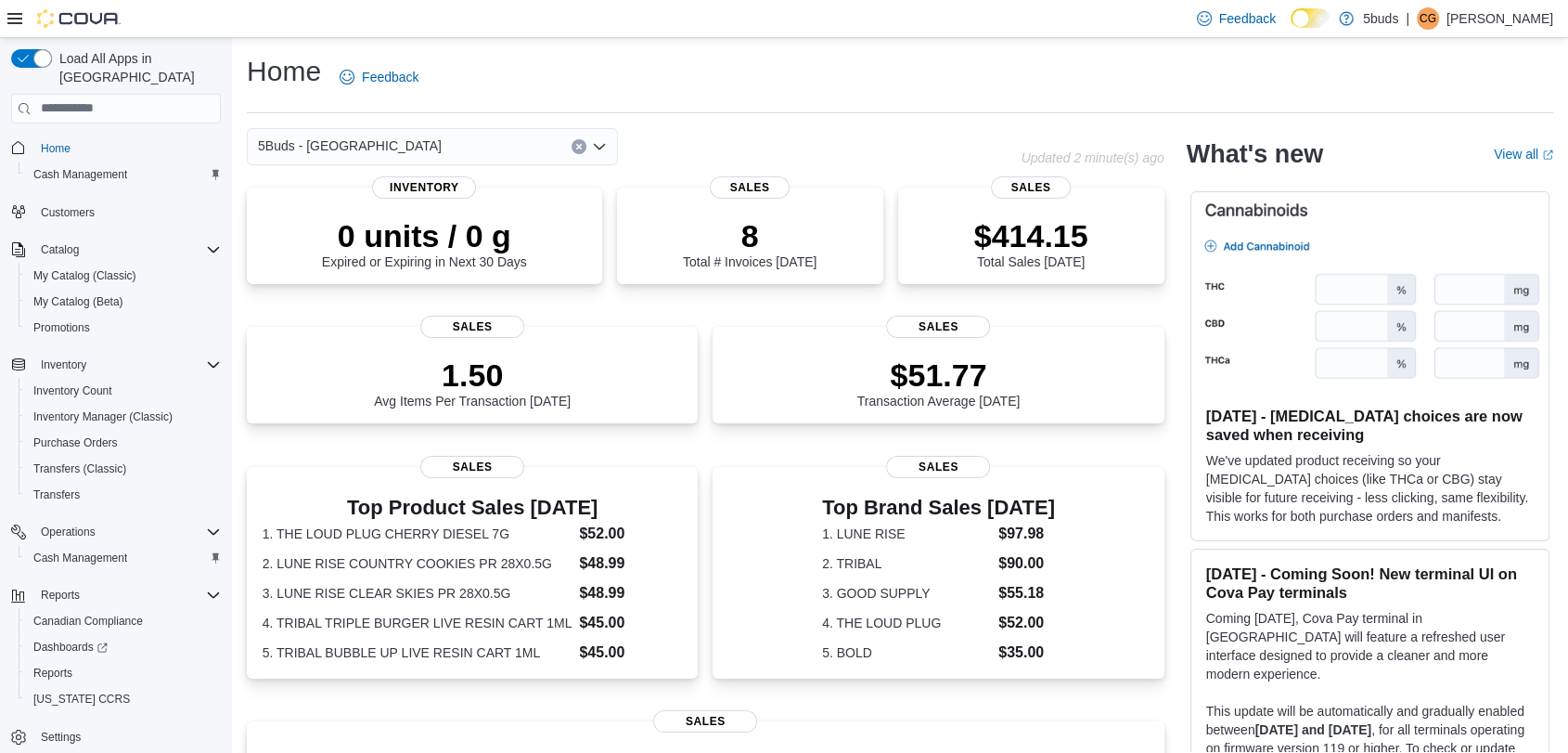
click at [998, 129] on div "5Buds - [GEOGRAPHIC_DATA]" at bounding box center [633, 146] width 774 height 37
click at [36, 666] on span "Reports" at bounding box center [52, 673] width 39 height 15
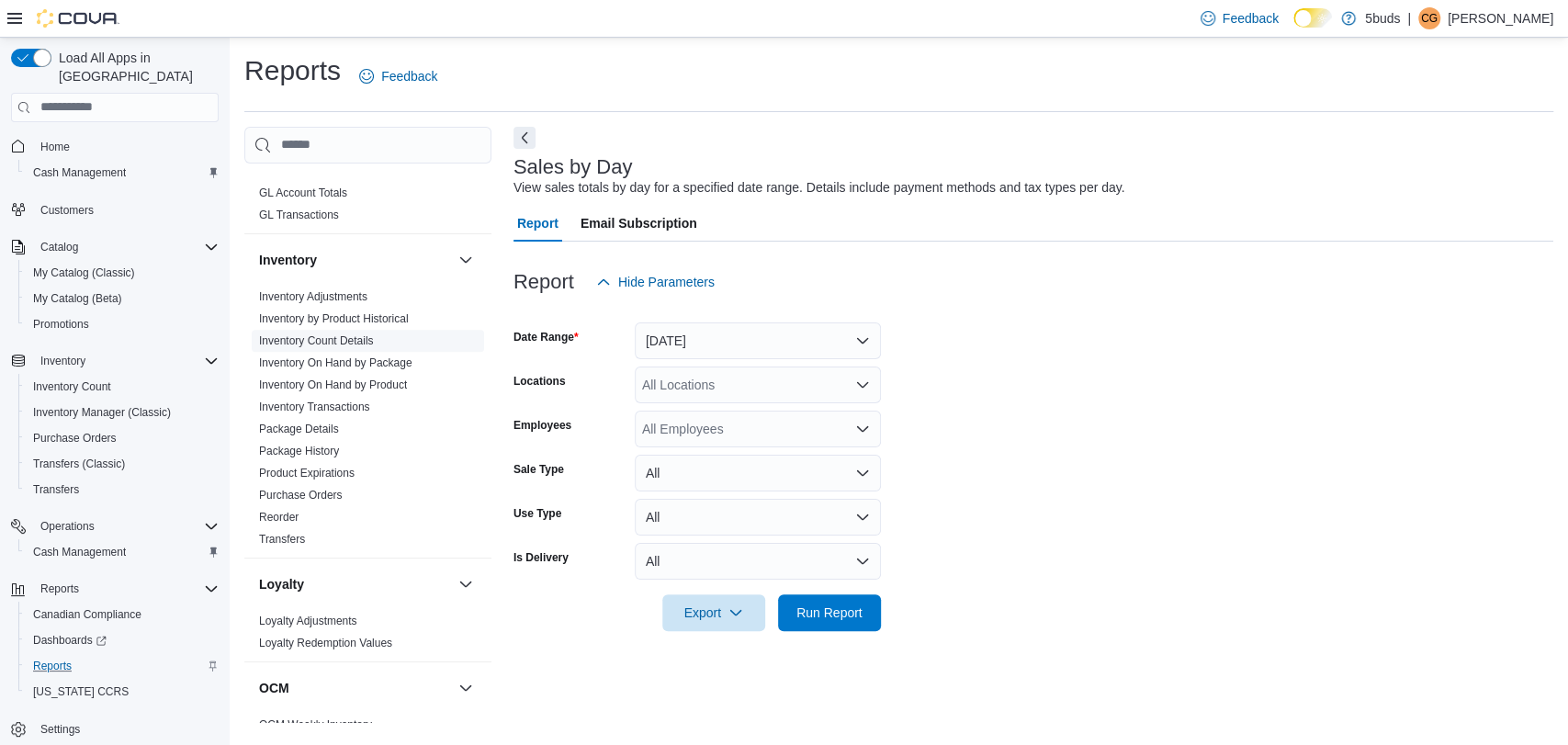
scroll to position [714, 0]
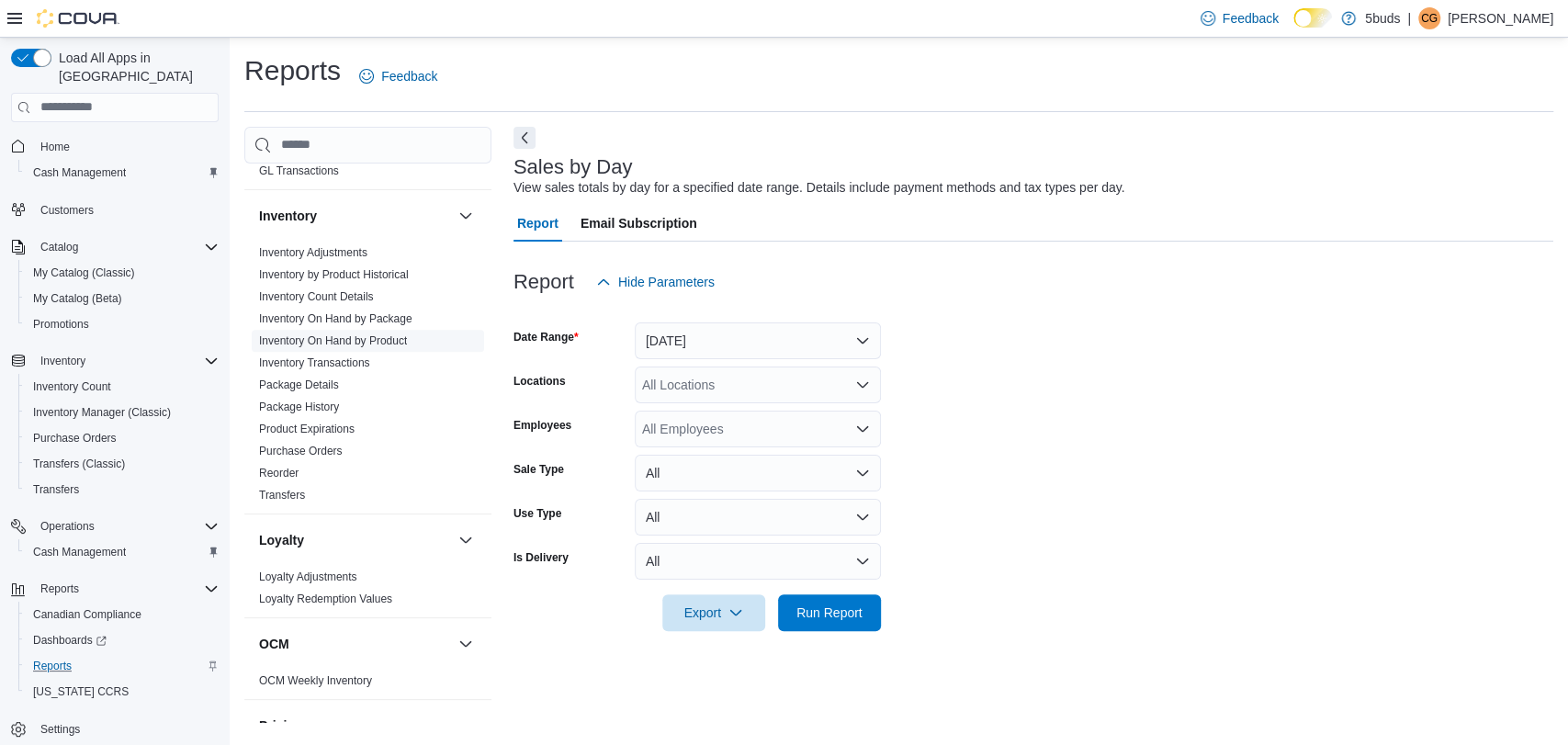
click at [389, 334] on link "Inventory On Hand by Product" at bounding box center [332, 340] width 148 height 13
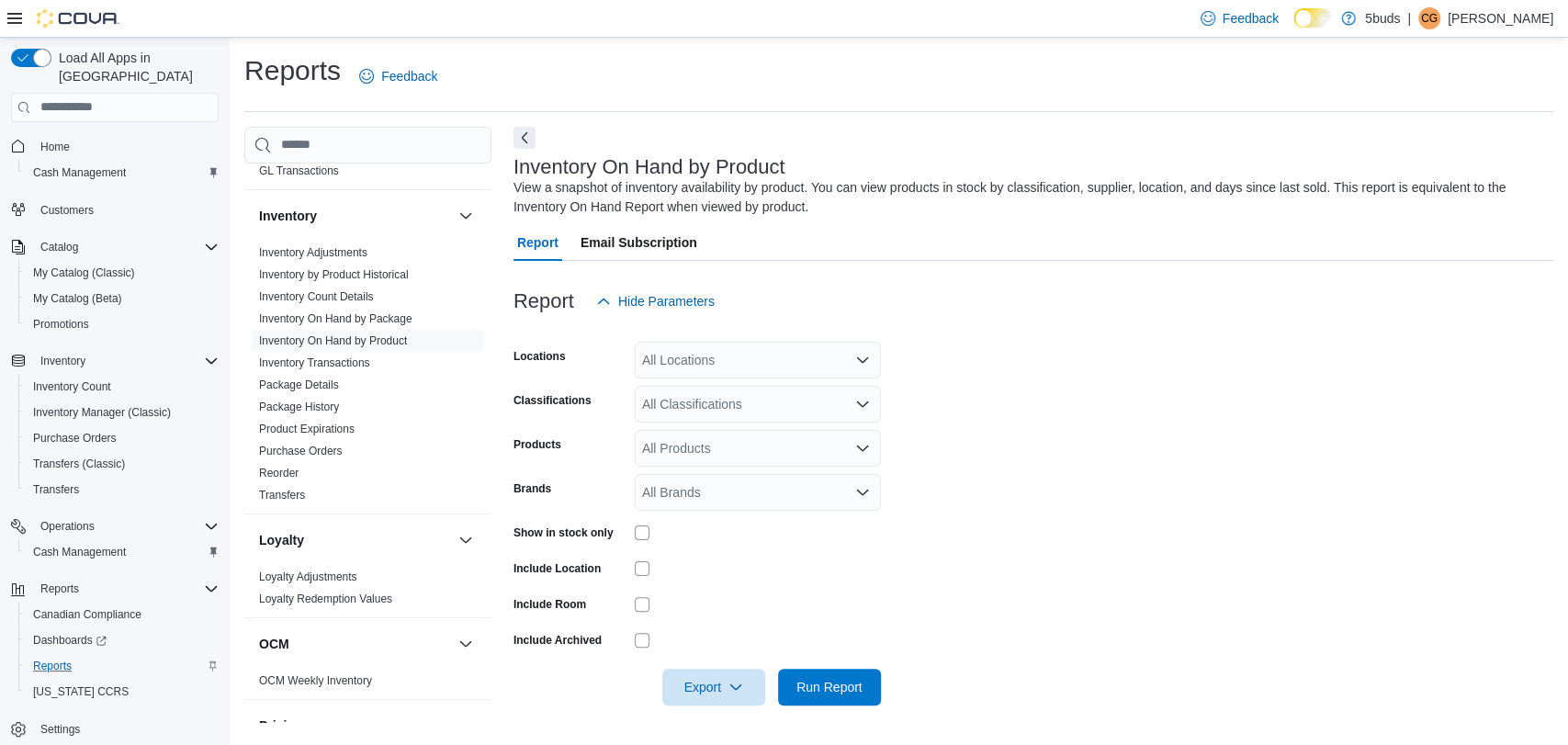
click at [713, 352] on div "All Locations" at bounding box center [757, 359] width 246 height 36
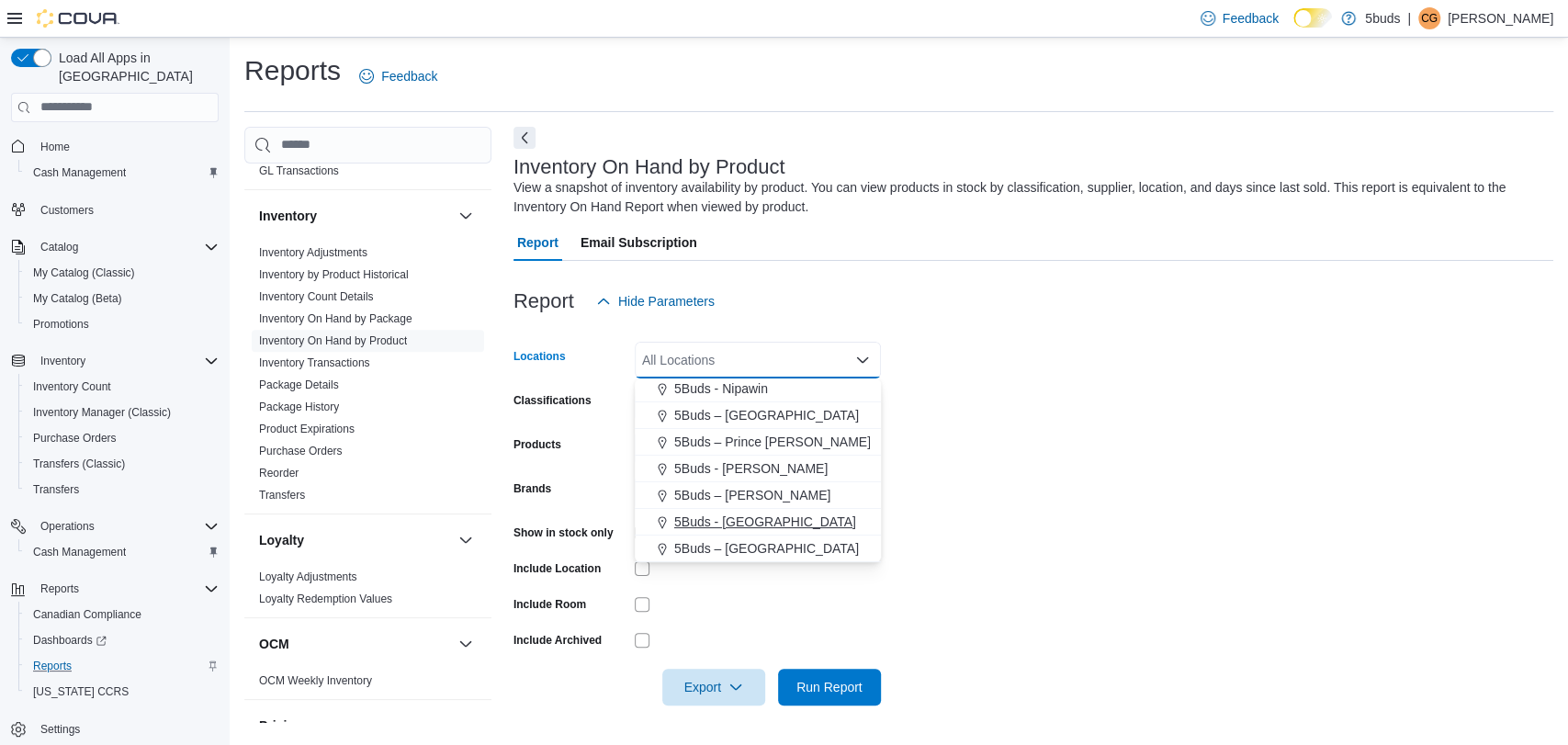
click at [765, 516] on span "5Buds - [GEOGRAPHIC_DATA]" at bounding box center [765, 522] width 181 height 19
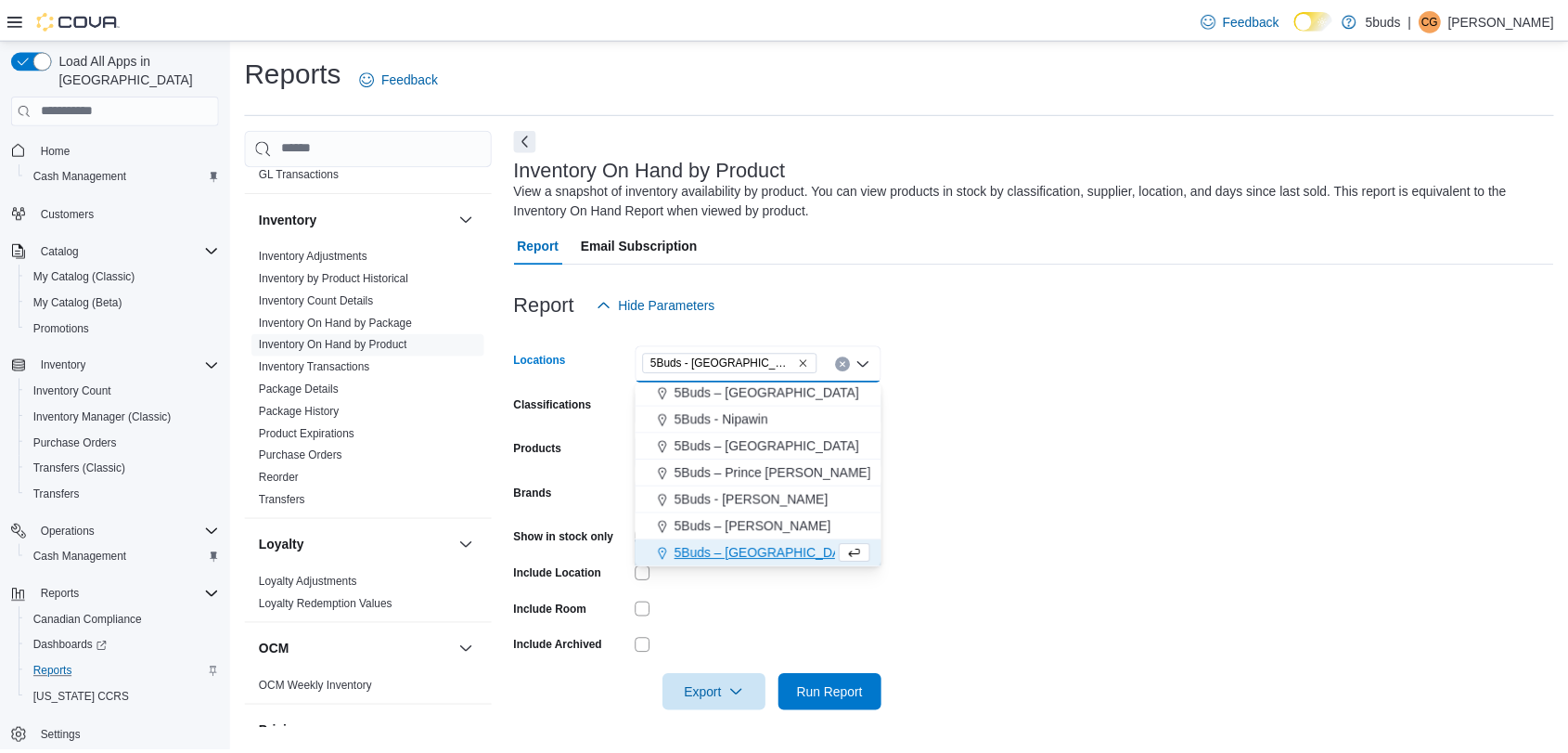
scroll to position [110, 0]
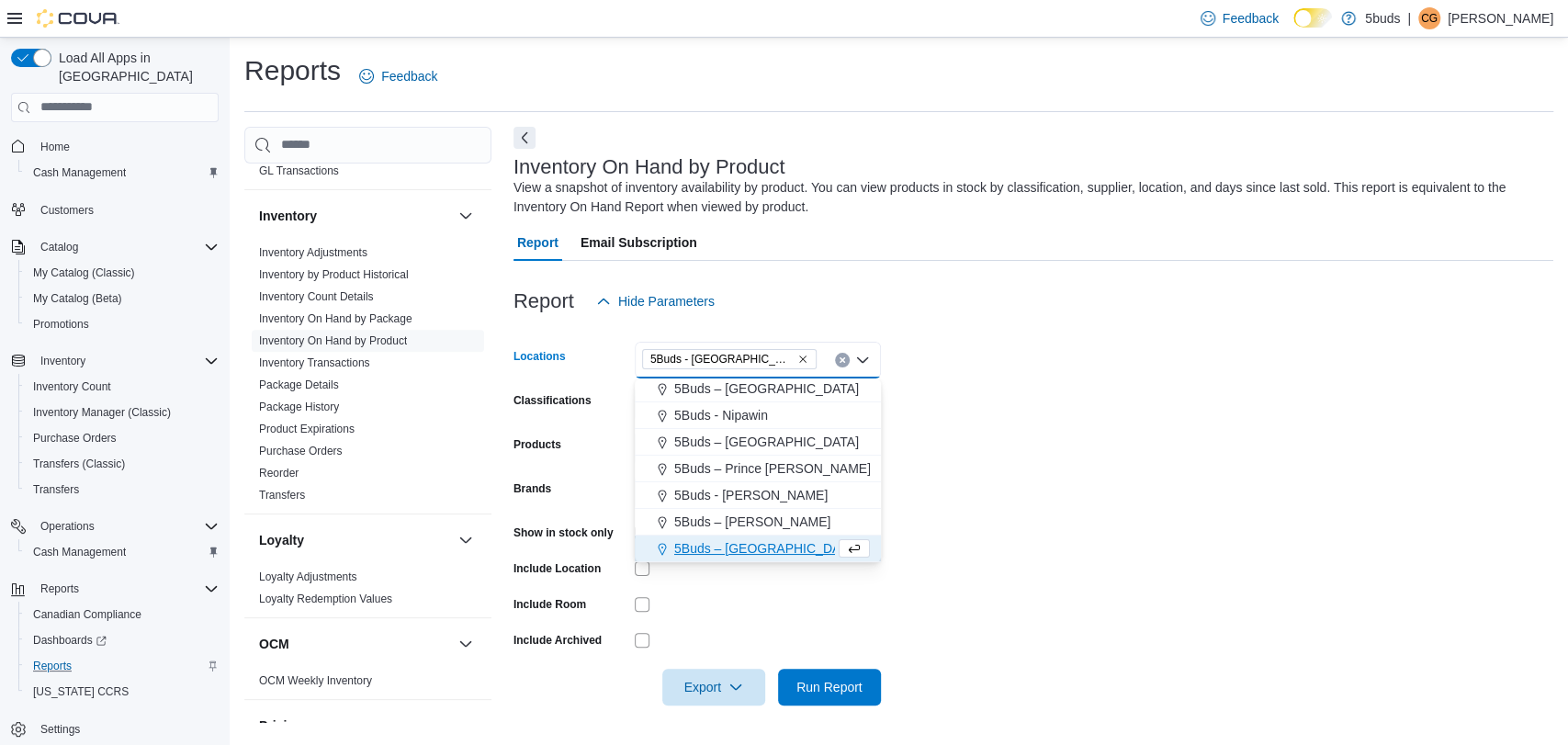
click at [1007, 494] on form "Locations 5Buds - Weyburn Combo box. Selected. 5Buds - Weyburn. Press Backspace…" at bounding box center [1034, 512] width 1039 height 385
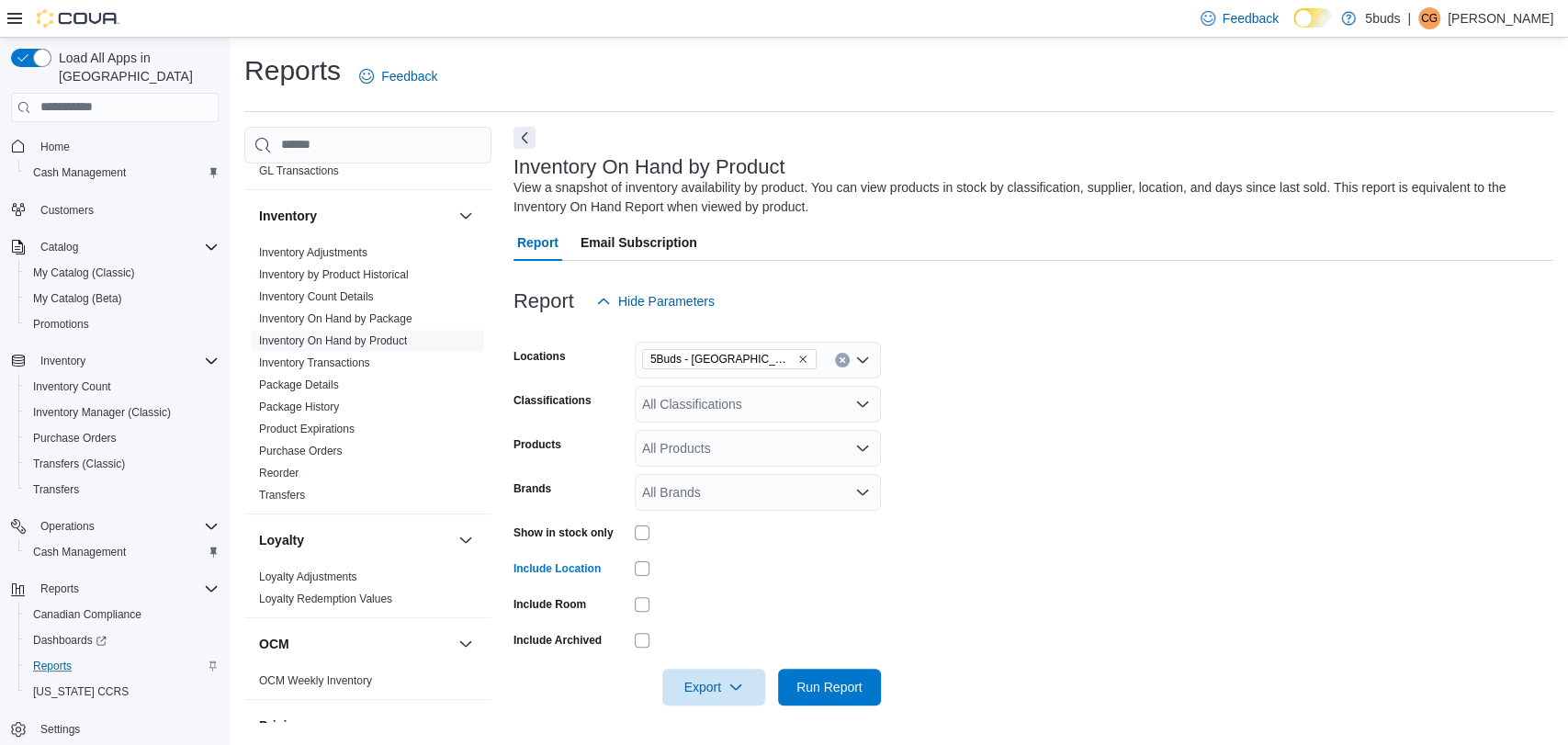
click at [720, 496] on div "All Brands" at bounding box center [757, 491] width 246 height 36
type input "***"
click at [763, 527] on span "FLY NORTH" at bounding box center [758, 523] width 225 height 19
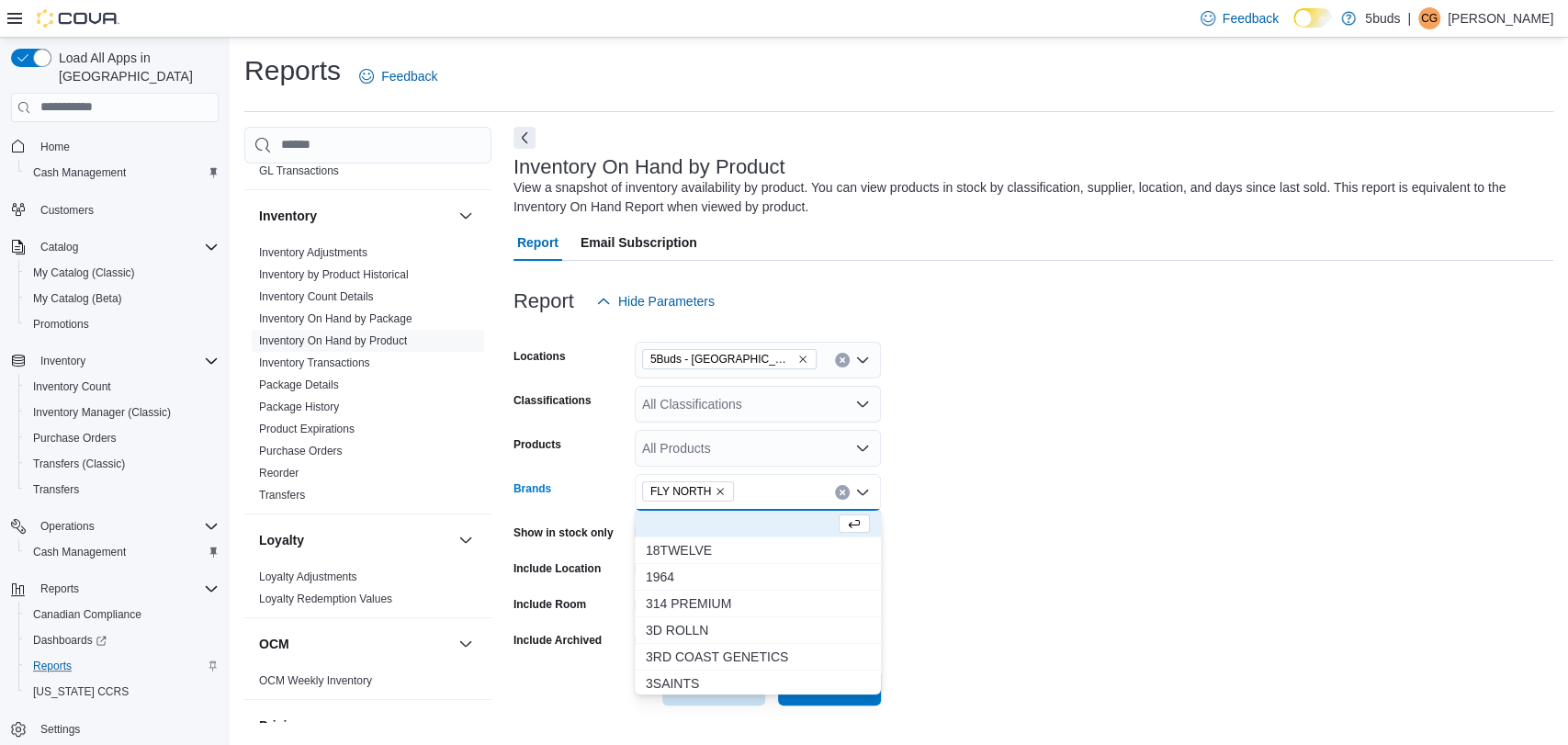
click at [1130, 590] on form "Locations 5Buds - Weyburn Classifications All Classifications Products All Prod…" at bounding box center [1034, 512] width 1039 height 385
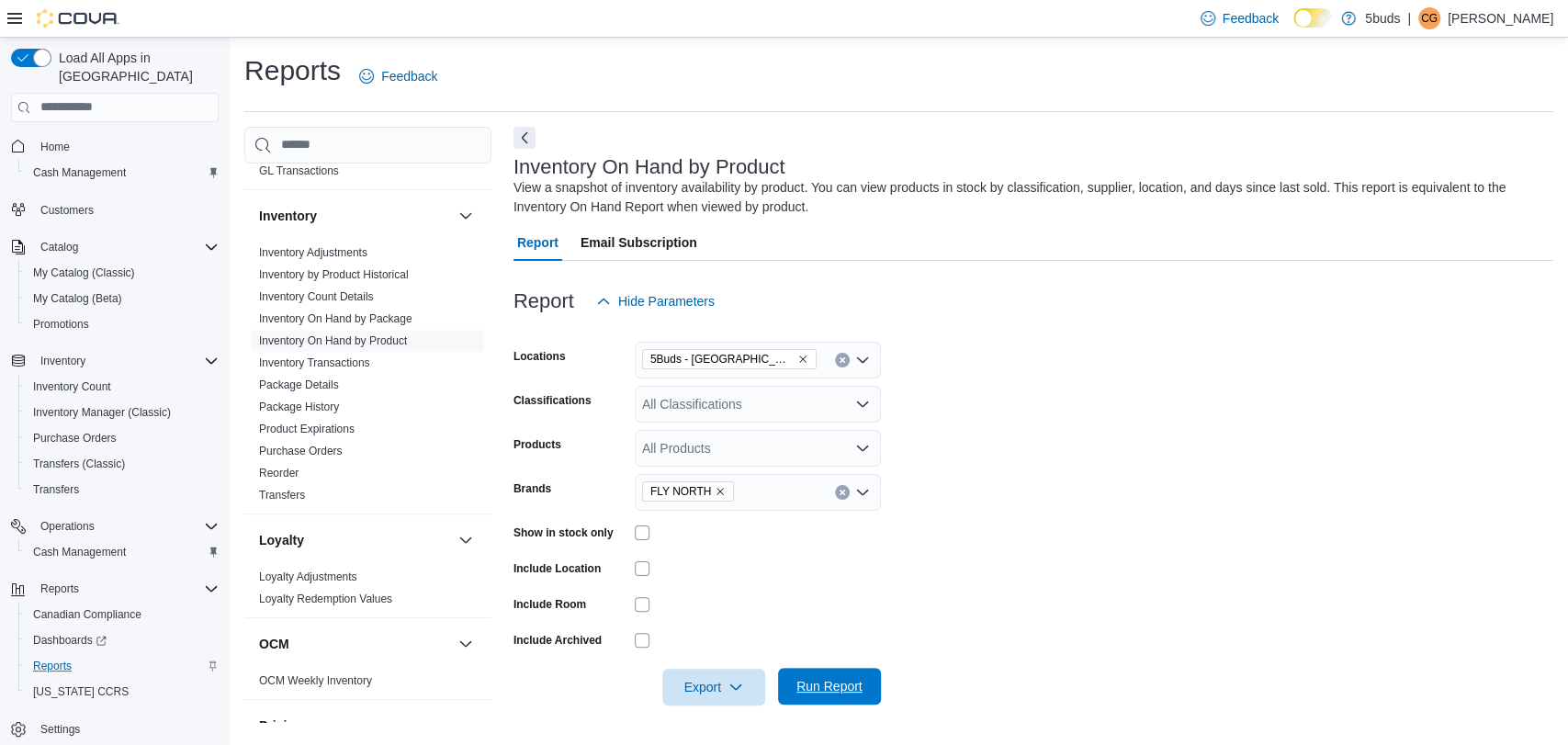
click at [820, 685] on span "Run Report" at bounding box center [829, 685] width 66 height 19
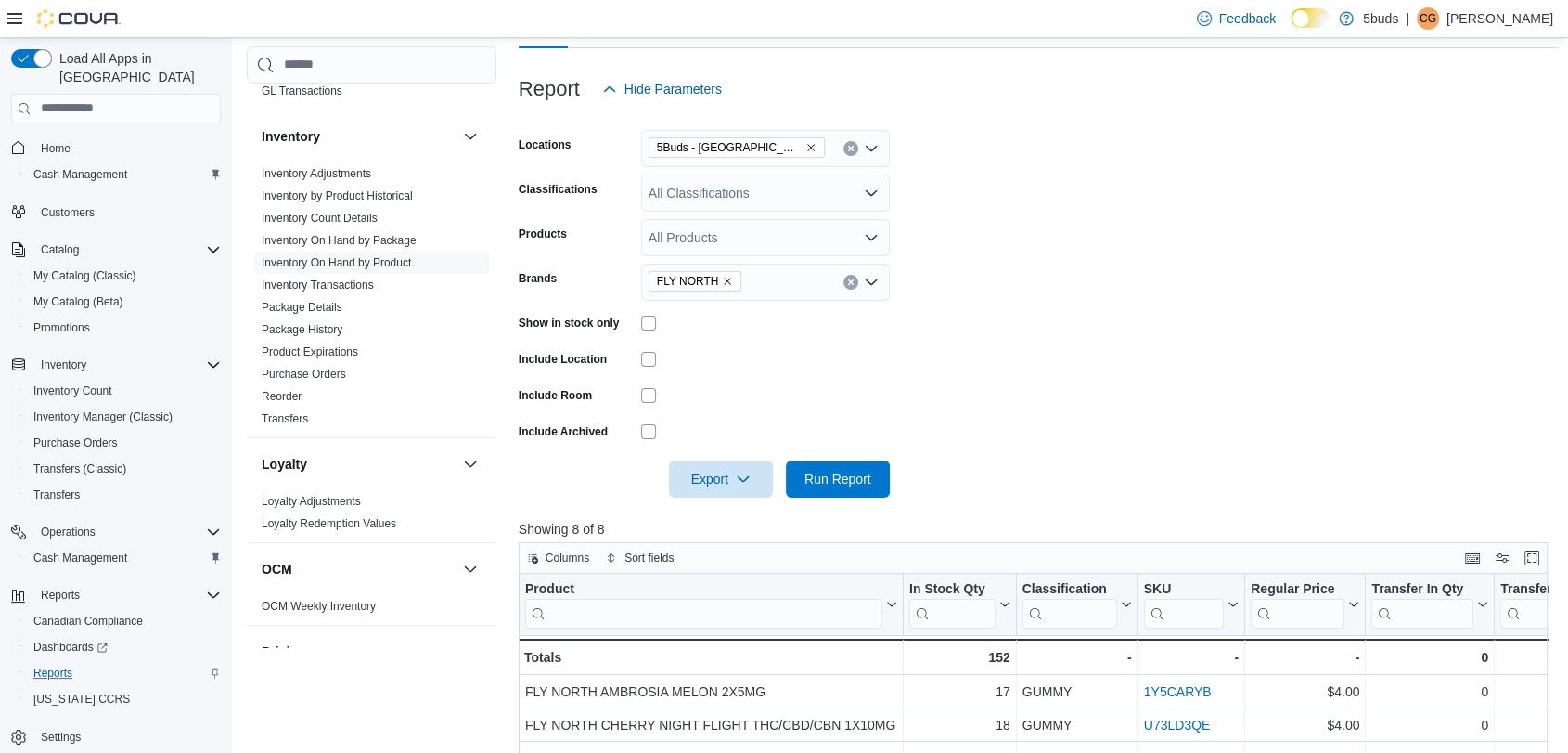
scroll to position [206, 0]
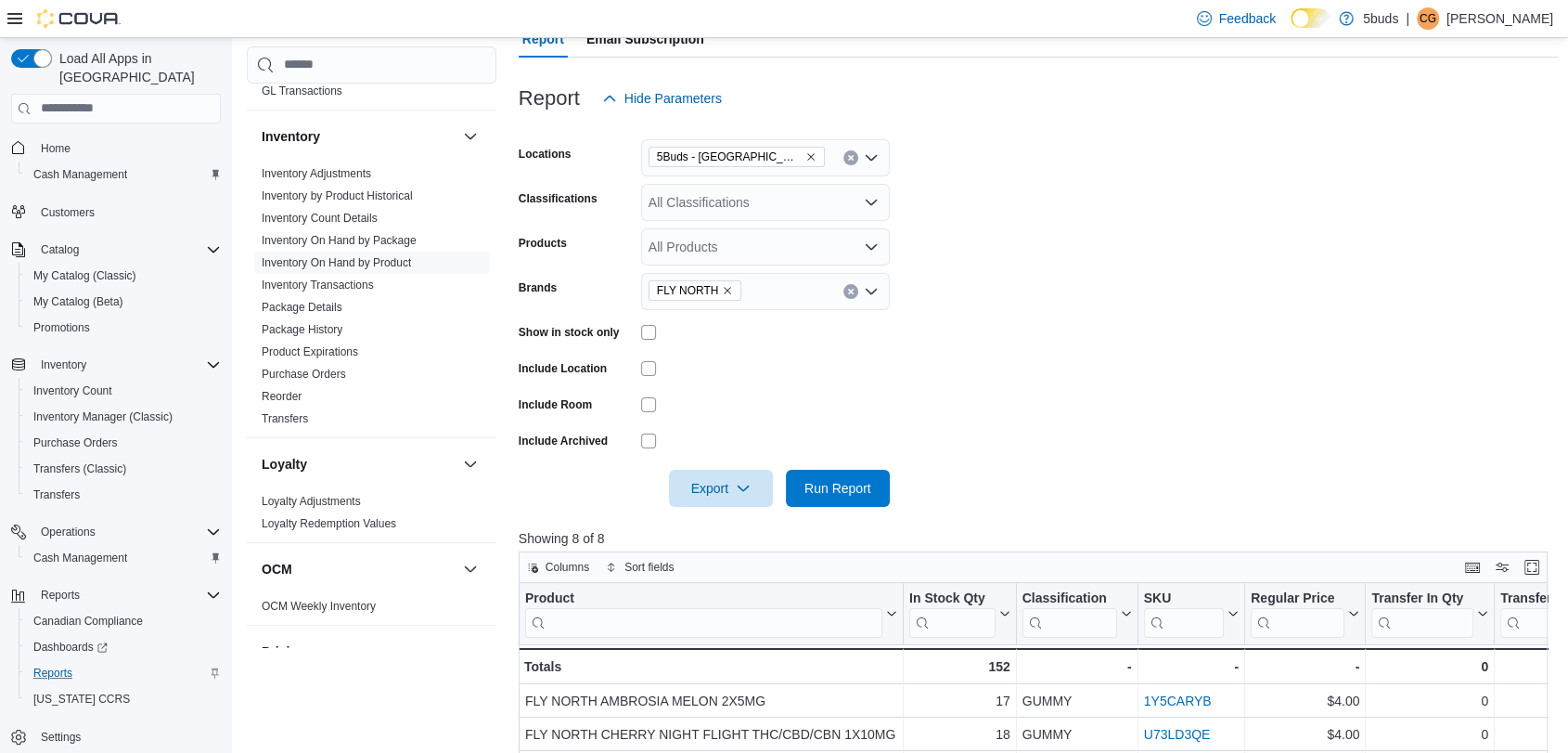
click at [723, 292] on icon "Remove FLY NORTH from selection in this group" at bounding box center [727, 290] width 11 height 11
type input "***"
click at [711, 322] on span "DEEP SPACE" at bounding box center [766, 323] width 227 height 19
click at [1003, 336] on form "Locations 5Buds - Weyburn Classifications All Classifications Products All Prod…" at bounding box center [1039, 311] width 1040 height 389
click at [869, 492] on span "Run Report" at bounding box center [837, 486] width 66 height 19
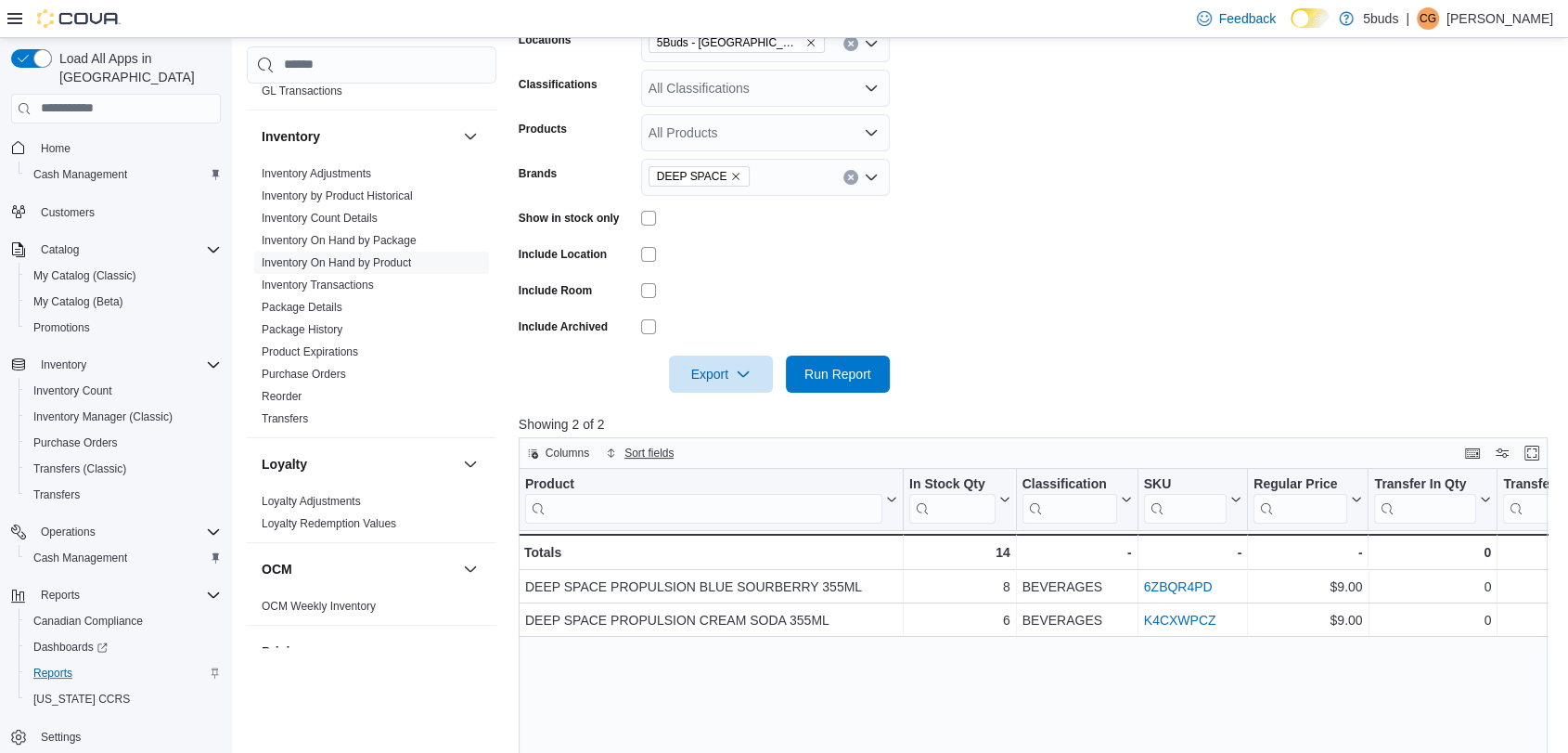
scroll to position [206, 0]
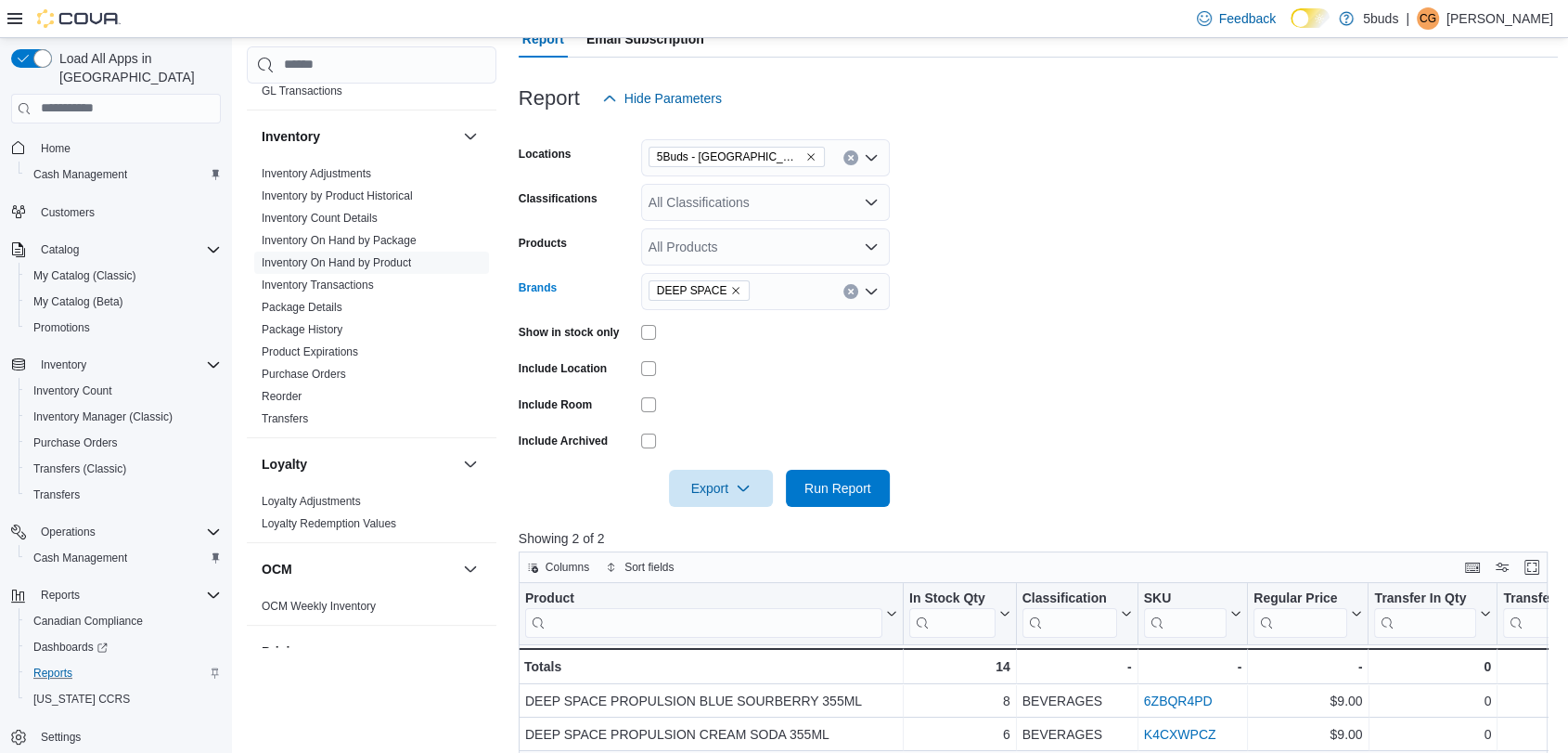
click at [730, 290] on icon "Remove DEEP SPACE from selection in this group" at bounding box center [735, 290] width 11 height 11
type input "***"
click at [729, 316] on span "FLY NORTH" at bounding box center [766, 323] width 227 height 19
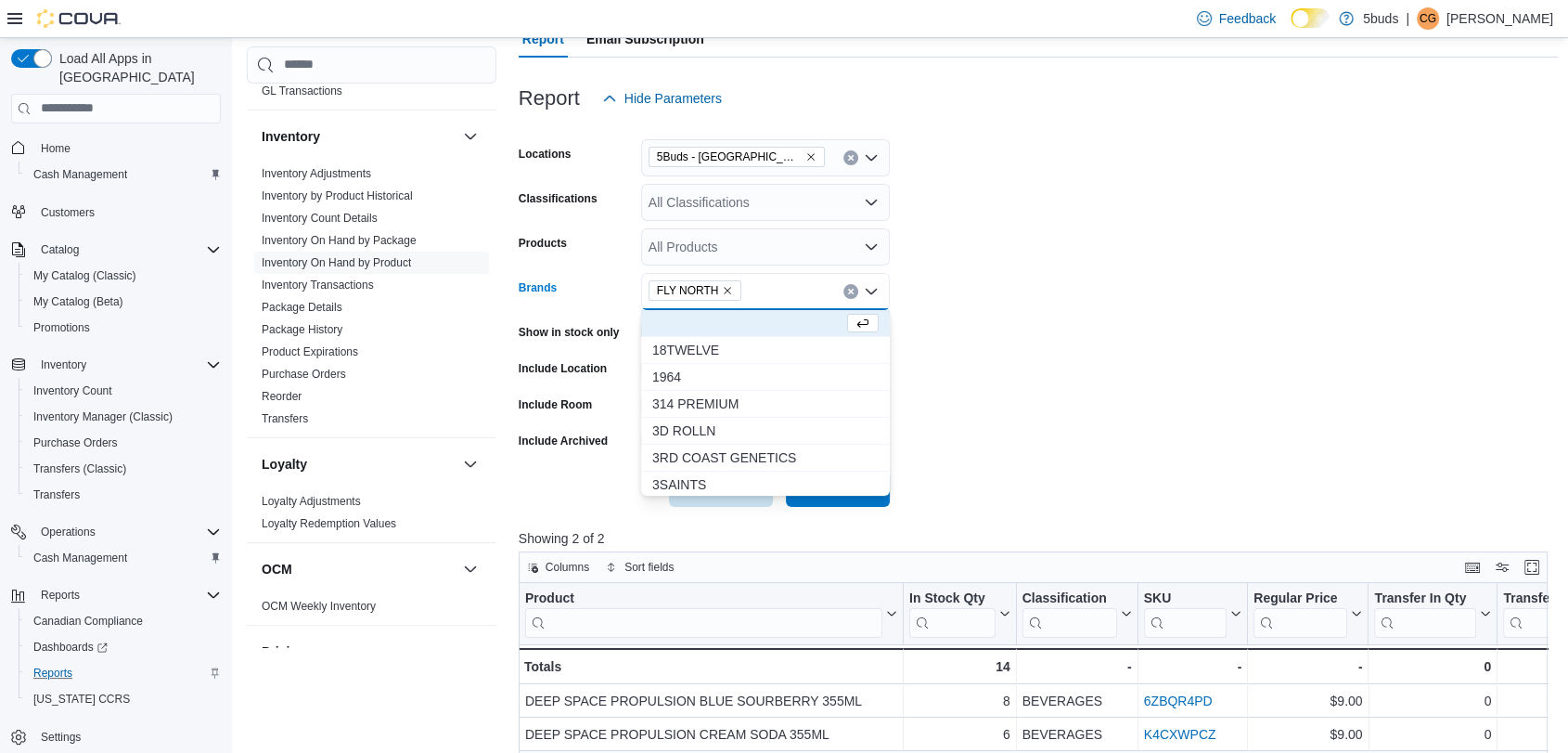
click at [1063, 343] on form "Locations 5Buds - Weyburn Classifications All Classifications Products All Prod…" at bounding box center [1039, 311] width 1040 height 389
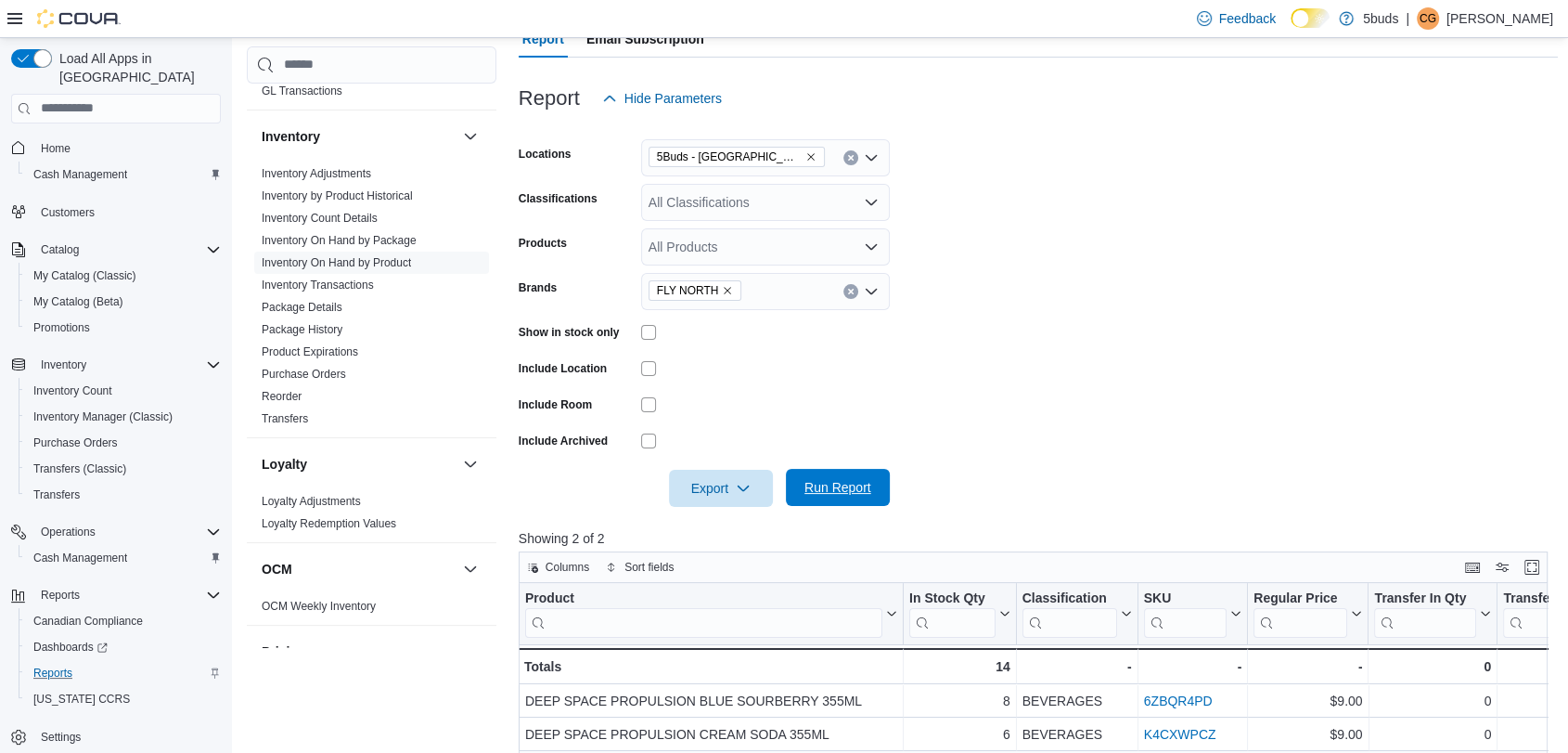
click at [837, 488] on span "Run Report" at bounding box center [837, 486] width 66 height 19
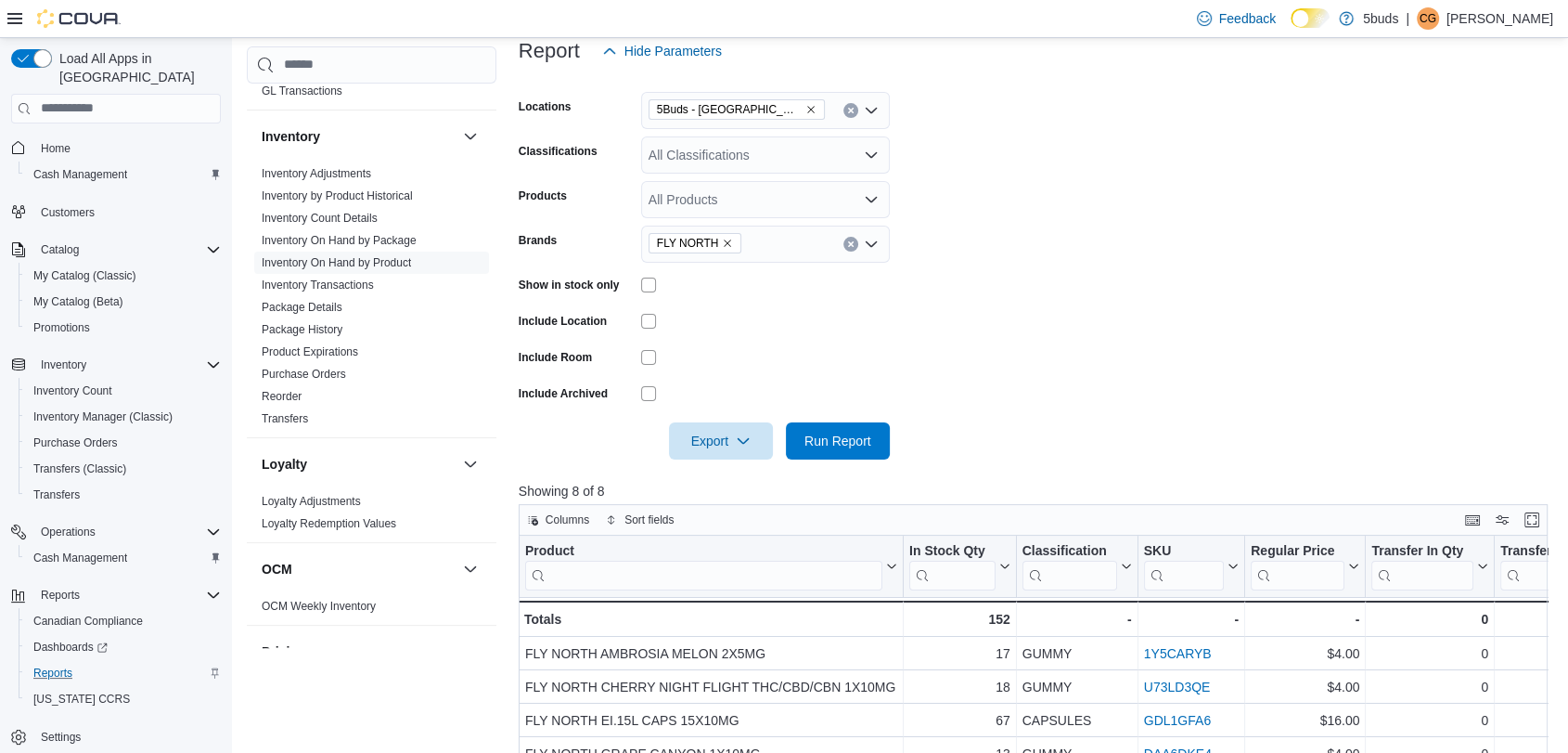
scroll to position [206, 0]
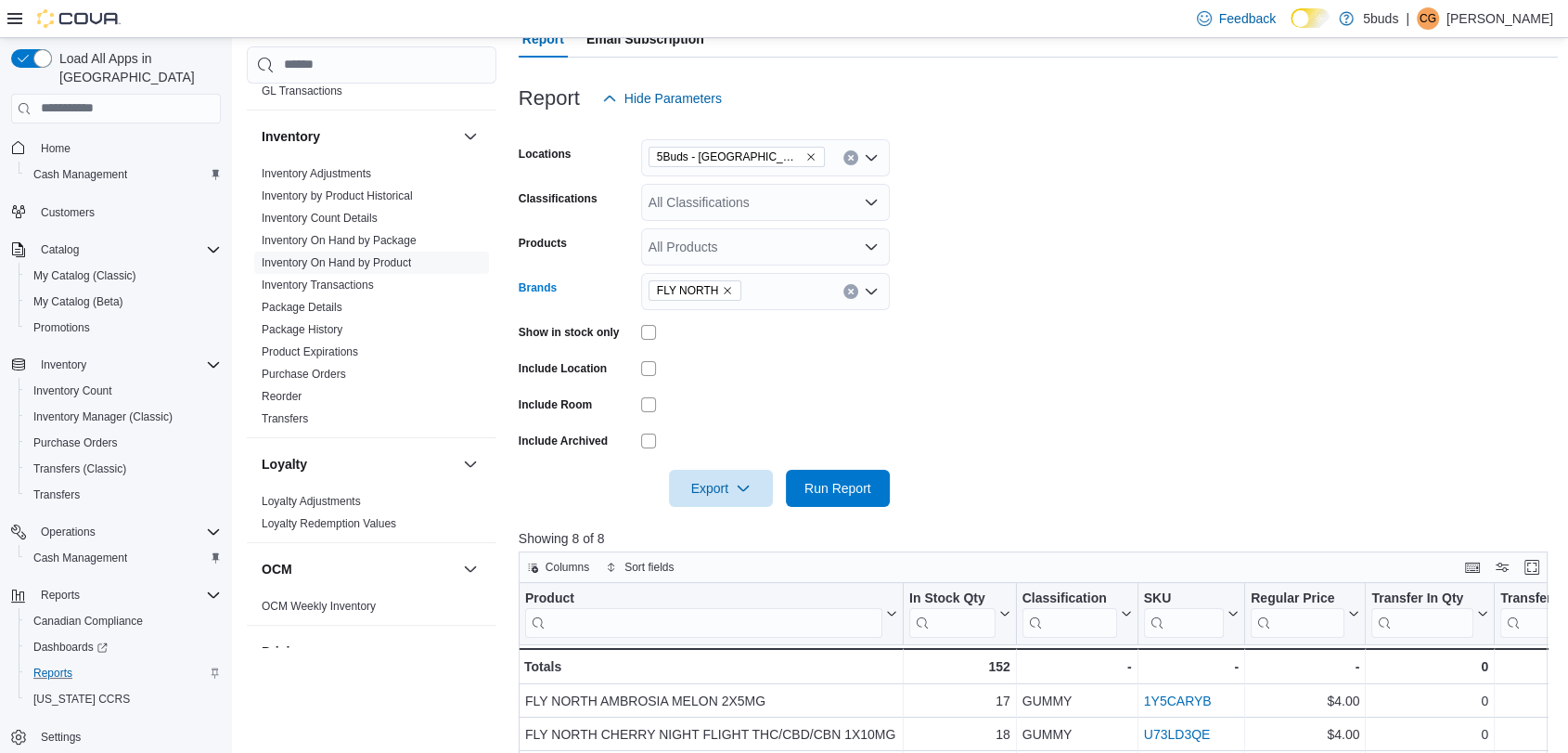
click at [722, 289] on icon "Remove FLY NORTH from selection in this group" at bounding box center [727, 290] width 11 height 11
type input "**********"
click at [1139, 389] on form "Locations 5Buds - Weyburn Classifications All Classifications Products All Prod…" at bounding box center [1039, 311] width 1040 height 389
click at [874, 491] on span "Run Report" at bounding box center [838, 486] width 81 height 37
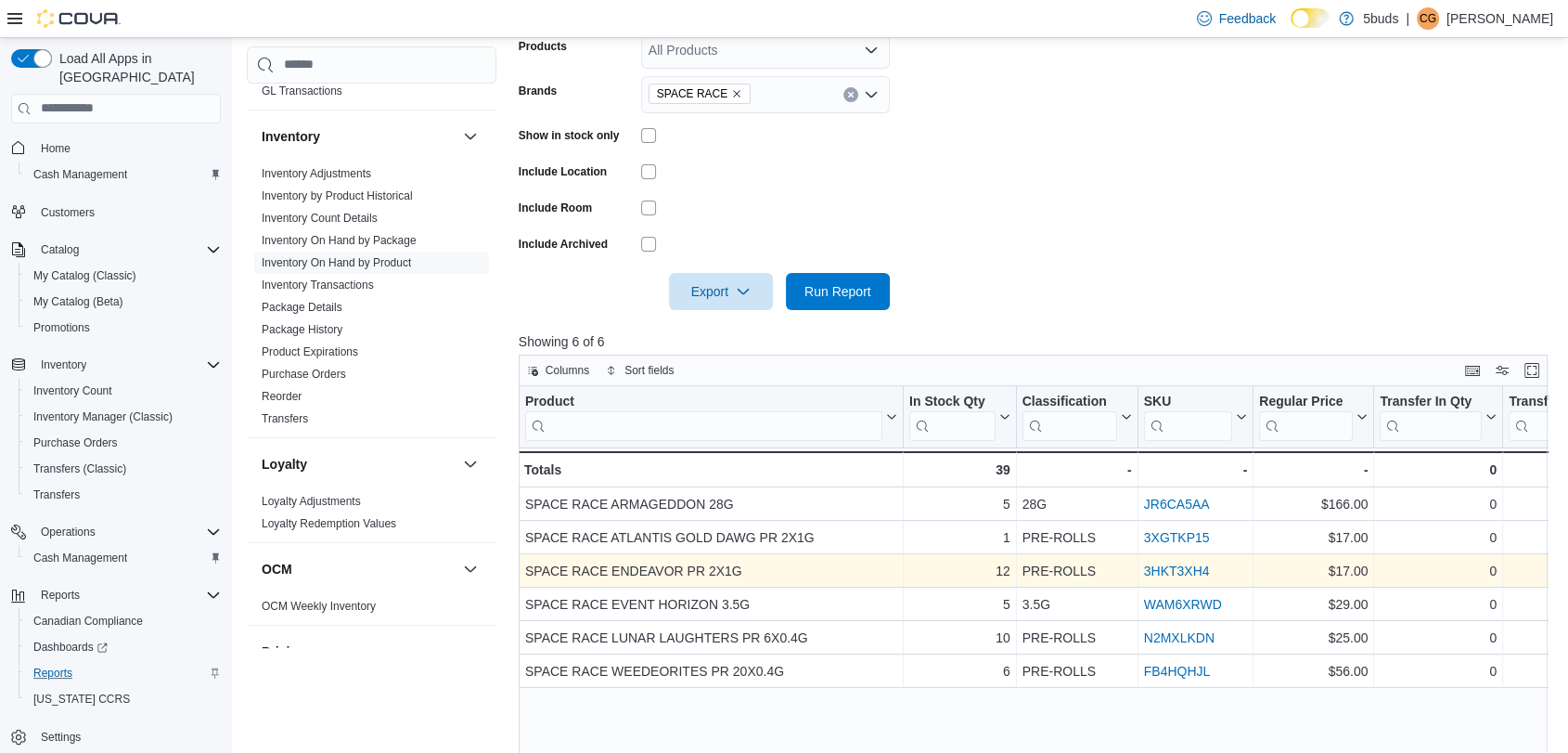
scroll to position [412, 0]
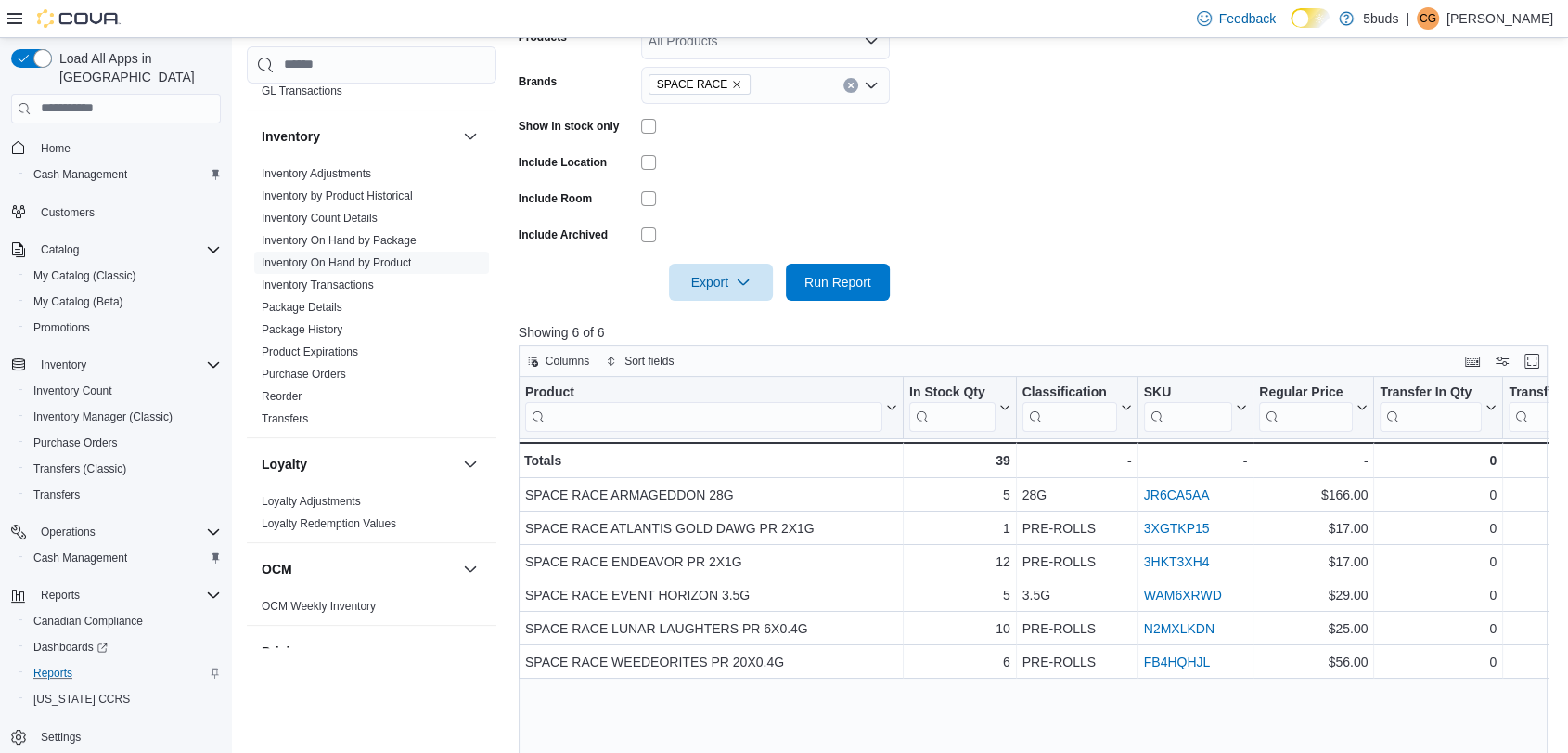
click at [734, 89] on span "SPACE RACE" at bounding box center [699, 84] width 102 height 21
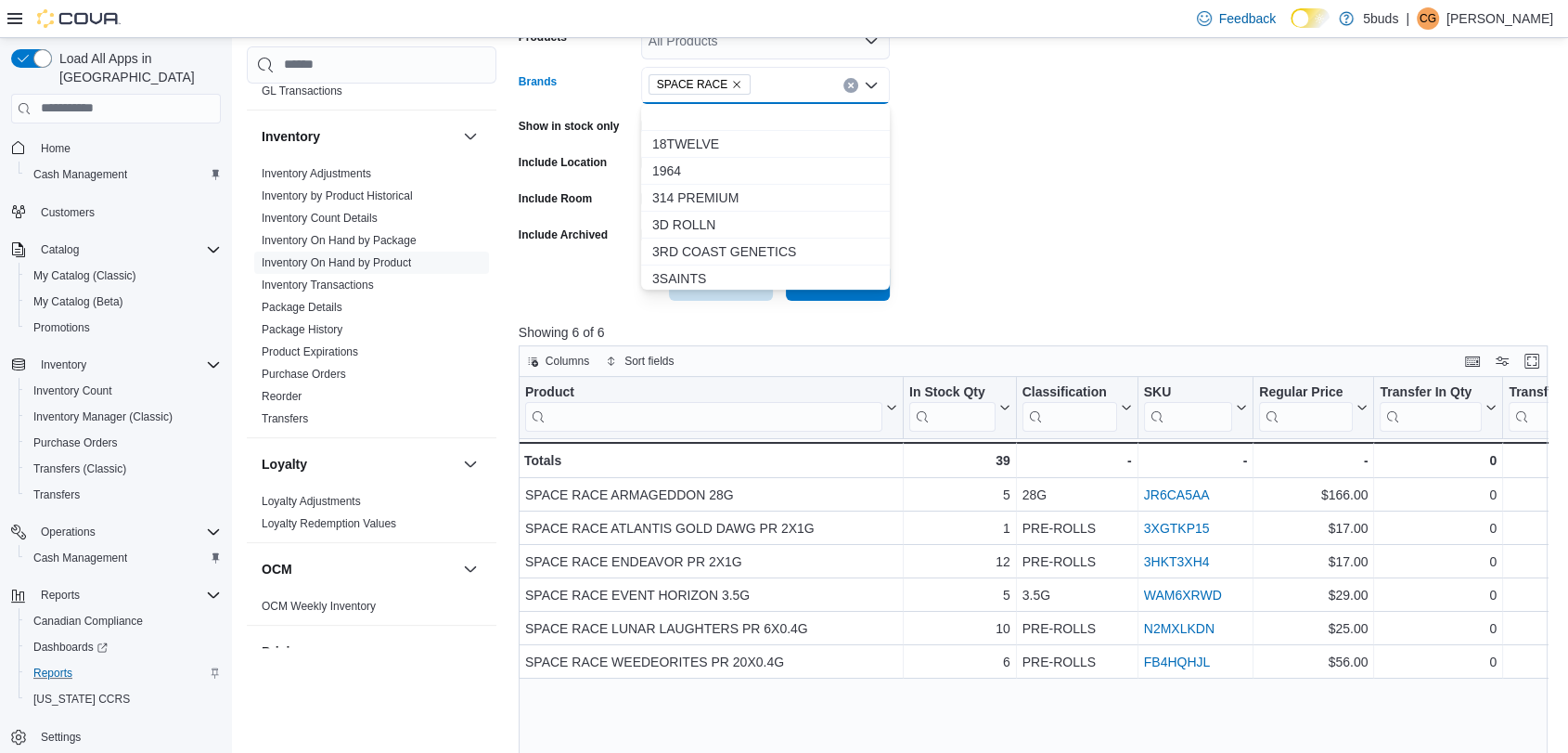
click at [731, 88] on icon "Remove SPACE RACE from selection in this group" at bounding box center [736, 84] width 11 height 11
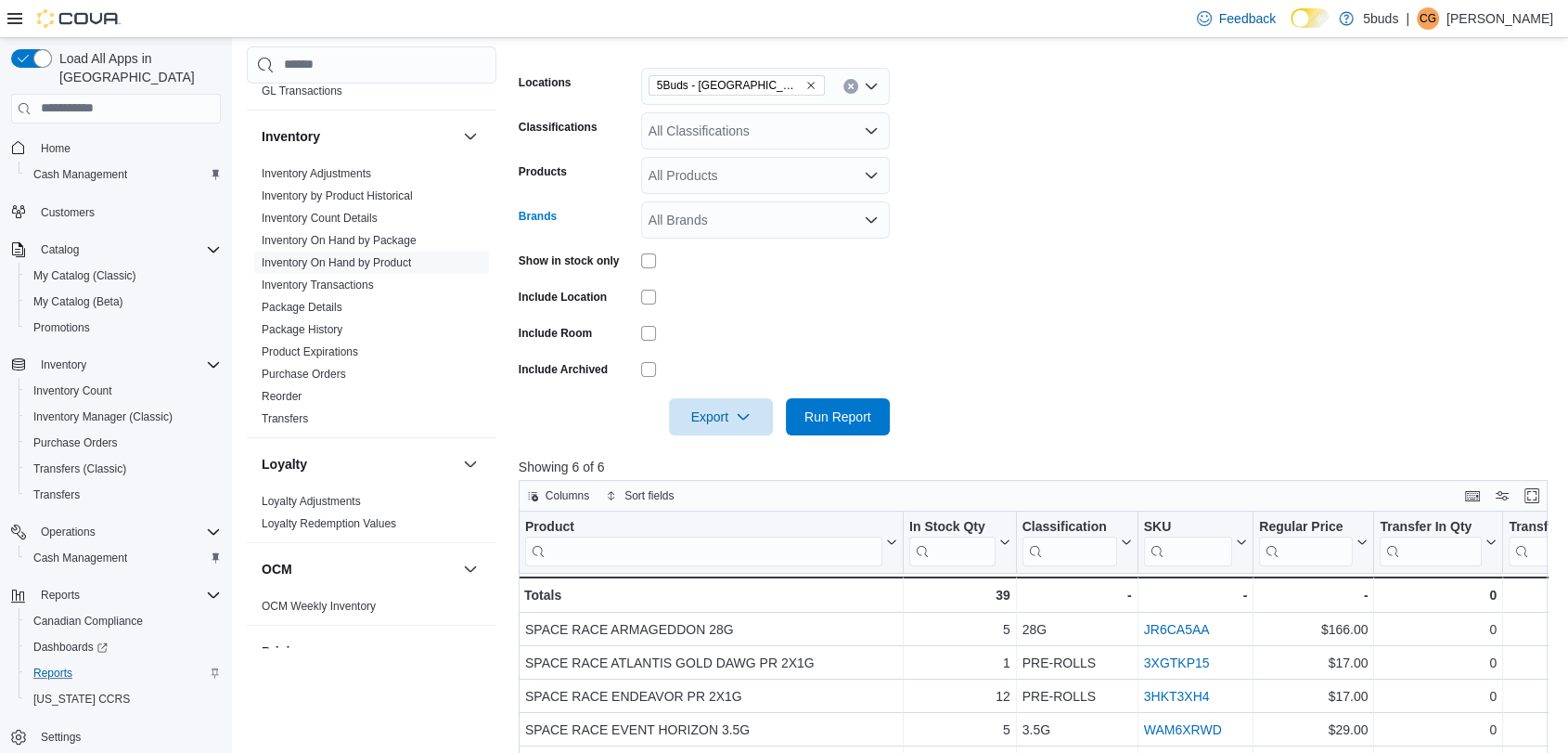
scroll to position [103, 0]
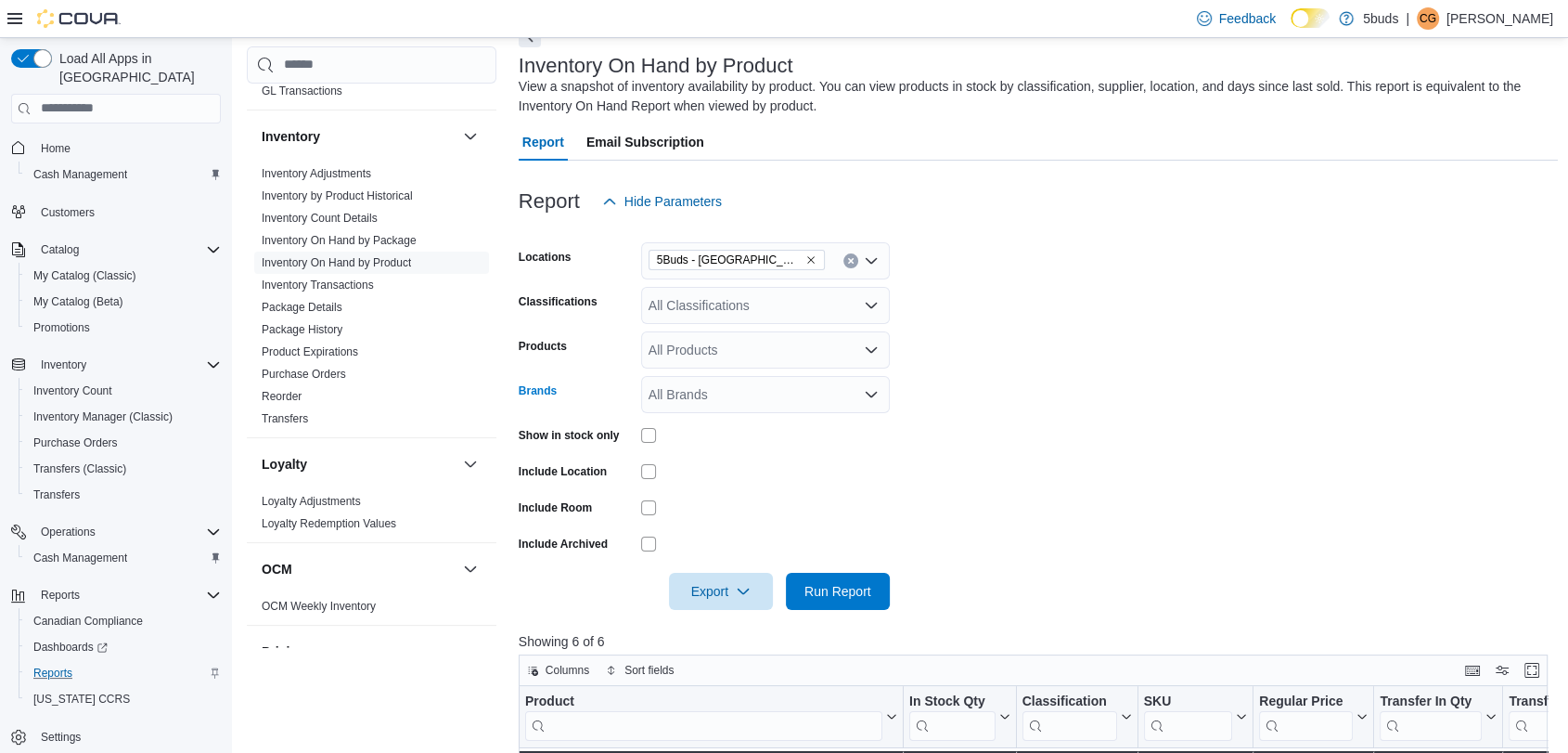
click at [731, 305] on div "All Classifications" at bounding box center [765, 304] width 249 height 37
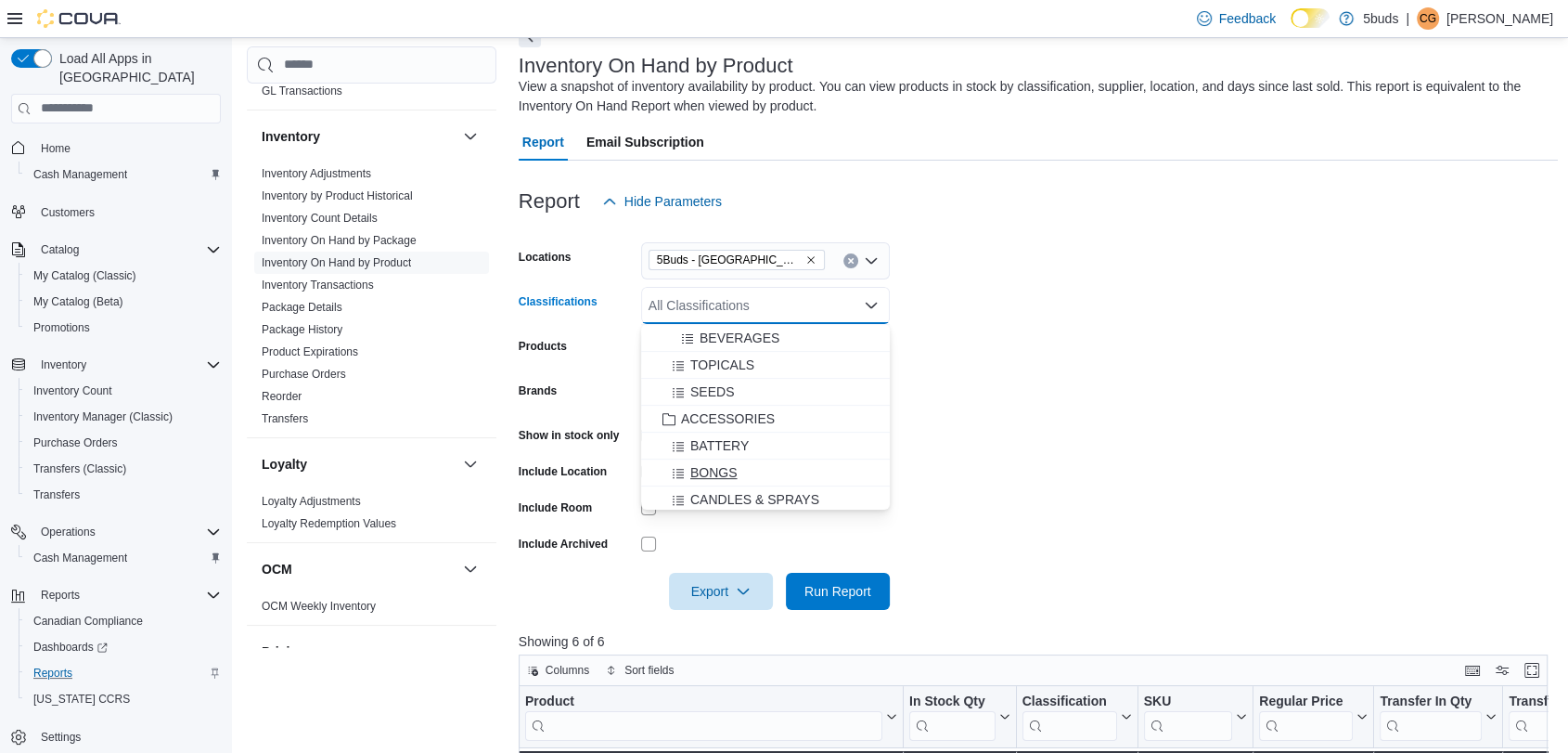
scroll to position [824, 0]
click at [745, 449] on span "ACCESSORIES" at bounding box center [728, 455] width 94 height 19
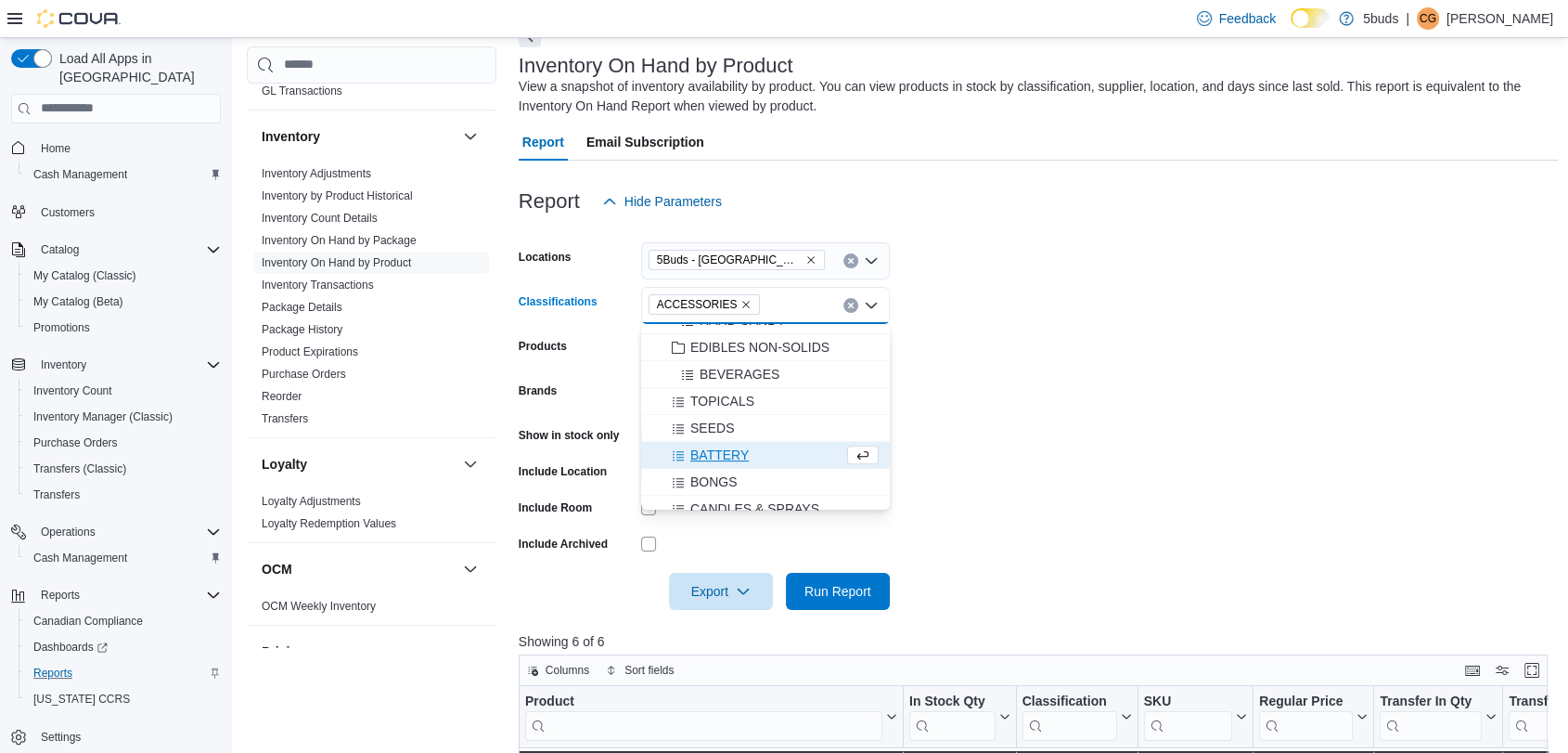
click at [939, 455] on form "Locations 5Buds - Weyburn Classifications ACCESSORIES Combo box. Selected. ACCE…" at bounding box center [1039, 414] width 1040 height 389
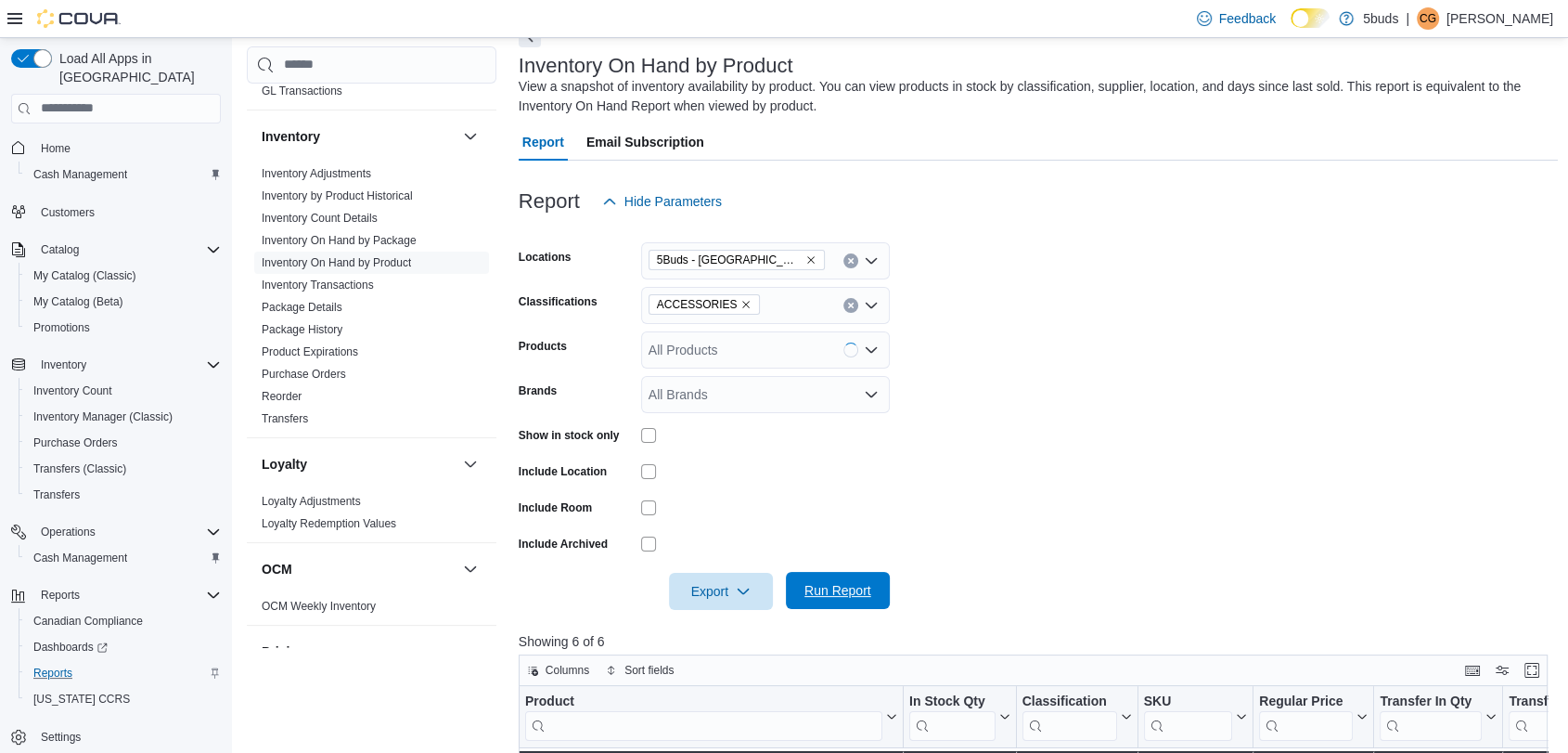
click at [847, 573] on span "Run Report" at bounding box center [838, 590] width 81 height 37
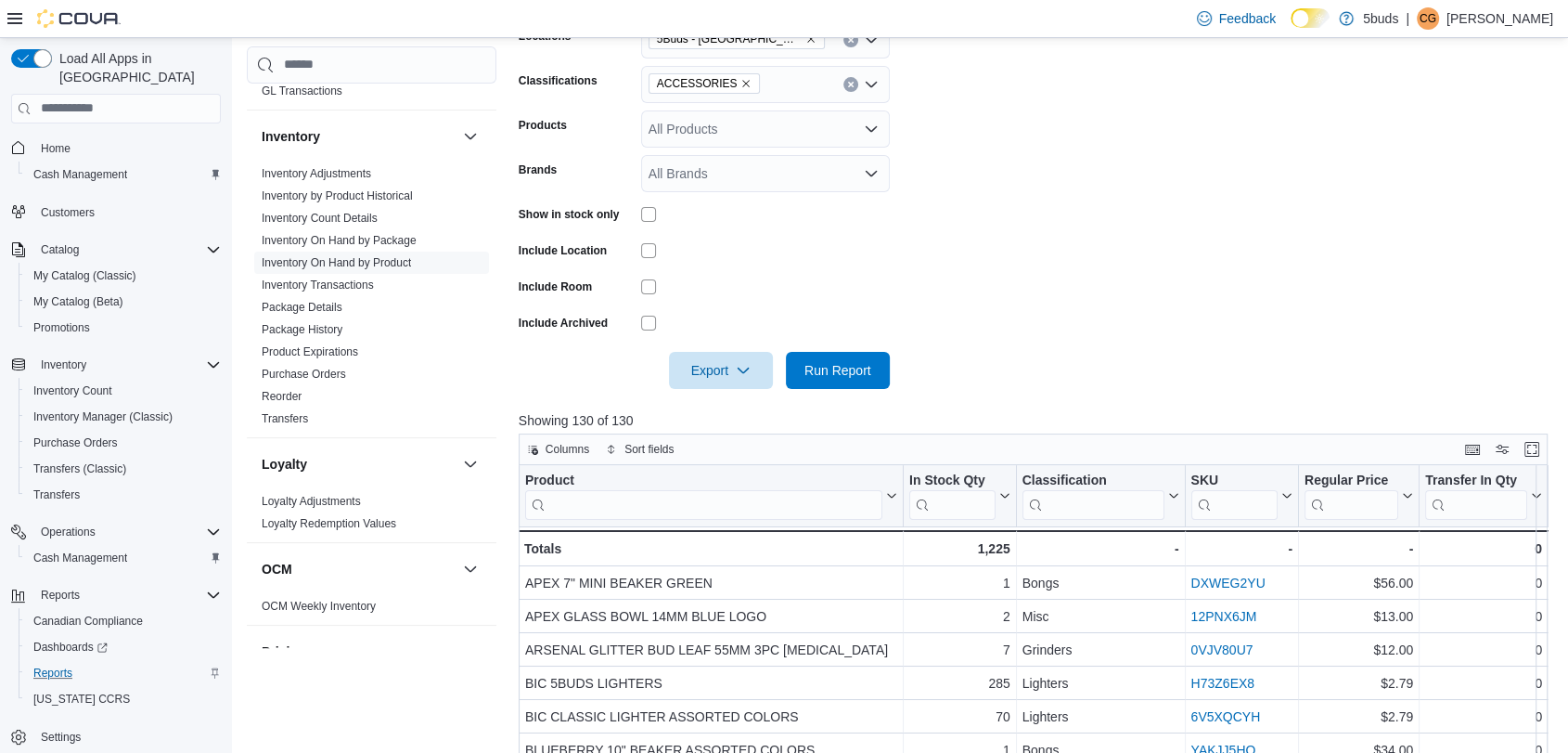
scroll to position [312, 0]
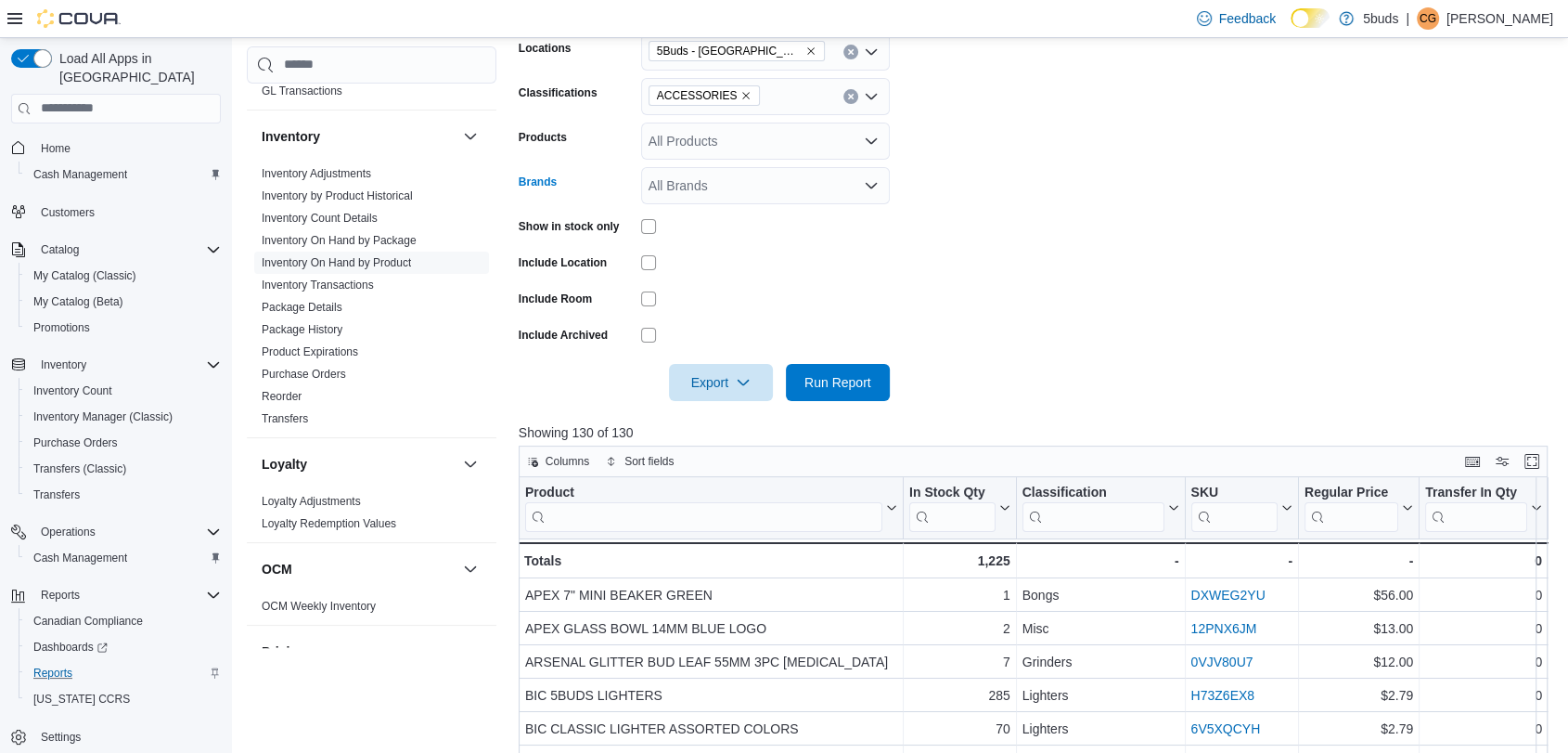
click at [808, 181] on div "All Brands" at bounding box center [765, 185] width 249 height 37
type input "***"
click at [729, 222] on span "KARM GLASS" at bounding box center [766, 217] width 227 height 19
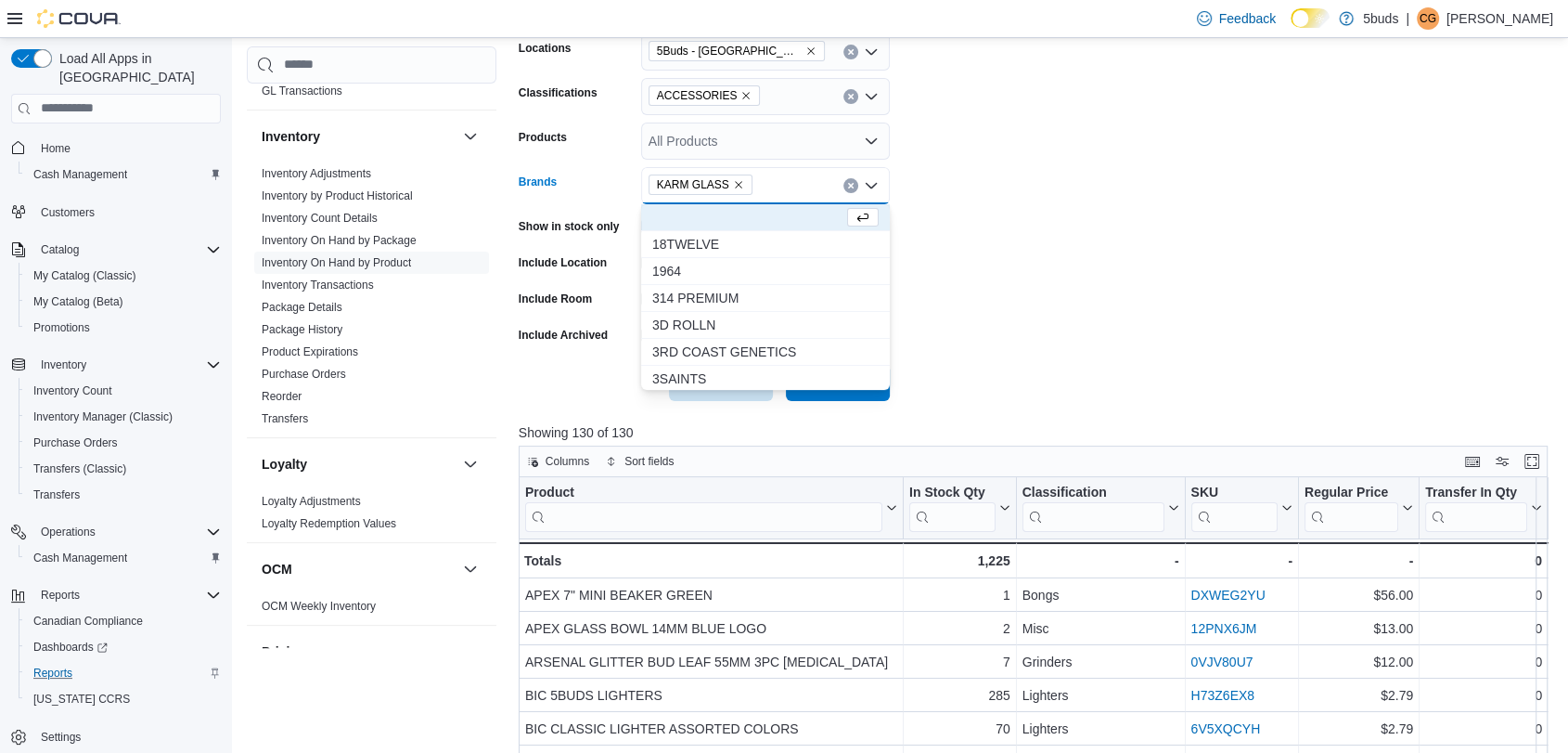
drag, startPoint x: 1000, startPoint y: 294, endPoint x: 846, endPoint y: 414, distance: 195.2
click at [990, 301] on form "Locations 5Buds - Weyburn Classifications ACCESSORIES Products All Products Bra…" at bounding box center [1039, 205] width 1040 height 389
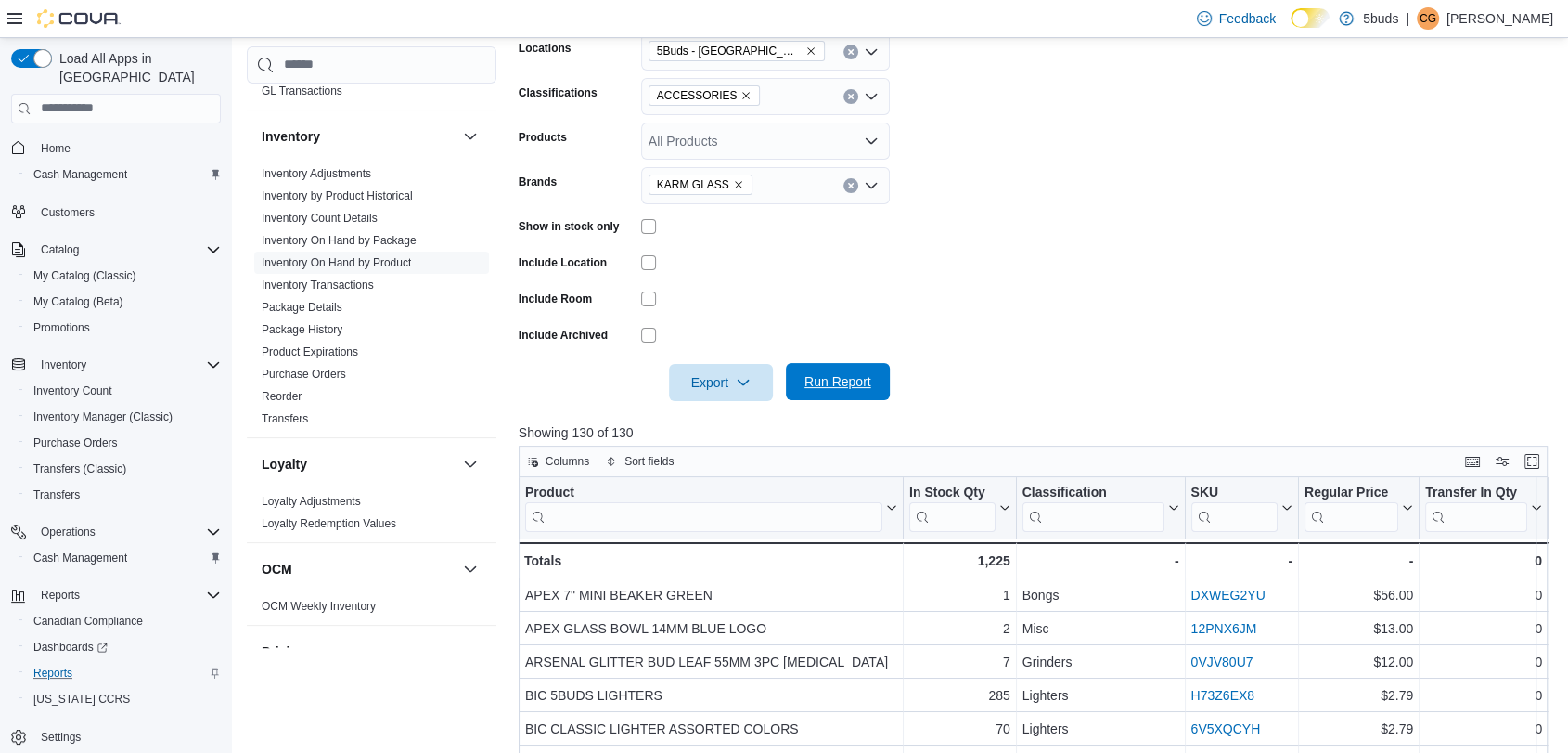
click at [849, 388] on span "Run Report" at bounding box center [837, 381] width 66 height 19
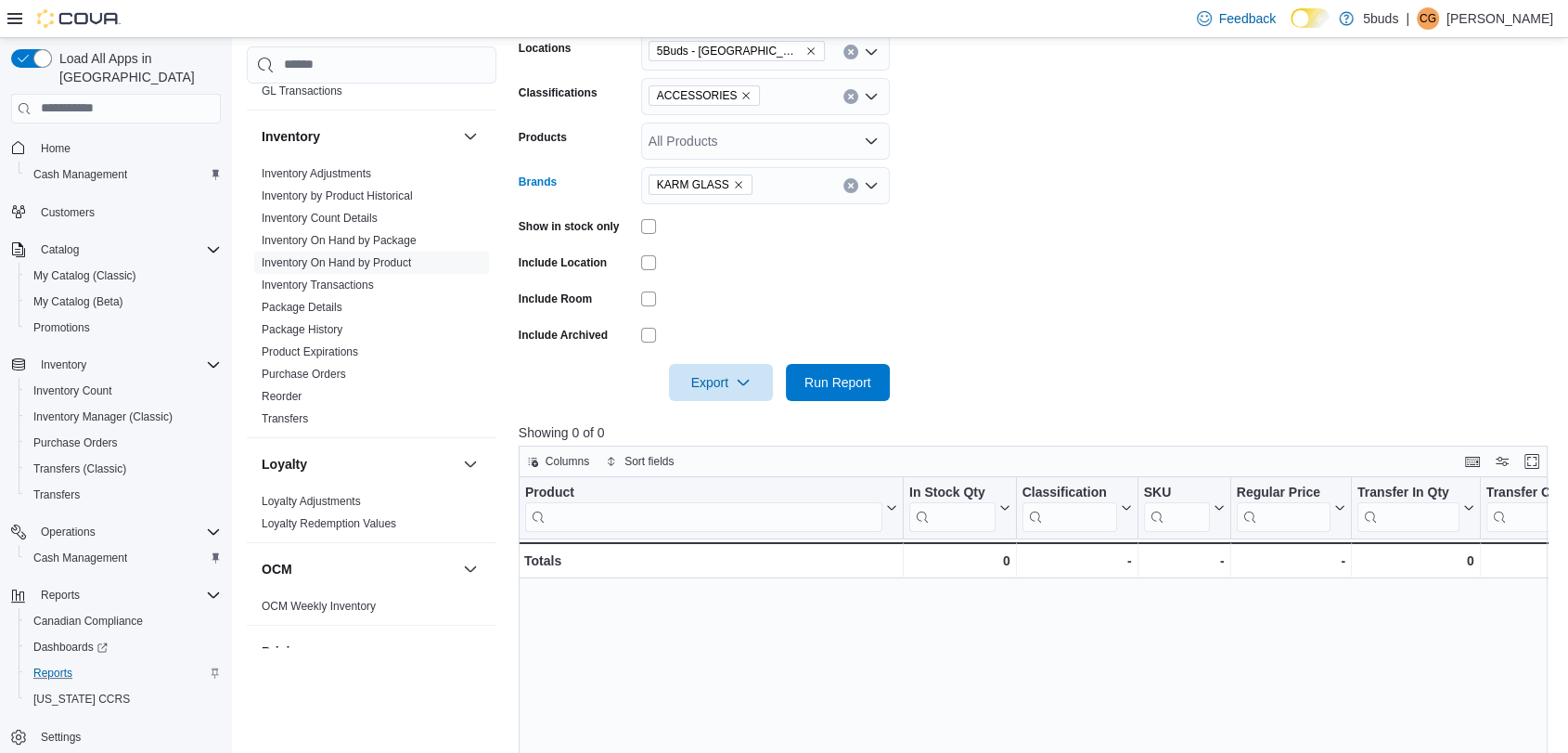
click at [737, 187] on icon "Remove KARM GLASS from selection in this group" at bounding box center [738, 184] width 11 height 11
type input "***"
drag, startPoint x: 683, startPoint y: 243, endPoint x: 1095, endPoint y: 281, distance: 413.7
click at [697, 243] on span "KARMA" at bounding box center [766, 244] width 227 height 19
drag, startPoint x: 1095, startPoint y: 281, endPoint x: 946, endPoint y: 369, distance: 173.0
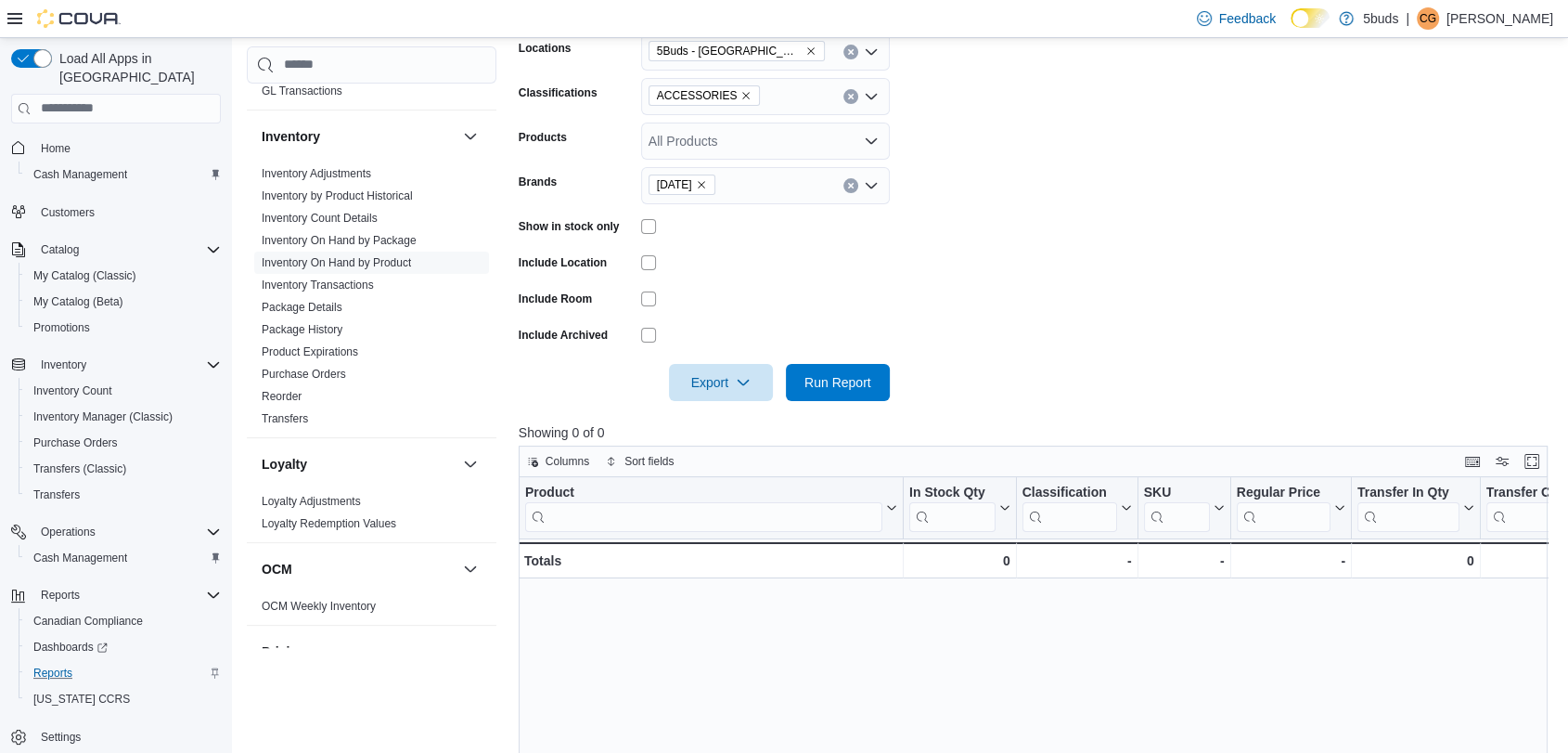
click at [1094, 281] on form "Locations 5Buds - Weyburn Classifications ACCESSORIES Products All Products Bra…" at bounding box center [1039, 205] width 1040 height 389
click at [866, 378] on span "Run Report" at bounding box center [837, 381] width 66 height 19
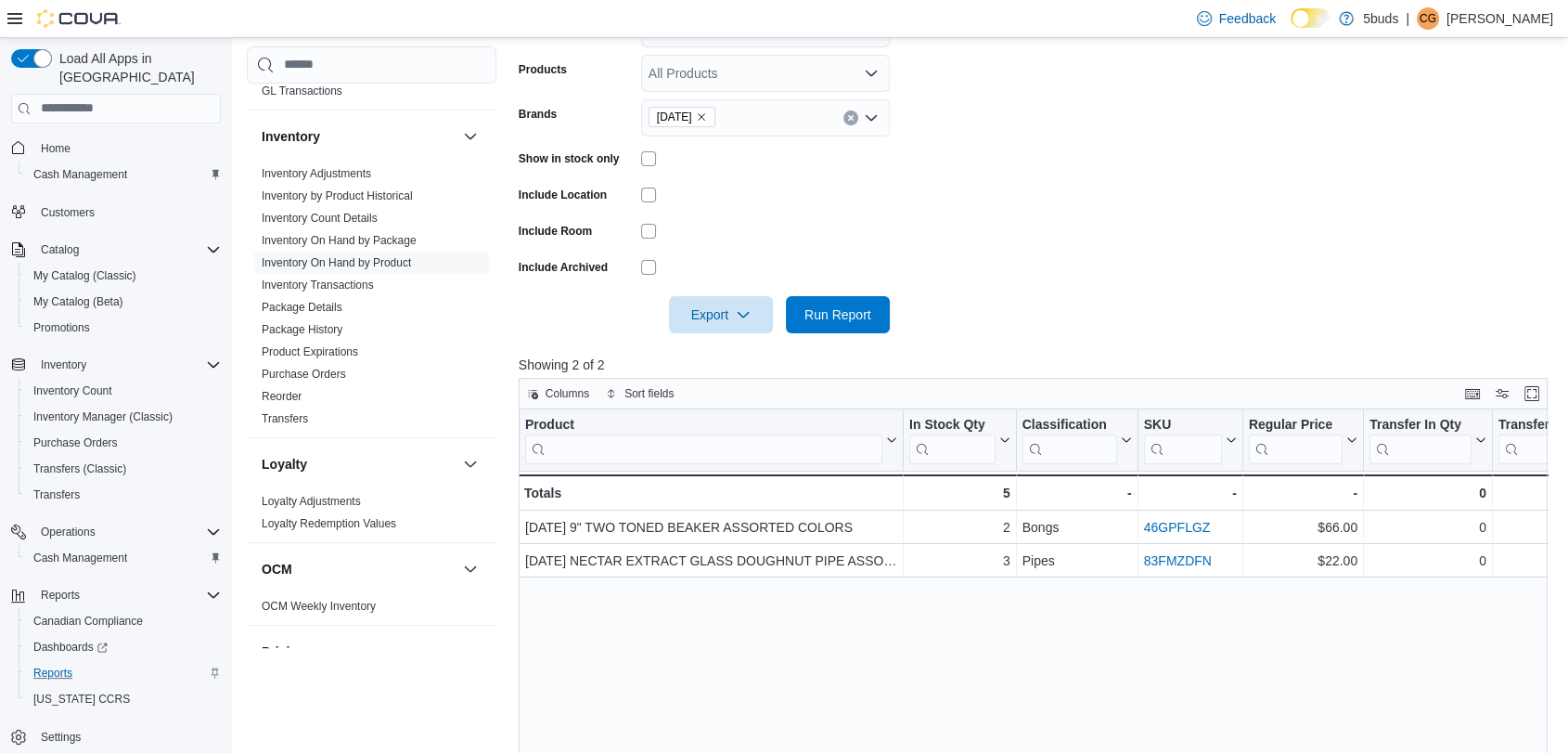
scroll to position [415, 0]
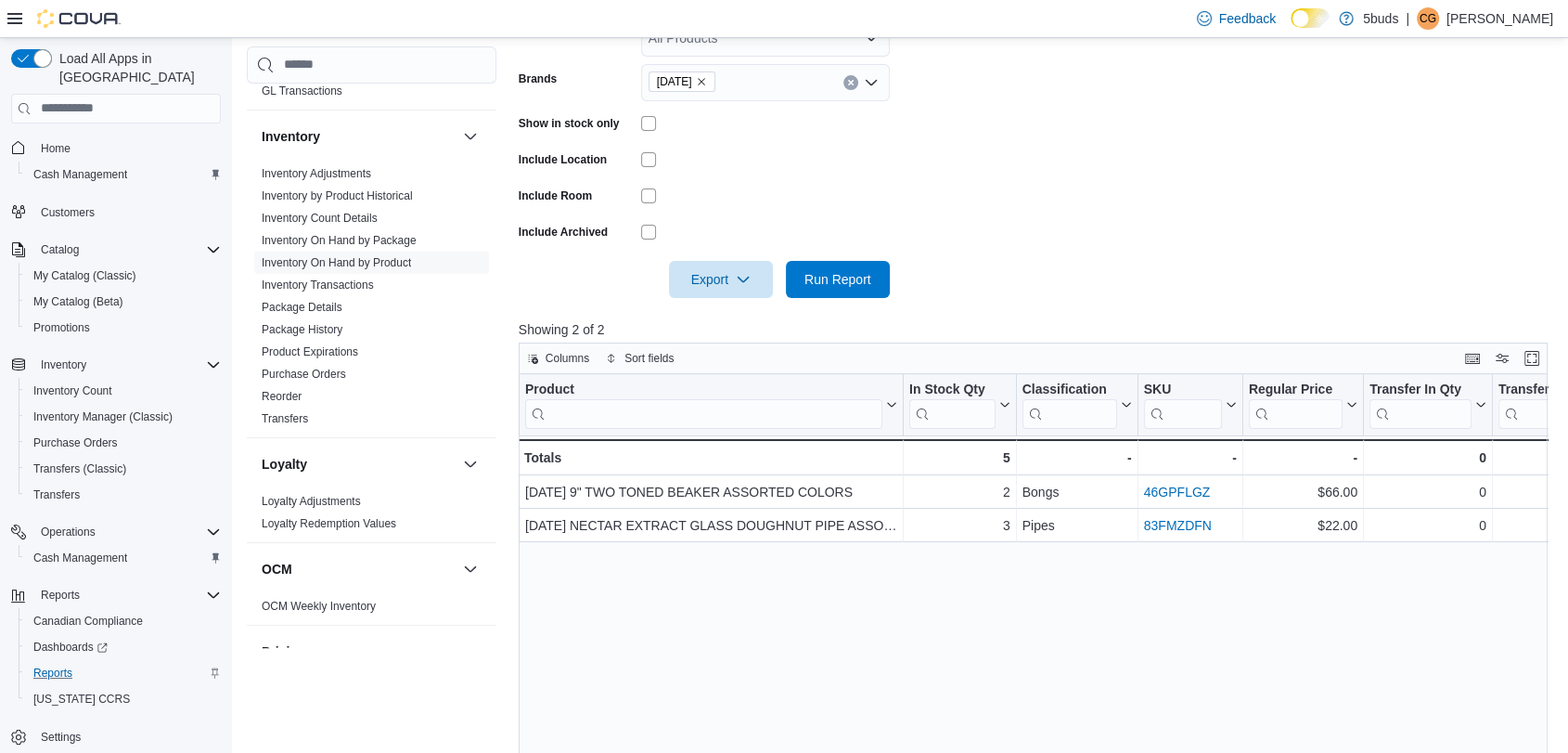
click at [707, 81] on icon "Remove KARMA from selection in this group" at bounding box center [701, 81] width 11 height 11
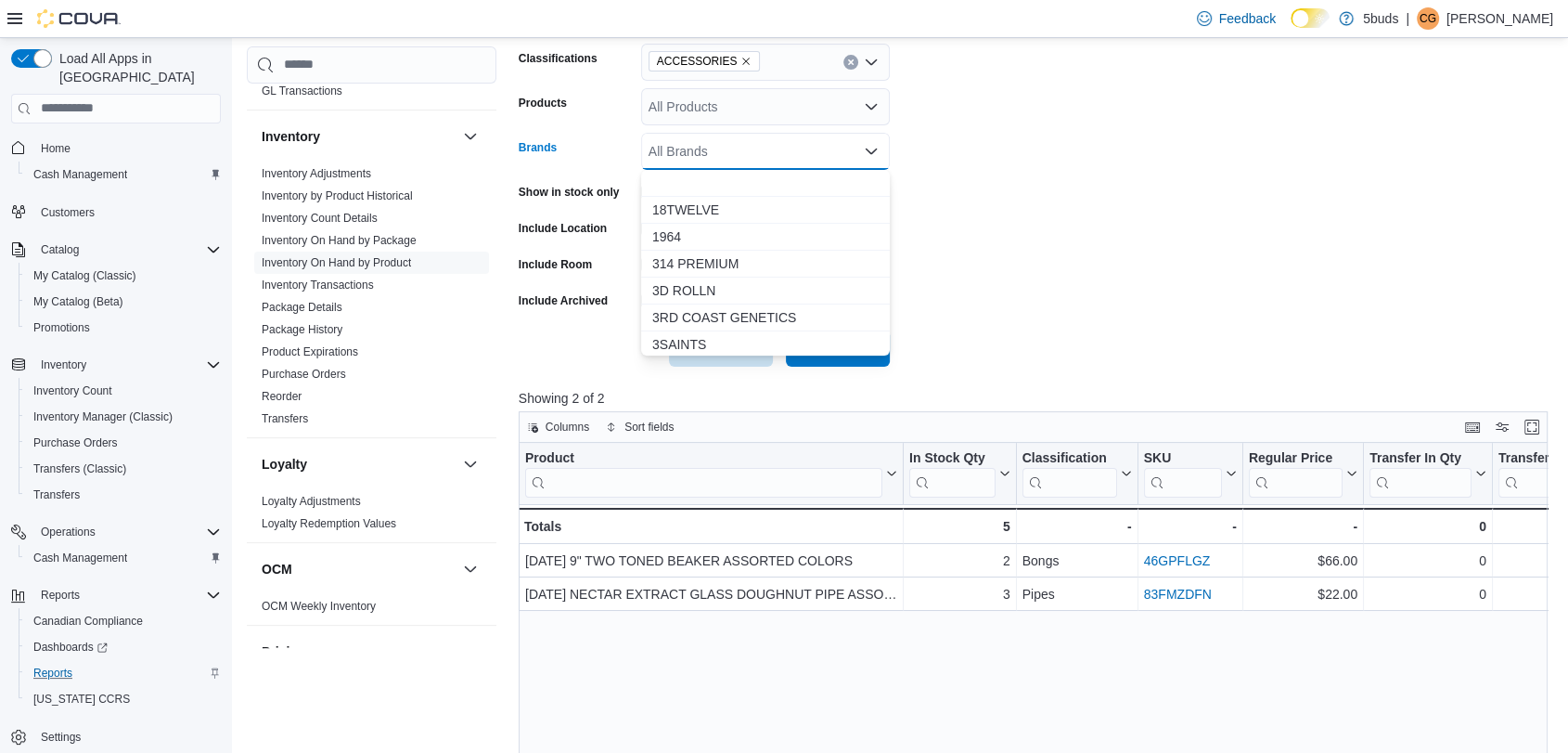
scroll to position [208, 0]
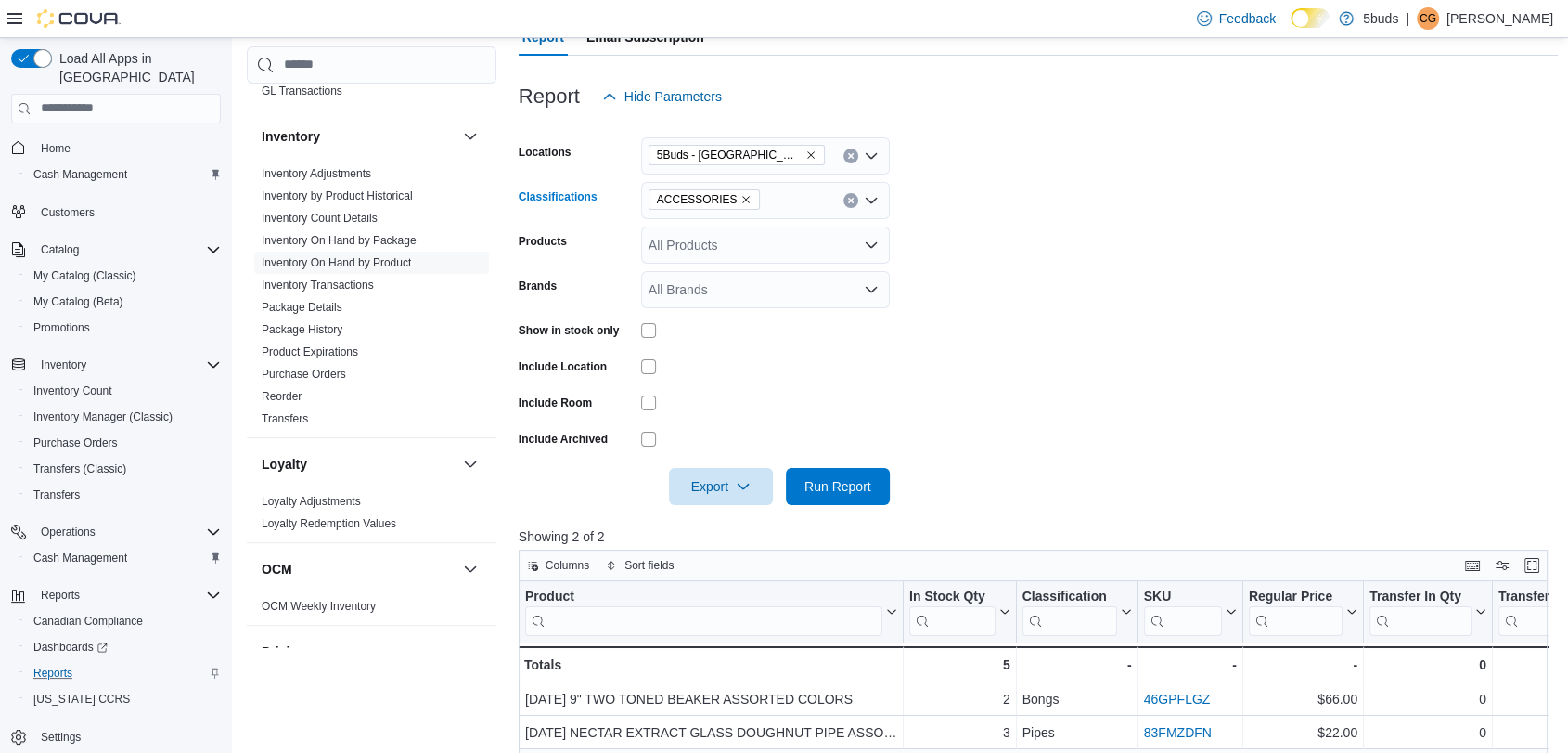
click at [741, 199] on icon "Remove ACCESSORIES from selection in this group" at bounding box center [746, 199] width 11 height 11
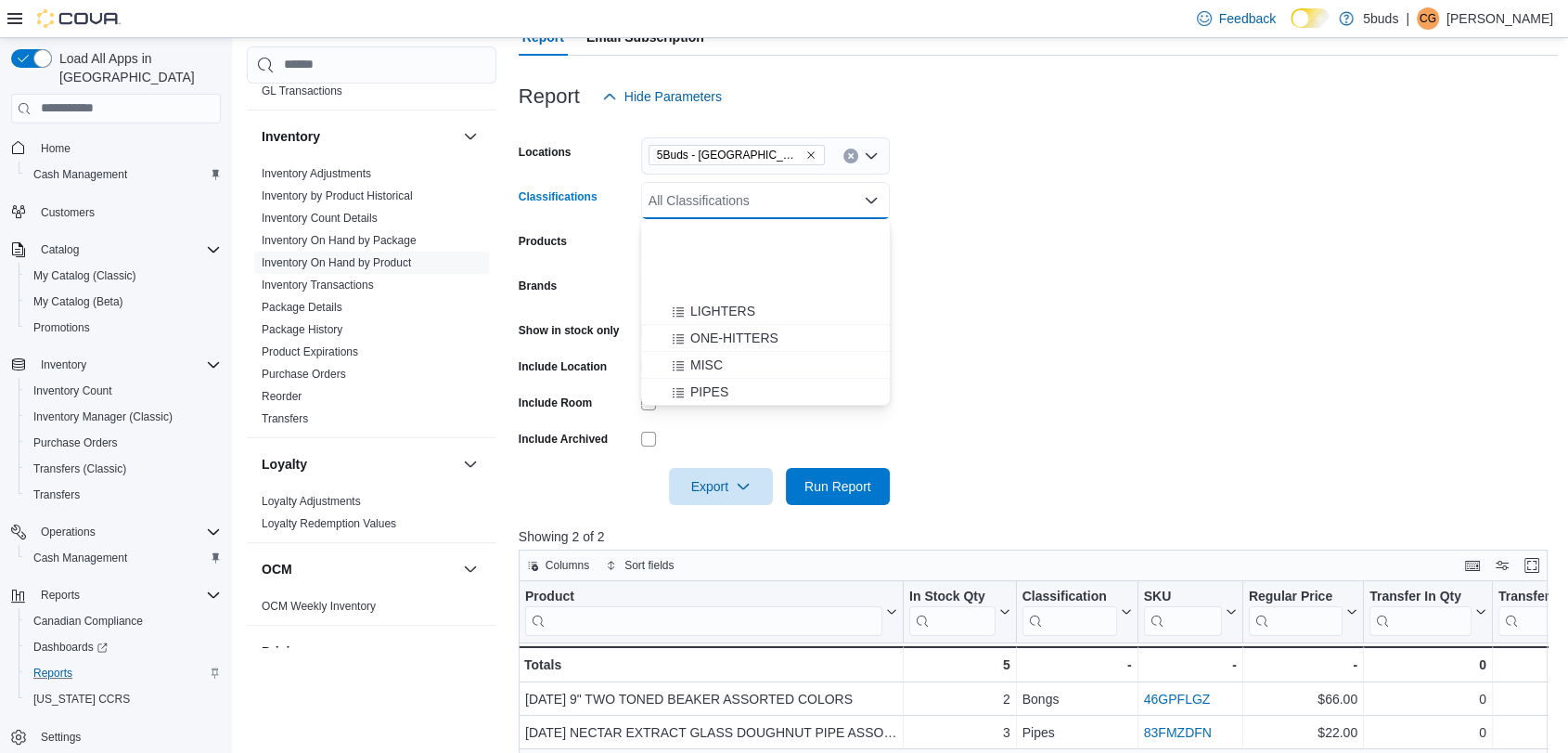
scroll to position [1134, 0]
click at [725, 259] on span "PIPES" at bounding box center [709, 255] width 38 height 19
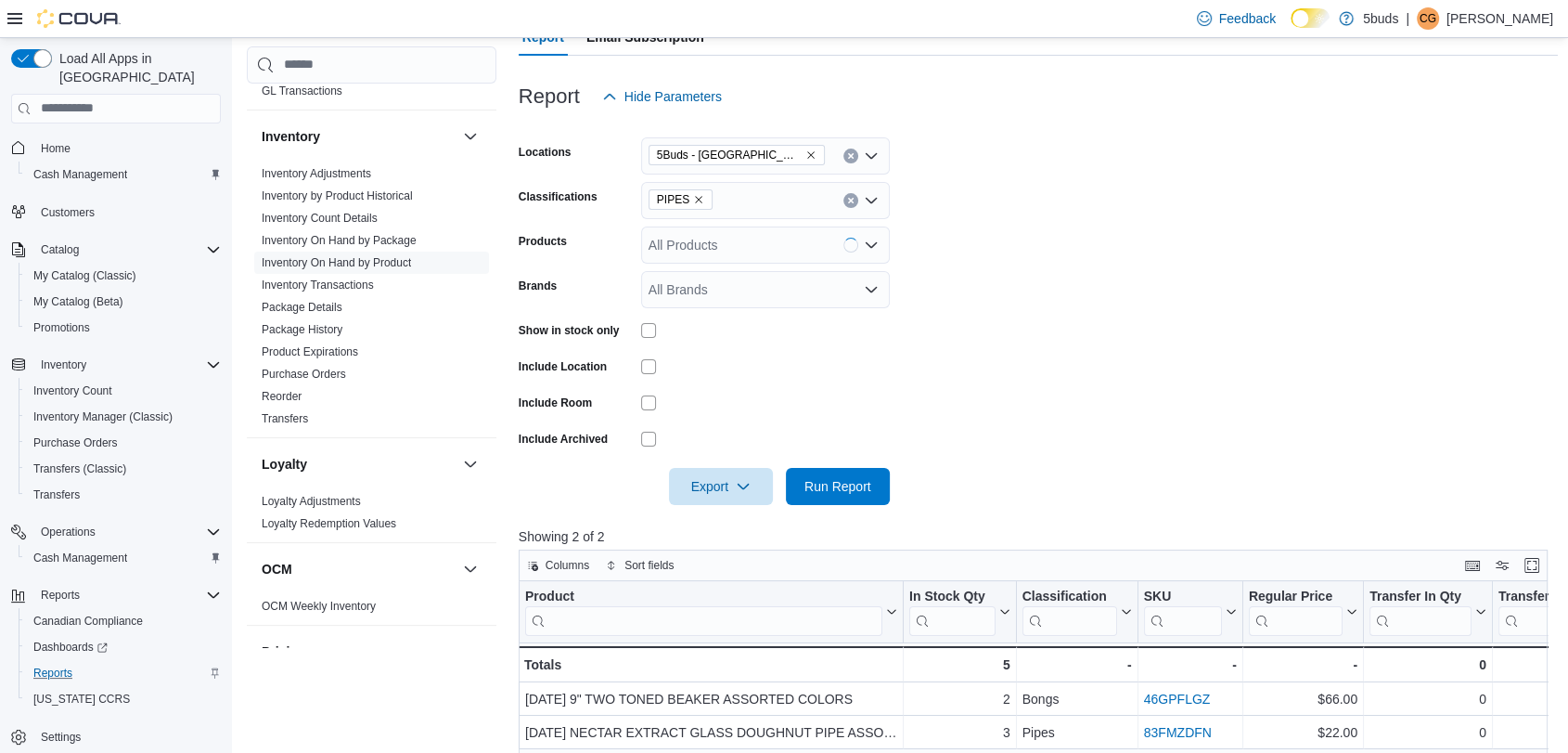
drag, startPoint x: 1354, startPoint y: 348, endPoint x: 1274, endPoint y: 357, distance: 80.5
click at [1327, 354] on form "Locations 5Buds - Weyburn Classifications PIPES Products All Products Brands Al…" at bounding box center [1039, 309] width 1040 height 389
click at [867, 491] on span "Run Report" at bounding box center [837, 485] width 66 height 19
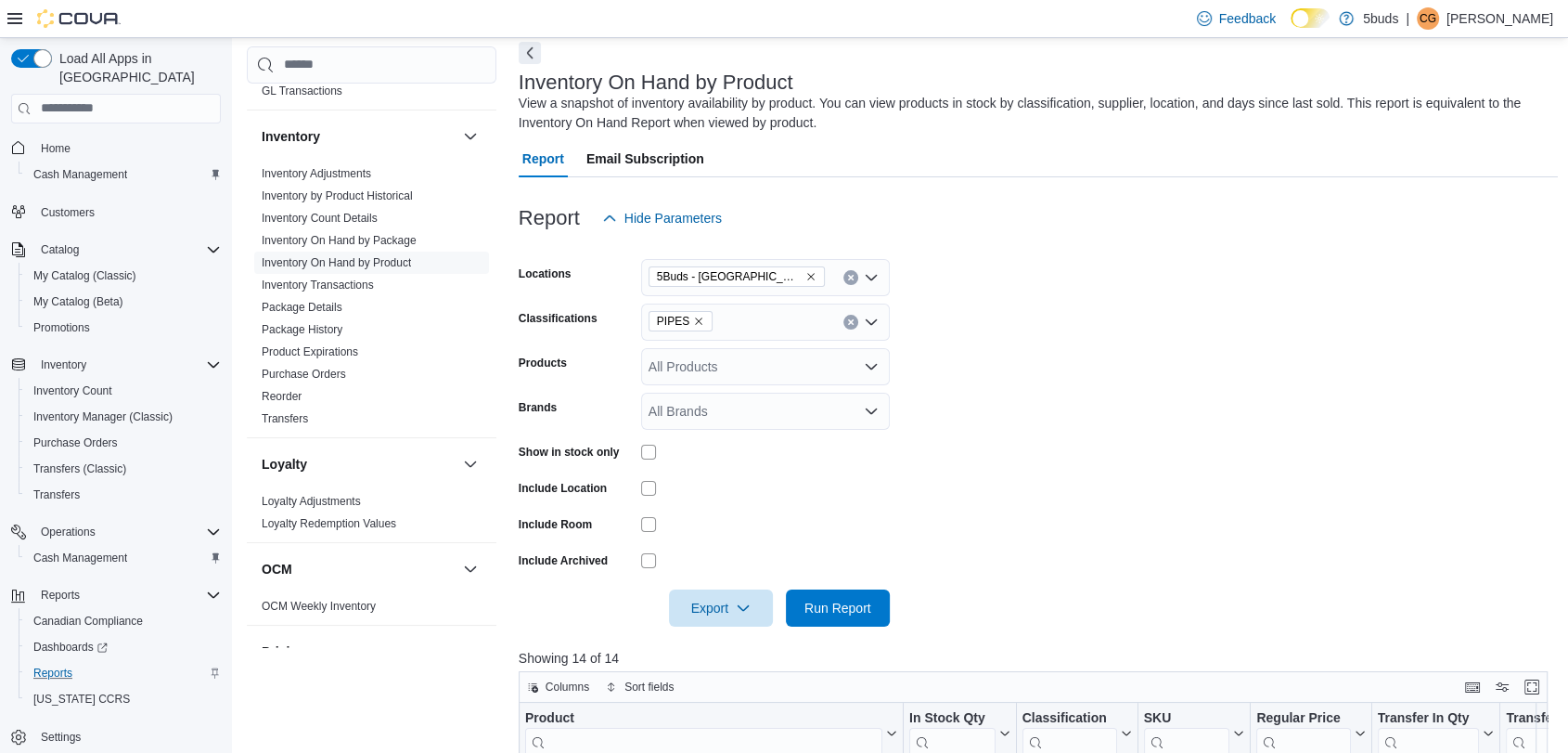
scroll to position [2, 0]
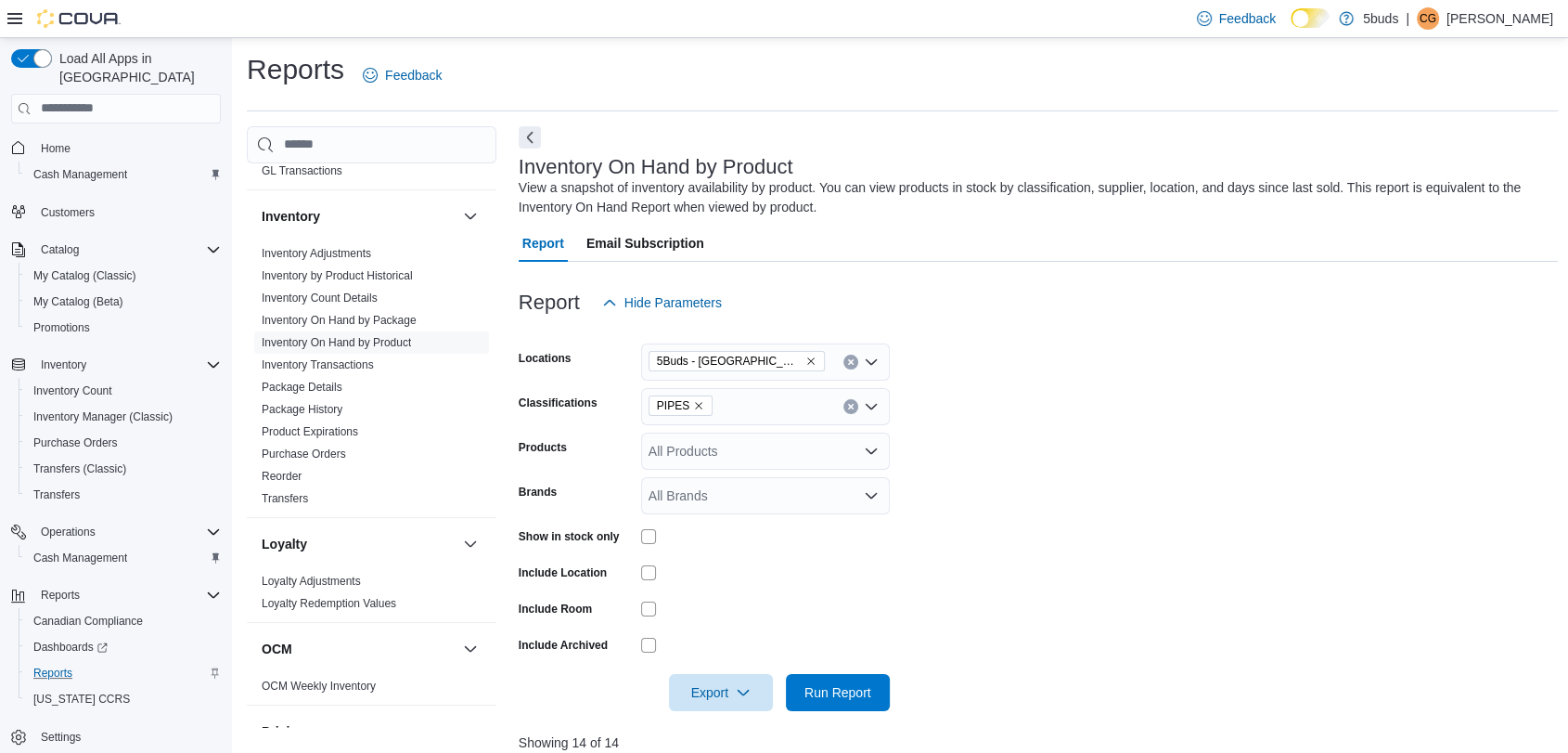
click at [695, 404] on icon "Remove PIPES from selection in this group" at bounding box center [698, 405] width 7 height 7
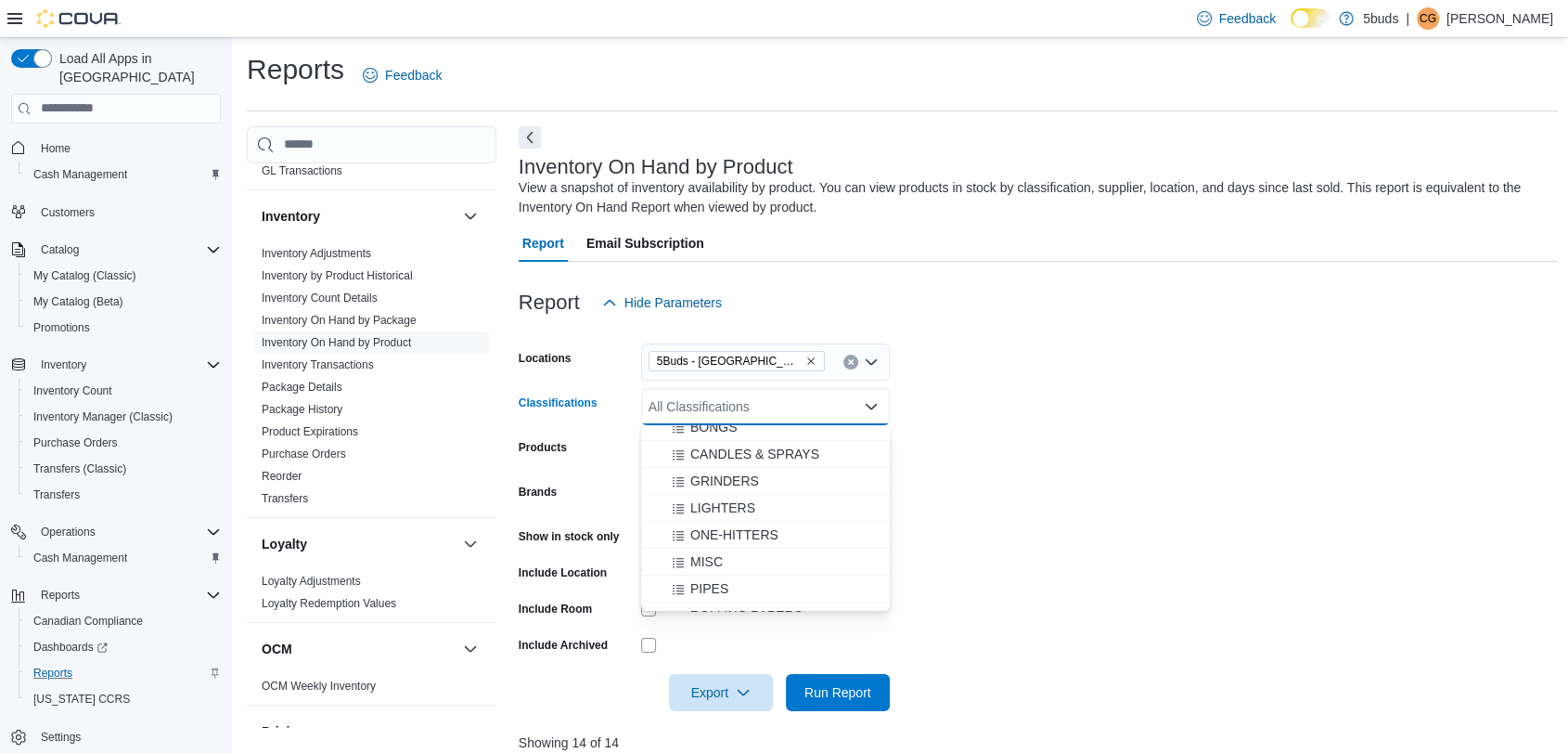
scroll to position [1031, 0]
click at [744, 451] on span "GRINDERS" at bounding box center [724, 457] width 68 height 19
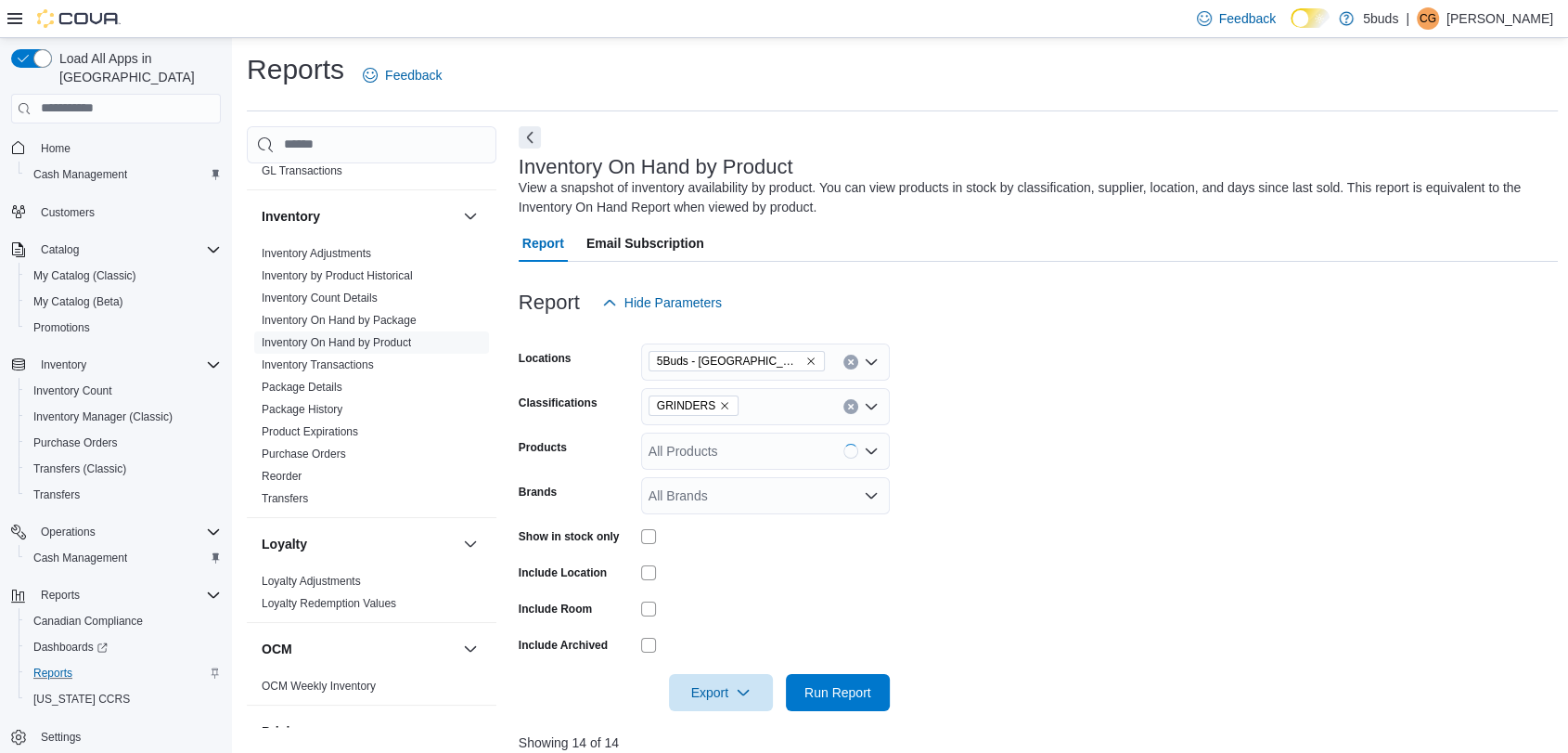
click at [1024, 490] on form "Locations 5Buds - Weyburn Classifications GRINDERS Products All Products Brands…" at bounding box center [1039, 515] width 1040 height 389
drag, startPoint x: 824, startPoint y: 678, endPoint x: 960, endPoint y: 560, distance: 180.1
click at [836, 669] on form "Locations 5Buds - Weyburn Classifications GRINDERS Products All Products Brands…" at bounding box center [1039, 515] width 1040 height 389
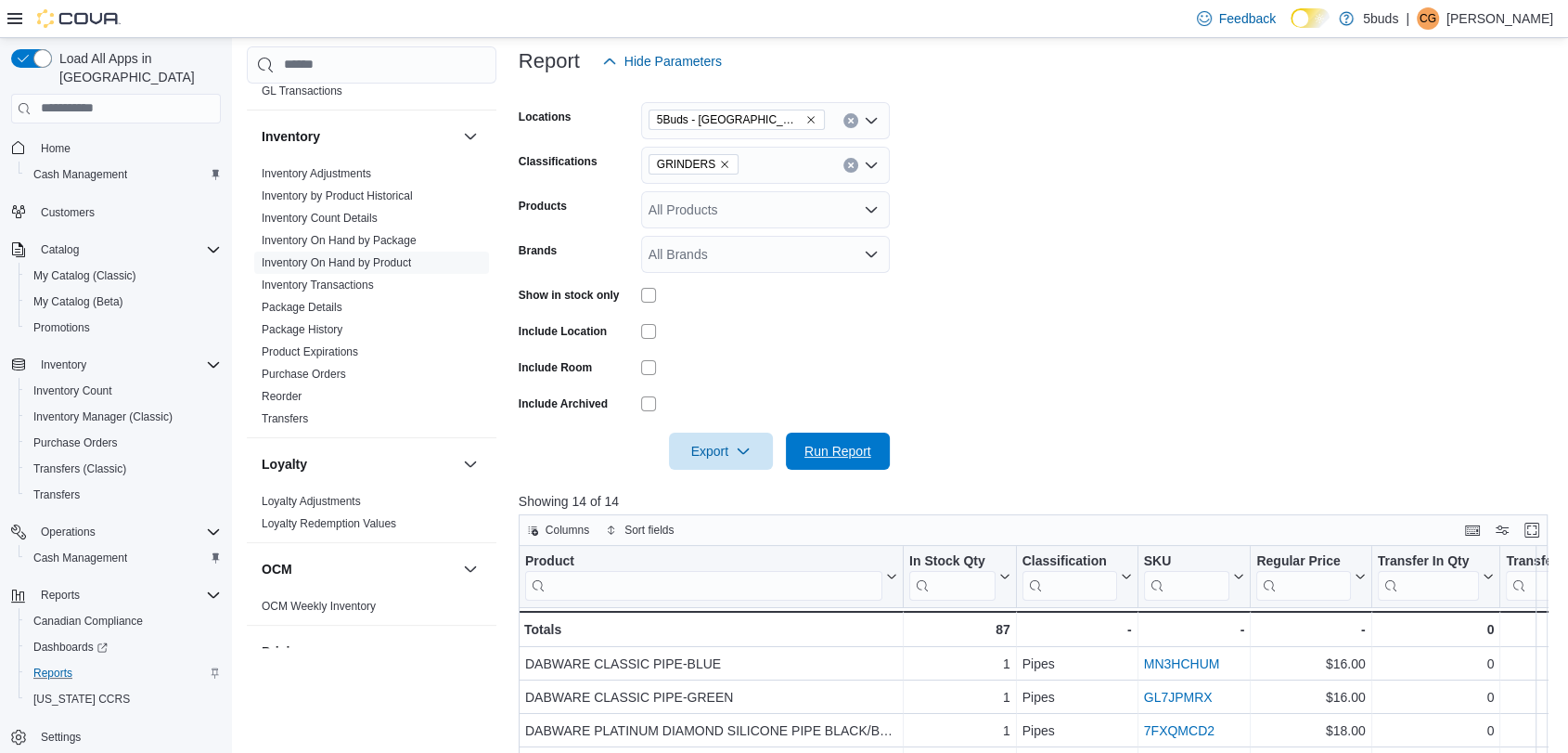
scroll to position [208, 0]
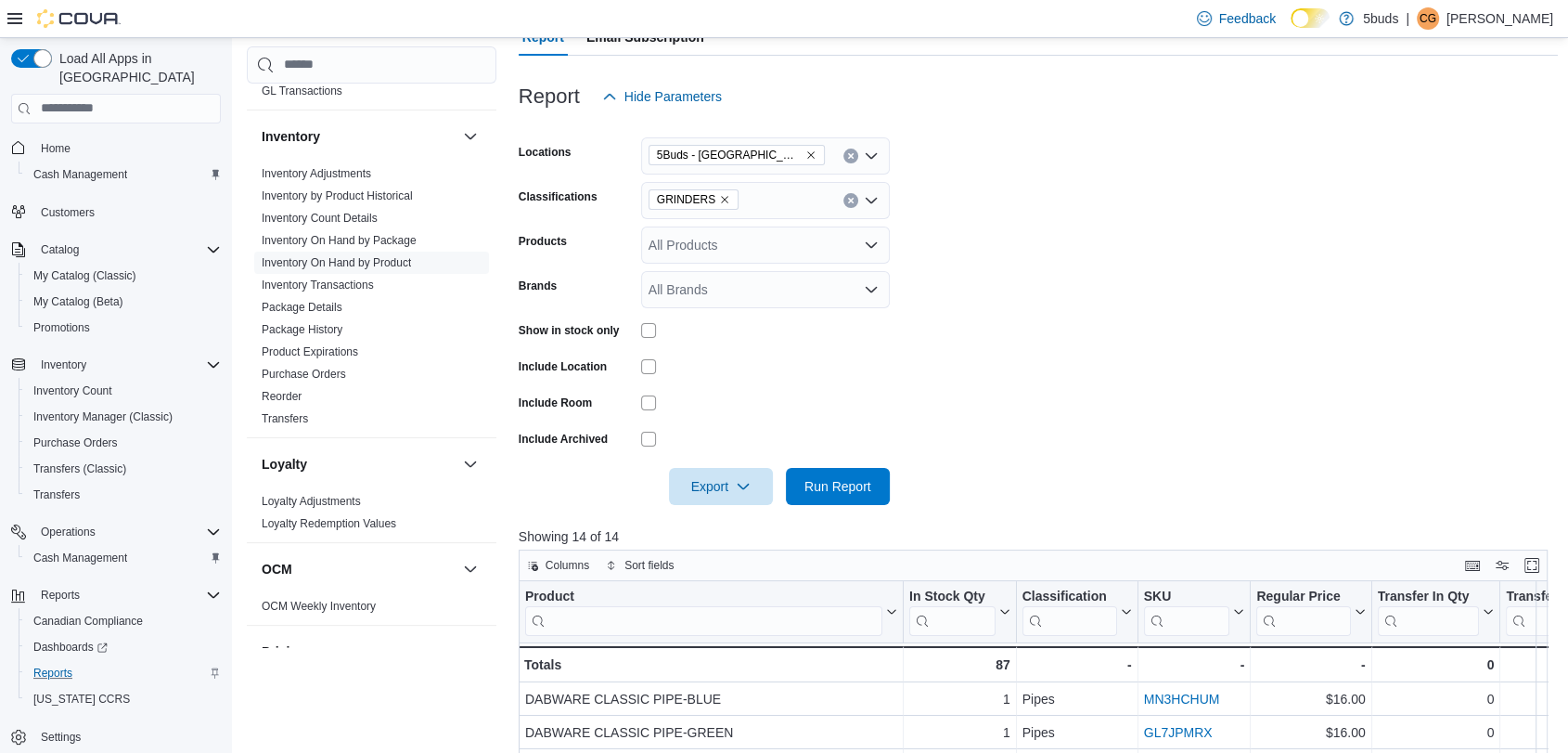
click at [720, 200] on icon "Remove GRINDERS from selection in this group" at bounding box center [724, 199] width 11 height 11
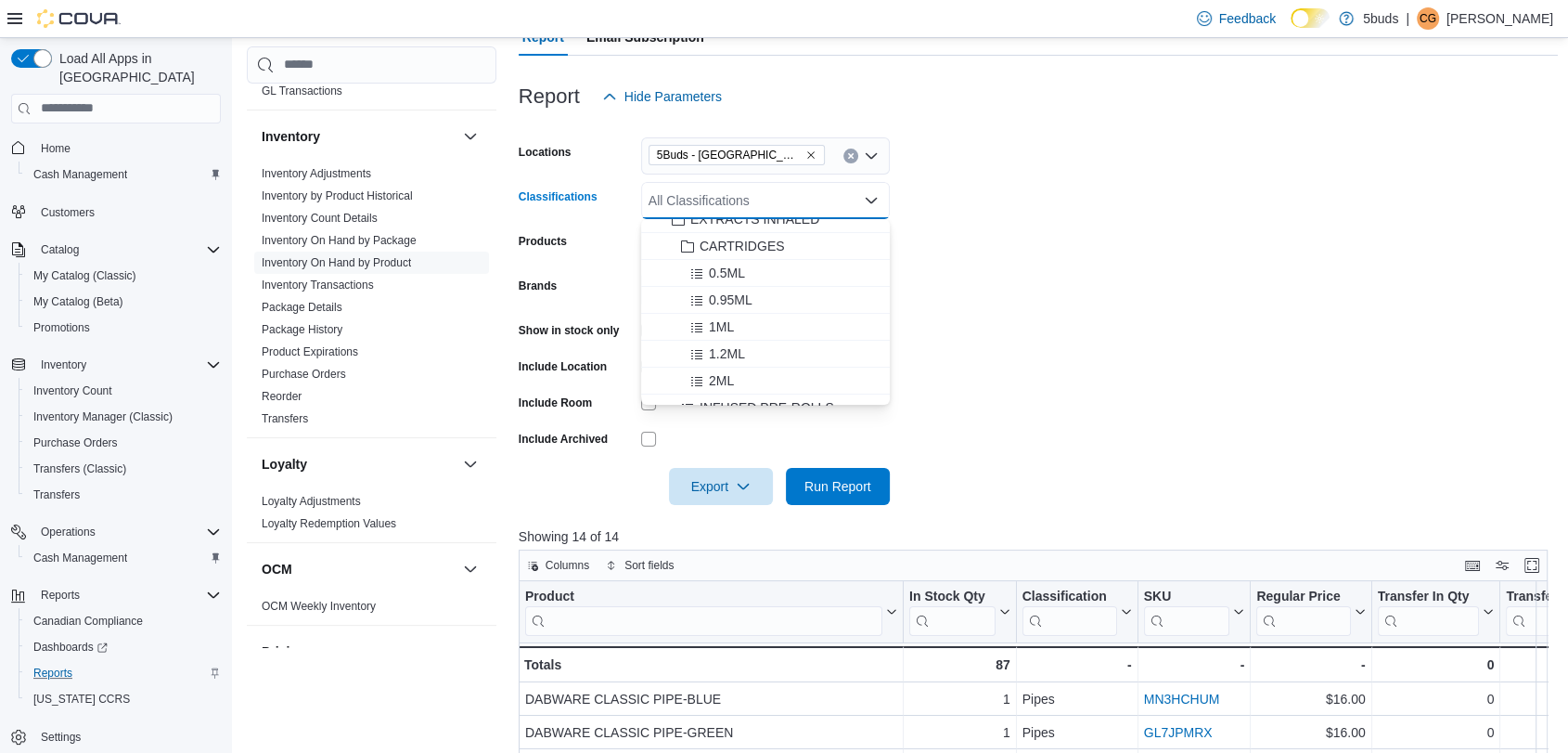
scroll to position [515, 0]
click at [1018, 388] on form "Locations 5Buds - Weyburn Classifications All Classifications Combo box. Select…" at bounding box center [1039, 309] width 1040 height 389
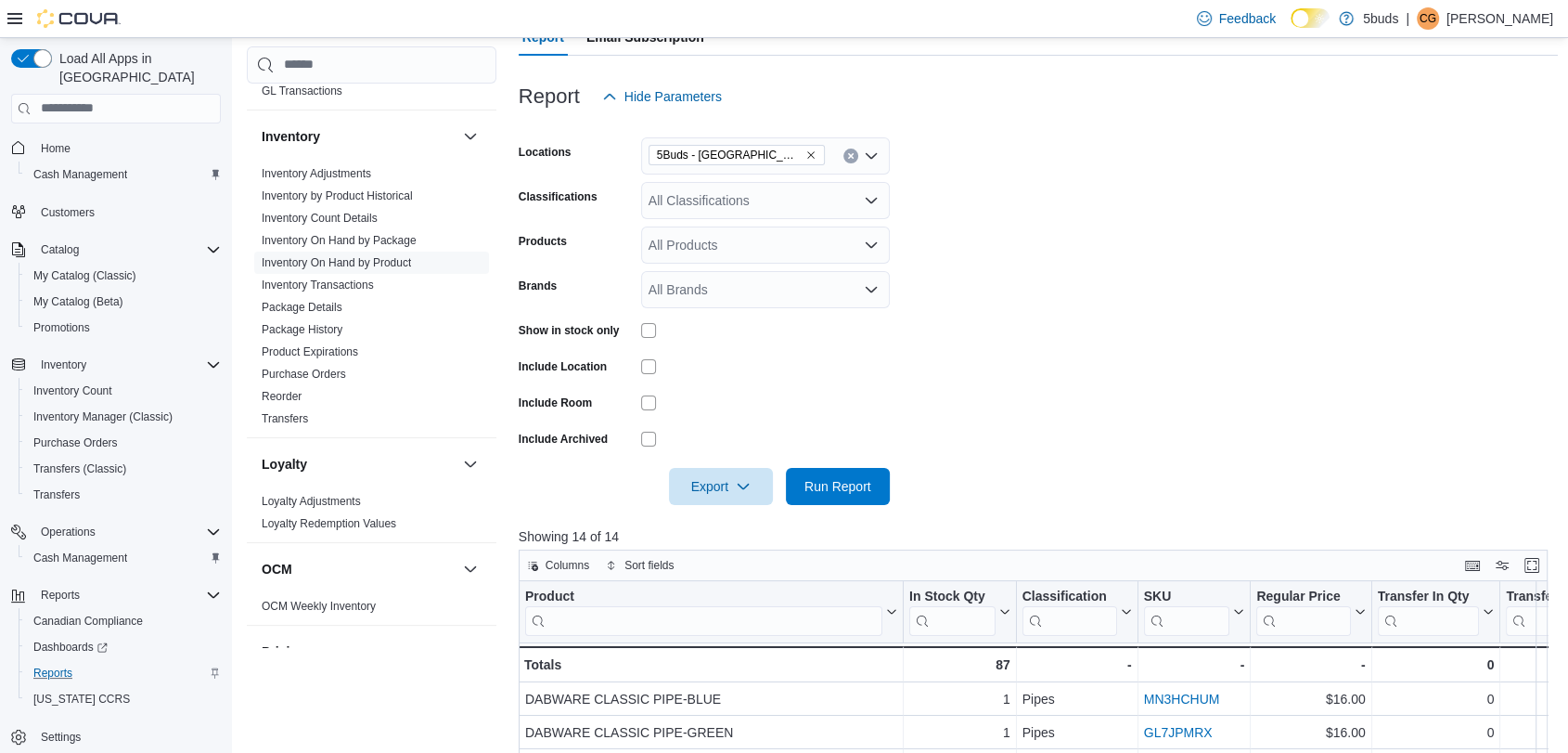
click at [757, 198] on div "All Classifications" at bounding box center [765, 200] width 249 height 37
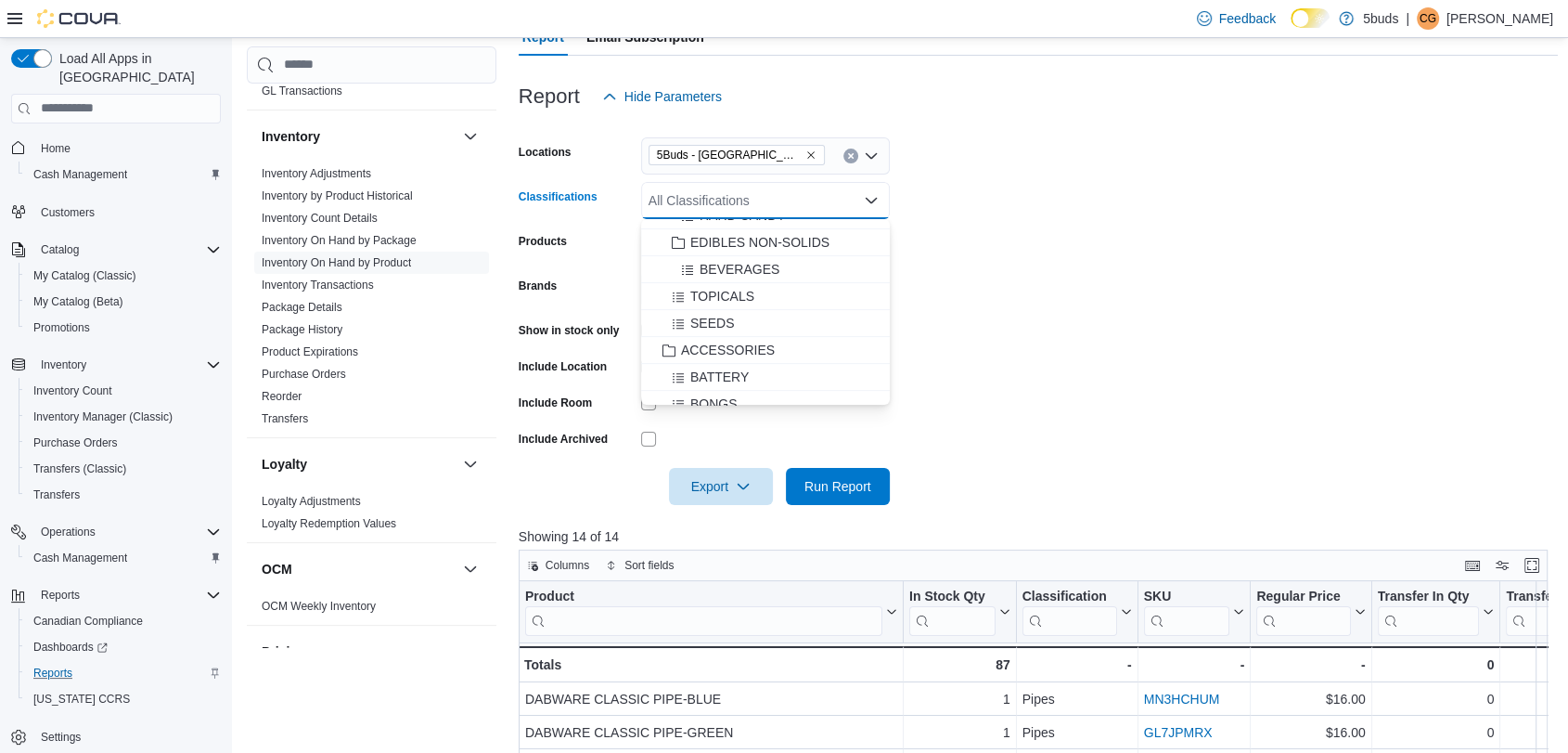
scroll to position [928, 0]
click at [732, 347] on span "GRINDERS" at bounding box center [724, 354] width 68 height 19
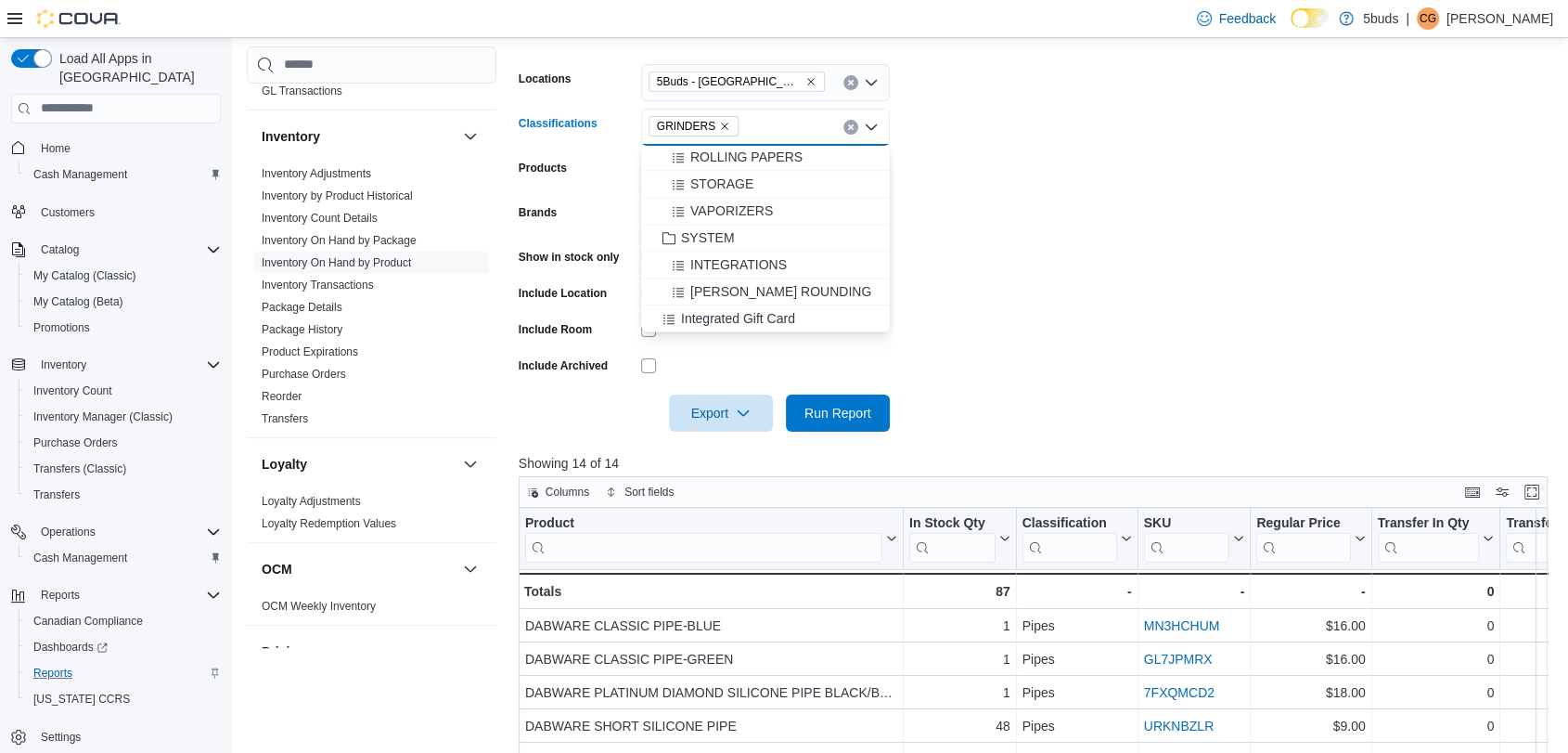
scroll to position [312, 0]
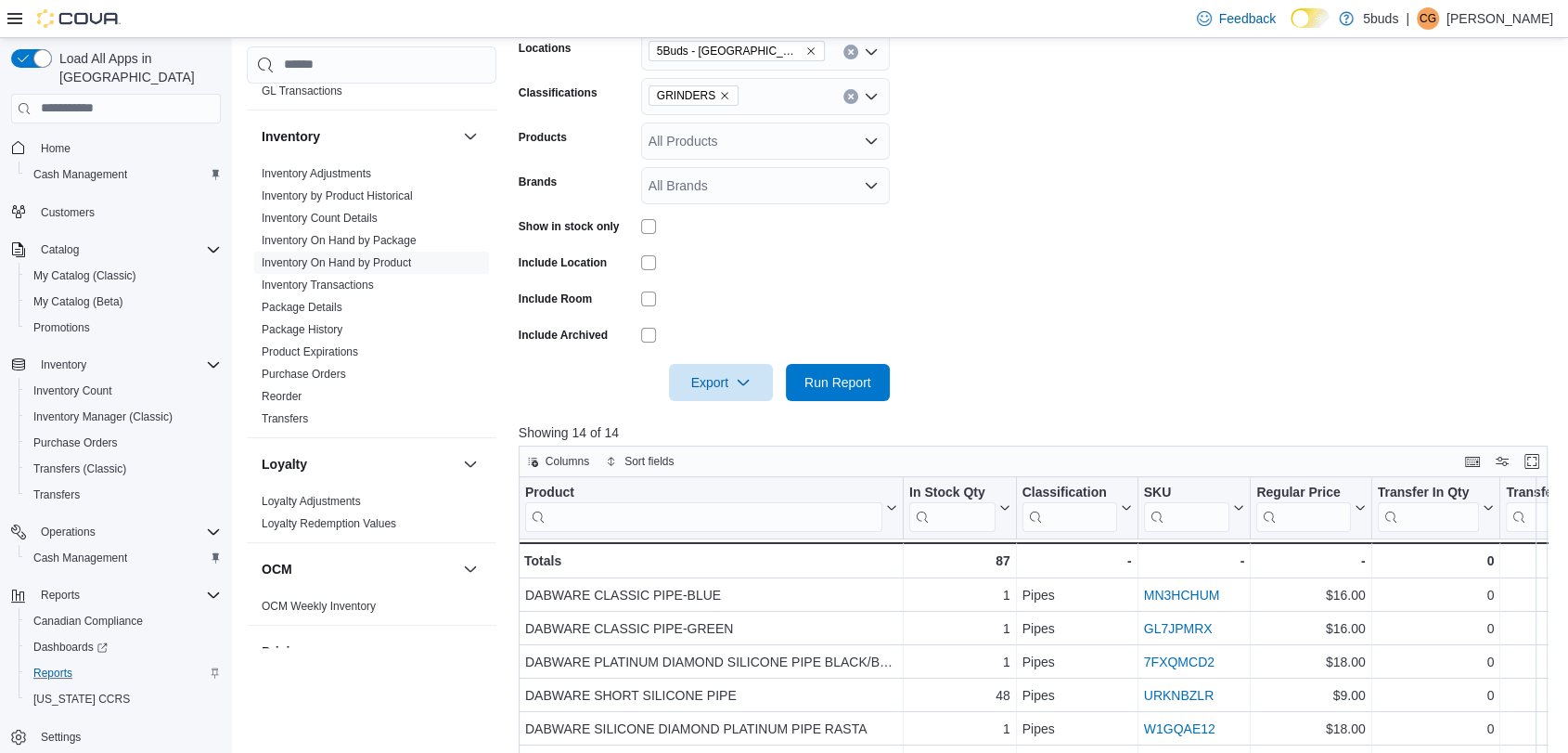
click at [962, 287] on form "Locations 5Buds - Weyburn Classifications GRINDERS Products All Products Brands…" at bounding box center [1039, 205] width 1040 height 389
click at [719, 96] on icon "Remove GRINDERS from selection in this group" at bounding box center [724, 95] width 11 height 11
click at [1023, 208] on form "Locations 5Buds - Weyburn Classifications *** Products All Products Brands All …" at bounding box center [1039, 205] width 1040 height 389
click at [749, 188] on div "All Brands" at bounding box center [765, 185] width 249 height 37
click at [876, 96] on icon "Open list of options" at bounding box center [871, 96] width 15 height 15
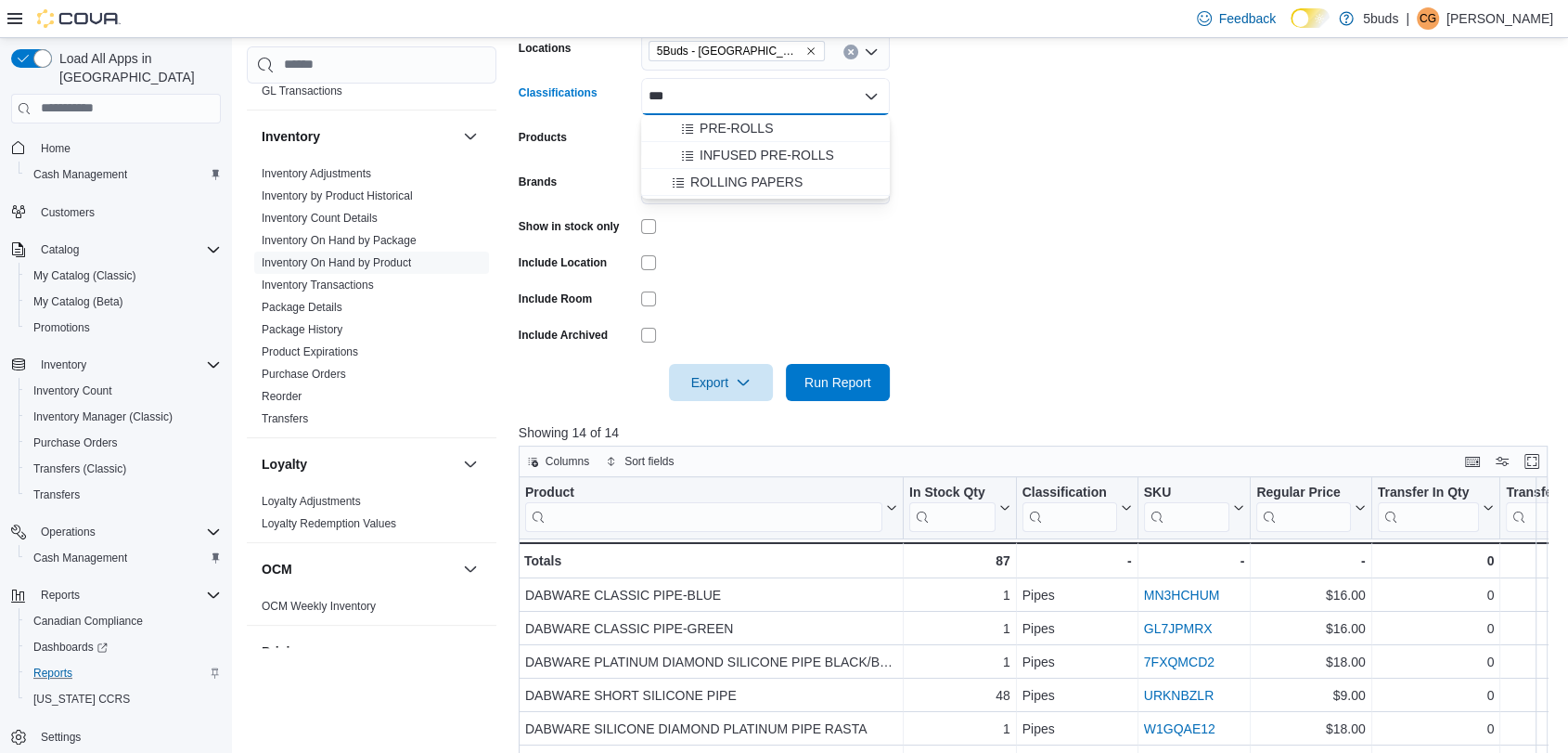
click at [709, 98] on div "*** Combo box. Selected. ROL. Selected. Combo box input. All Classifications. T…" at bounding box center [765, 96] width 249 height 37
type input "*"
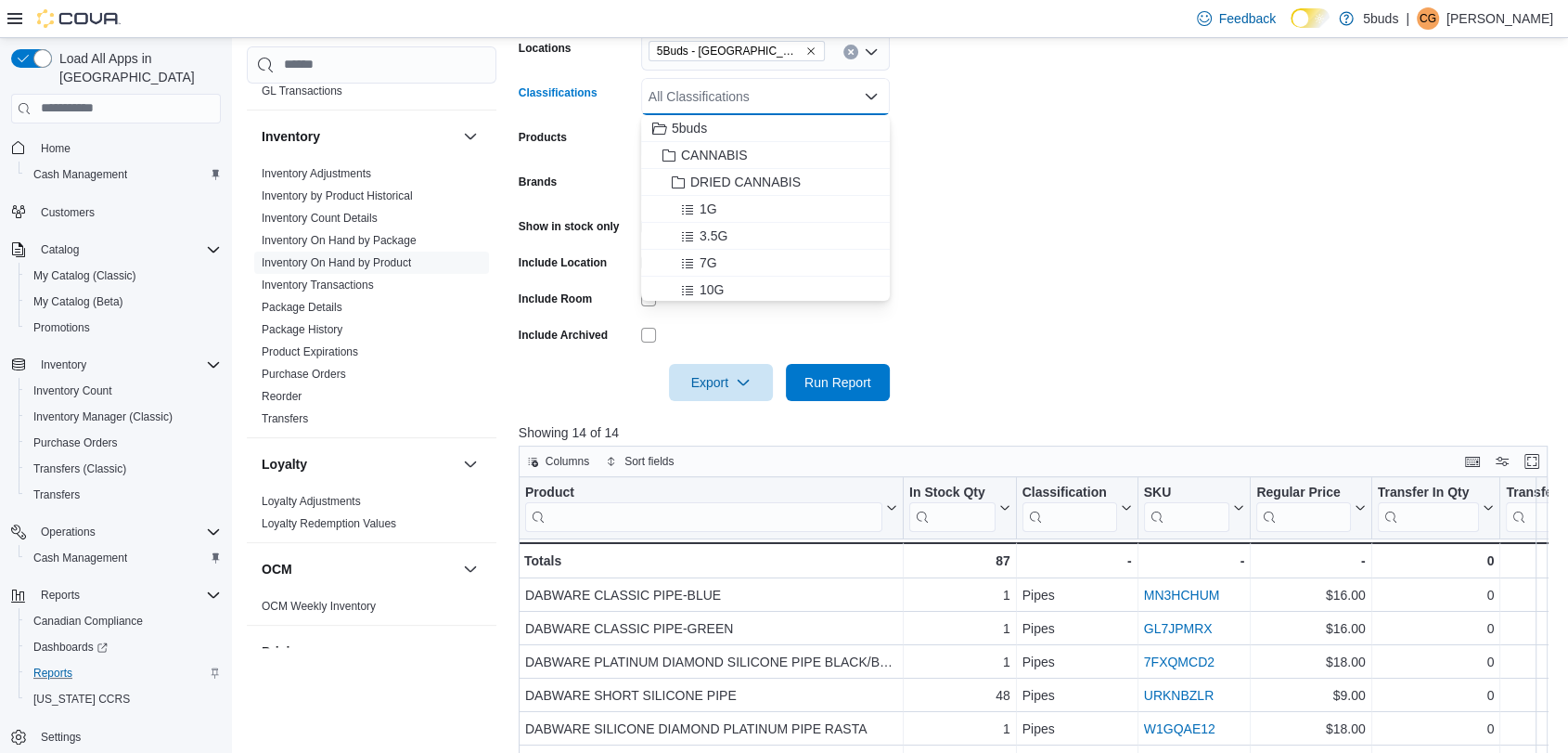
click at [1062, 52] on form "Locations 5Buds - Weyburn Classifications All Classifications Combo box. Select…" at bounding box center [1039, 205] width 1040 height 389
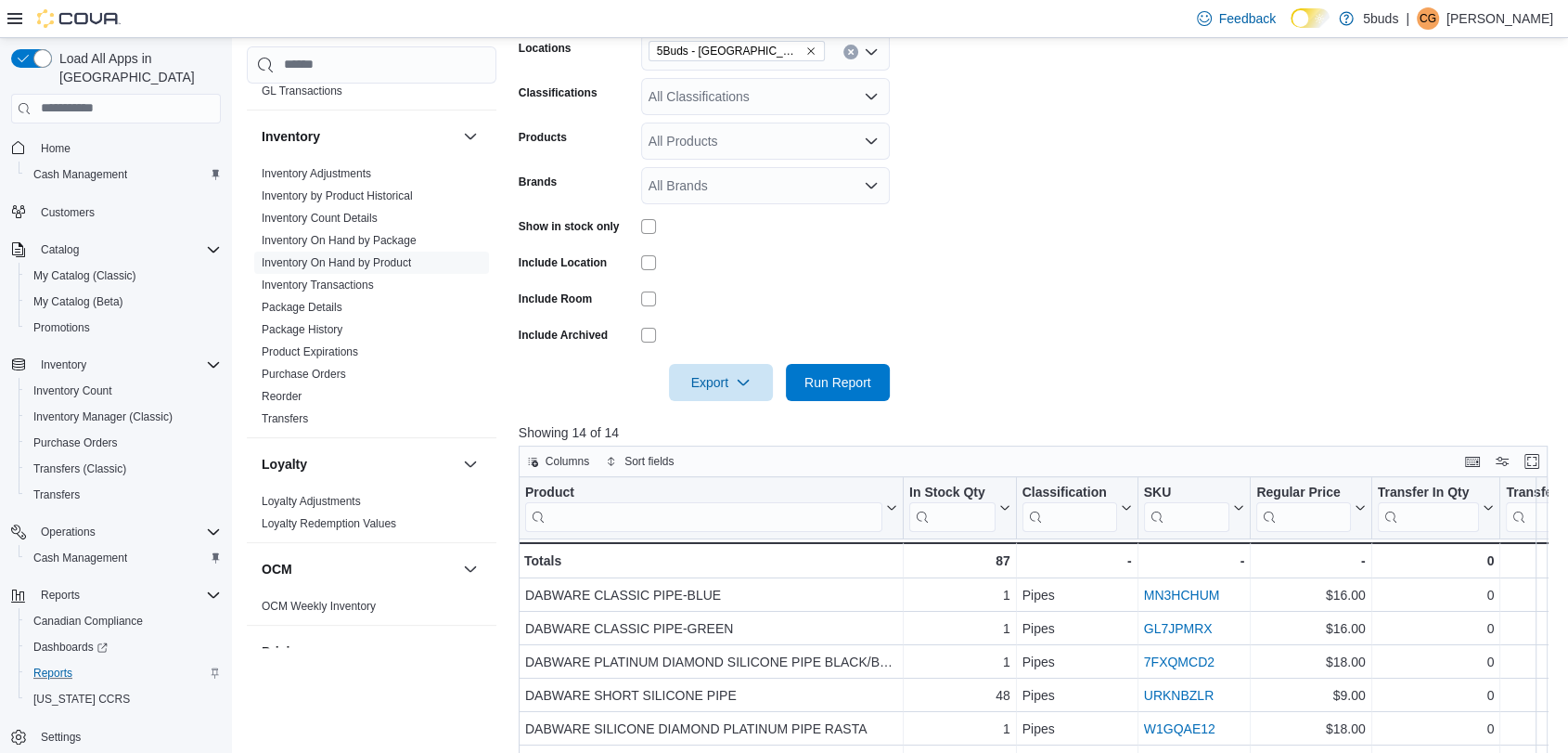
click at [694, 164] on form "Locations 5Buds - Weyburn Classifications All Classifications Products All Prod…" at bounding box center [1039, 205] width 1040 height 389
click at [697, 151] on div "All Products" at bounding box center [765, 141] width 249 height 37
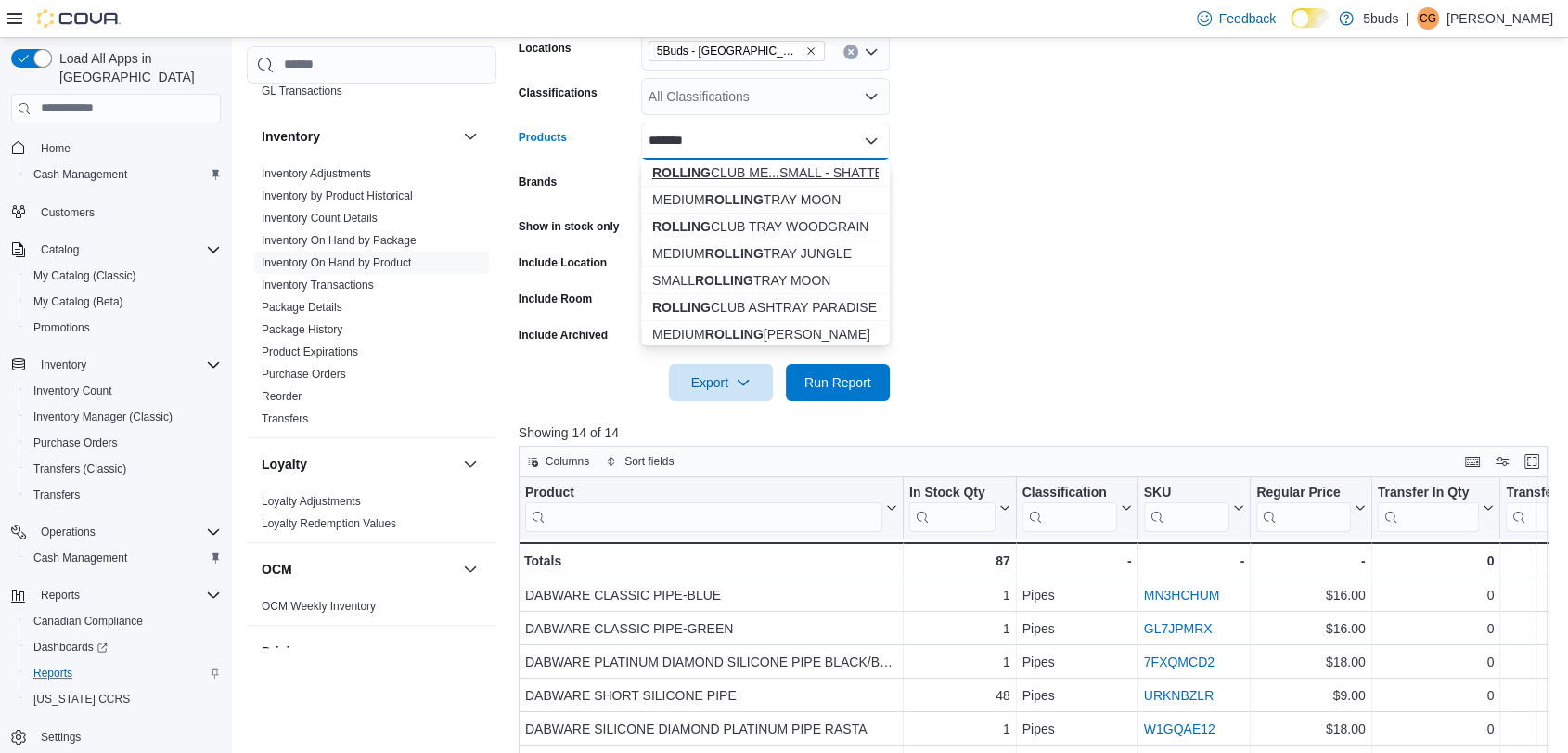
type input "*******"
click at [753, 168] on div "ROLLING CLUB ME...SMALL - SHATTER" at bounding box center [766, 172] width 227 height 19
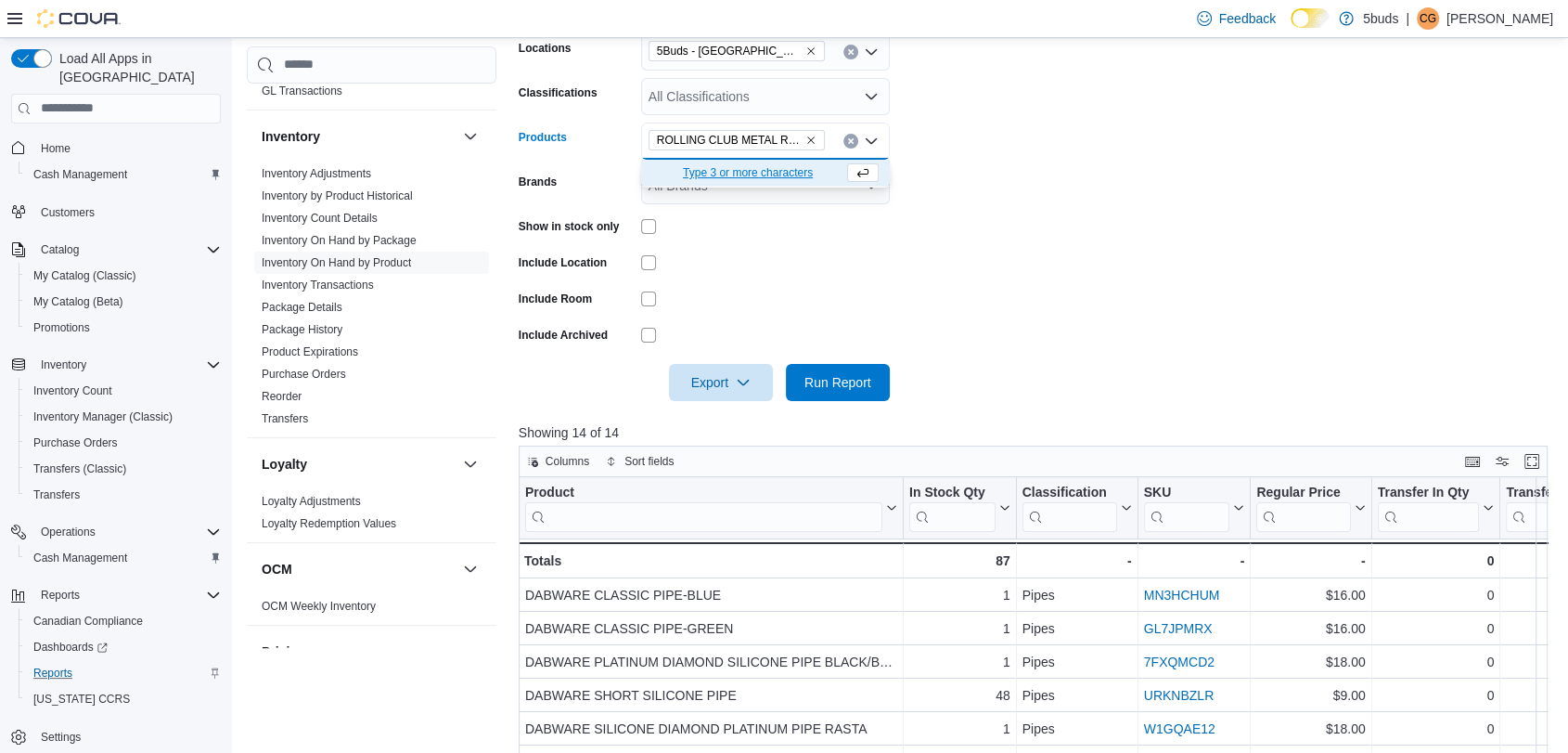
click at [962, 210] on form "Locations 5Buds - Weyburn Classifications All Classifications Products ROLLING …" at bounding box center [1039, 205] width 1040 height 389
click at [831, 388] on span "Run Report" at bounding box center [837, 381] width 66 height 19
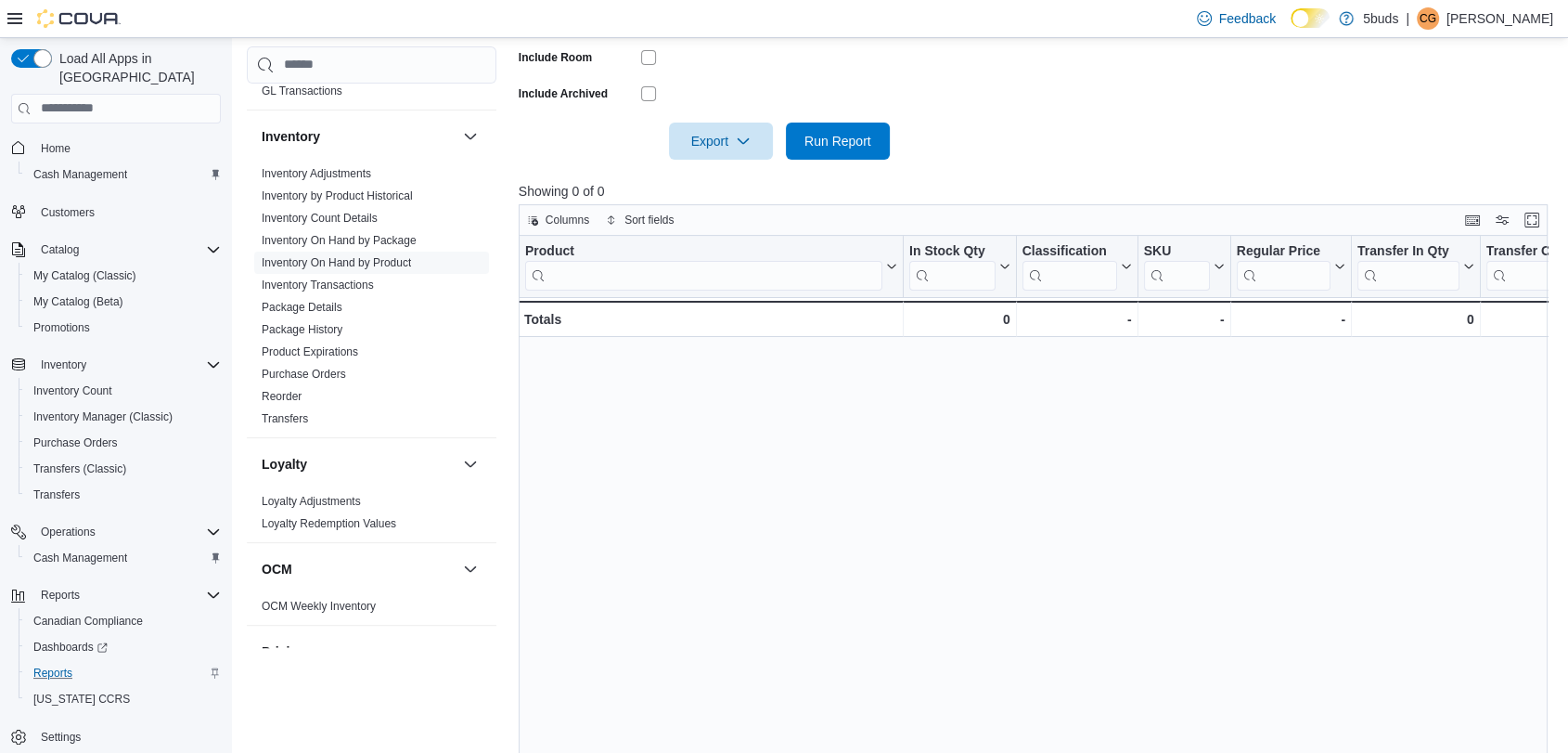
scroll to position [312, 0]
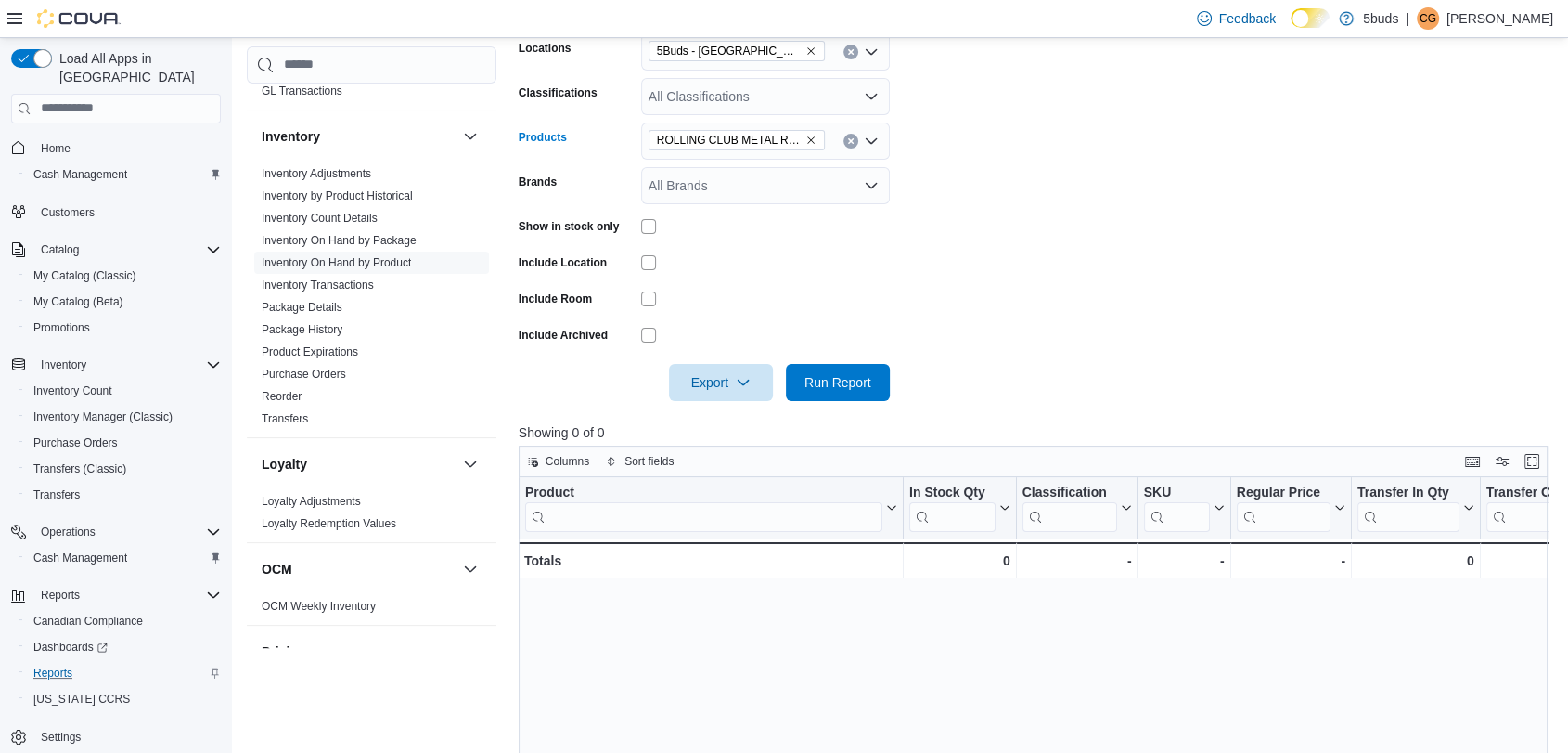
click at [809, 137] on icon "Remove ROLLING CLUB METAL ROLLING TRAY - SMALL - SHATTER from selection in this…" at bounding box center [810, 140] width 11 height 11
drag, startPoint x: 753, startPoint y: 225, endPoint x: 732, endPoint y: 208, distance: 27.0
click at [752, 221] on div at bounding box center [765, 226] width 249 height 15
click at [721, 192] on div "All Brands" at bounding box center [765, 185] width 249 height 37
type input "*****"
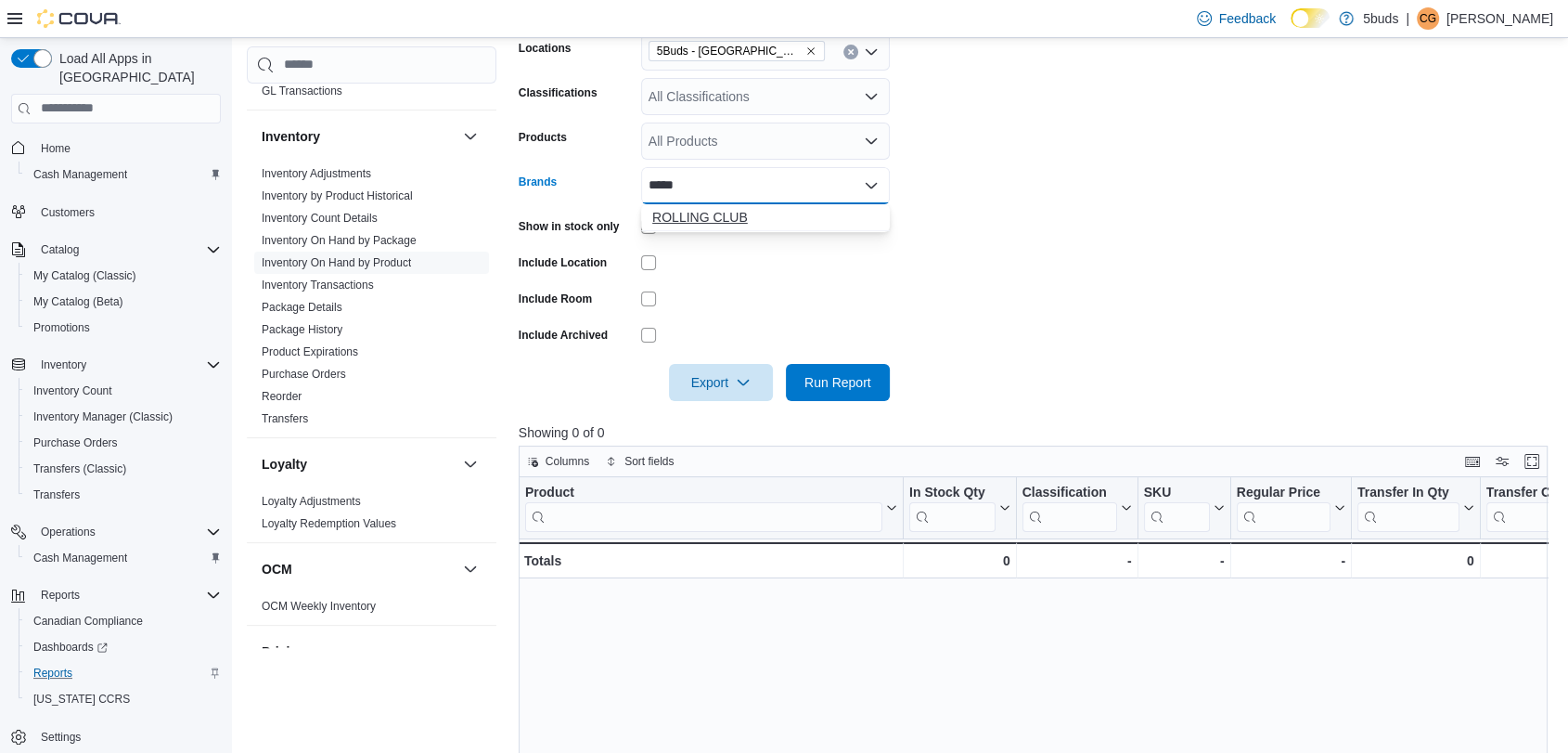
click at [727, 221] on span "ROLLING CLUB" at bounding box center [766, 217] width 227 height 19
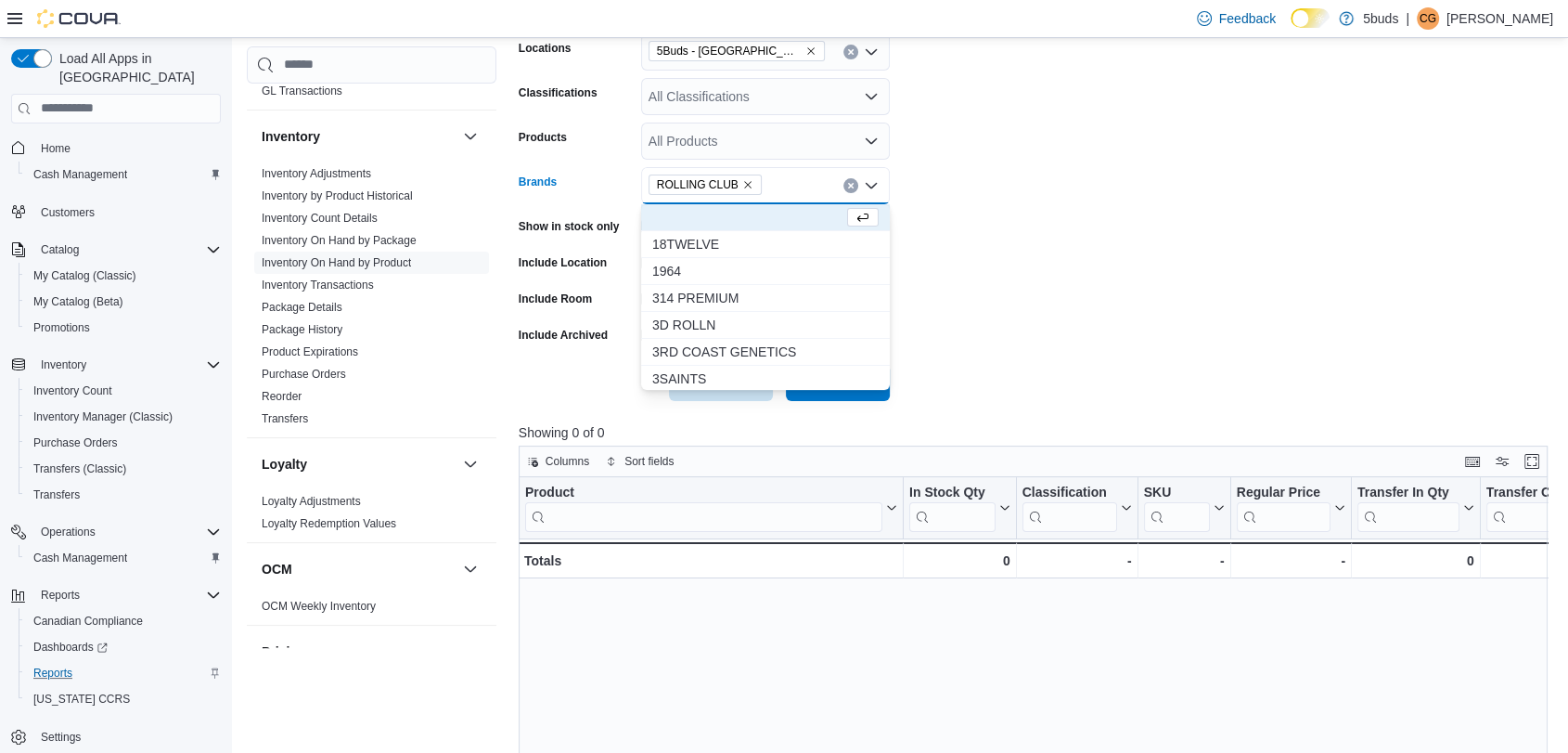
drag, startPoint x: 1038, startPoint y: 298, endPoint x: 907, endPoint y: 345, distance: 139.2
click at [1026, 299] on form "Locations 5Buds - Weyburn Classifications All Classifications Products All Prod…" at bounding box center [1039, 205] width 1040 height 389
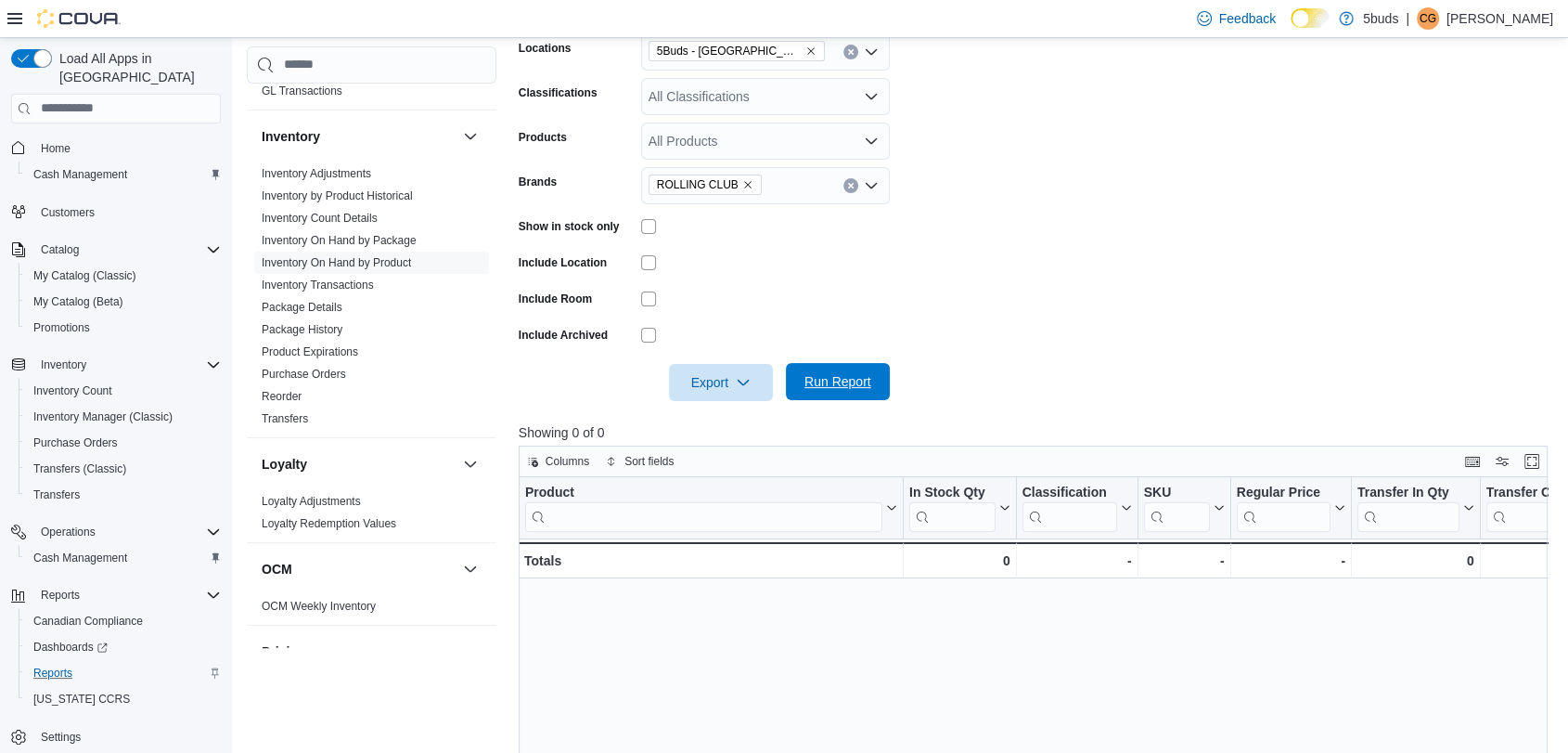
click at [846, 374] on span "Run Report" at bounding box center [837, 381] width 66 height 19
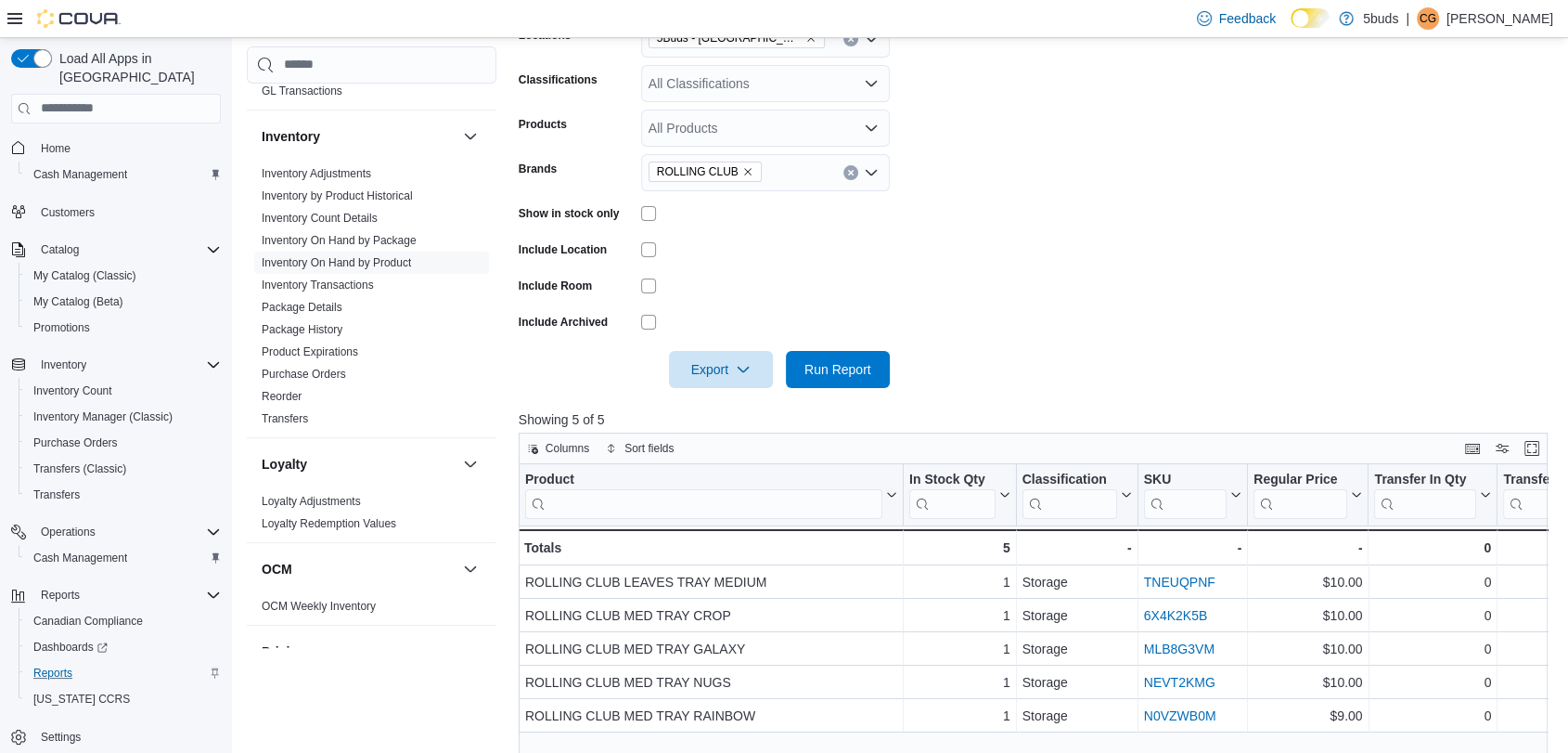
scroll to position [312, 0]
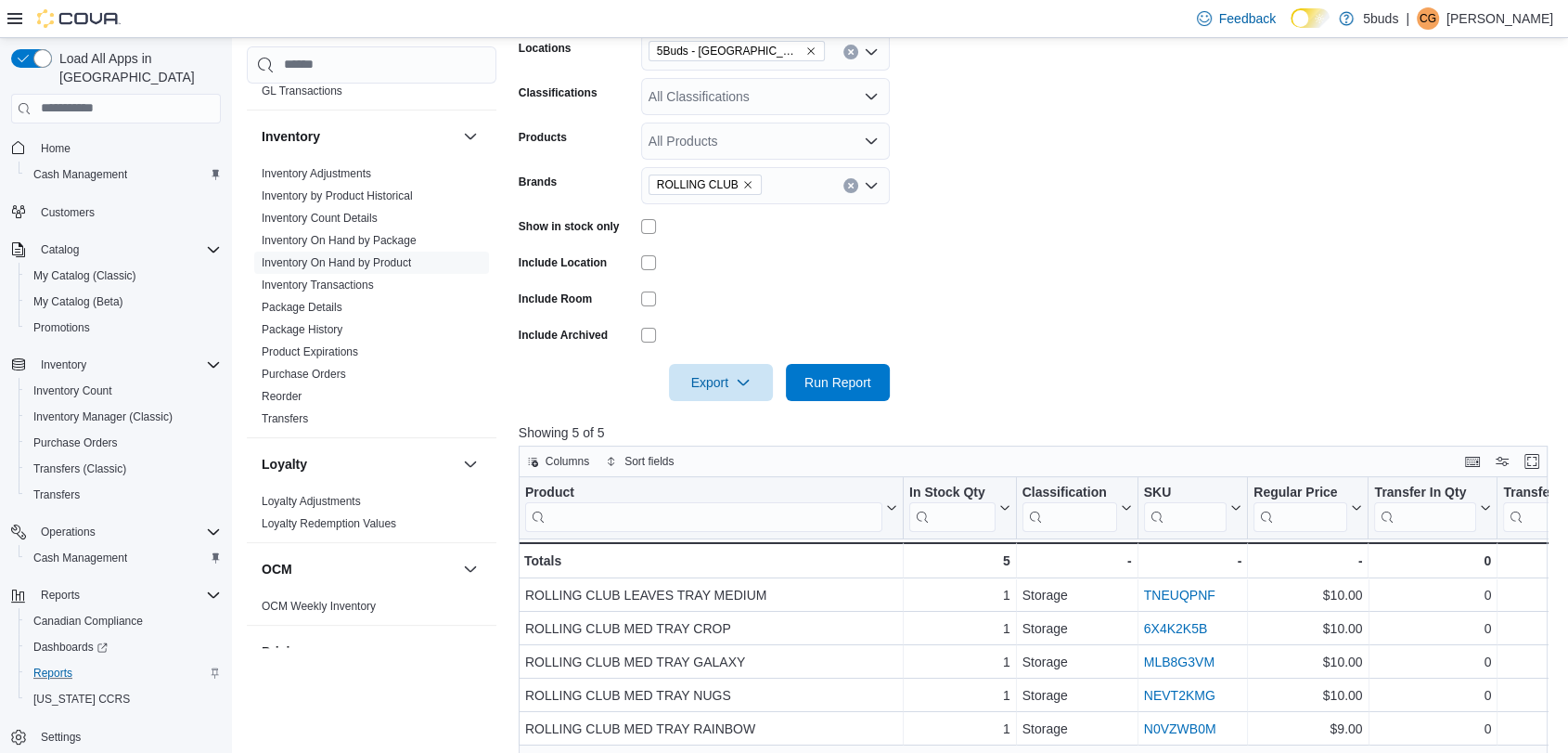
click at [742, 183] on icon "Remove ROLLING CLUB from selection in this group" at bounding box center [747, 184] width 11 height 11
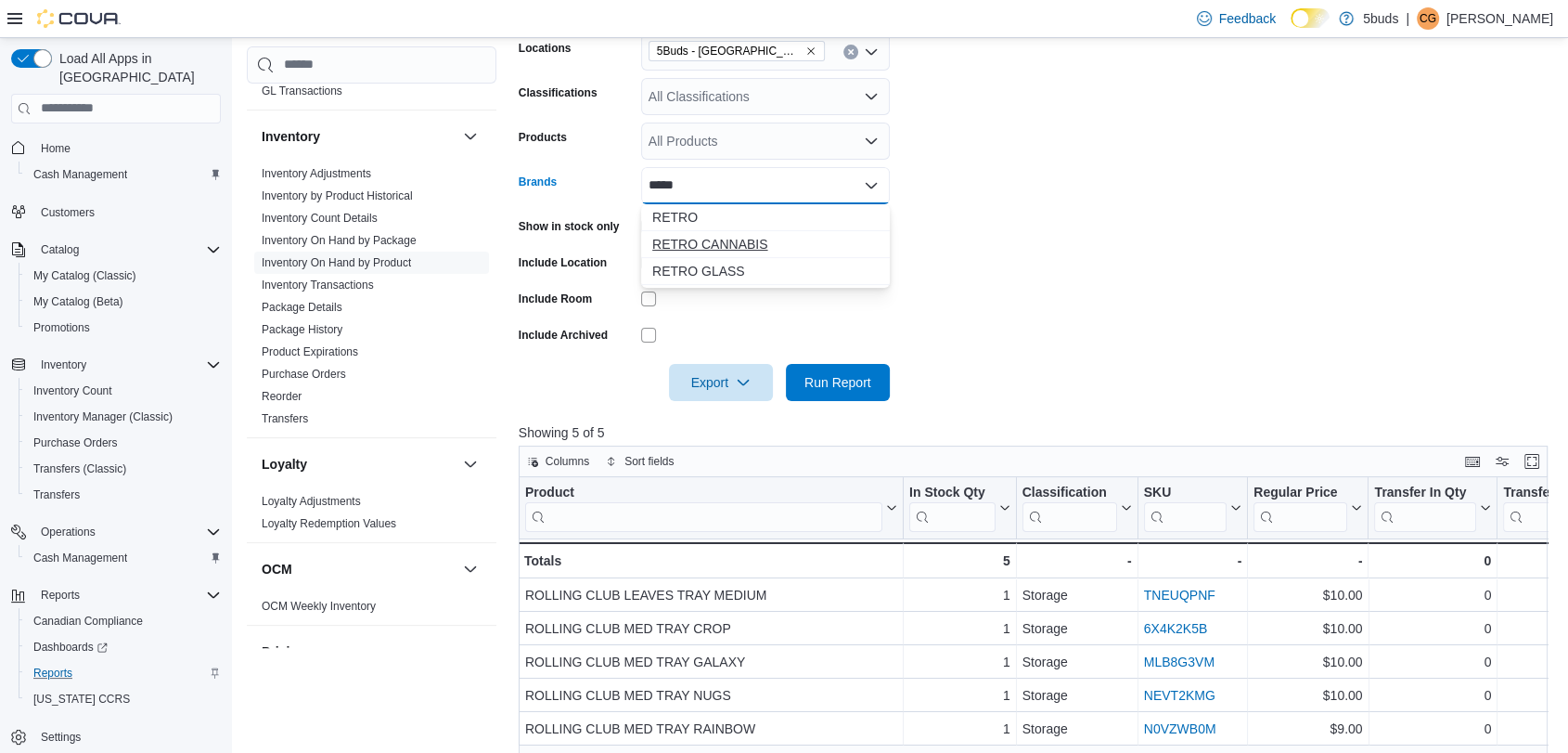
type input "*****"
click at [748, 239] on span "RETRO CANNABIS" at bounding box center [766, 244] width 227 height 19
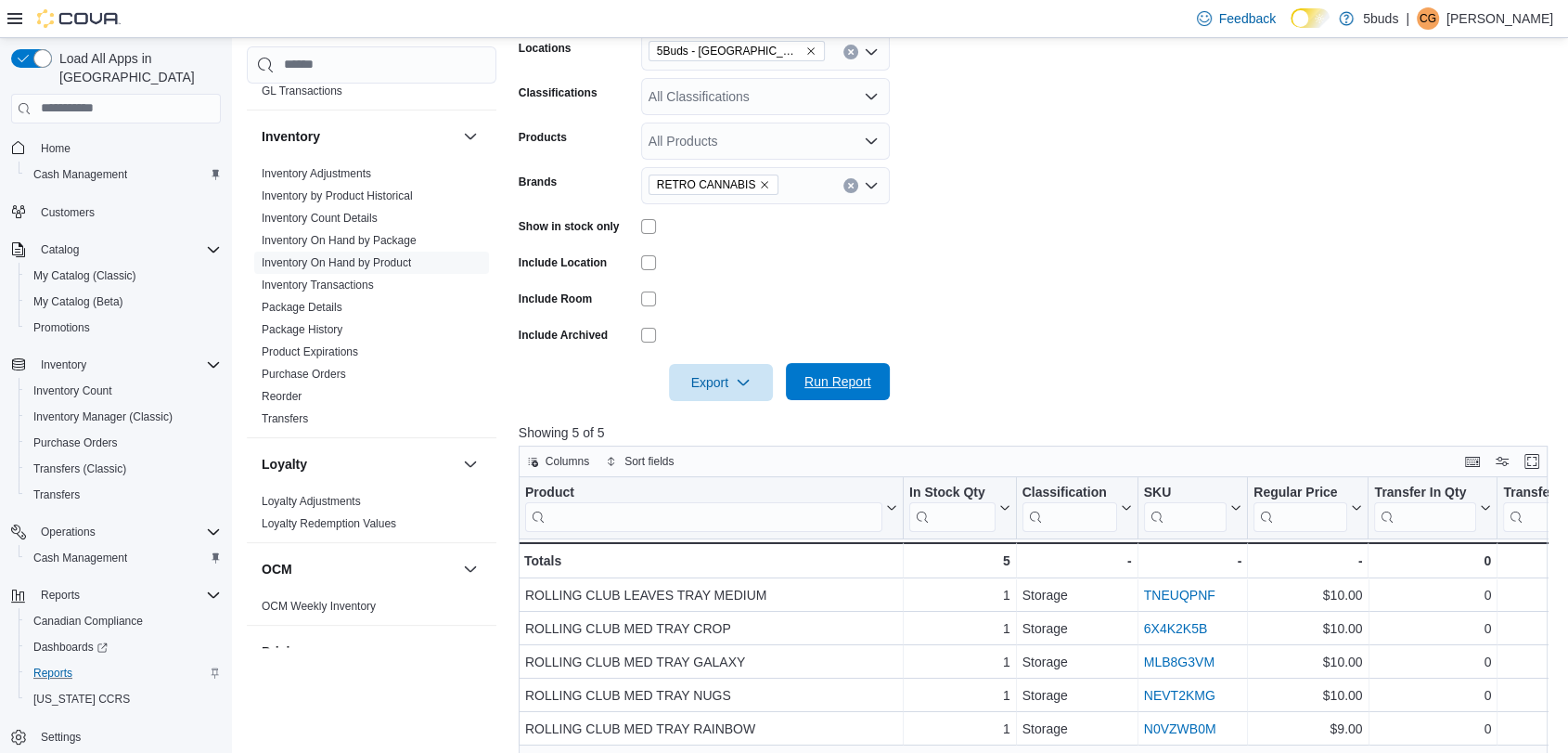
click at [878, 396] on span "Run Report" at bounding box center [838, 380] width 81 height 37
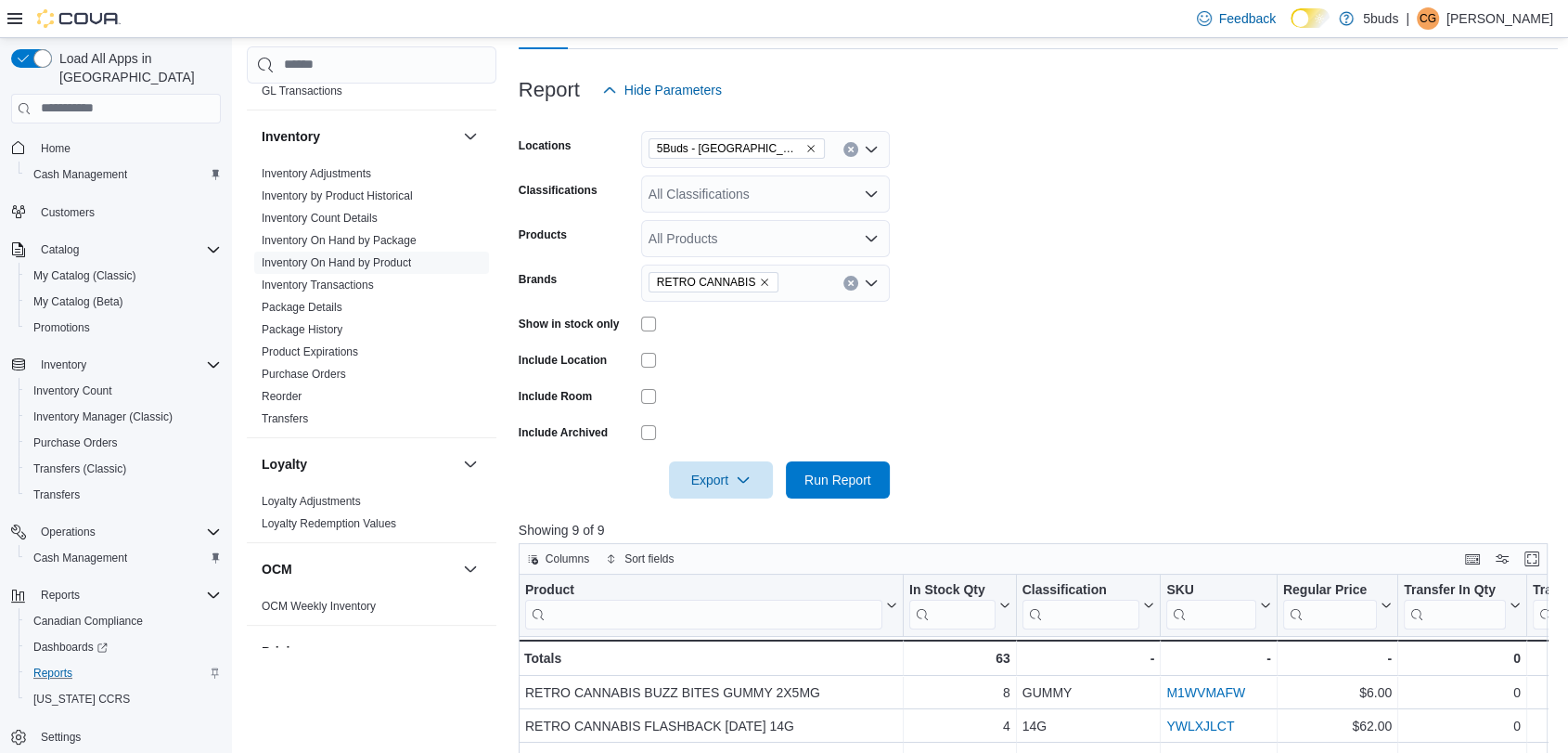
scroll to position [105, 0]
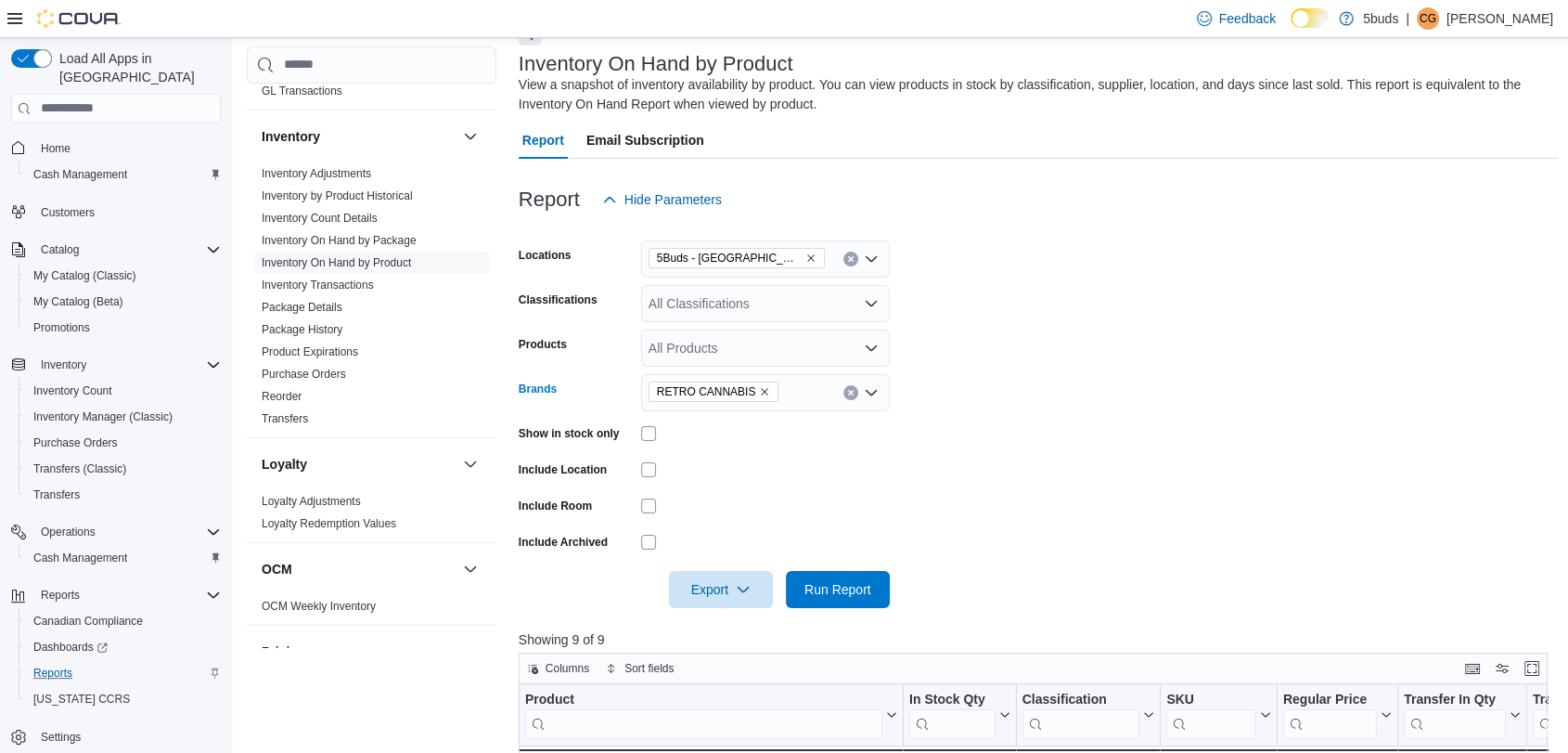
click at [760, 390] on span "RETRO CANNABIS" at bounding box center [714, 391] width 131 height 21
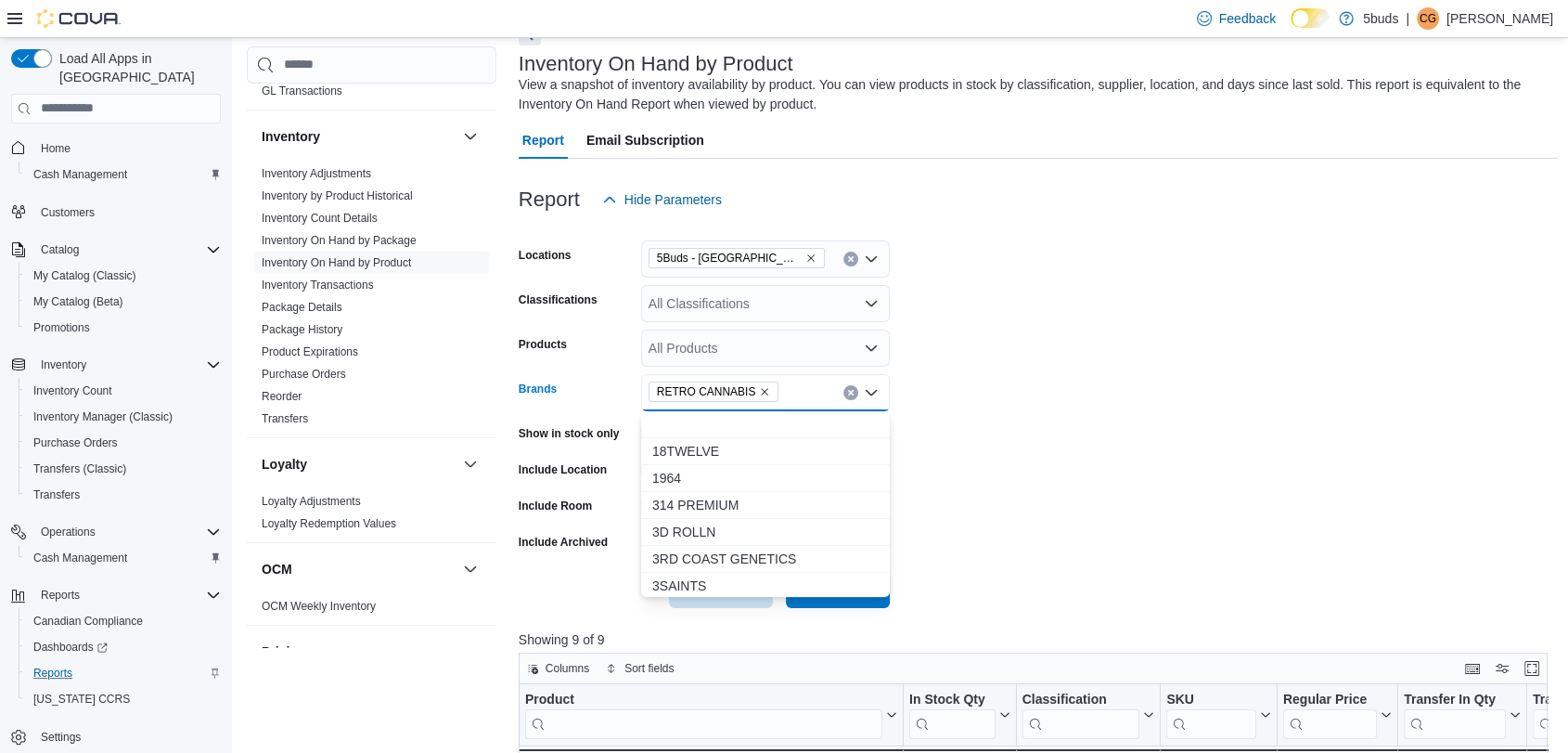
click at [762, 390] on icon "Remove RETRO CANNABIS from selection in this group" at bounding box center [765, 391] width 7 height 7
click at [733, 344] on div "All Products" at bounding box center [765, 348] width 249 height 37
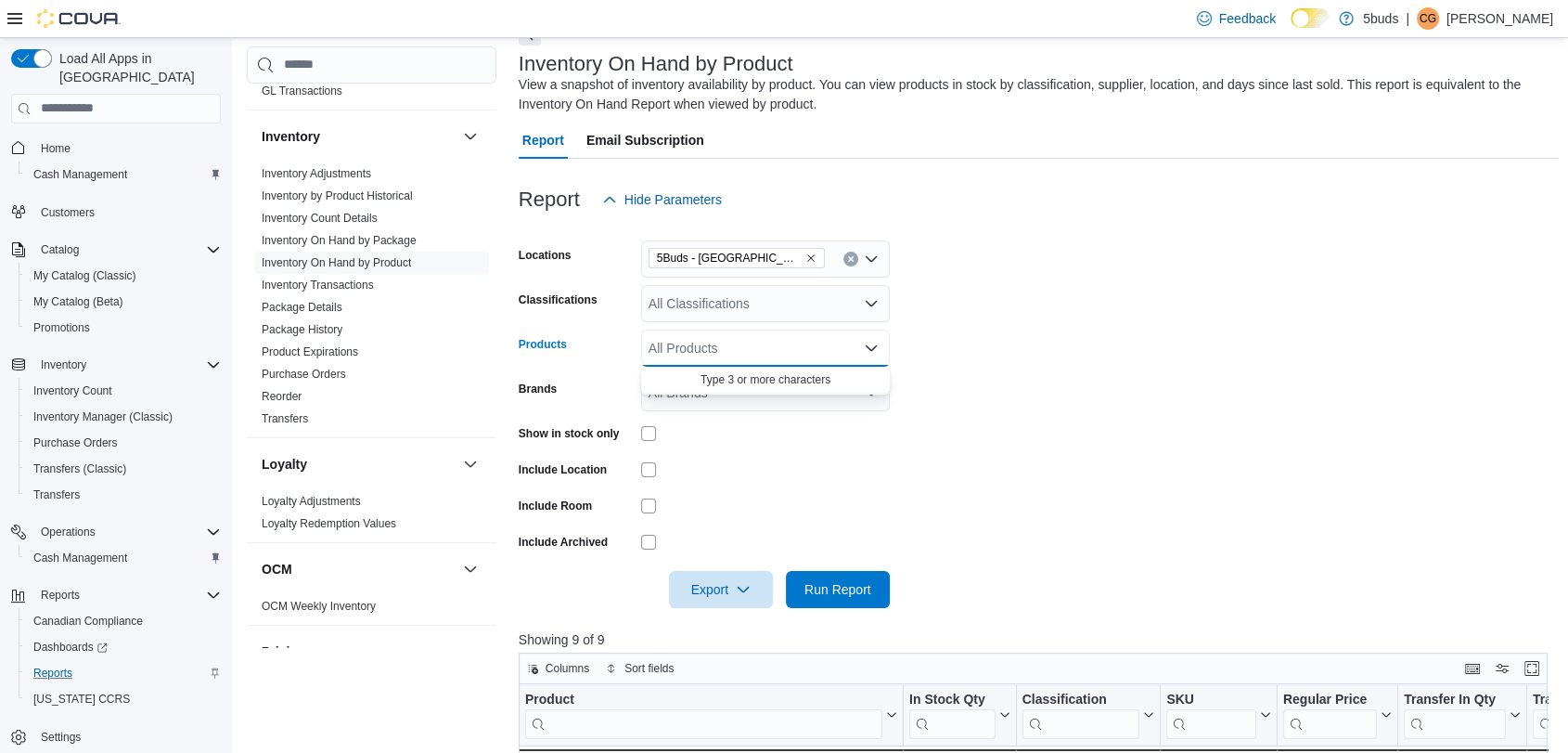
click at [779, 302] on div "All Classifications" at bounding box center [765, 303] width 249 height 37
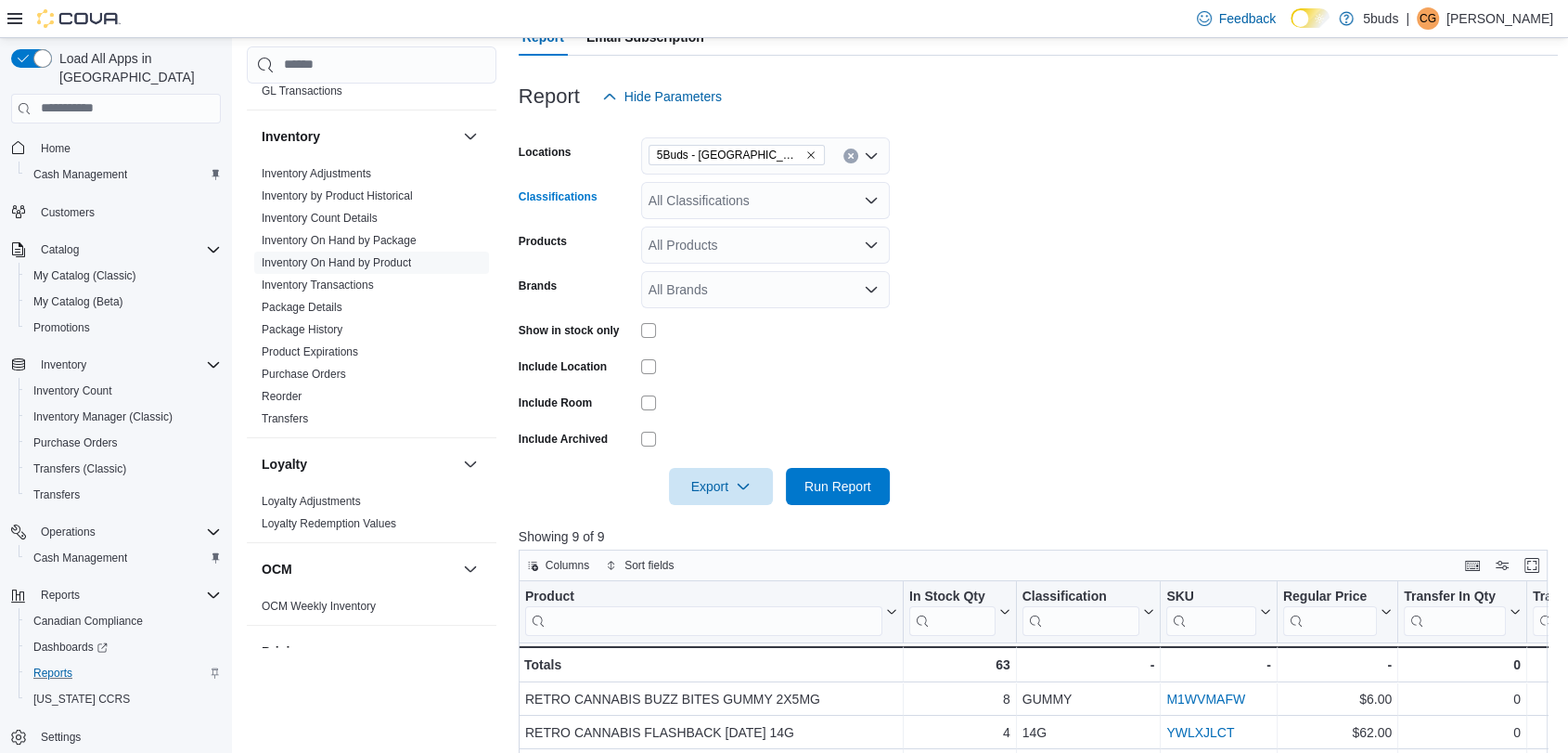
click at [718, 206] on div "All Classifications Combo box. Selected. Combo box input. All Classifications. …" at bounding box center [765, 200] width 249 height 37
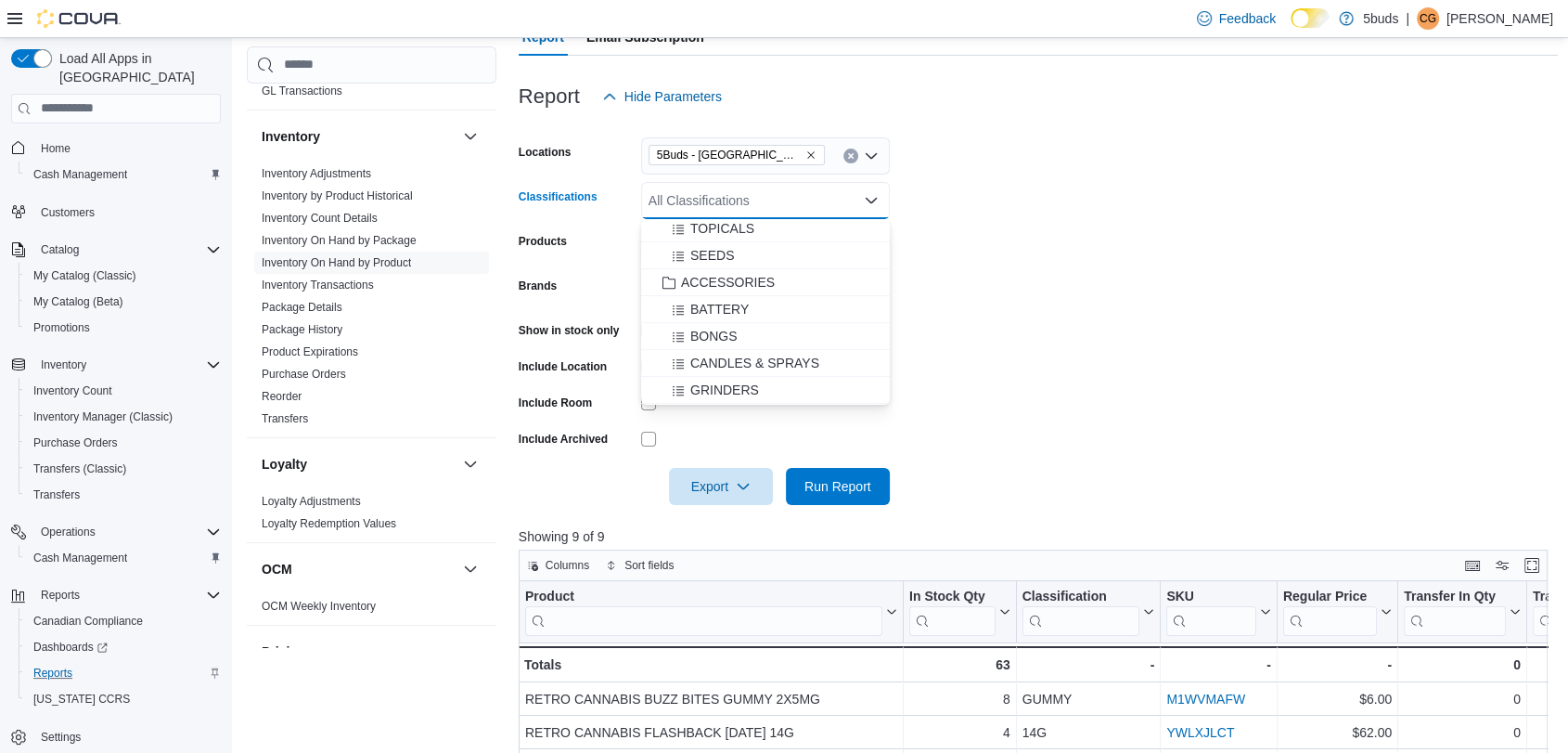
scroll to position [928, 0]
click at [769, 249] on span "ACCESSORIES" at bounding box center [728, 246] width 94 height 19
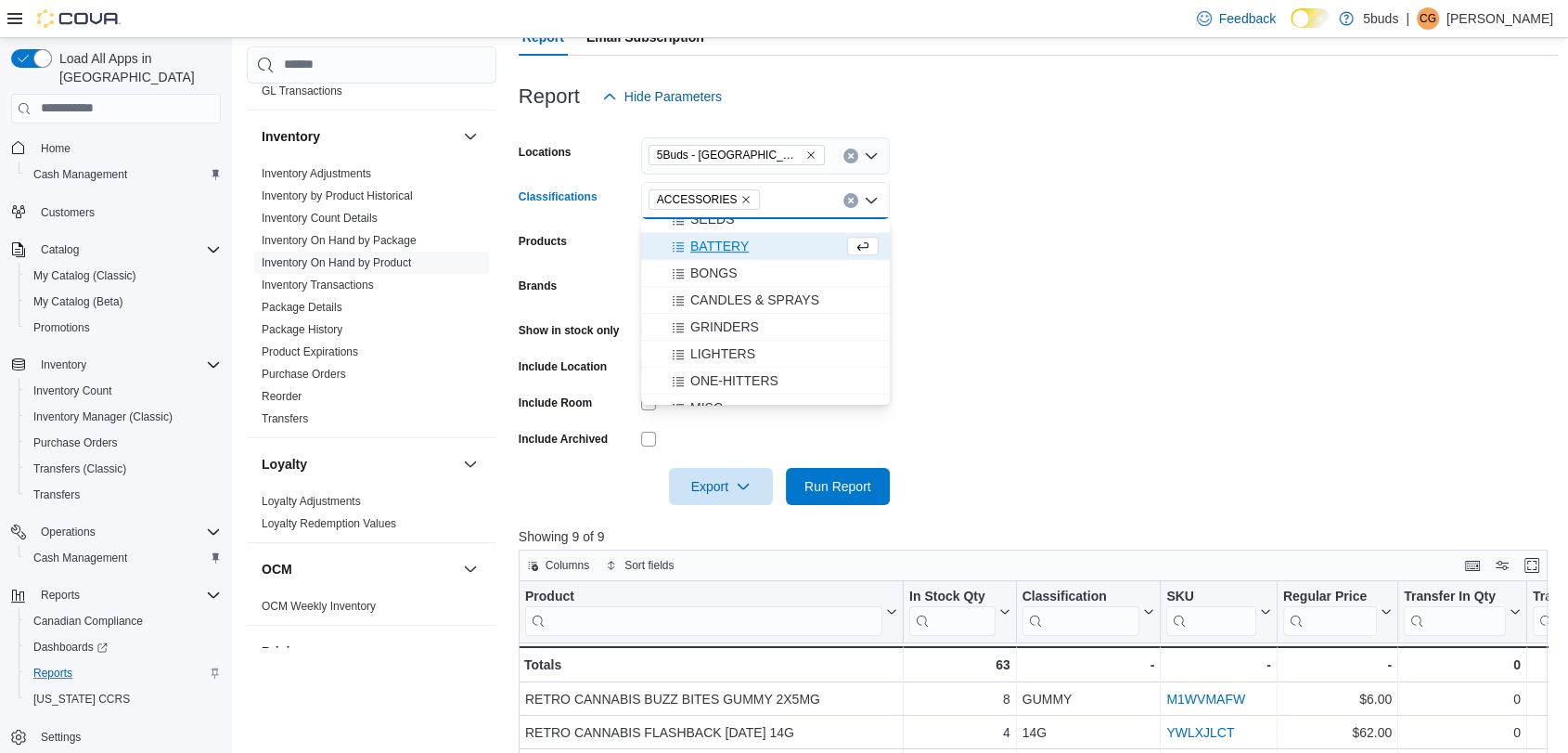
click at [1040, 322] on form "Locations 5Buds - Weyburn Classifications ACCESSORIES Combo box. Selected. ACCE…" at bounding box center [1039, 309] width 1040 height 389
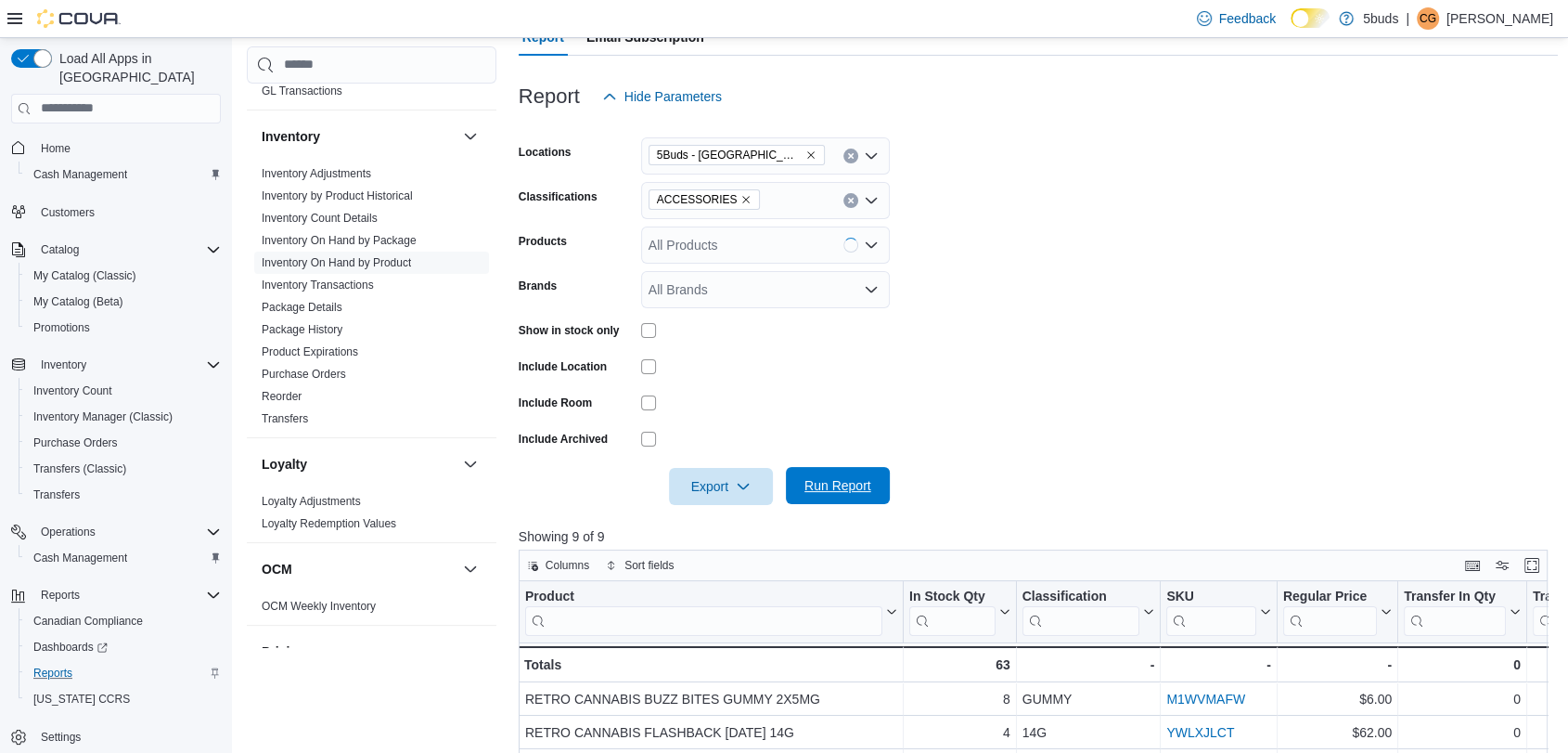
click at [846, 473] on span "Run Report" at bounding box center [838, 484] width 81 height 37
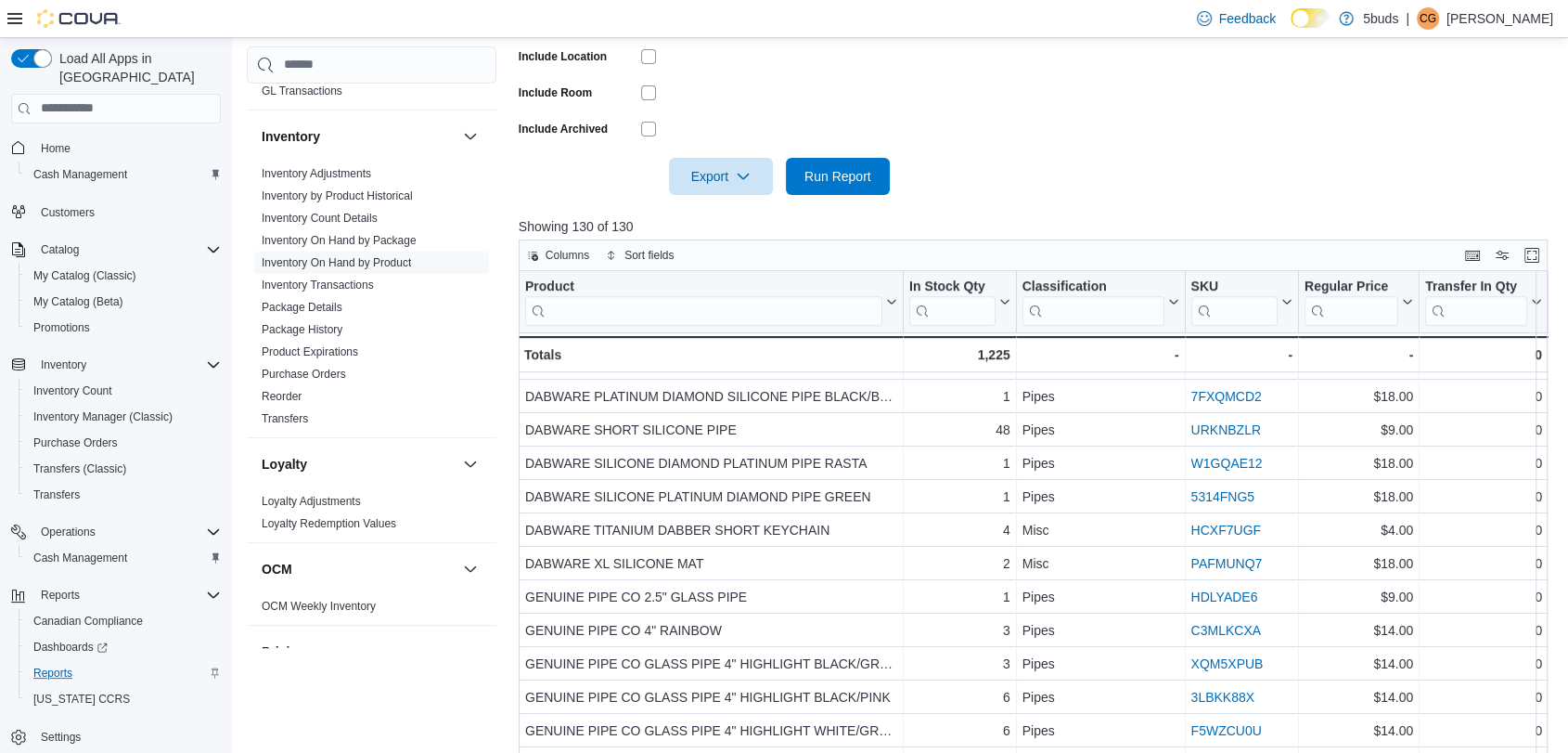
scroll to position [312, 0]
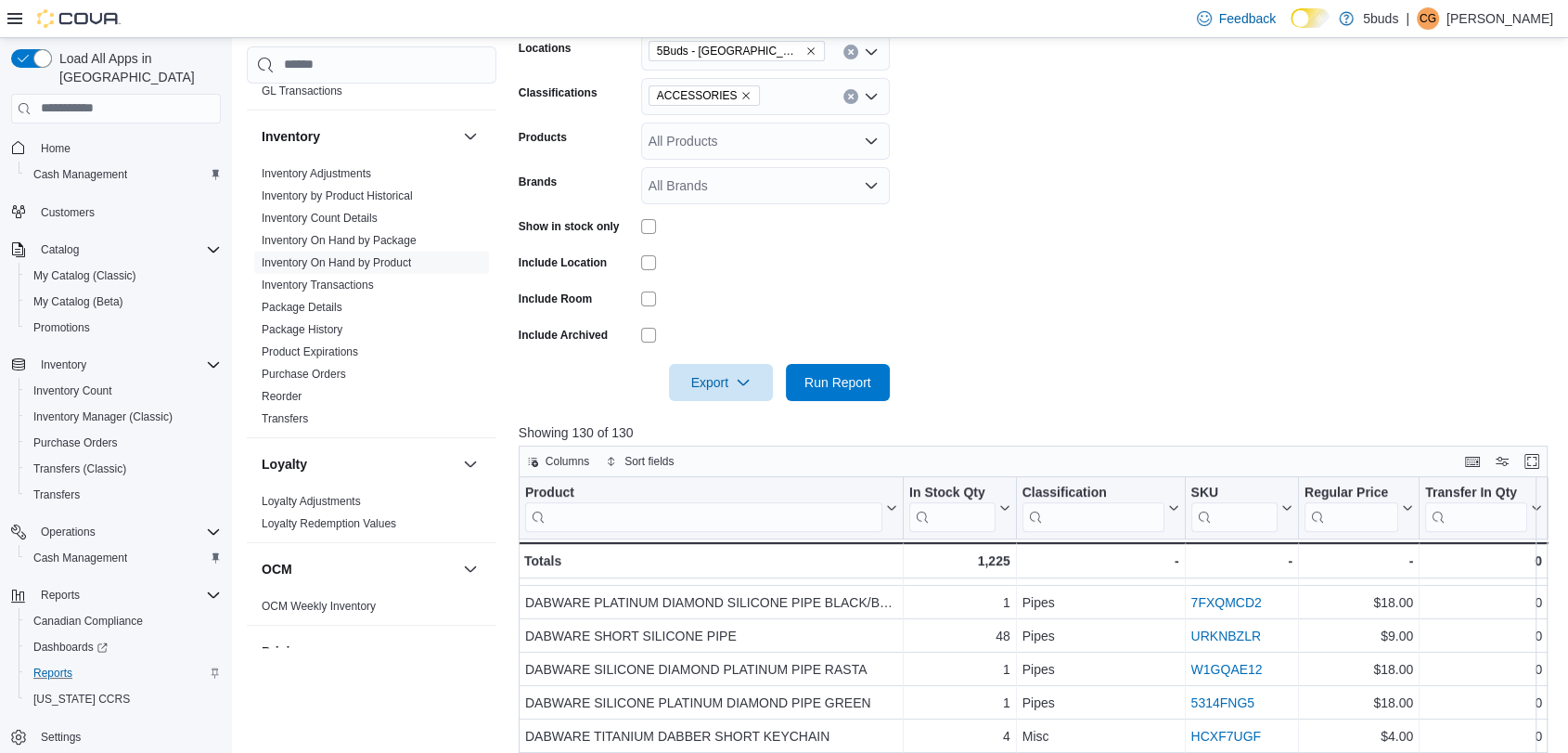
click at [741, 91] on icon "Remove ACCESSORIES from selection in this group" at bounding box center [746, 95] width 11 height 11
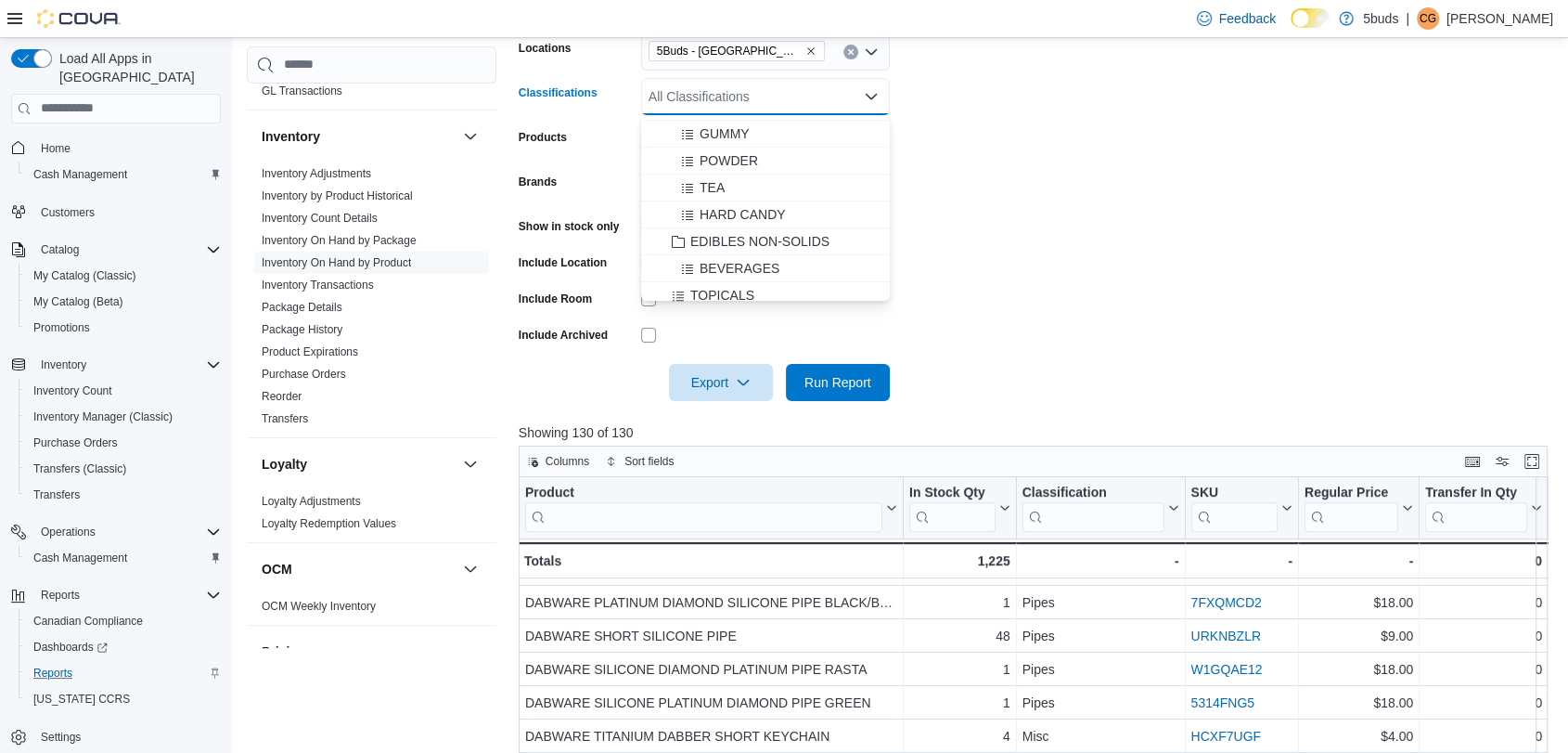
scroll to position [824, 0]
click at [744, 187] on span "TOPICALS" at bounding box center [722, 192] width 64 height 19
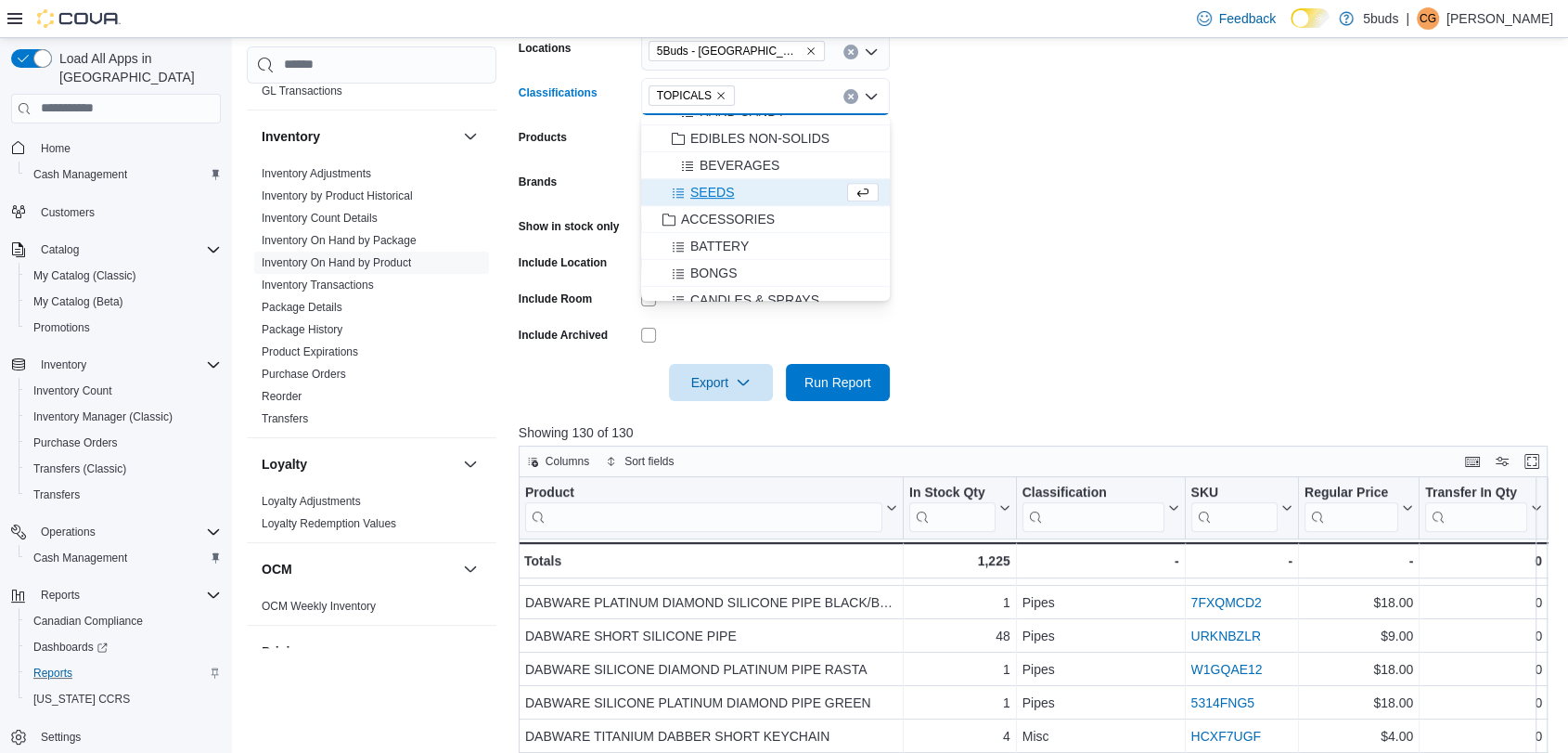
click at [984, 200] on form "Locations 5Buds - Weyburn Classifications TOPICALS Combo box. Selected. TOPICAL…" at bounding box center [1039, 205] width 1040 height 389
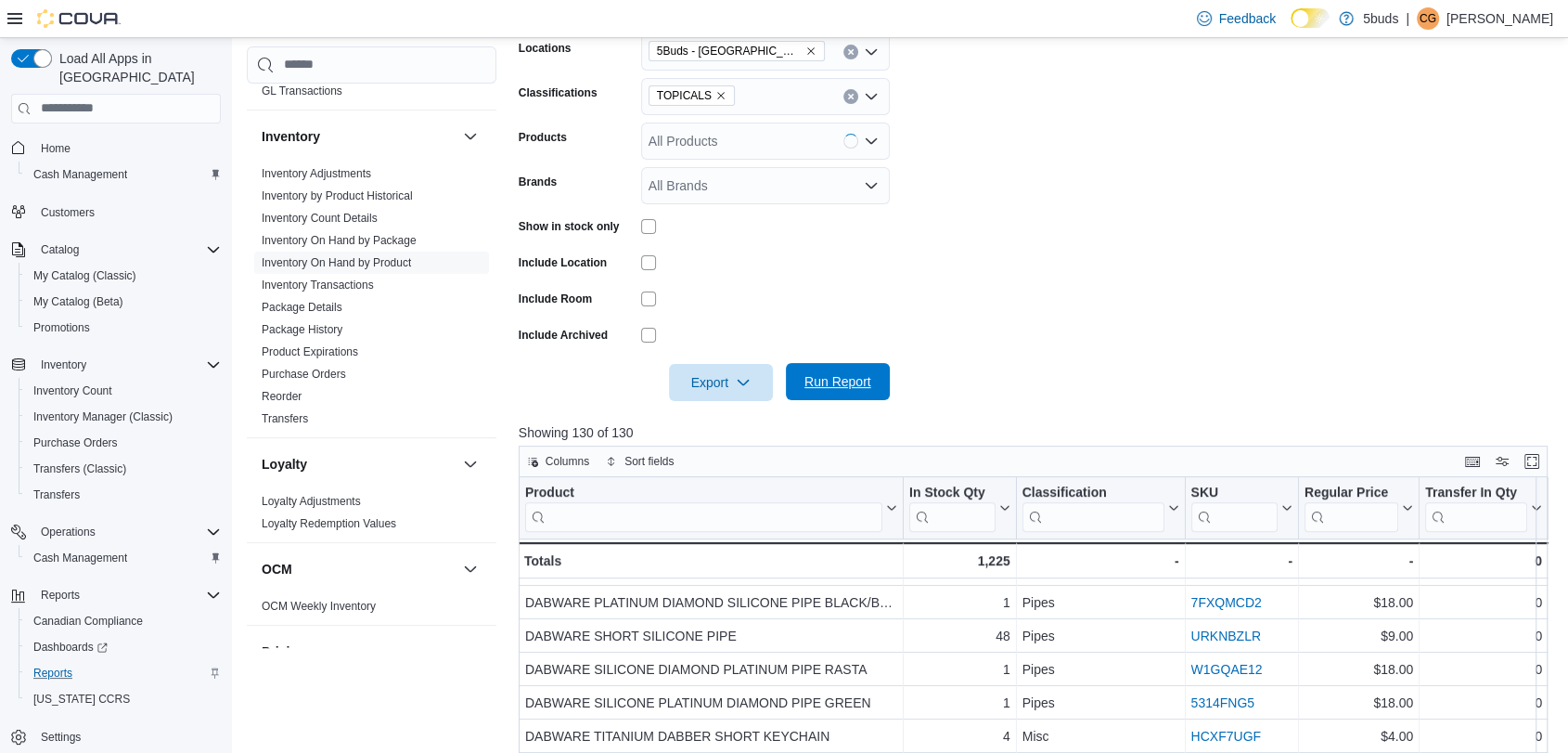
click at [851, 377] on span "Run Report" at bounding box center [837, 381] width 66 height 19
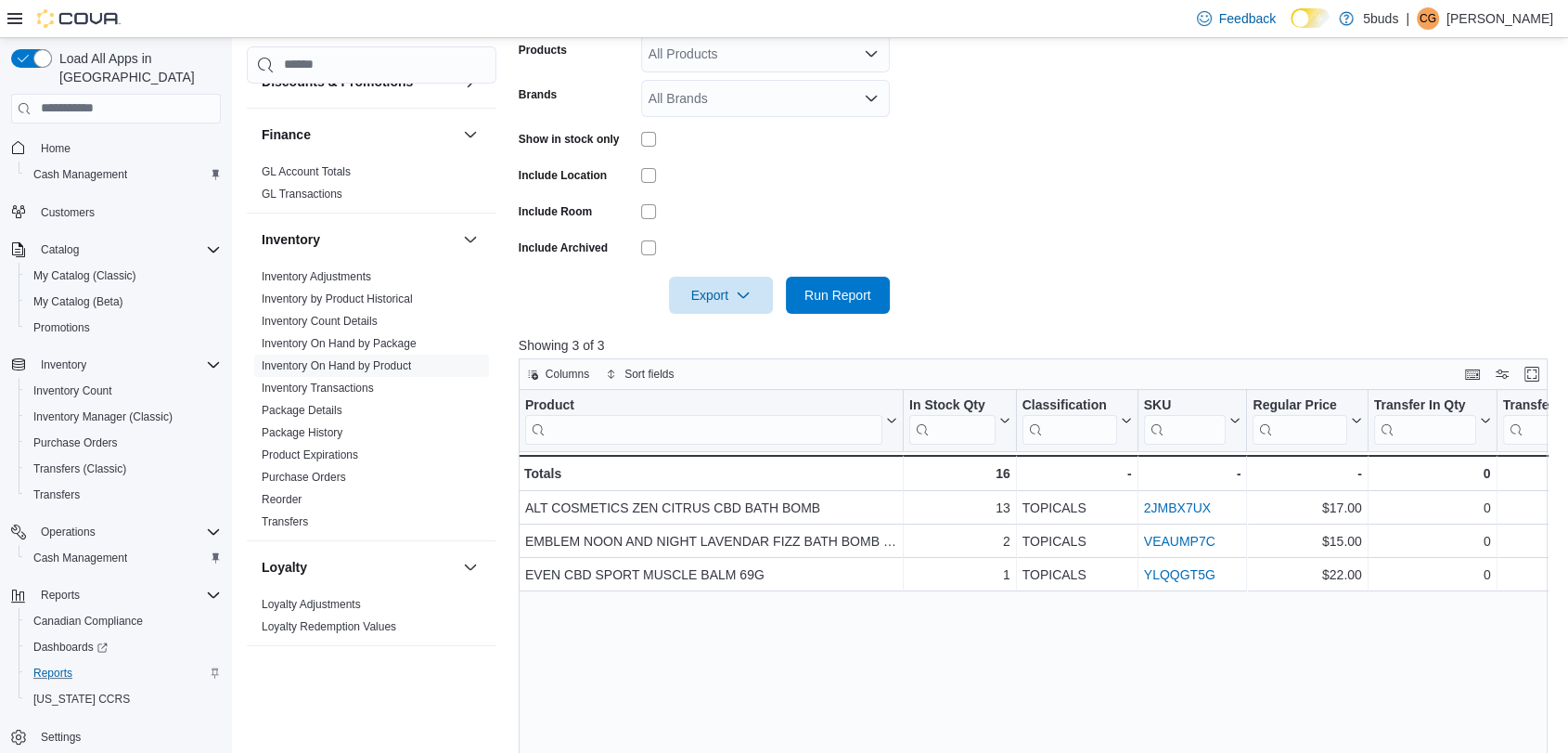
scroll to position [312, 0]
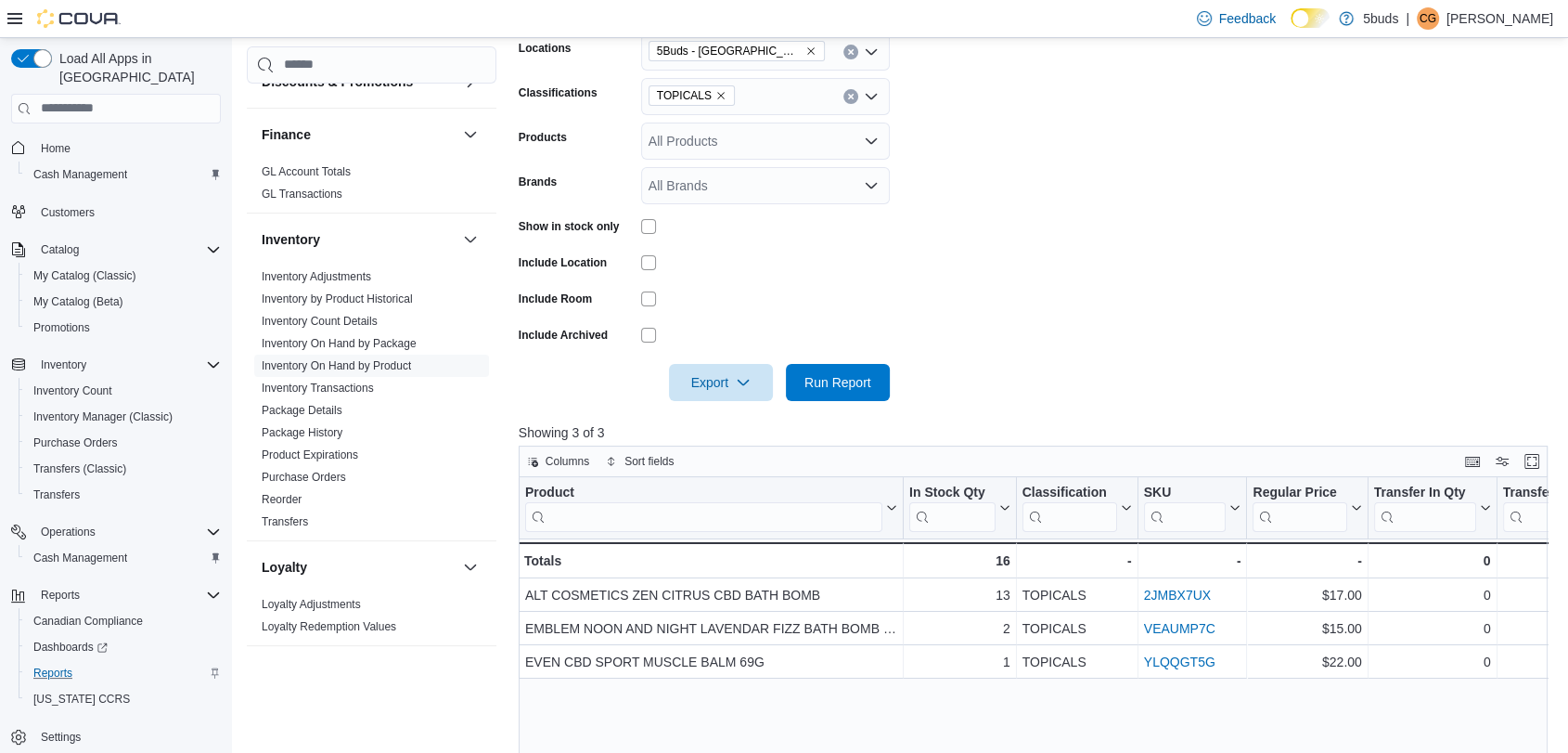
click at [715, 95] on icon "Remove TOPICALS from selection in this group" at bounding box center [720, 95] width 11 height 11
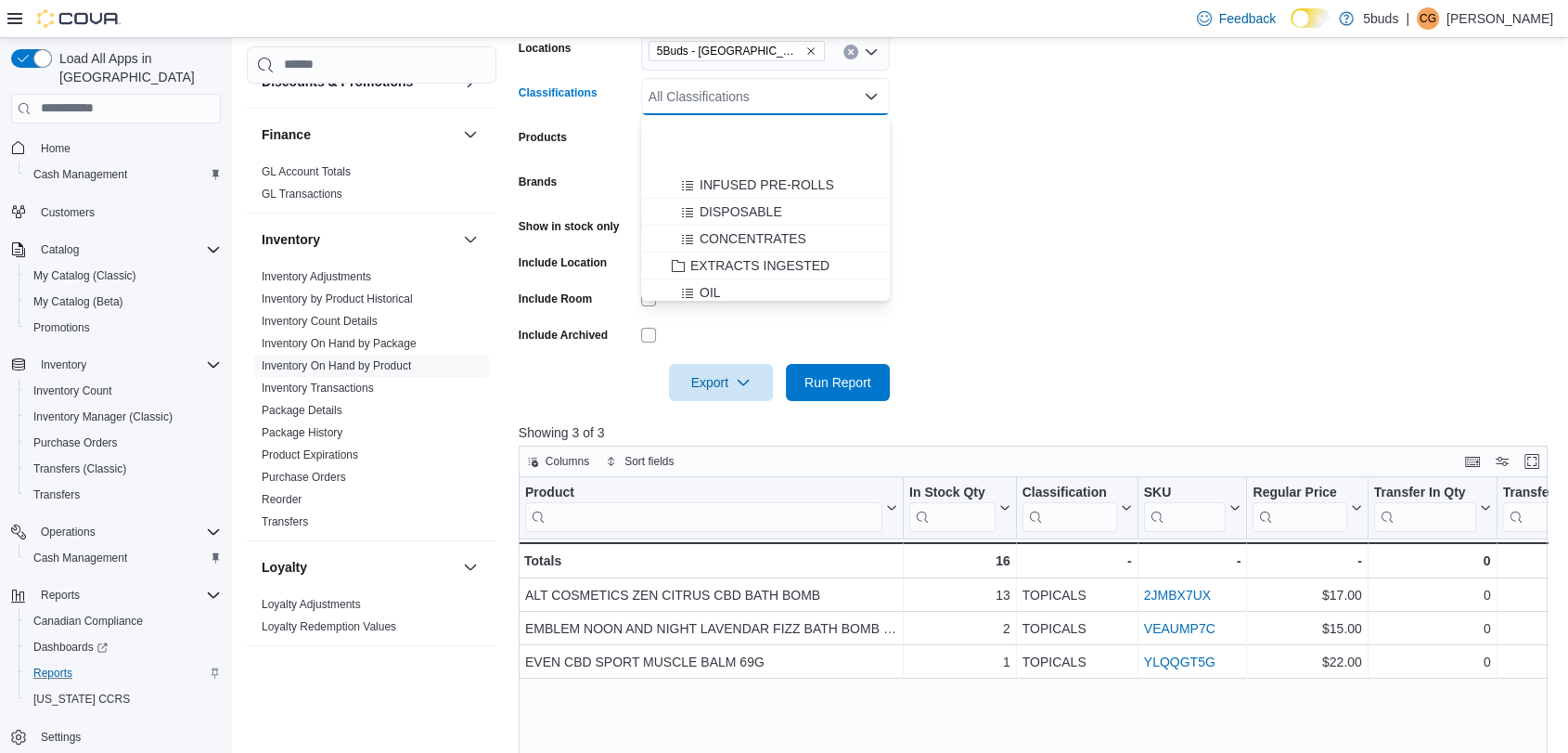
scroll to position [515, 0]
click at [735, 226] on span "CAPSULES" at bounding box center [734, 232] width 69 height 19
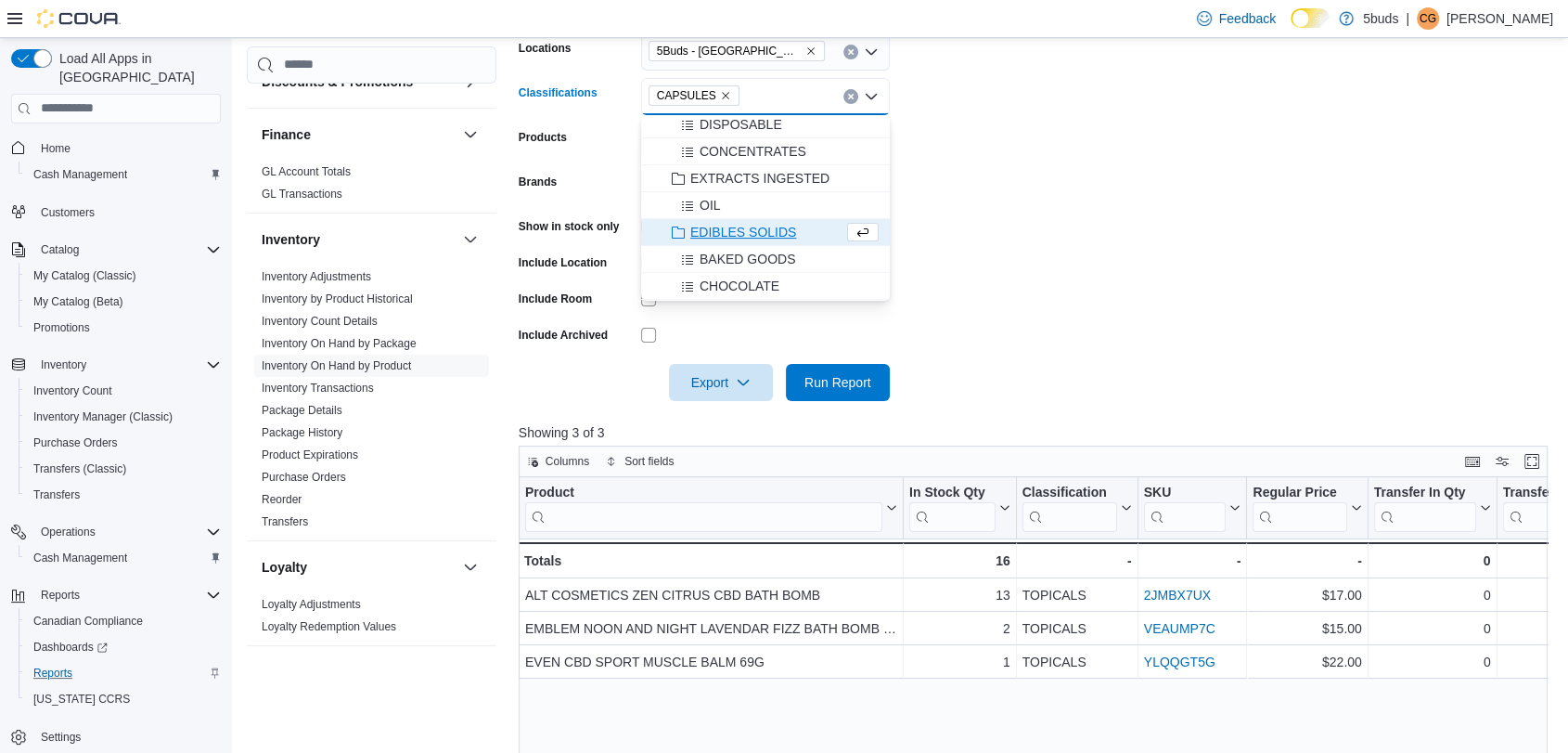
click at [896, 269] on form "Locations 5Buds - Weyburn Classifications CAPSULES Combo box. Selected. CAPSULE…" at bounding box center [1039, 205] width 1040 height 389
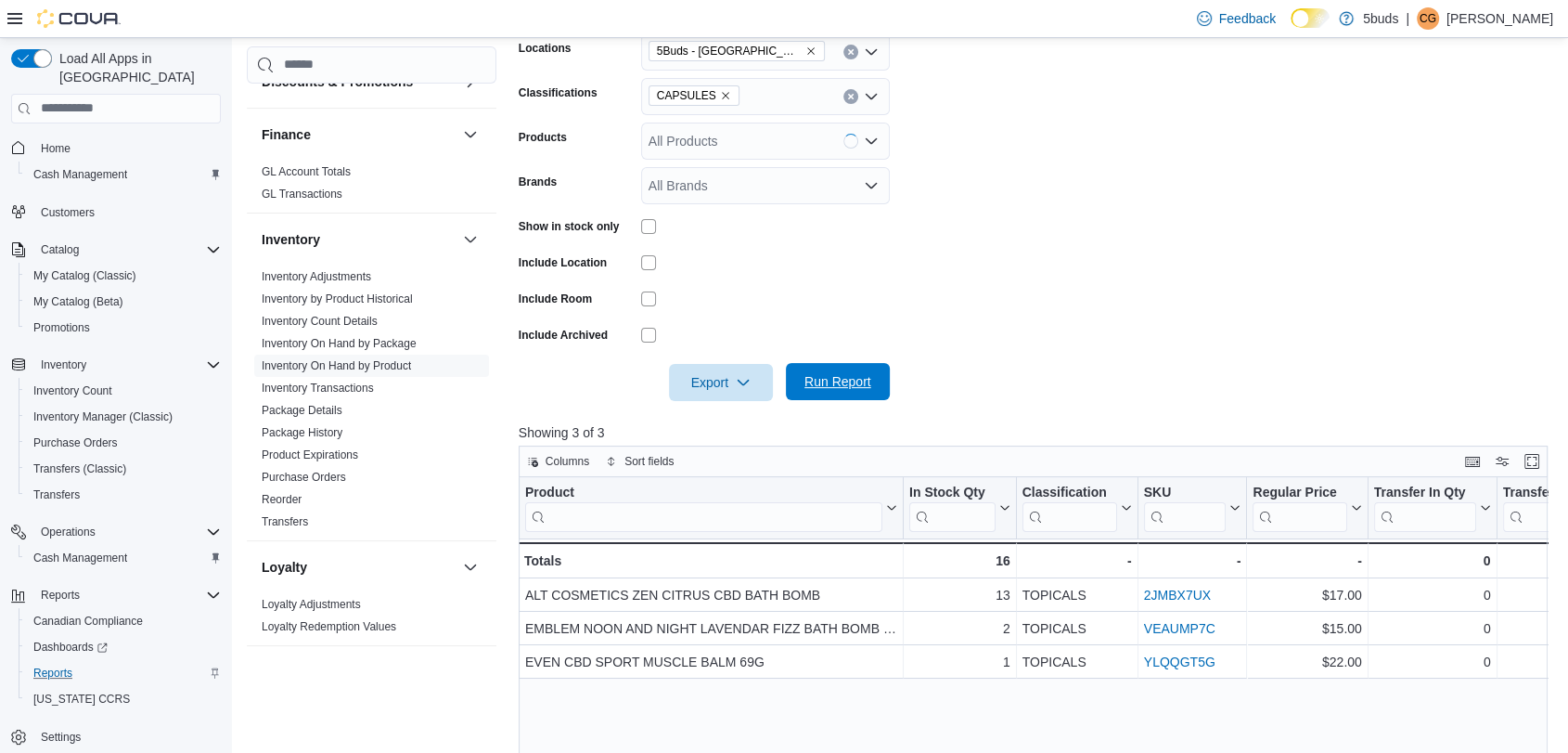
click at [851, 376] on span "Run Report" at bounding box center [837, 381] width 66 height 19
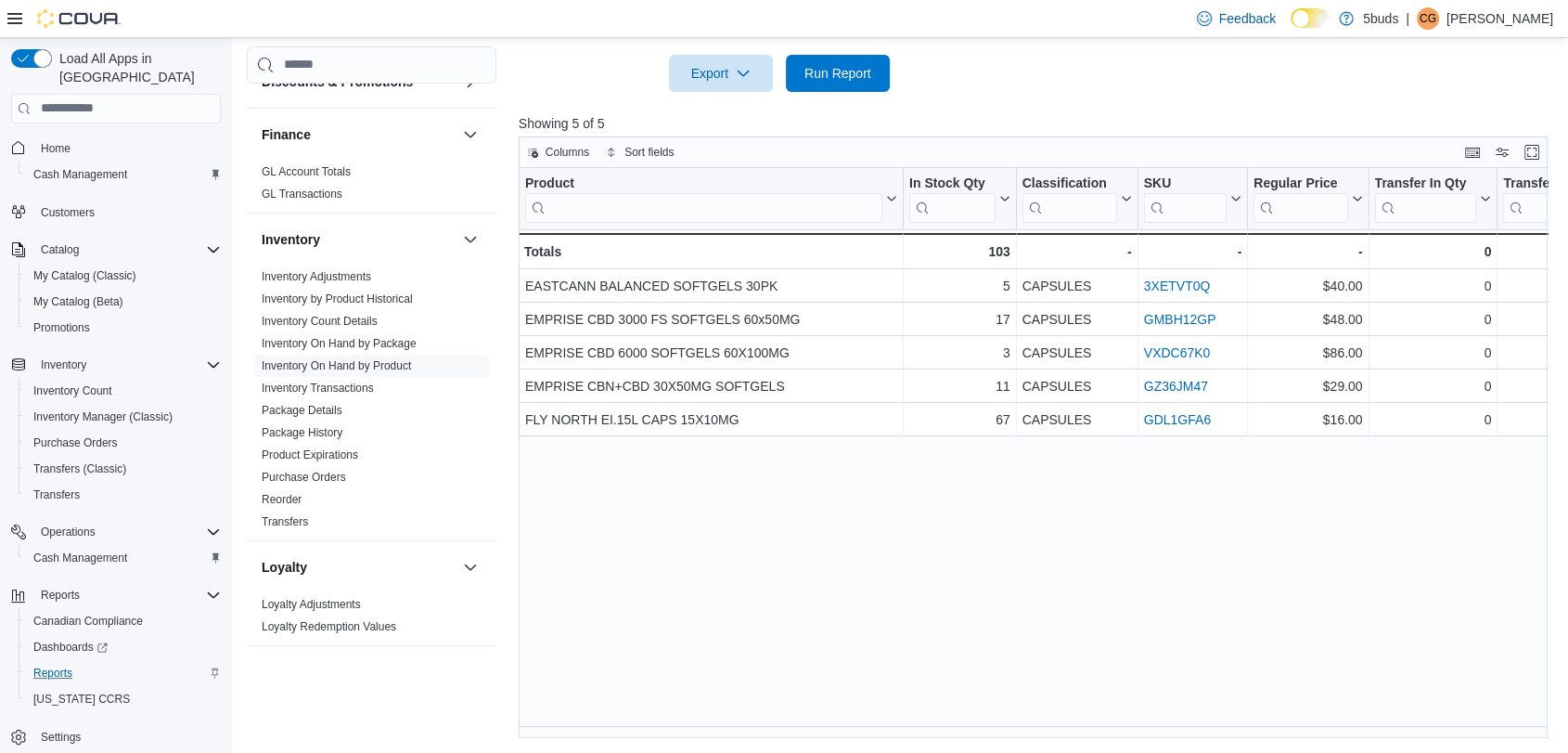
scroll to position [312, 0]
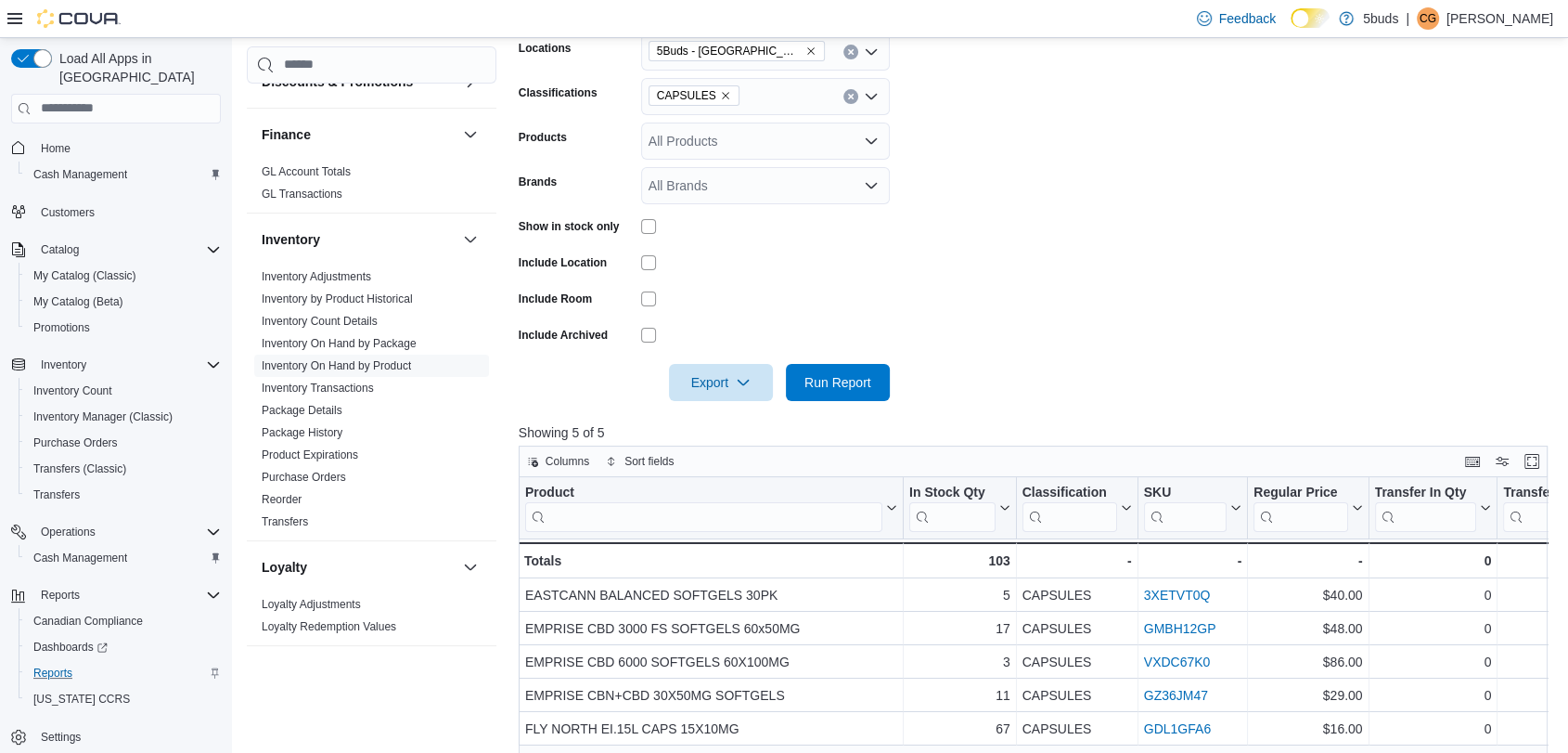
click at [721, 96] on icon "Remove CAPSULES from selection in this group" at bounding box center [725, 95] width 11 height 11
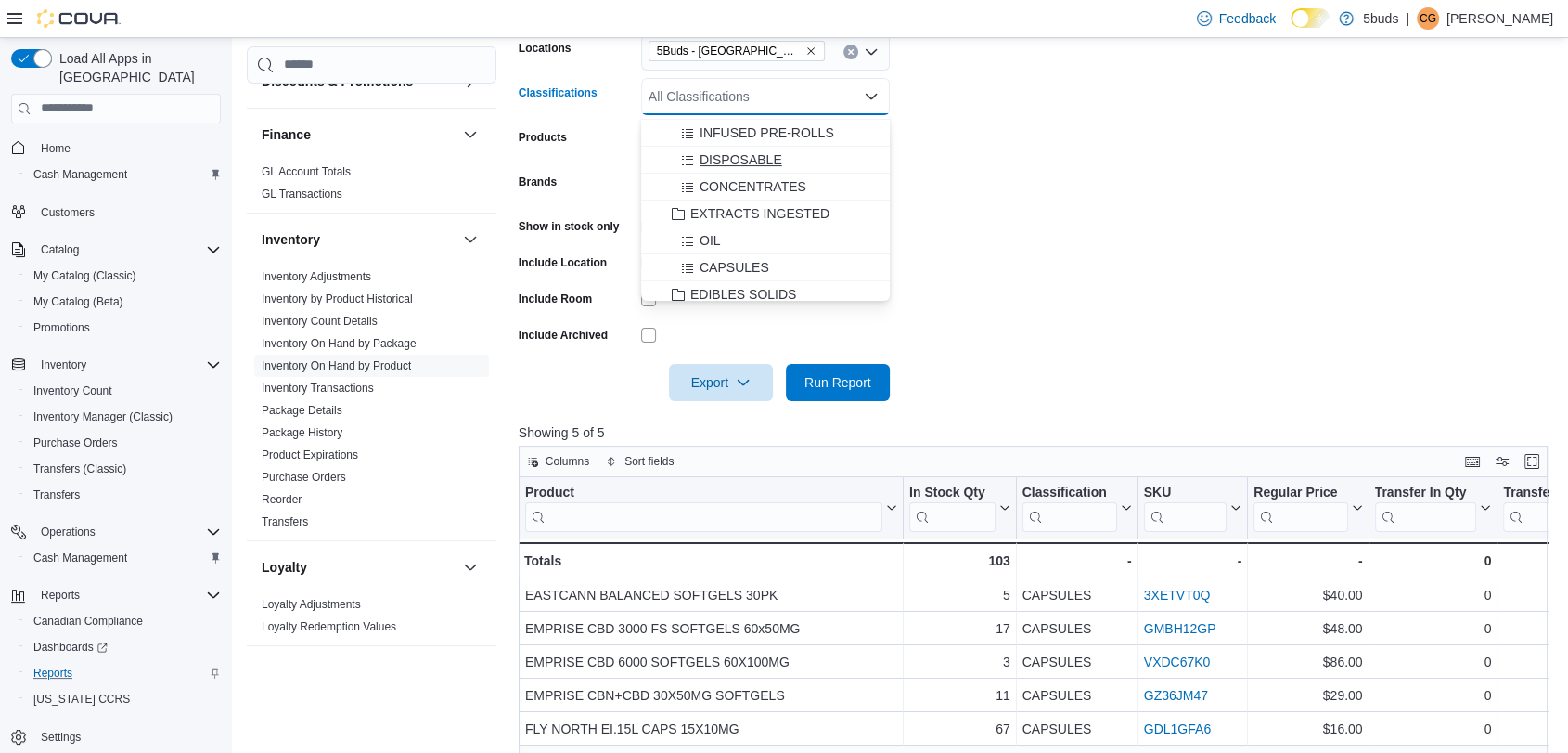
scroll to position [515, 0]
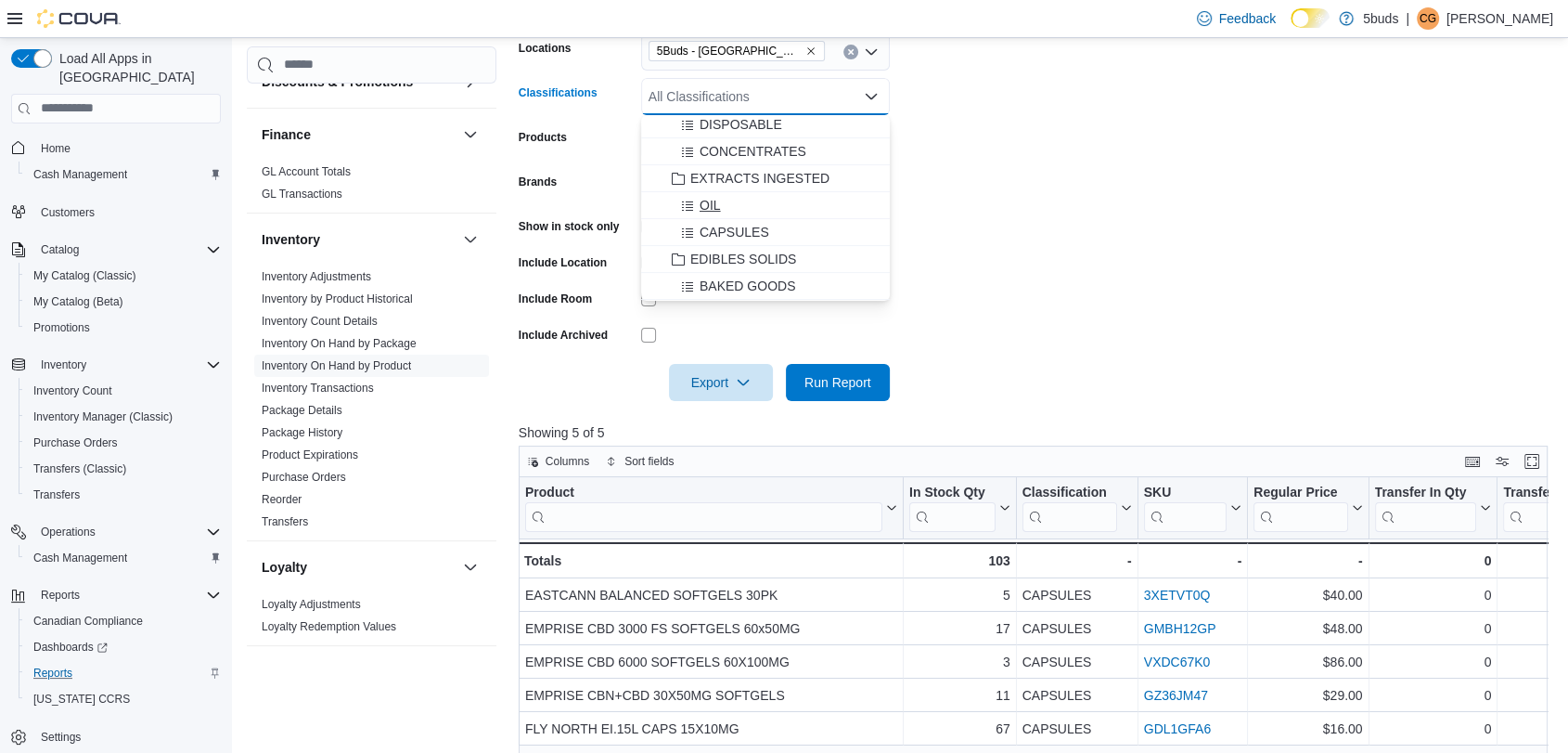
click at [705, 203] on span "OIL" at bounding box center [710, 205] width 22 height 19
click at [898, 313] on form "Locations 5Buds - Weyburn Classifications OIL Combo box. Selected. OIL. Press B…" at bounding box center [1039, 205] width 1040 height 389
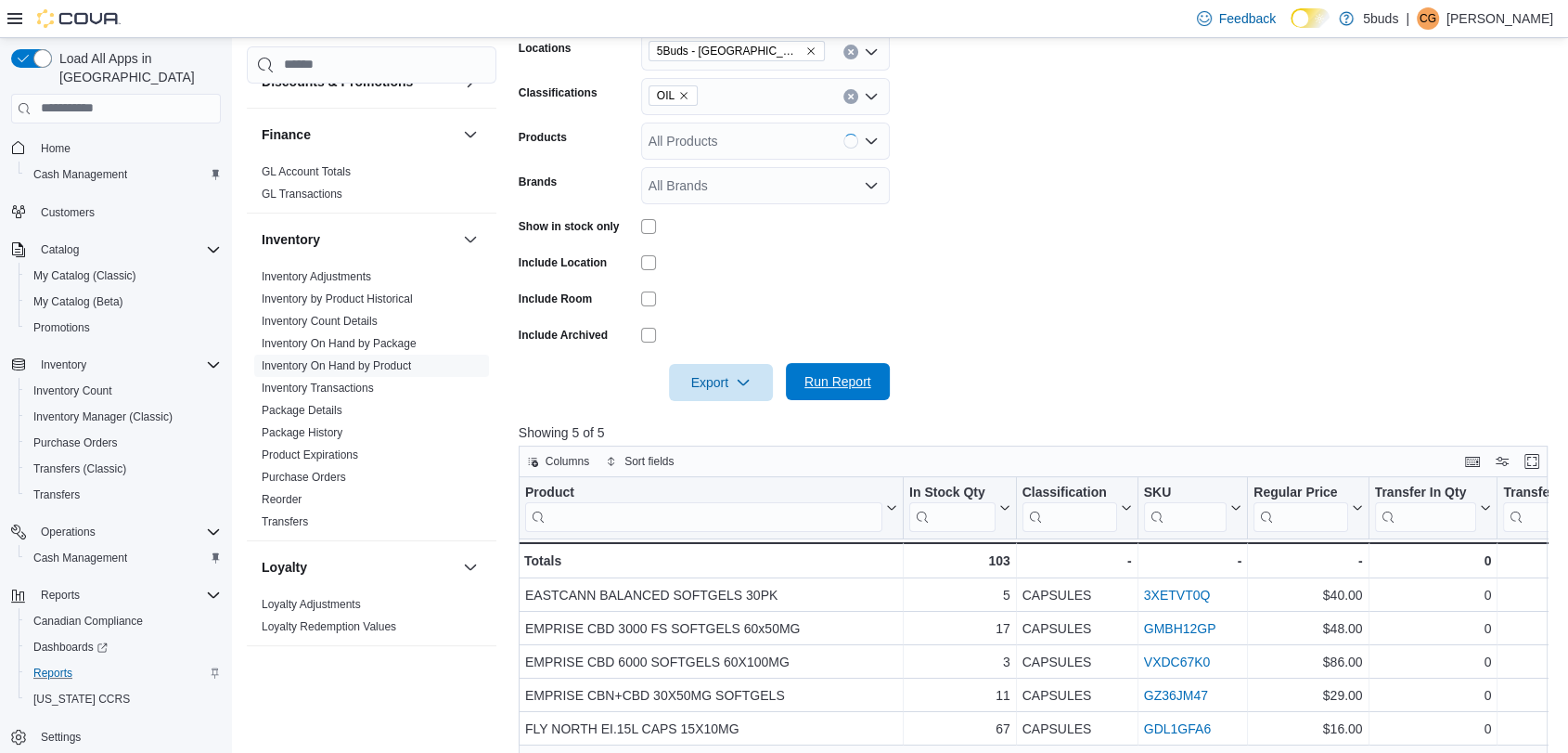
click at [829, 376] on span "Run Report" at bounding box center [837, 381] width 66 height 19
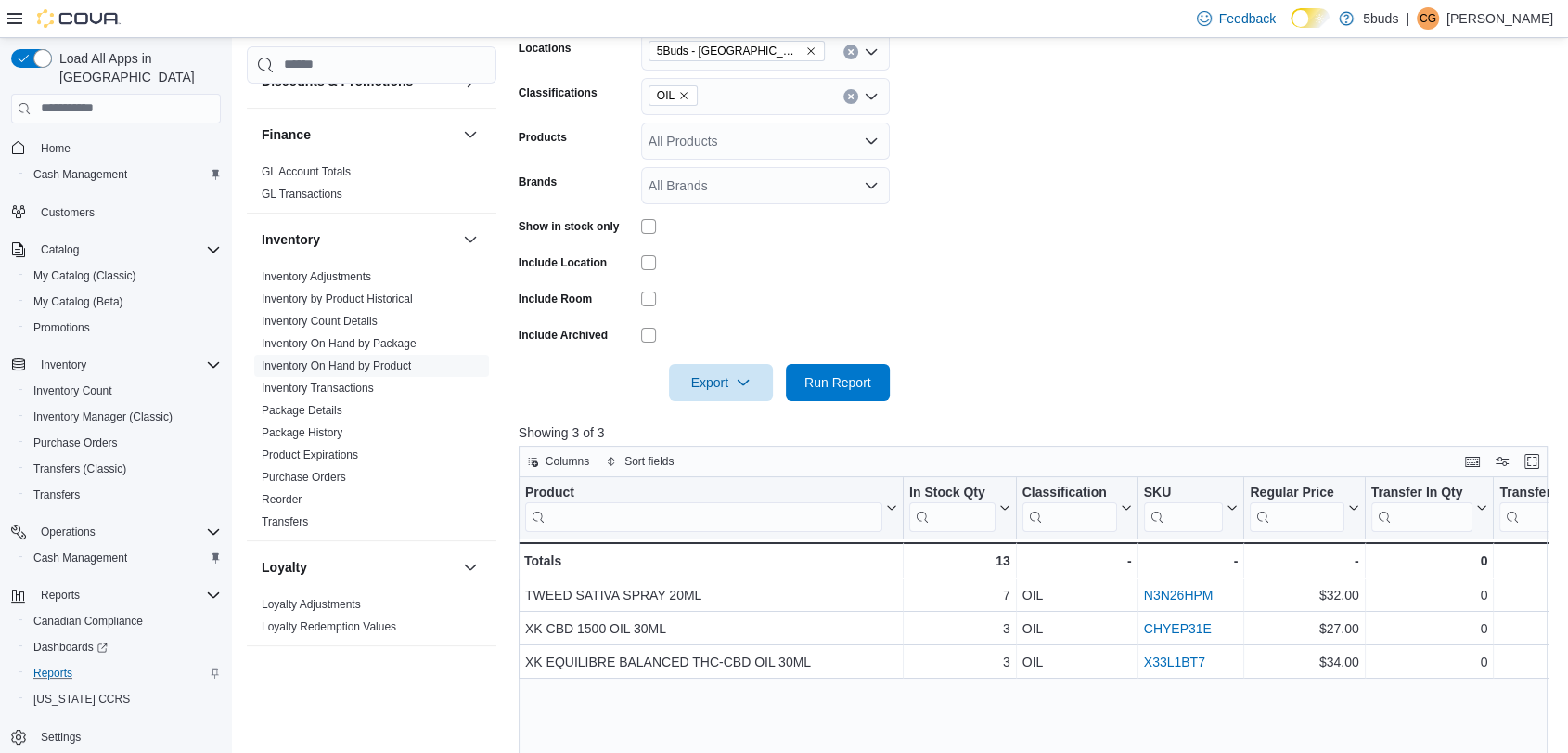
click at [686, 94] on icon "Remove OIL from selection in this group" at bounding box center [683, 95] width 11 height 11
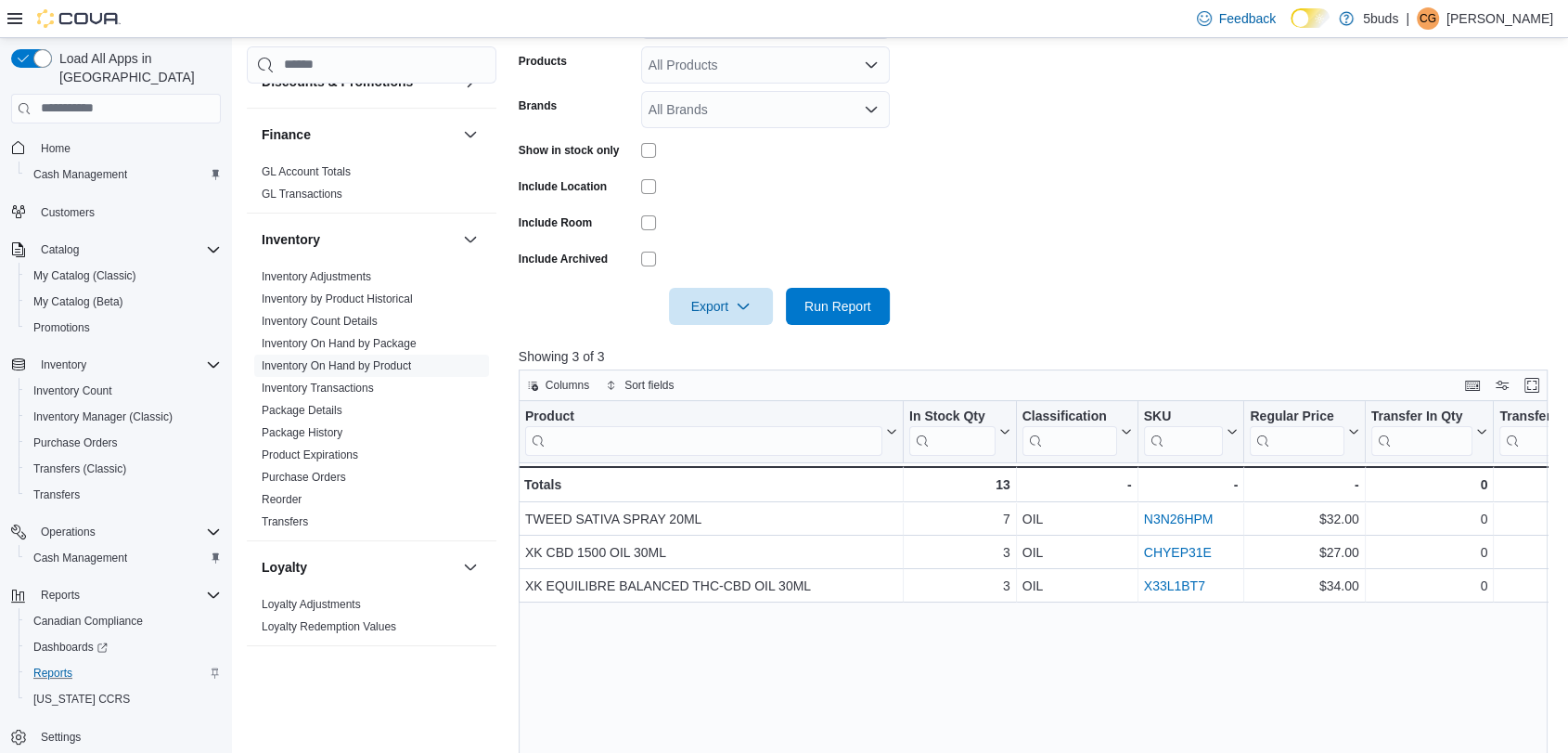
scroll to position [415, 0]
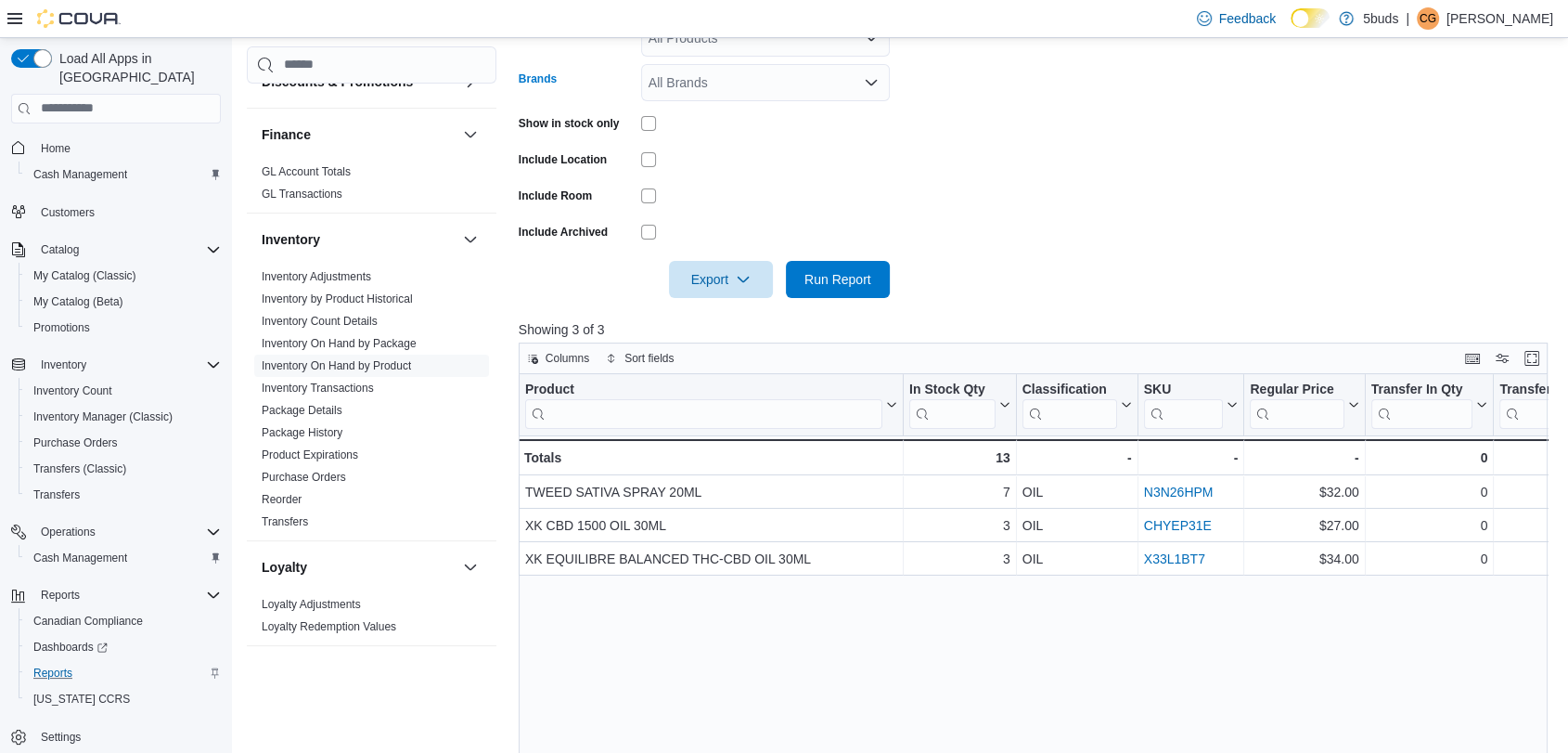
click at [851, 76] on div "All Brands" at bounding box center [765, 82] width 249 height 37
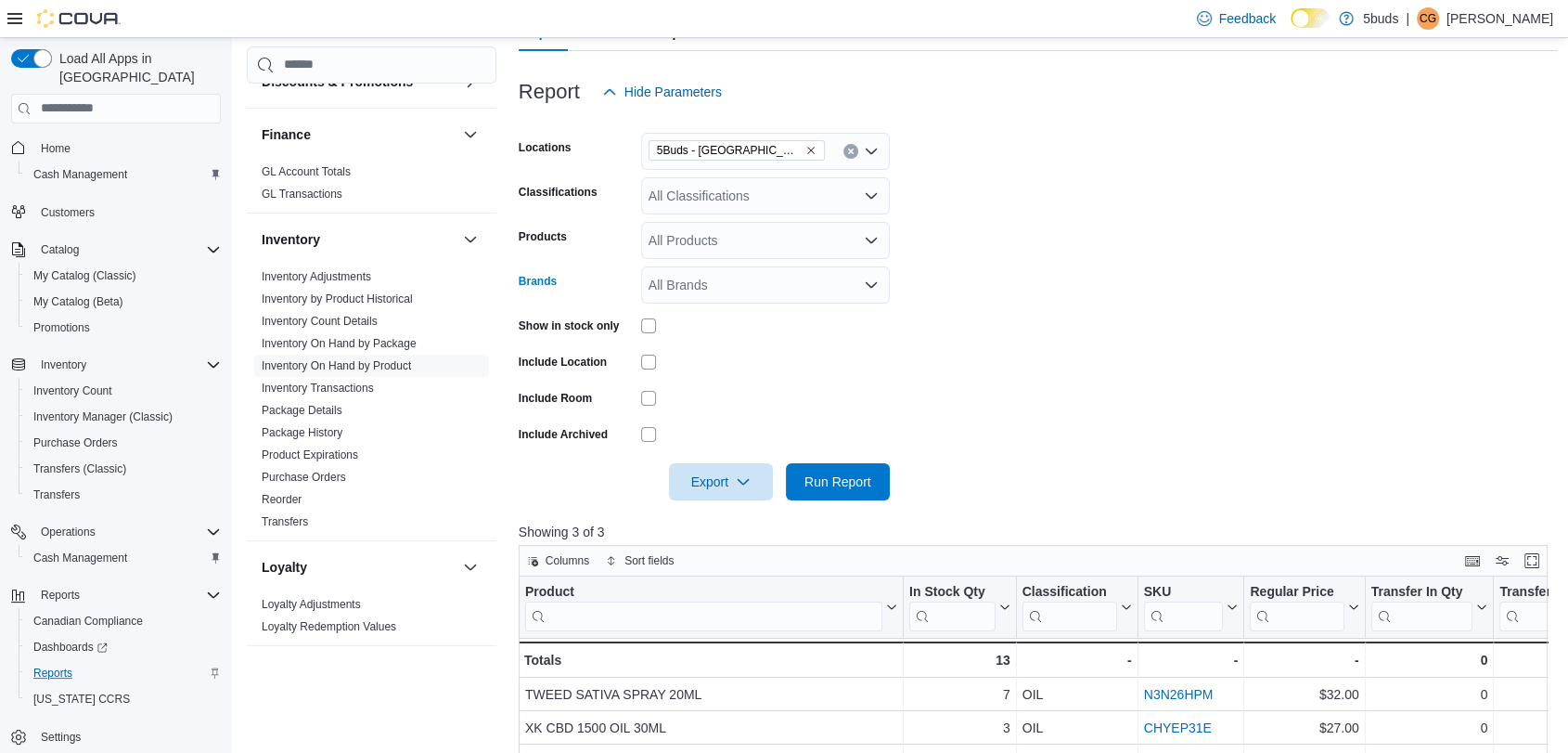
scroll to position [208, 0]
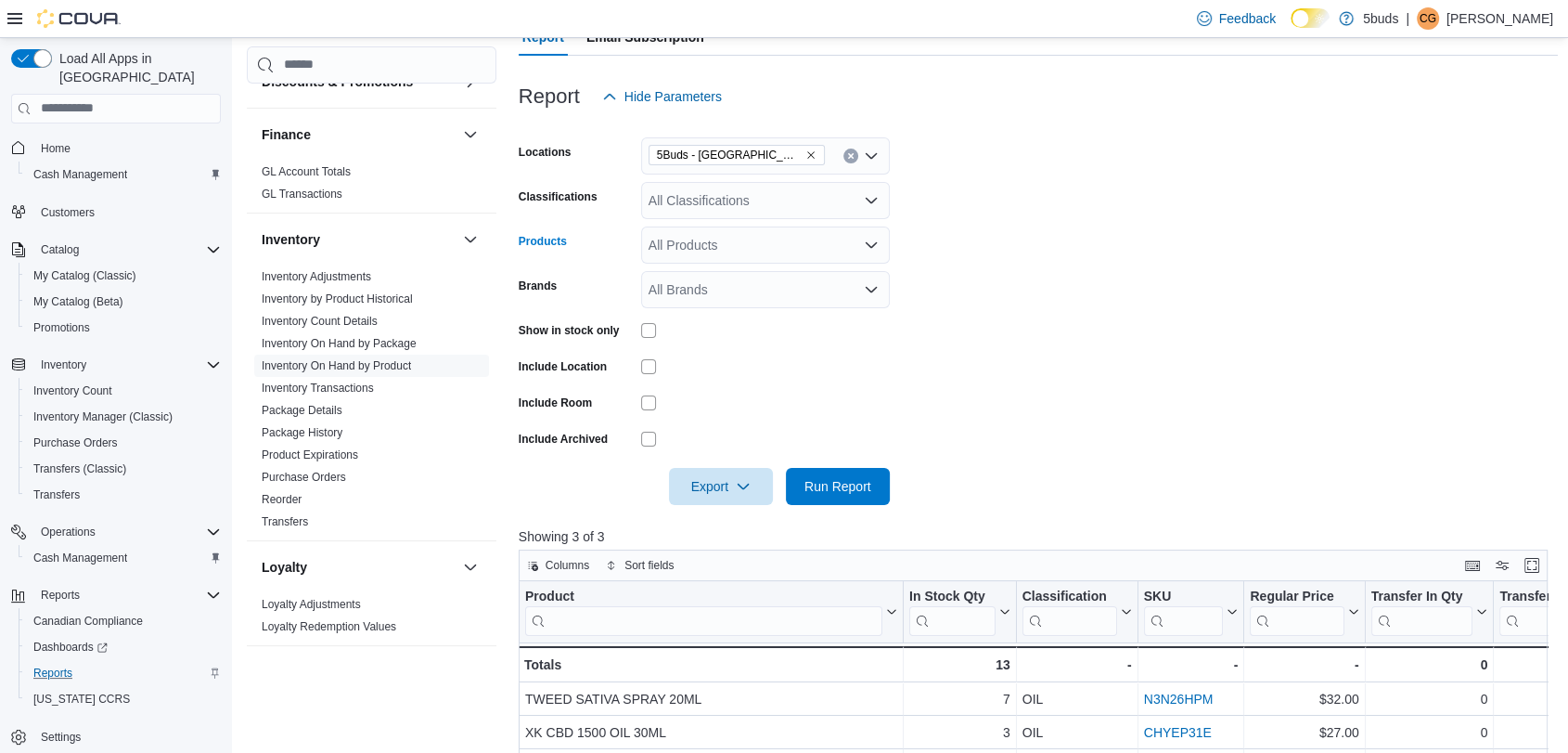
click at [765, 242] on div "All Products" at bounding box center [765, 245] width 249 height 37
type input "*"
click at [773, 285] on div "All Brands" at bounding box center [765, 289] width 249 height 37
type input "****"
click at [798, 323] on span "BOLD" at bounding box center [766, 321] width 227 height 19
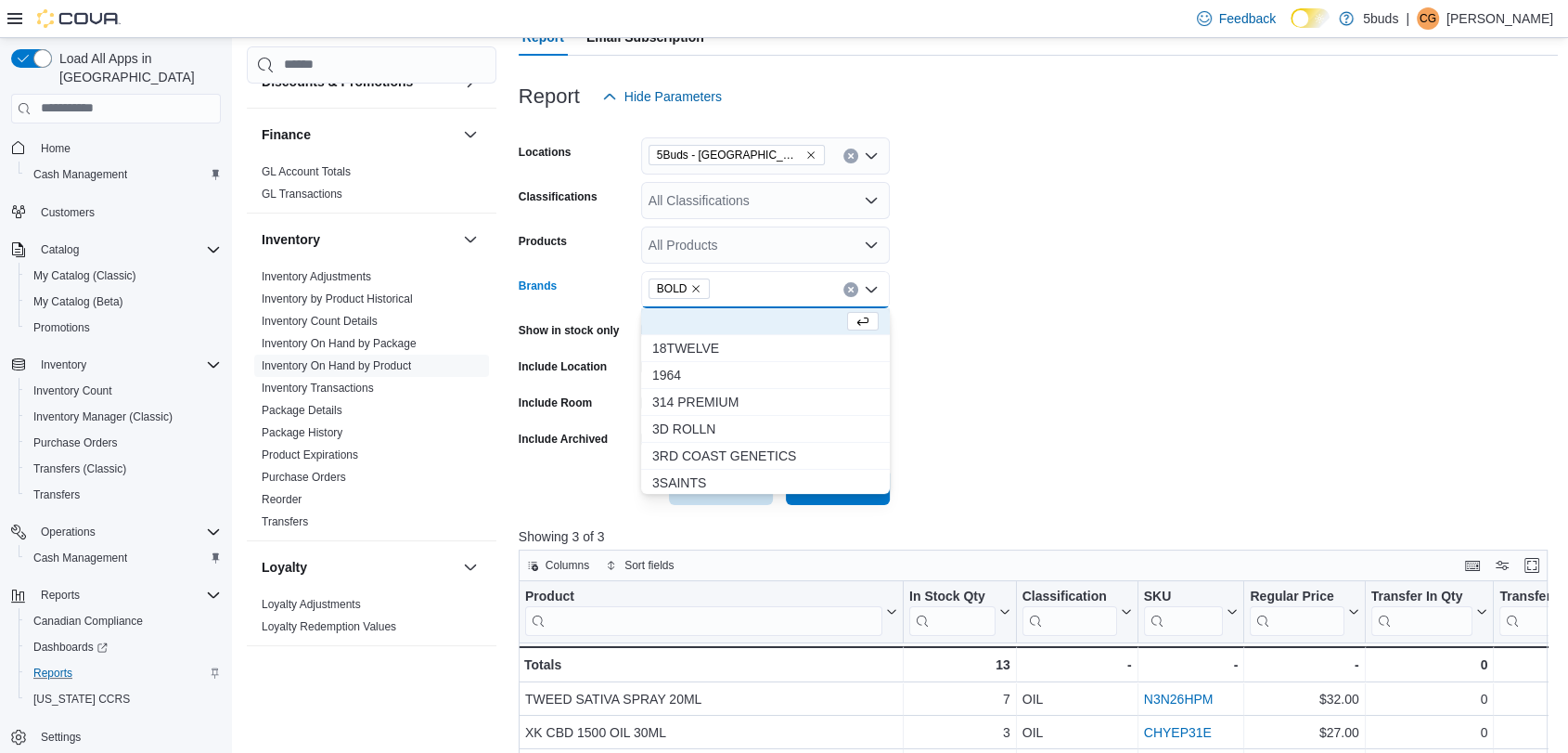
click at [1129, 381] on form "Locations 5Buds - Weyburn Classifications All Classifications Products All Prod…" at bounding box center [1039, 309] width 1040 height 389
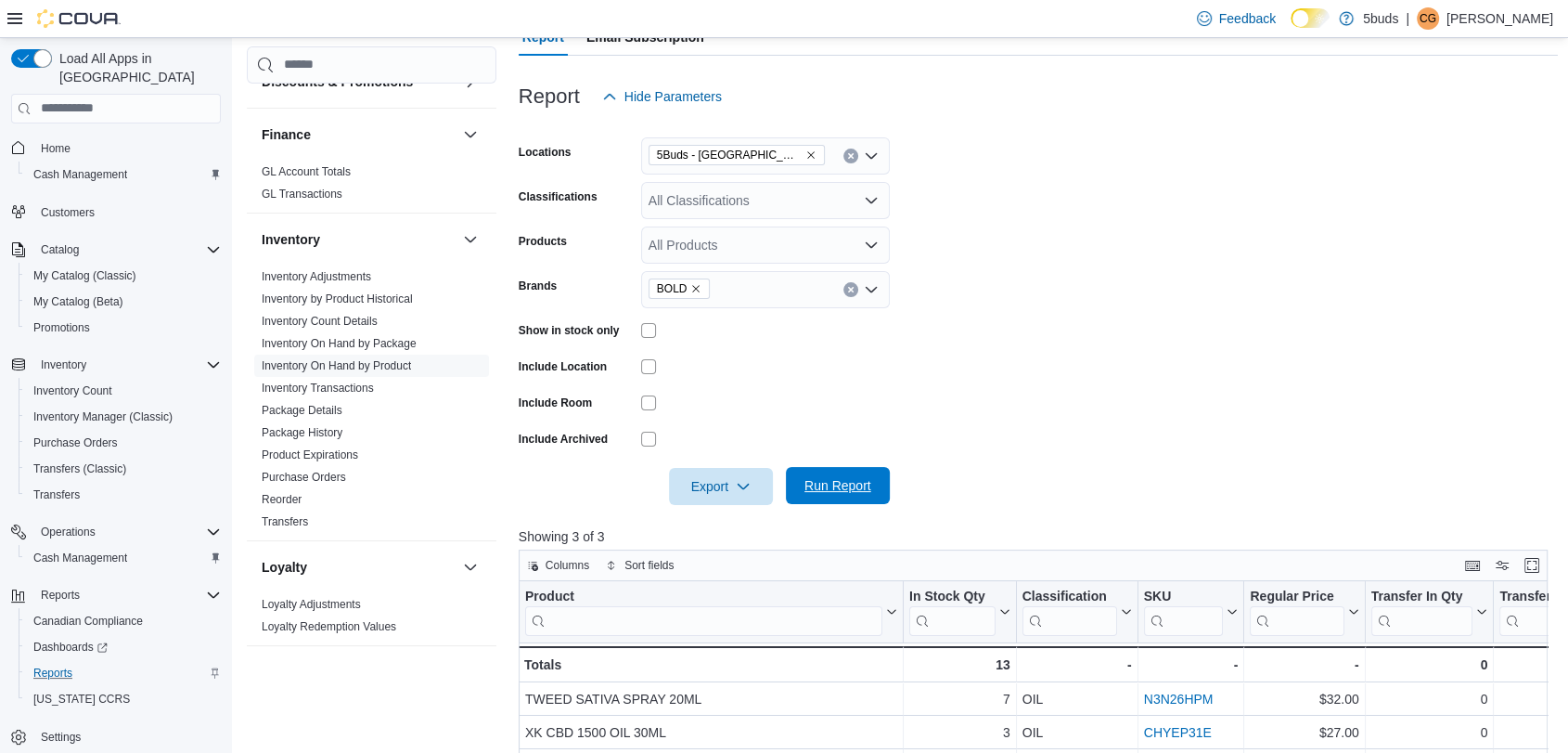
click at [854, 491] on span "Run Report" at bounding box center [837, 485] width 66 height 19
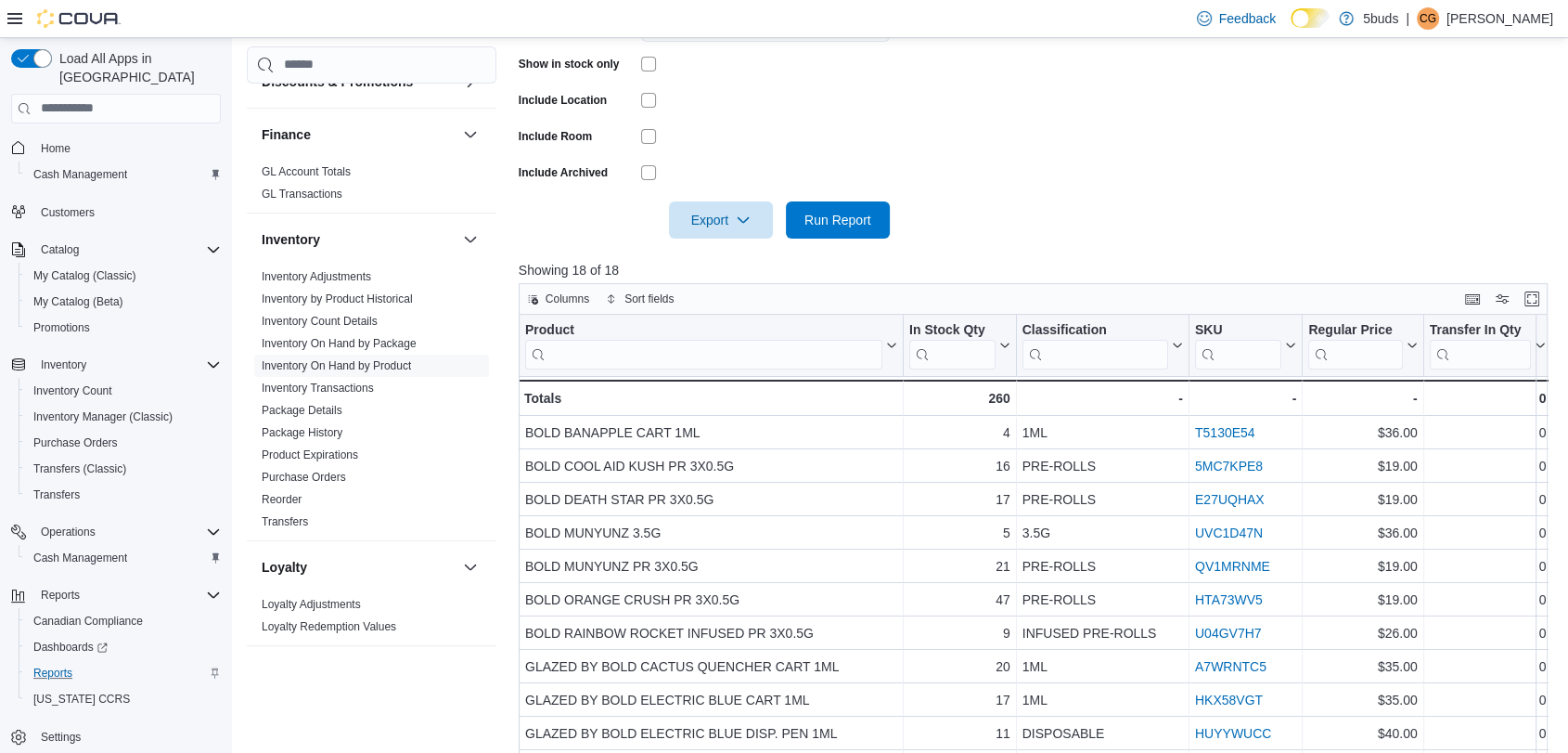
scroll to position [312, 0]
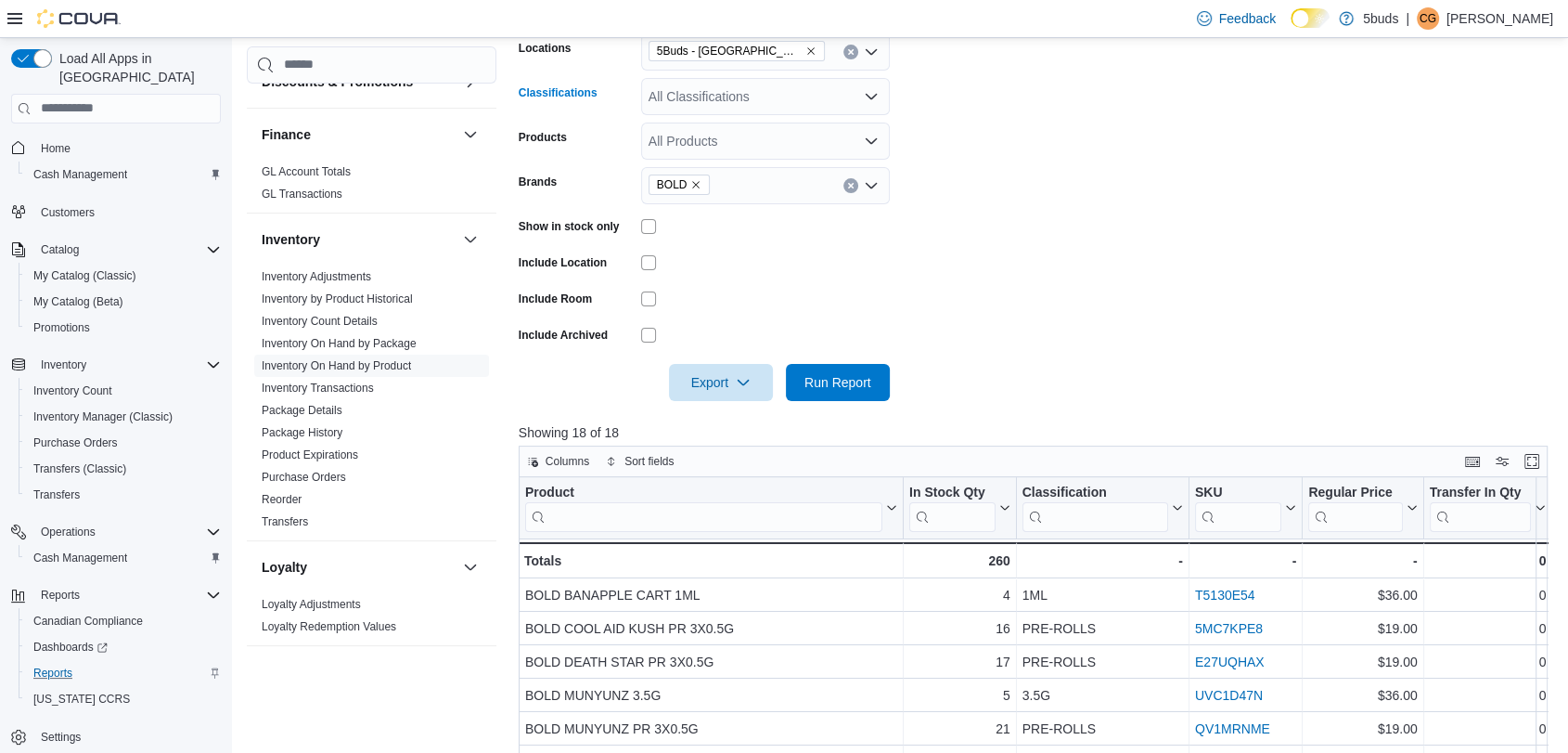
click at [765, 101] on div "All Classifications" at bounding box center [765, 96] width 249 height 37
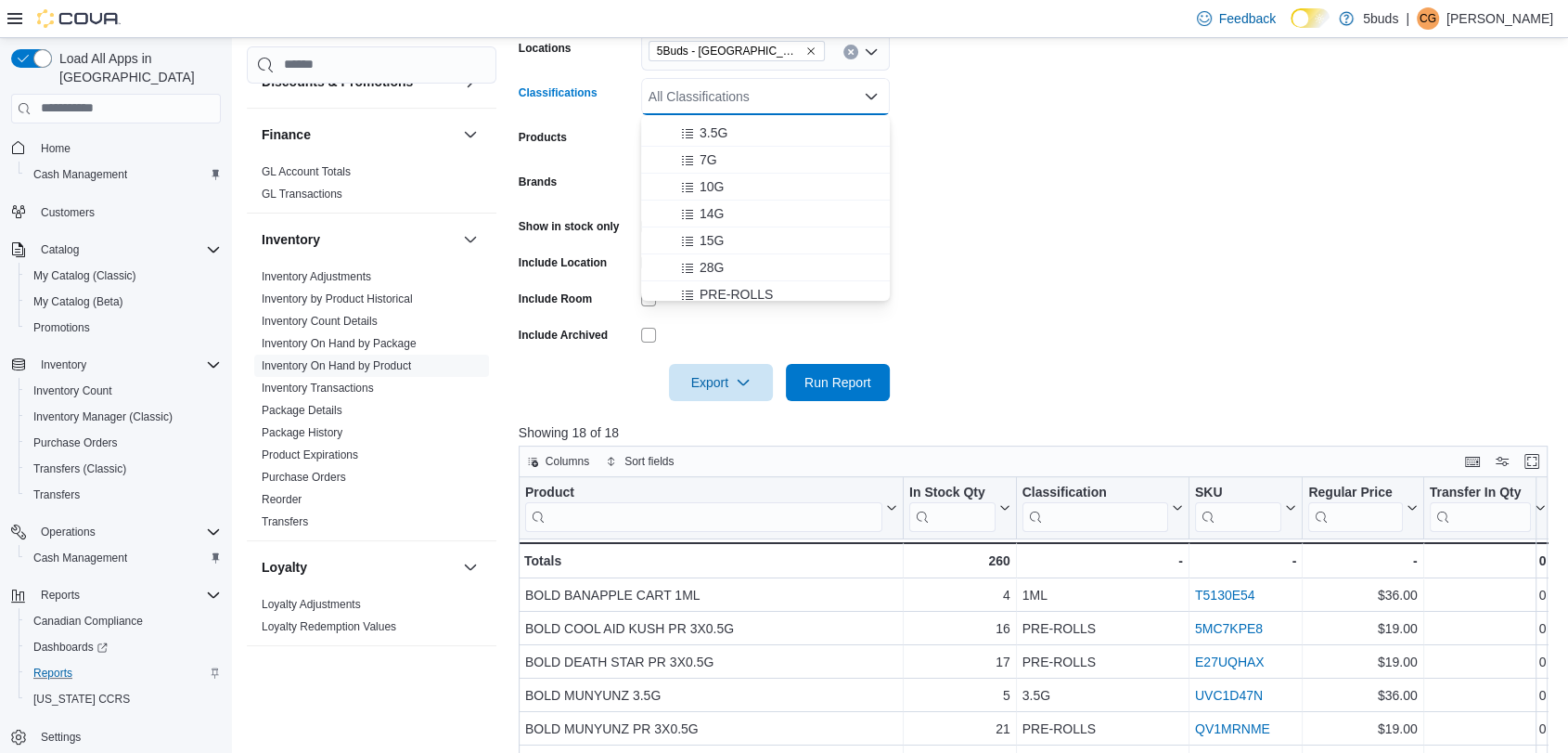
scroll to position [206, 0]
click at [750, 192] on span "PRE-ROLLS" at bounding box center [736, 191] width 73 height 19
click at [1172, 312] on form "Locations 5Buds - Weyburn Classifications PRE-ROLLS Combo box. Selected. PRE-RO…" at bounding box center [1039, 205] width 1040 height 389
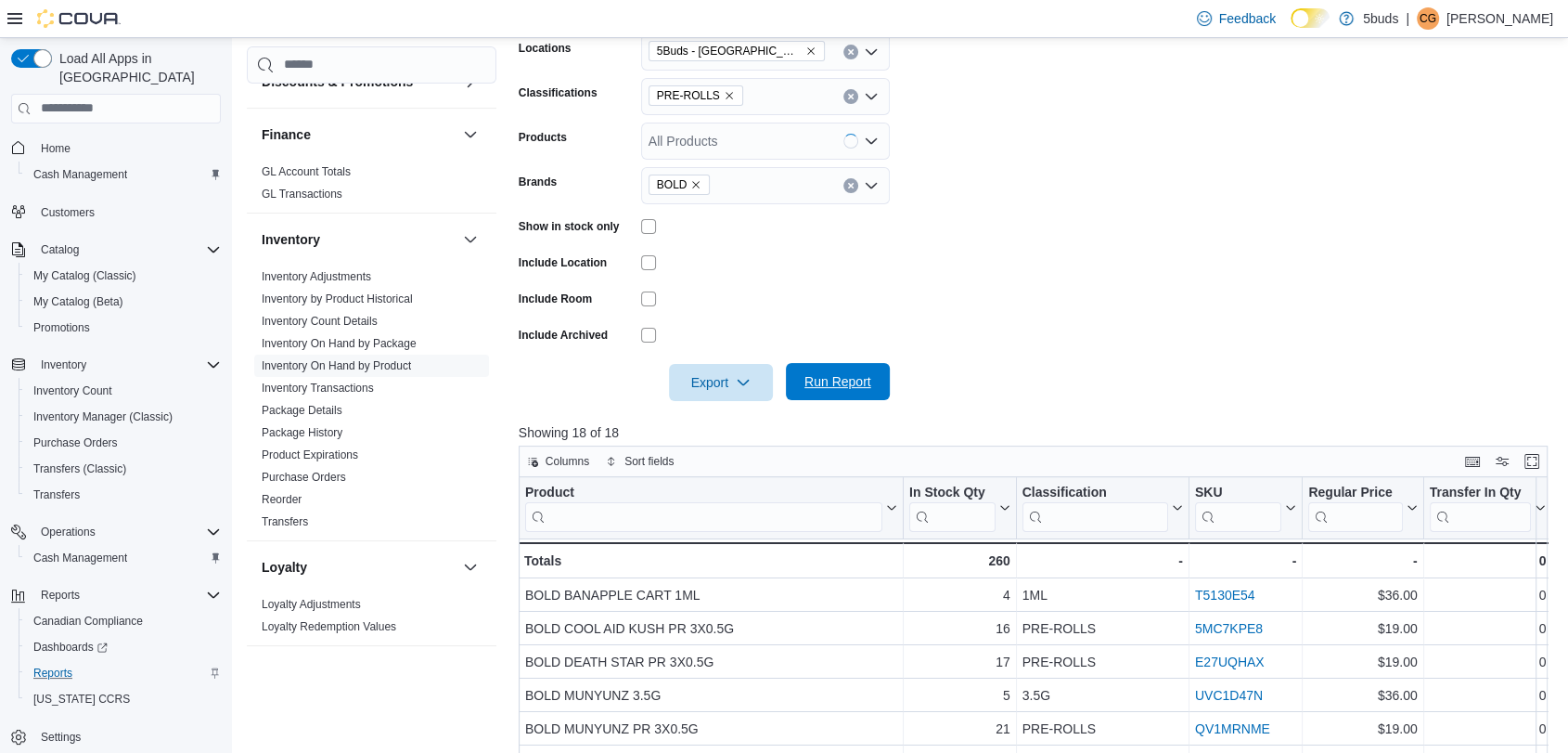
drag, startPoint x: 872, startPoint y: 392, endPoint x: 876, endPoint y: 375, distance: 17.5
click at [873, 388] on span "Run Report" at bounding box center [838, 380] width 81 height 37
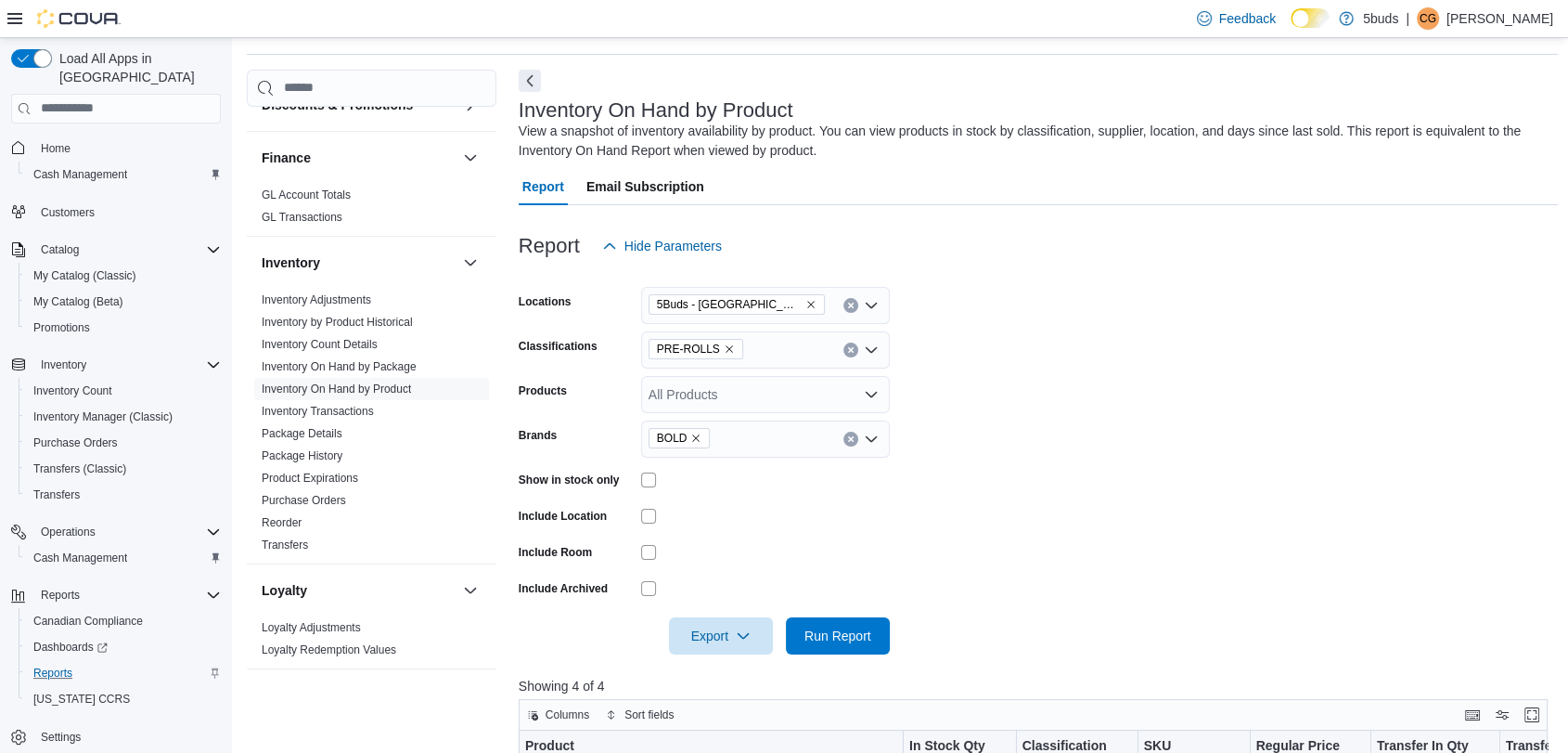
scroll to position [2, 0]
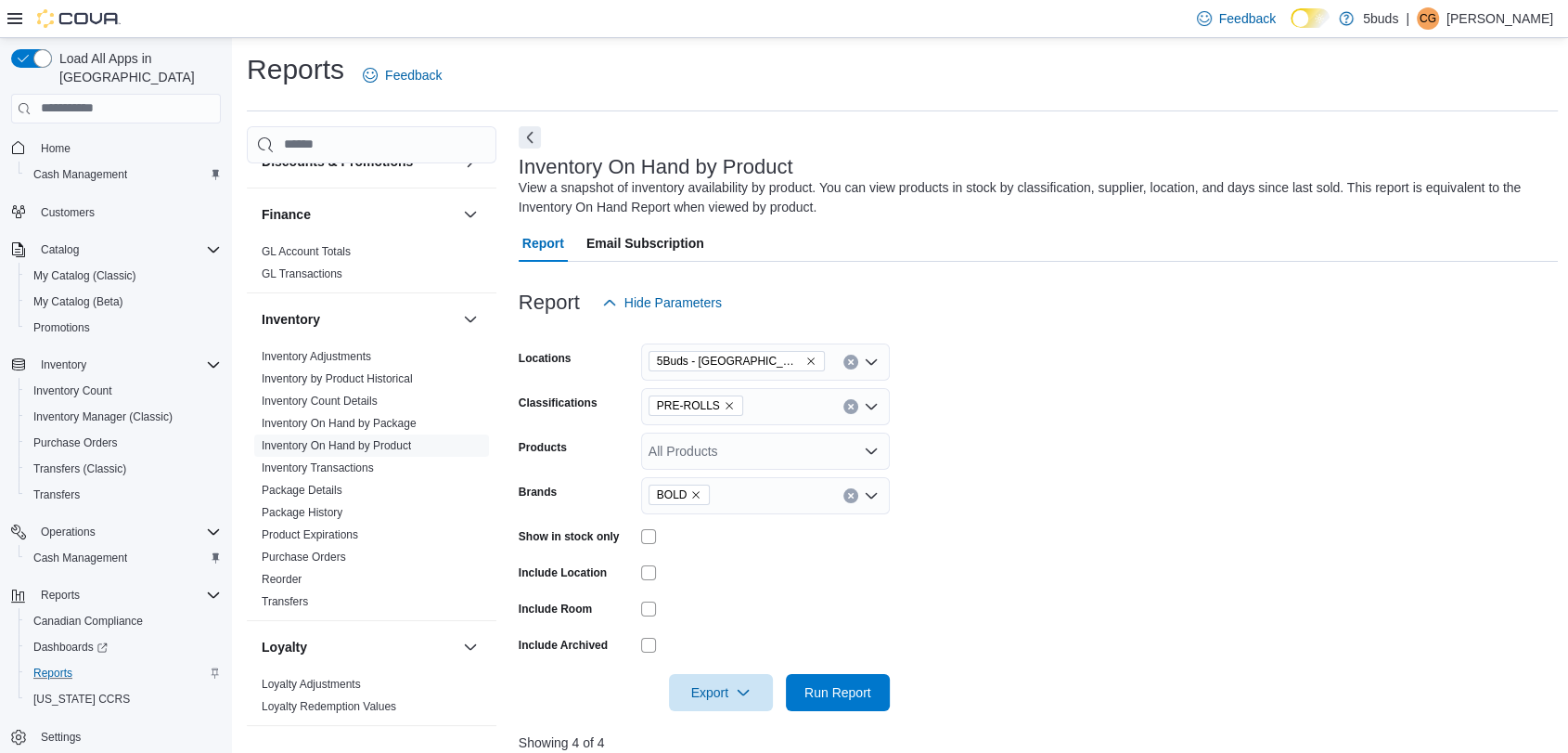
click at [724, 404] on icon "Remove PRE-ROLLS from selection in this group" at bounding box center [729, 405] width 11 height 11
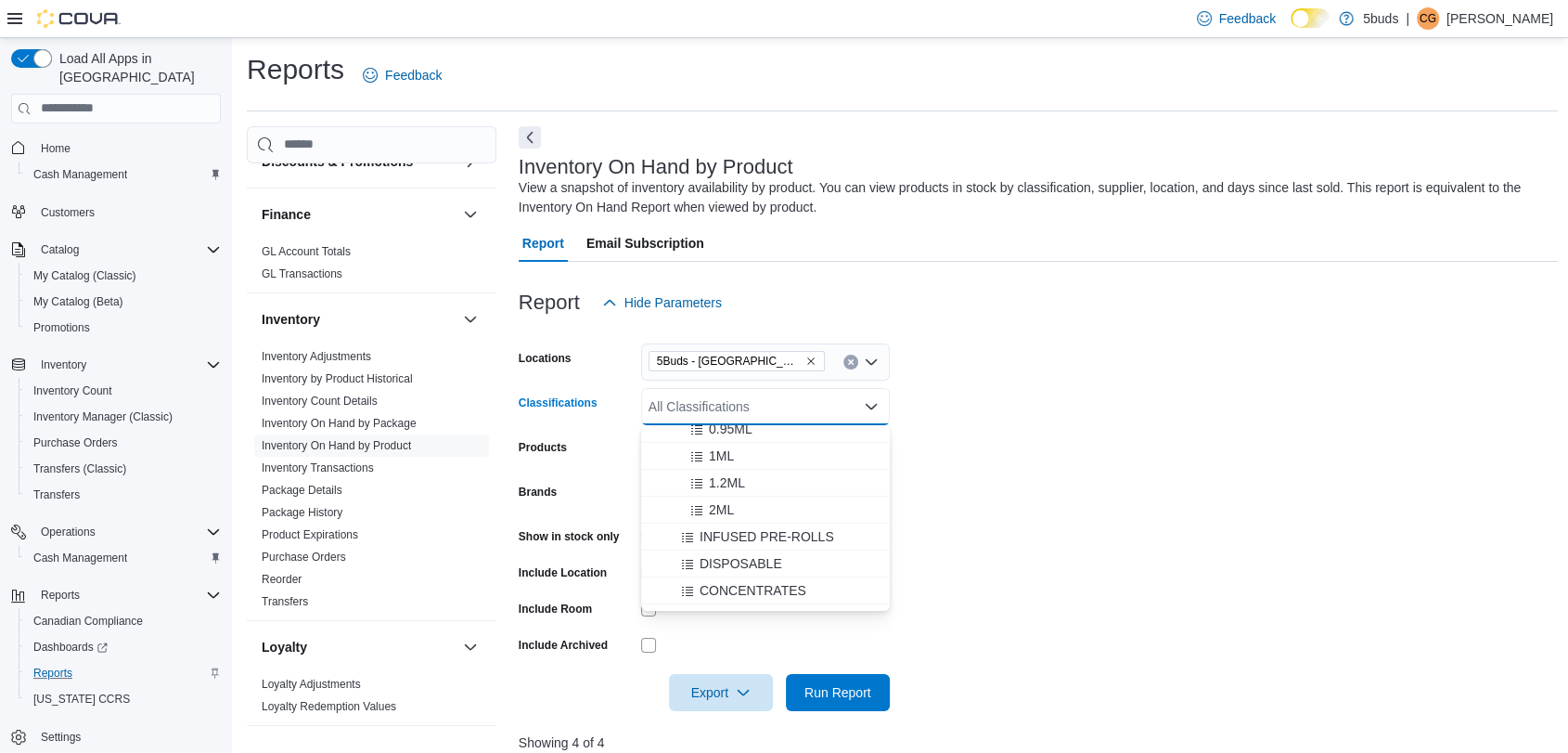
scroll to position [412, 0]
click at [754, 501] on span "INFUSED PRE-ROLLS" at bounding box center [767, 510] width 135 height 19
click at [1077, 523] on form "Locations 5Buds - Weyburn Classifications INFUSED PRE-ROLLS Combo box. Selected…" at bounding box center [1039, 515] width 1040 height 389
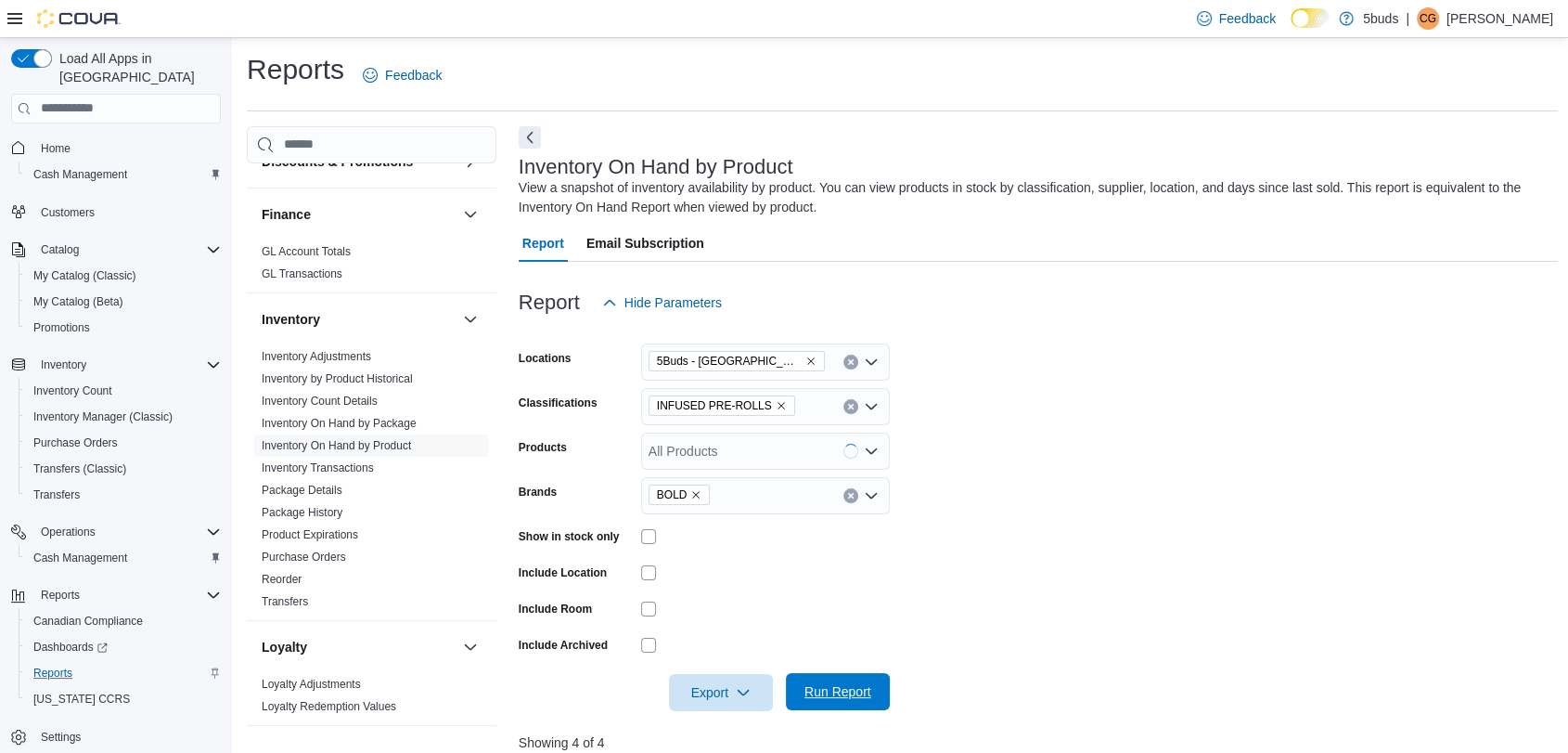
click at [851, 693] on span "Run Report" at bounding box center [837, 691] width 66 height 19
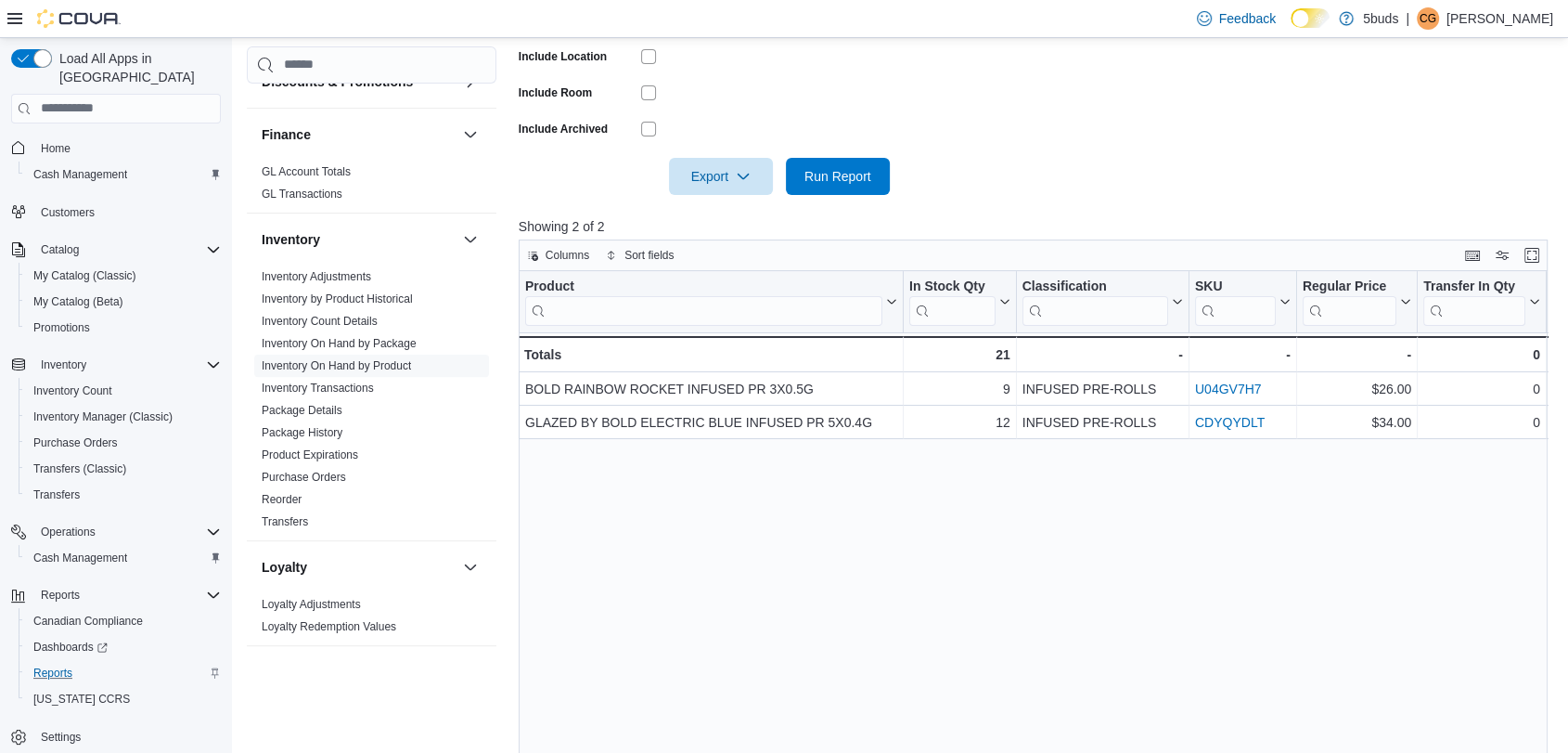
scroll to position [415, 0]
